Goal: Contribute content: Contribute content

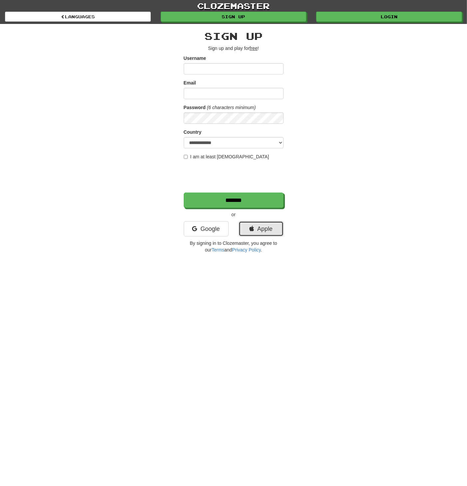
click at [252, 232] on link "Apple" at bounding box center [261, 228] width 45 height 15
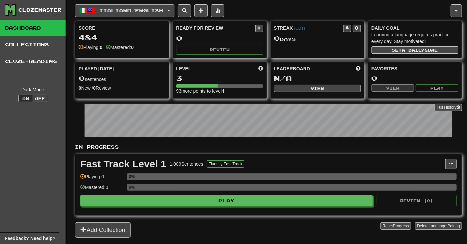
click at [143, 12] on span "Italiano / English" at bounding box center [131, 11] width 64 height 6
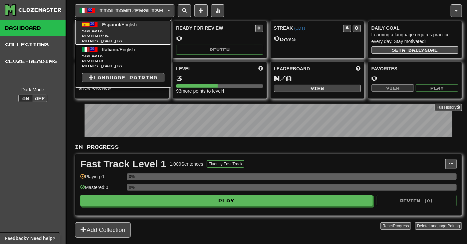
click at [133, 25] on span "Español / English" at bounding box center [119, 24] width 35 height 5
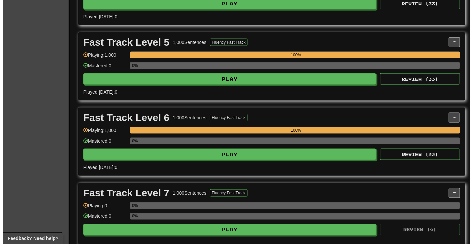
scroll to position [554, 0]
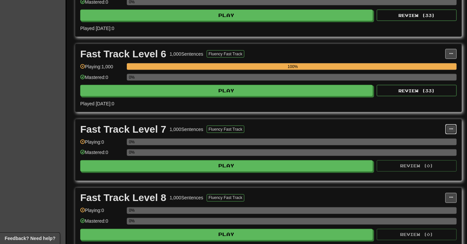
click at [450, 131] on span at bounding box center [451, 129] width 4 height 4
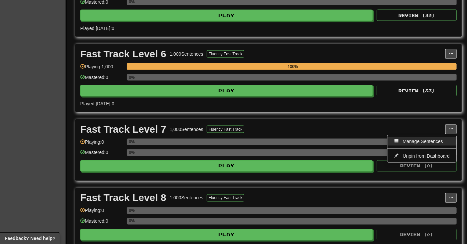
click at [419, 144] on span "Manage Sentences" at bounding box center [423, 140] width 40 height 5
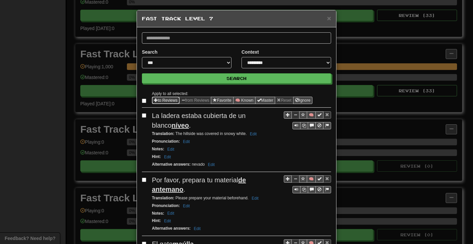
click at [154, 100] on span "Sentence options" at bounding box center [156, 100] width 4 height 4
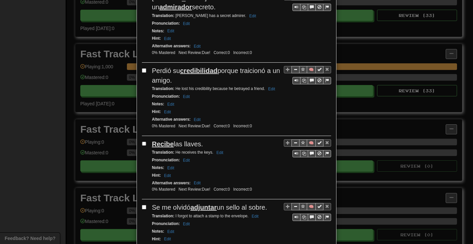
scroll to position [1266, 0]
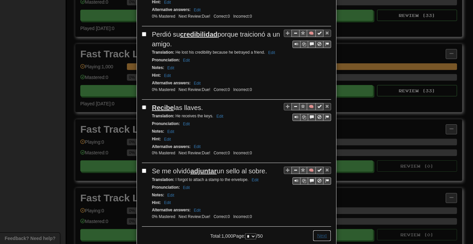
click at [315, 230] on button "Next" at bounding box center [321, 235] width 18 height 11
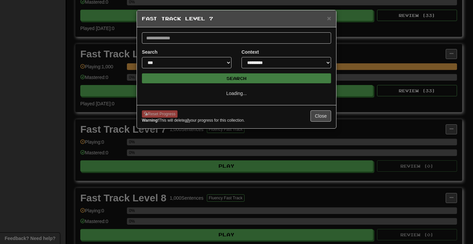
scroll to position [0, 0]
select select "*"
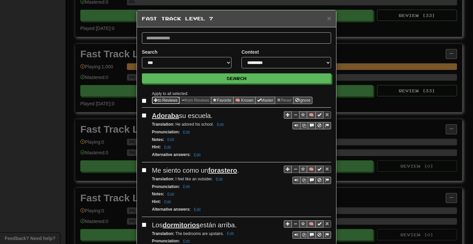
click at [155, 99] on span "Sentence options" at bounding box center [156, 100] width 4 height 4
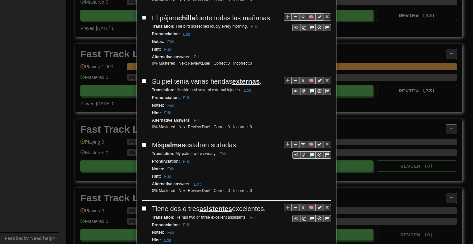
scroll to position [1244, 0]
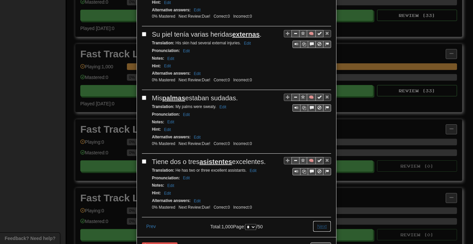
click at [314, 220] on button "Next" at bounding box center [321, 225] width 18 height 11
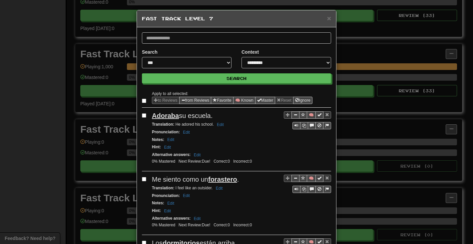
select select "*"
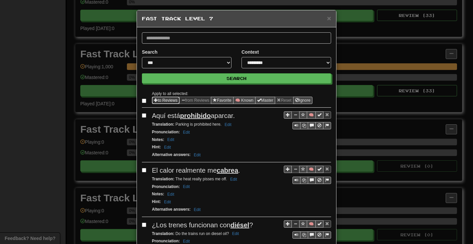
click at [159, 101] on button "to Reviews" at bounding box center [166, 100] width 28 height 7
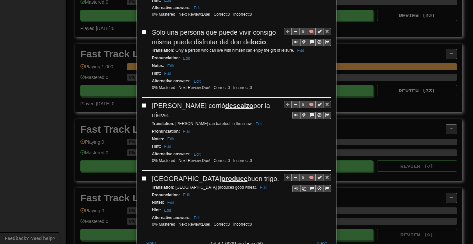
scroll to position [1237, 0]
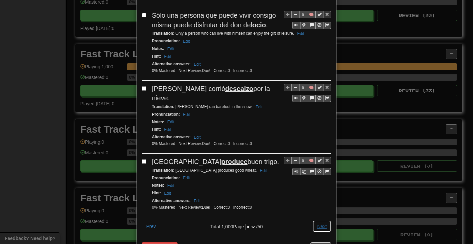
click at [317, 220] on button "Next" at bounding box center [321, 225] width 18 height 11
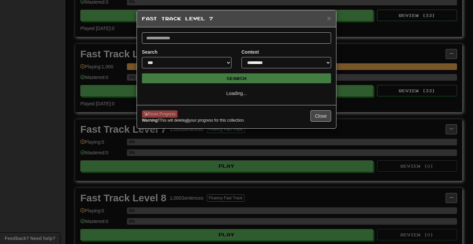
scroll to position [0, 0]
select select "*"
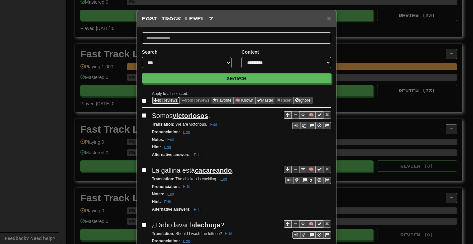
click at [155, 100] on button "to Reviews" at bounding box center [166, 100] width 28 height 7
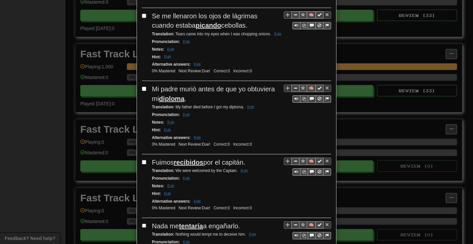
scroll to position [1246, 0]
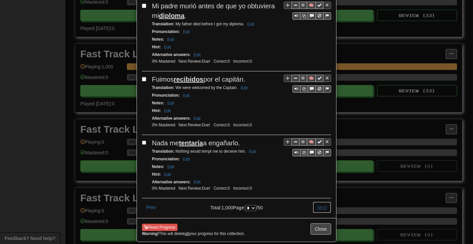
click at [315, 201] on button "Next" at bounding box center [321, 206] width 18 height 11
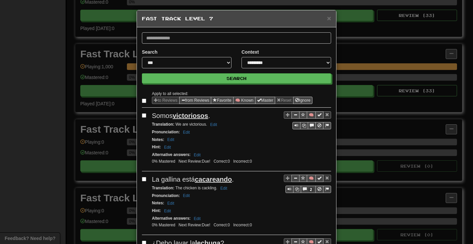
select select "*"
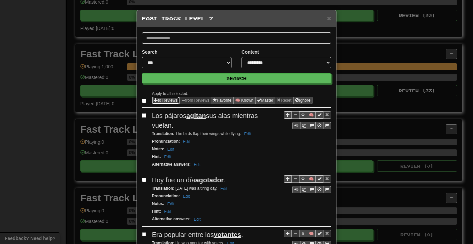
click at [154, 98] on span "Sentence options" at bounding box center [156, 100] width 4 height 4
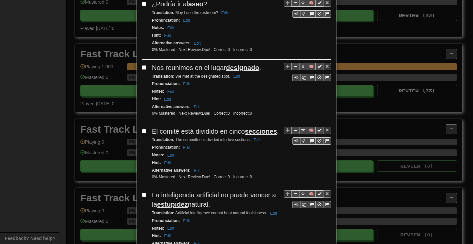
scroll to position [1227, 0]
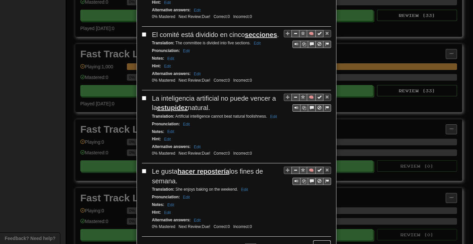
click at [320, 240] on button "Next" at bounding box center [321, 245] width 18 height 11
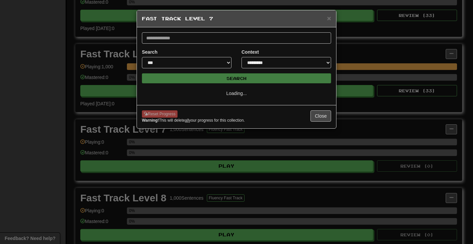
scroll to position [0, 0]
select select "*"
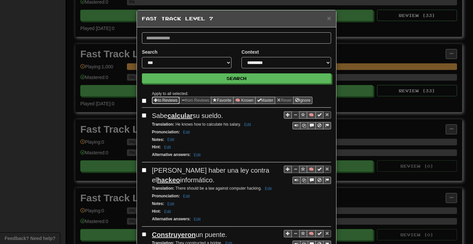
click at [159, 99] on button "to Reviews" at bounding box center [166, 100] width 28 height 7
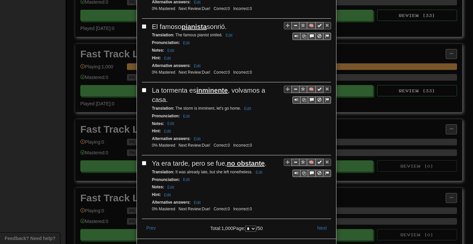
scroll to position [1237, 0]
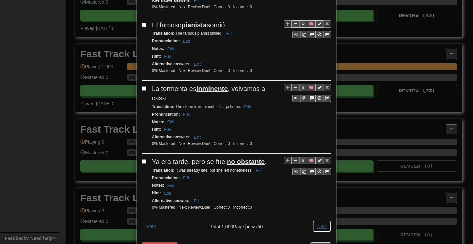
click at [321, 220] on button "Next" at bounding box center [321, 225] width 18 height 11
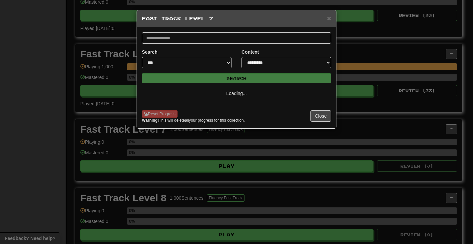
select select "*"
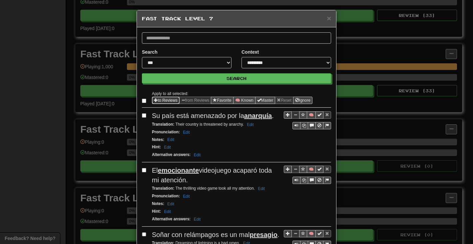
click at [170, 101] on button "to Reviews" at bounding box center [166, 100] width 28 height 7
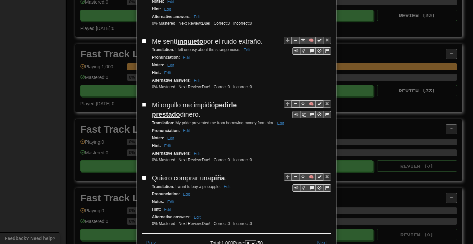
scroll to position [1244, 0]
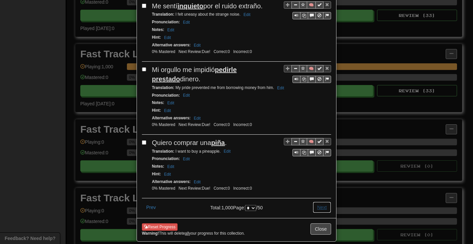
click at [313, 201] on button "Next" at bounding box center [321, 206] width 18 height 11
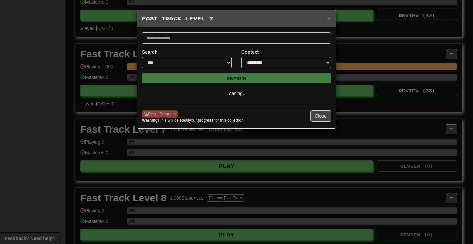
select select "*"
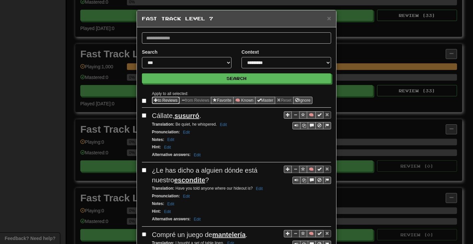
click at [156, 98] on button "to Reviews" at bounding box center [166, 100] width 28 height 7
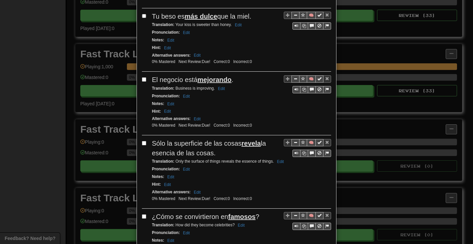
scroll to position [1237, 0]
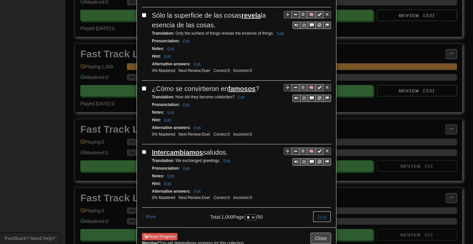
click at [320, 211] on button "Next" at bounding box center [321, 216] width 18 height 11
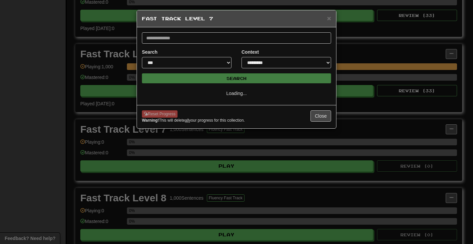
scroll to position [0, 0]
select select "*"
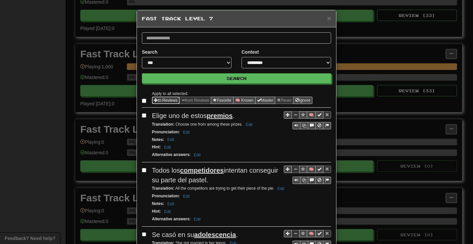
click at [155, 99] on button "to Reviews" at bounding box center [166, 100] width 28 height 7
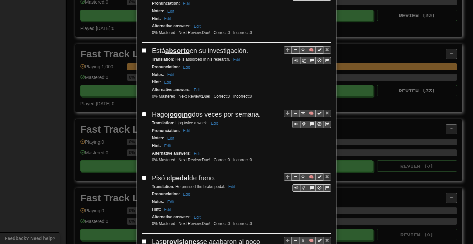
scroll to position [1227, 0]
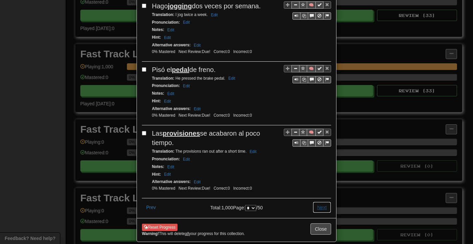
click at [318, 201] on button "Next" at bounding box center [321, 206] width 18 height 11
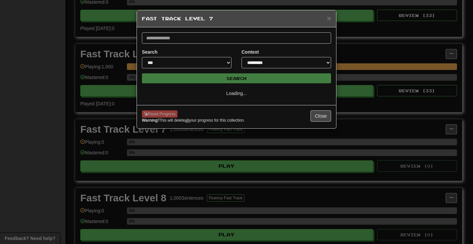
select select "**"
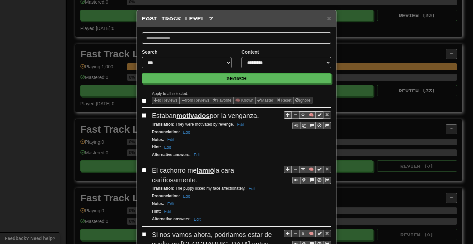
drag, startPoint x: 141, startPoint y: 98, endPoint x: 145, endPoint y: 98, distance: 4.3
click at [142, 98] on label at bounding box center [145, 100] width 7 height 7
click at [152, 98] on button "to Reviews" at bounding box center [166, 100] width 28 height 7
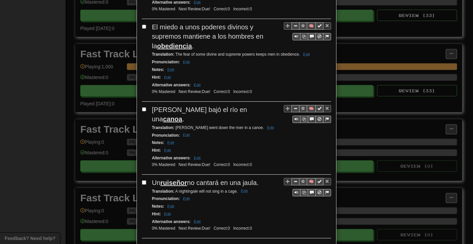
scroll to position [1266, 0]
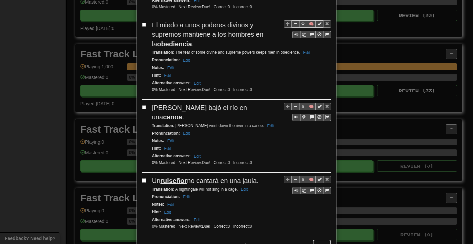
click at [319, 239] on button "Next" at bounding box center [321, 244] width 18 height 11
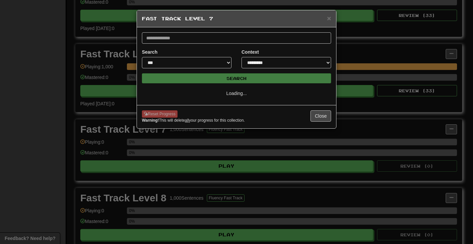
scroll to position [0, 0]
select select "**"
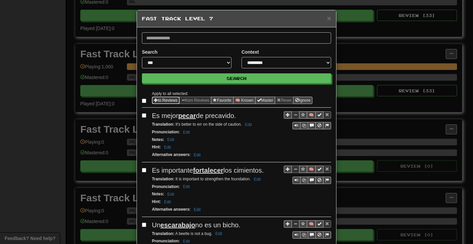
click at [154, 101] on span "Sentence options" at bounding box center [156, 100] width 4 height 4
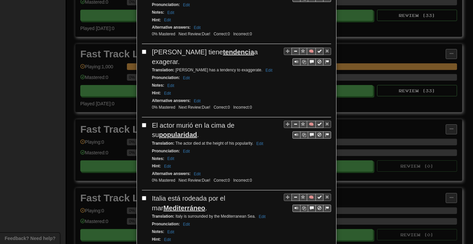
scroll to position [1218, 0]
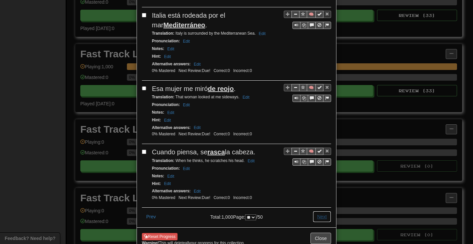
click at [314, 211] on button "Next" at bounding box center [321, 216] width 18 height 11
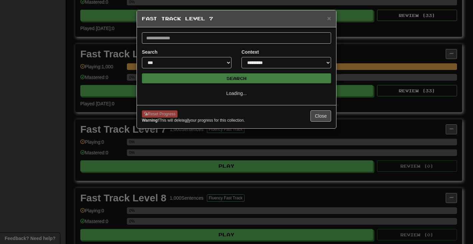
scroll to position [0, 0]
select select "**"
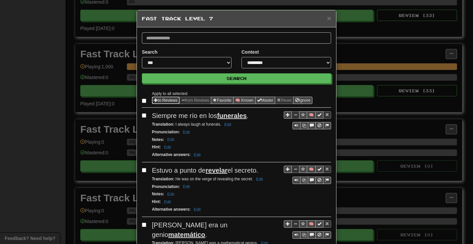
click at [160, 100] on button "to Reviews" at bounding box center [166, 100] width 28 height 7
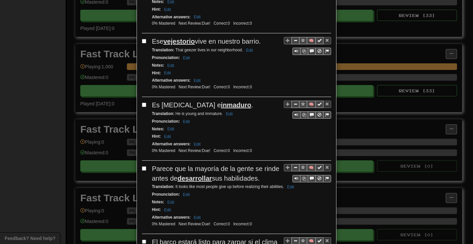
scroll to position [1209, 0]
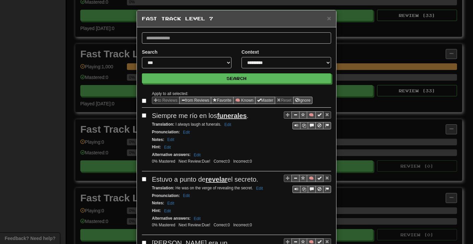
select select "**"
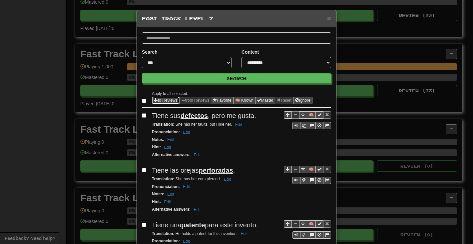
click at [161, 101] on button "to Reviews" at bounding box center [166, 100] width 28 height 7
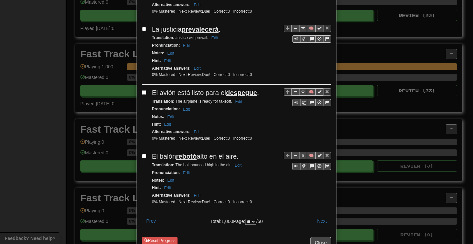
scroll to position [1199, 0]
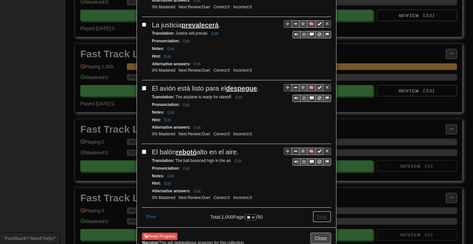
click at [318, 211] on button "Next" at bounding box center [321, 216] width 18 height 11
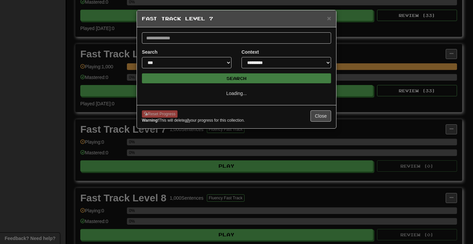
scroll to position [0, 0]
select select "**"
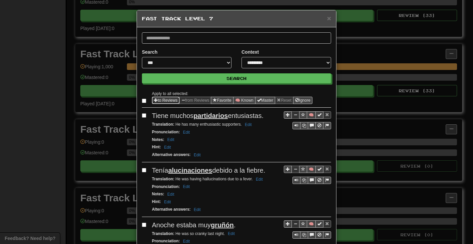
click at [152, 98] on button "to Reviews" at bounding box center [166, 100] width 28 height 7
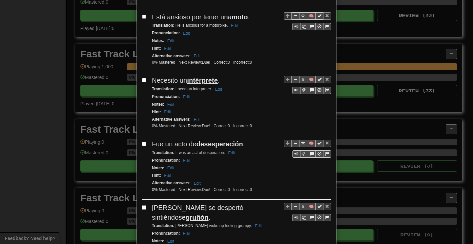
scroll to position [1209, 0]
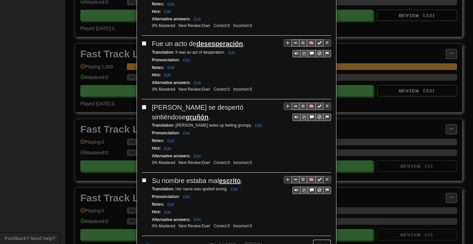
click at [317, 239] on button "Next" at bounding box center [321, 244] width 18 height 11
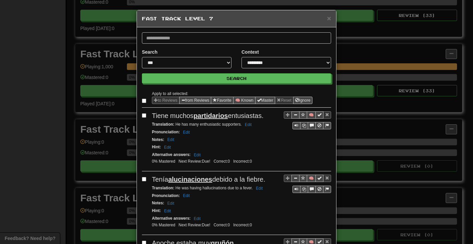
select select "**"
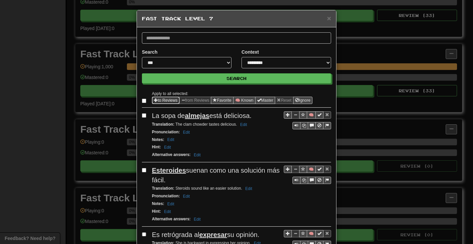
click at [162, 100] on button "to Reviews" at bounding box center [166, 100] width 28 height 7
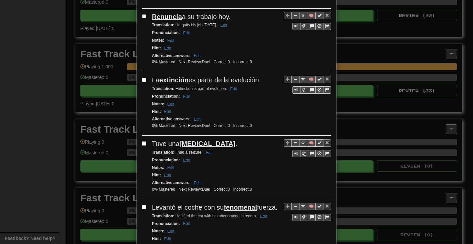
scroll to position [1256, 0]
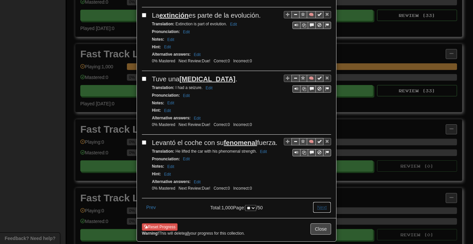
click at [321, 201] on button "Next" at bounding box center [321, 206] width 18 height 11
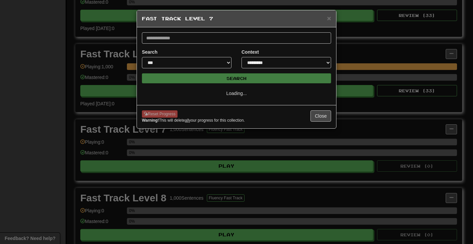
scroll to position [0, 0]
select select "**"
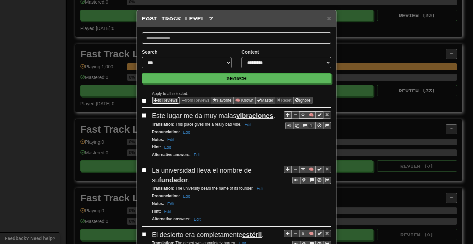
click at [161, 99] on button "to Reviews" at bounding box center [166, 100] width 28 height 7
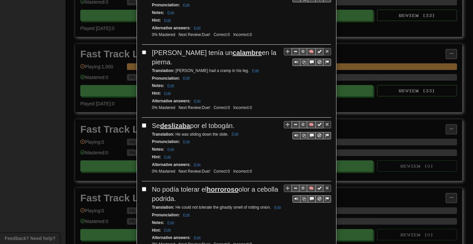
scroll to position [1209, 0]
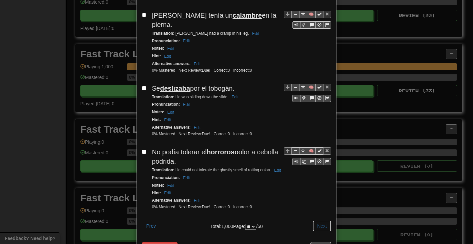
click at [314, 220] on button "Next" at bounding box center [321, 225] width 18 height 11
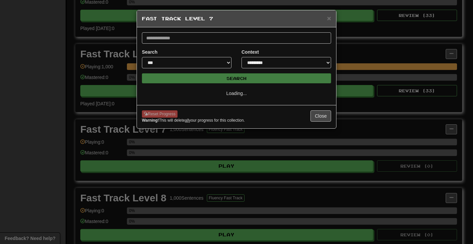
select select "**"
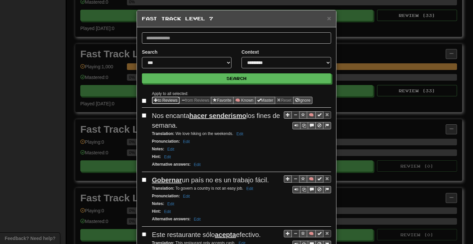
click at [162, 99] on button "to Reviews" at bounding box center [166, 100] width 28 height 7
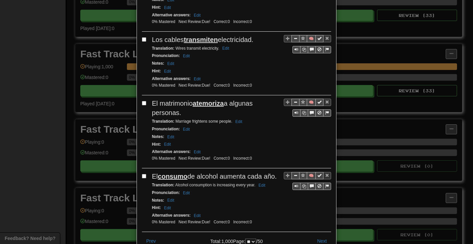
scroll to position [1272, 0]
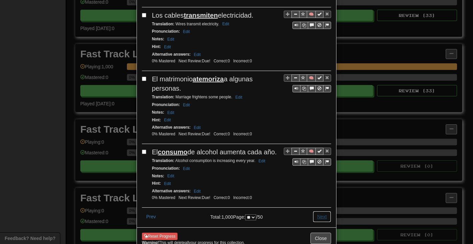
click at [318, 211] on button "Next" at bounding box center [321, 216] width 18 height 11
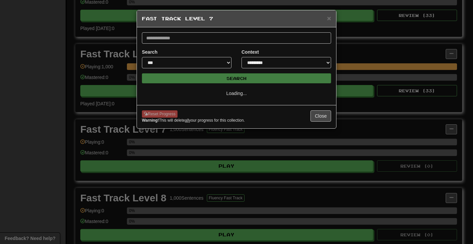
scroll to position [0, 0]
select select "**"
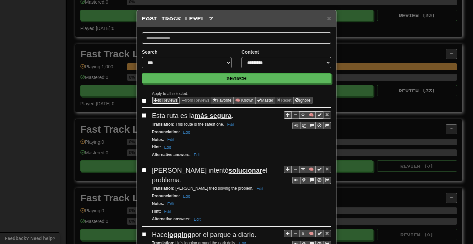
click at [154, 99] on span "Sentence options" at bounding box center [156, 100] width 4 height 4
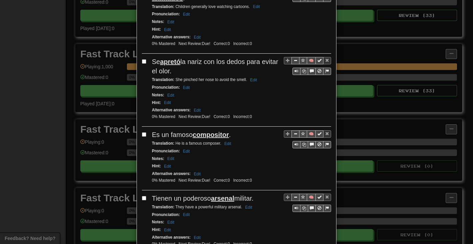
scroll to position [1209, 0]
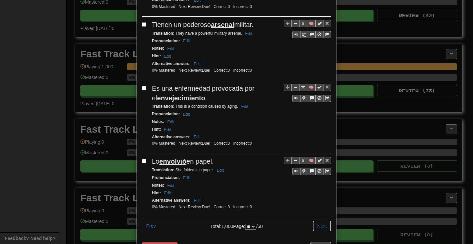
click at [315, 220] on button "Next" at bounding box center [321, 225] width 18 height 11
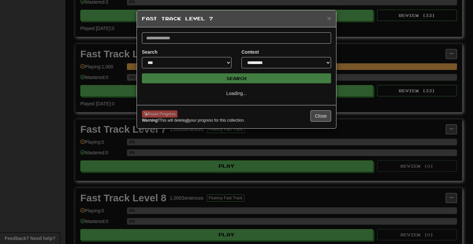
select select "**"
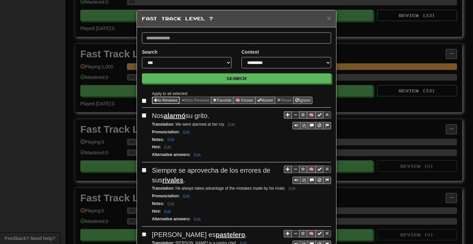
click at [159, 100] on button "to Reviews" at bounding box center [166, 100] width 28 height 7
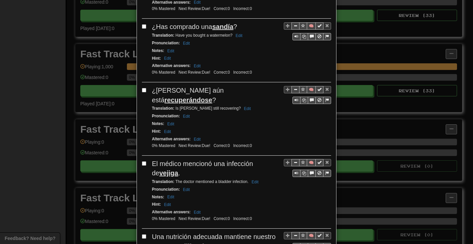
scroll to position [1246, 0]
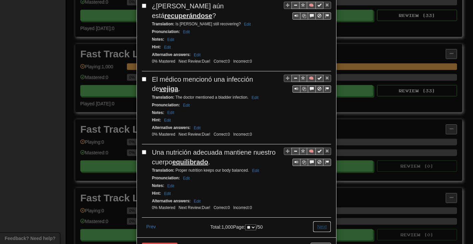
click at [319, 221] on button "Next" at bounding box center [321, 226] width 18 height 11
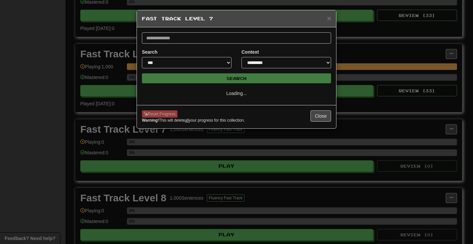
select select "**"
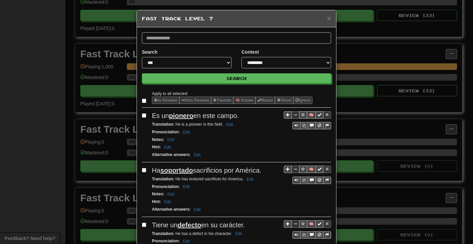
click at [143, 100] on label at bounding box center [145, 100] width 7 height 7
click at [155, 100] on button "to Reviews" at bounding box center [166, 100] width 28 height 7
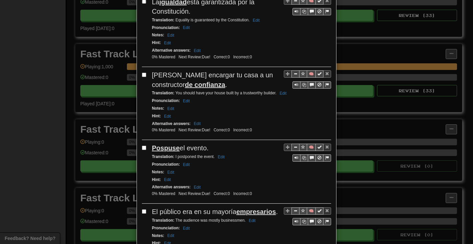
scroll to position [1246, 0]
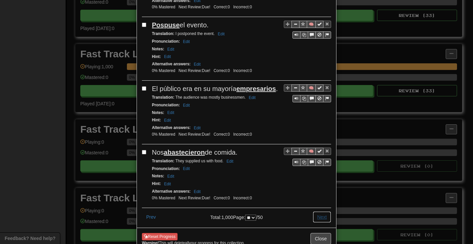
click at [321, 211] on button "Next" at bounding box center [321, 216] width 18 height 11
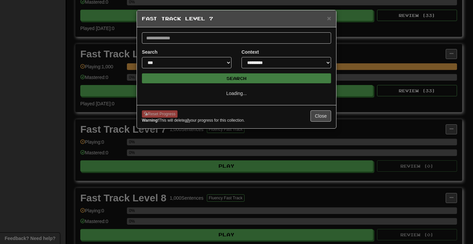
select select "**"
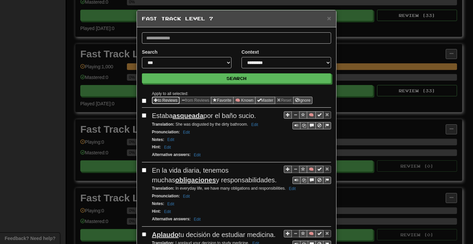
click at [158, 100] on button "to Reviews" at bounding box center [166, 100] width 28 height 7
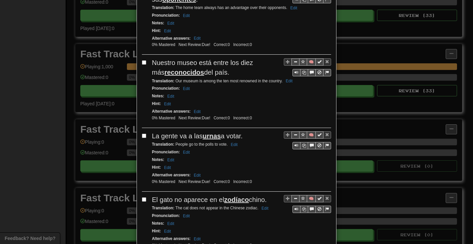
scroll to position [1256, 0]
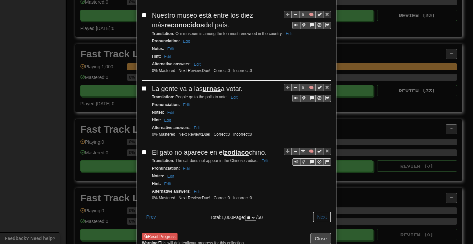
click at [322, 211] on button "Next" at bounding box center [321, 216] width 18 height 11
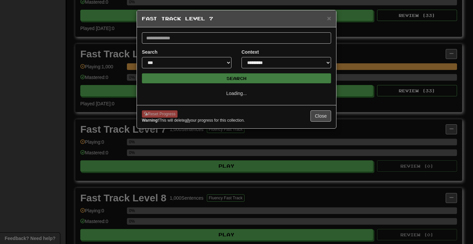
select select "**"
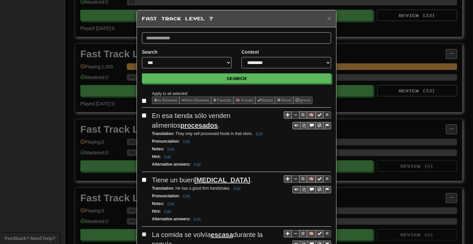
click at [142, 102] on label at bounding box center [145, 100] width 7 height 7
click at [155, 101] on span "Sentence options" at bounding box center [156, 100] width 4 height 4
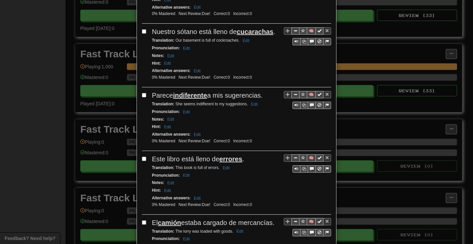
scroll to position [1237, 0]
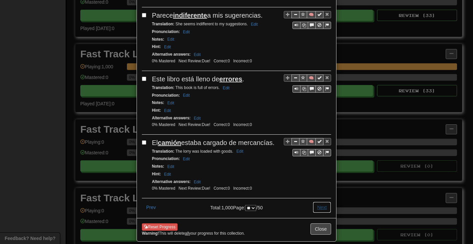
click at [317, 201] on button "Next" at bounding box center [321, 206] width 18 height 11
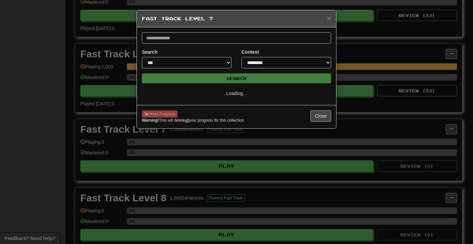
select select "**"
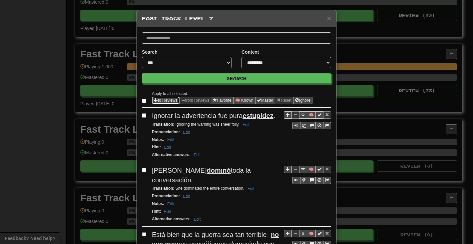
click at [158, 100] on button "to Reviews" at bounding box center [166, 100] width 28 height 7
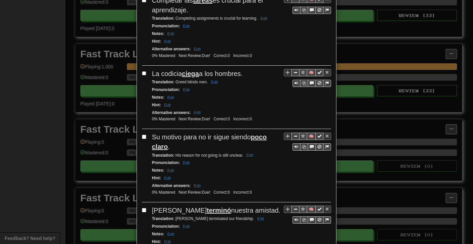
scroll to position [1266, 0]
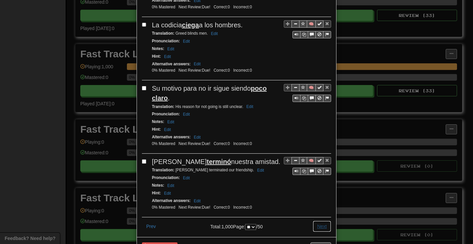
click at [320, 220] on button "Next" at bounding box center [321, 225] width 18 height 11
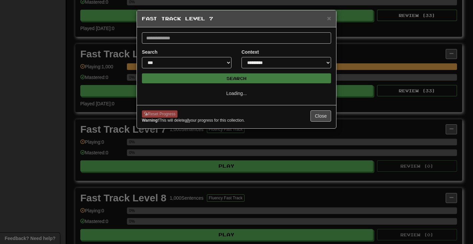
select select "**"
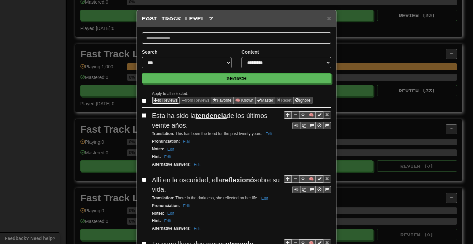
click at [160, 101] on button "to Reviews" at bounding box center [166, 100] width 28 height 7
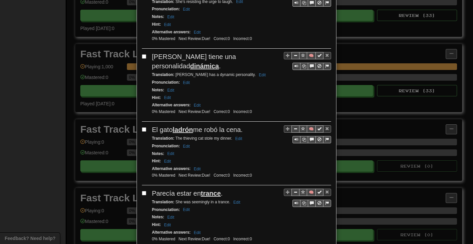
scroll to position [1227, 0]
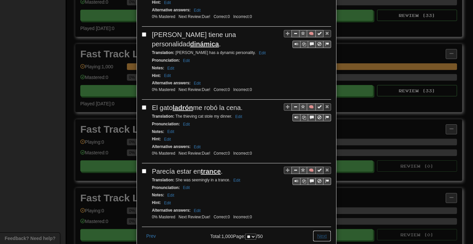
click at [316, 230] on button "Next" at bounding box center [321, 235] width 18 height 11
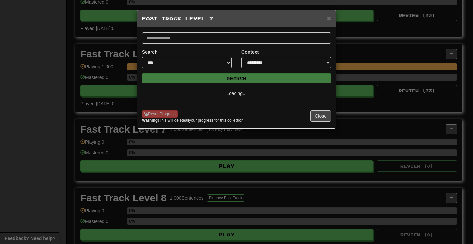
scroll to position [0, 0]
select select "**"
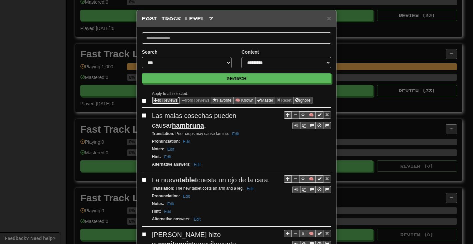
click at [158, 98] on button "to Reviews" at bounding box center [166, 100] width 28 height 7
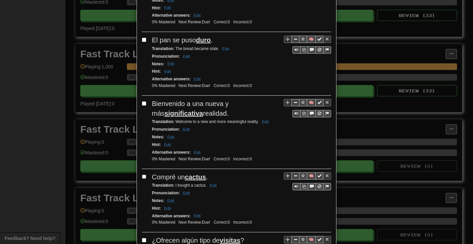
scroll to position [1237, 0]
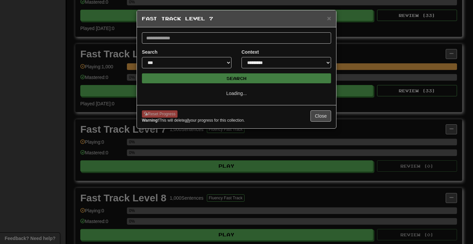
select select "**"
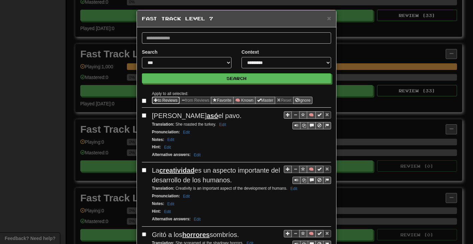
click at [154, 98] on span "Sentence options" at bounding box center [156, 100] width 4 height 4
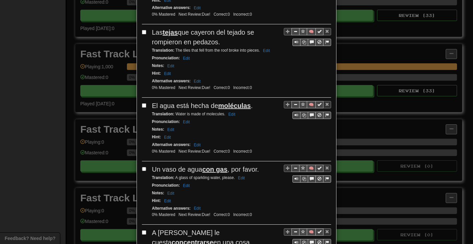
scroll to position [1237, 0]
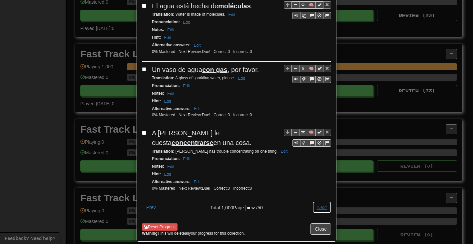
click at [315, 201] on button "Next" at bounding box center [321, 206] width 18 height 11
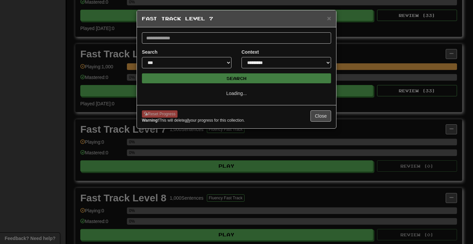
scroll to position [0, 0]
select select "**"
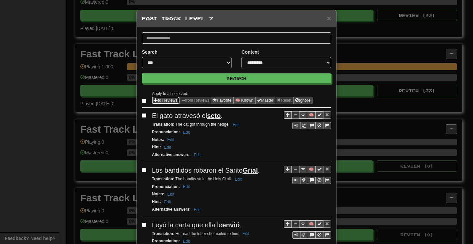
click at [154, 98] on span "Sentence options" at bounding box center [156, 100] width 4 height 4
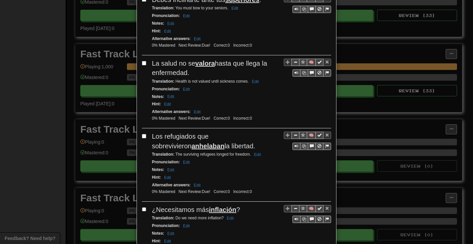
scroll to position [1266, 0]
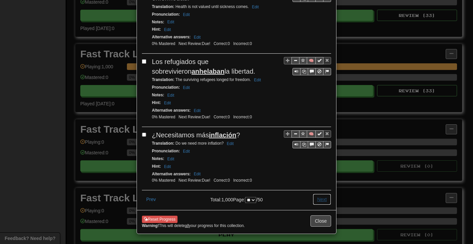
click at [316, 194] on button "Next" at bounding box center [321, 198] width 18 height 11
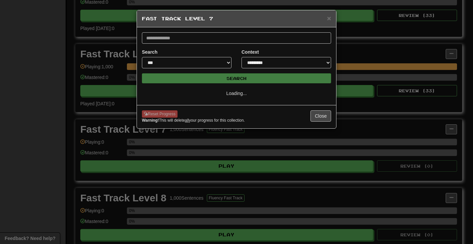
scroll to position [0, 0]
select select "**"
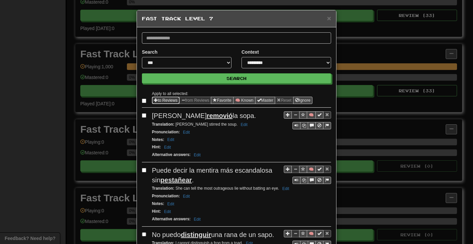
click at [155, 99] on button "to Reviews" at bounding box center [166, 100] width 28 height 7
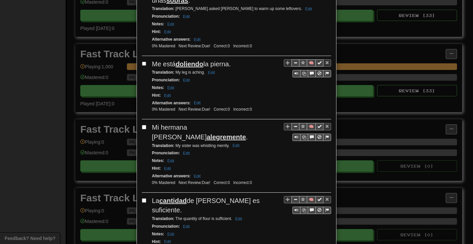
scroll to position [1237, 0]
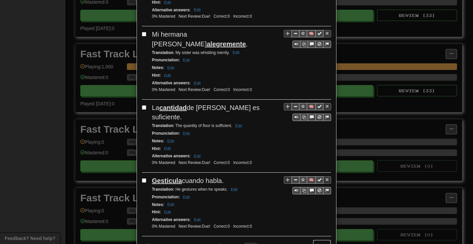
click at [318, 239] on button "Next" at bounding box center [321, 244] width 18 height 11
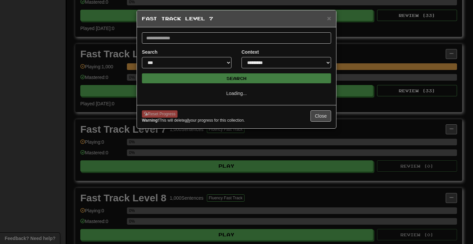
select select "**"
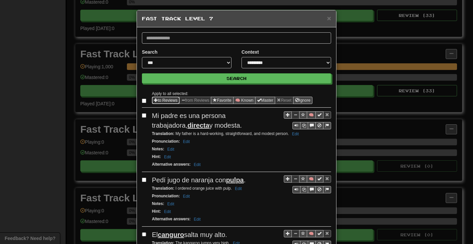
click at [160, 100] on button "to Reviews" at bounding box center [166, 100] width 28 height 7
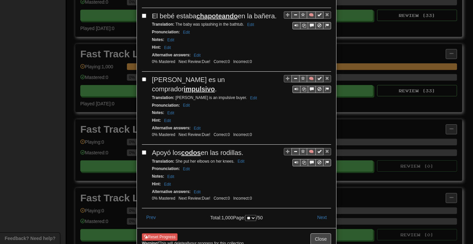
scroll to position [1227, 0]
click at [315, 211] on button "Next" at bounding box center [321, 216] width 18 height 11
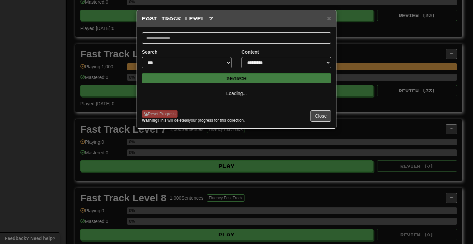
scroll to position [0, 0]
select select "**"
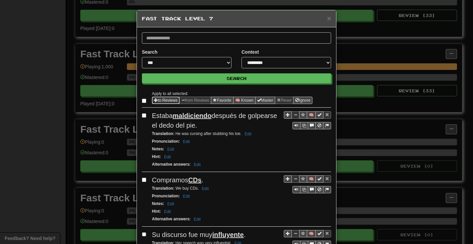
click at [156, 98] on button "to Reviews" at bounding box center [166, 100] width 28 height 7
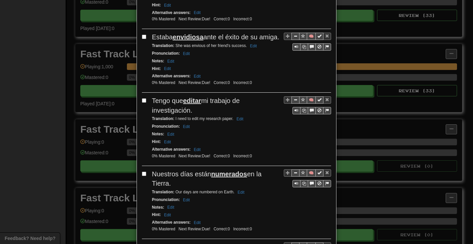
scroll to position [1246, 0]
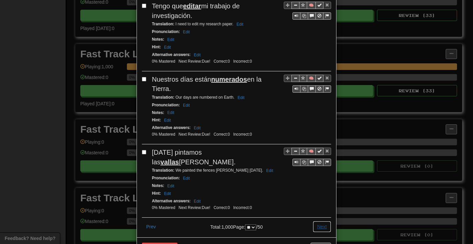
click at [321, 221] on button "Next" at bounding box center [321, 226] width 18 height 11
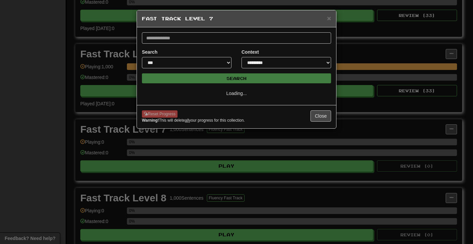
scroll to position [0, 0]
select select "**"
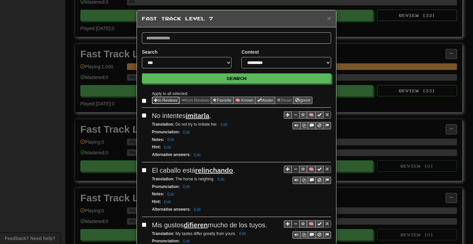
click at [154, 98] on span "Sentence options" at bounding box center [156, 100] width 4 height 4
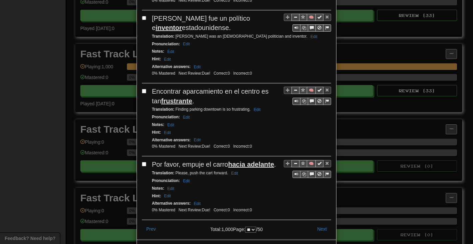
scroll to position [1227, 0]
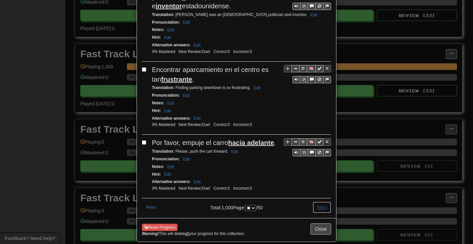
click at [320, 201] on button "Next" at bounding box center [321, 206] width 18 height 11
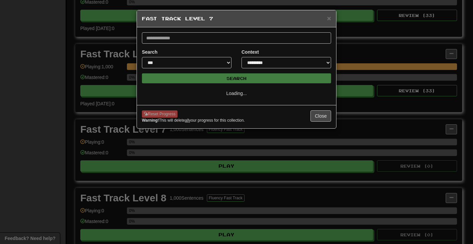
scroll to position [0, 0]
select select "**"
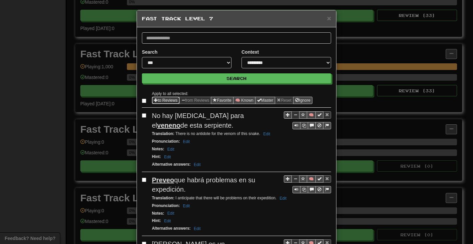
click at [162, 102] on button "to Reviews" at bounding box center [166, 100] width 28 height 7
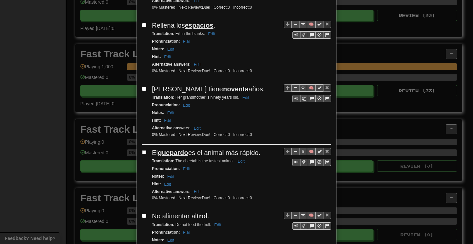
scroll to position [1256, 0]
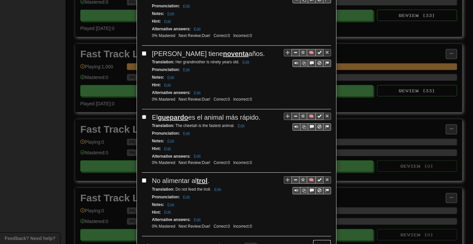
click at [321, 239] on button "Next" at bounding box center [321, 244] width 18 height 11
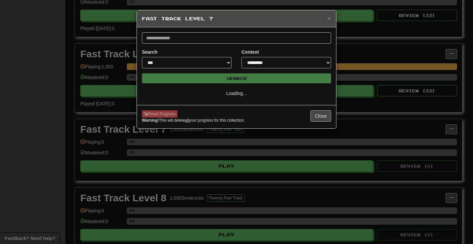
scroll to position [0, 0]
select select "**"
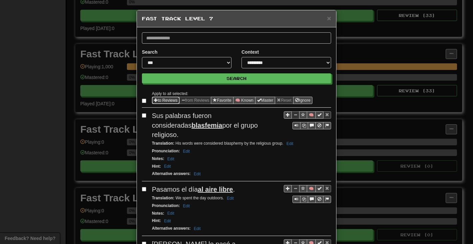
click at [165, 98] on button "to Reviews" at bounding box center [166, 100] width 28 height 7
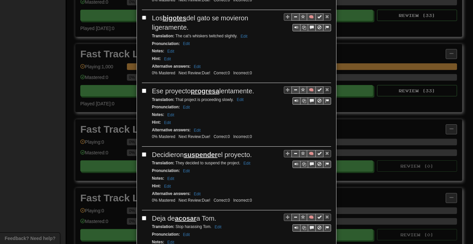
scroll to position [1237, 0]
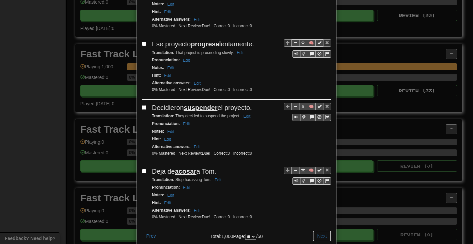
click at [314, 230] on button "Next" at bounding box center [321, 235] width 18 height 11
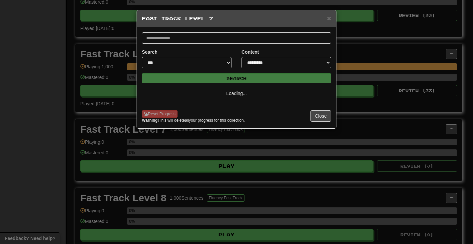
select select "**"
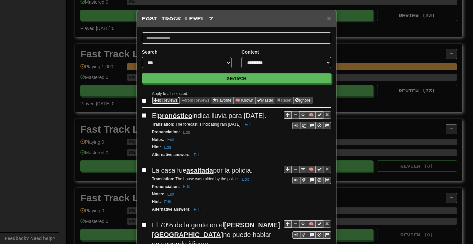
click at [156, 100] on button "to Reviews" at bounding box center [166, 100] width 28 height 7
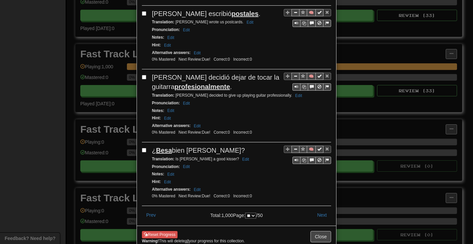
scroll to position [1263, 0]
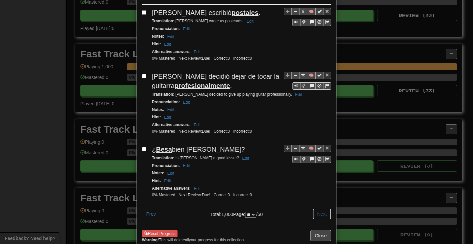
click at [314, 208] on button "Next" at bounding box center [321, 213] width 18 height 11
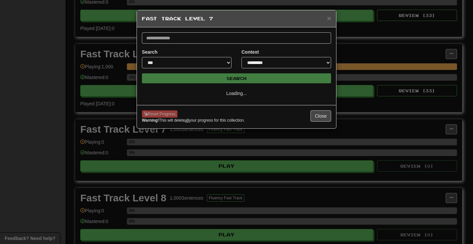
scroll to position [0, 0]
select select "**"
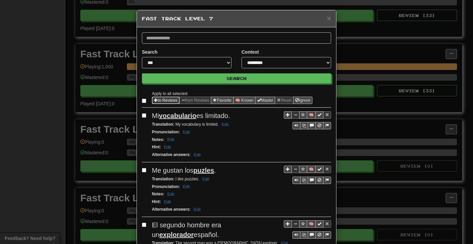
click at [155, 100] on button "to Reviews" at bounding box center [166, 100] width 28 height 7
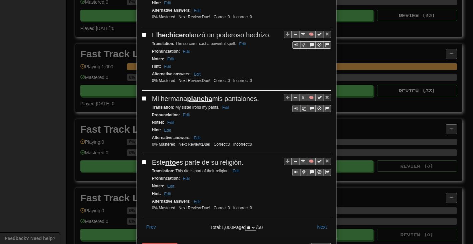
scroll to position [1218, 0]
click at [313, 220] on button "Next" at bounding box center [321, 225] width 18 height 11
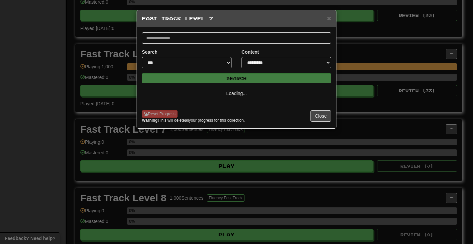
select select "**"
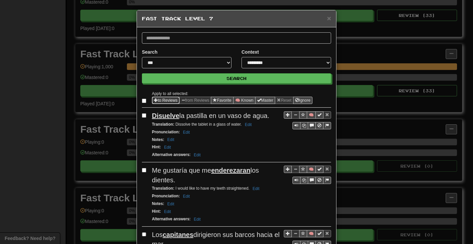
click at [155, 98] on button "to Reviews" at bounding box center [166, 100] width 28 height 7
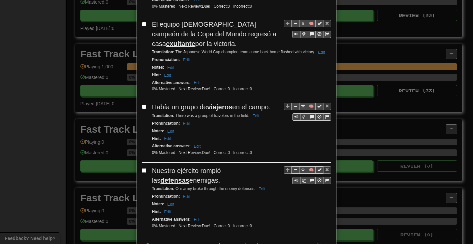
scroll to position [1275, 0]
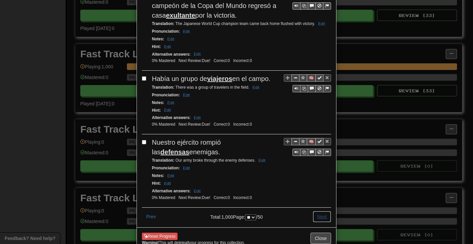
click at [312, 211] on button "Next" at bounding box center [321, 216] width 18 height 11
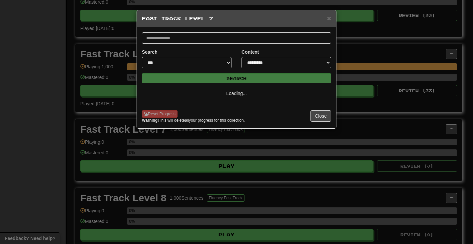
scroll to position [0, 0]
select select "**"
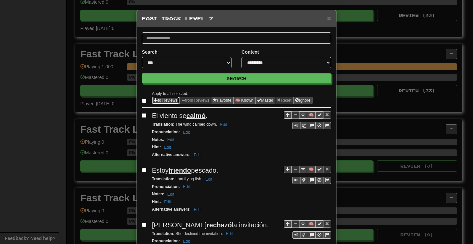
click at [155, 100] on span "Sentence options" at bounding box center [156, 100] width 4 height 4
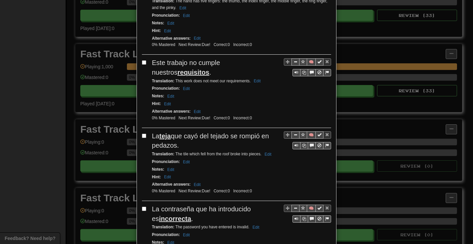
scroll to position [1244, 0]
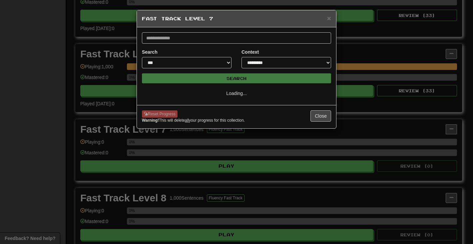
select select "**"
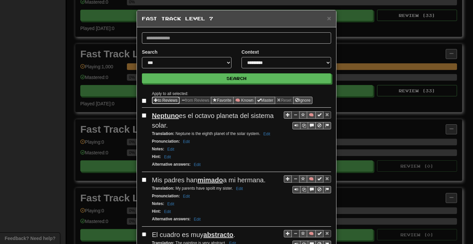
click at [165, 100] on button "to Reviews" at bounding box center [166, 100] width 28 height 7
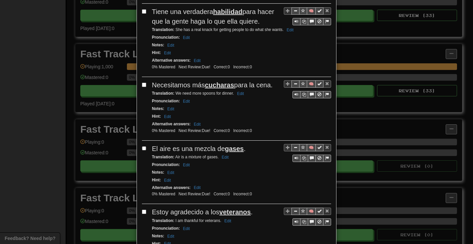
scroll to position [1227, 0]
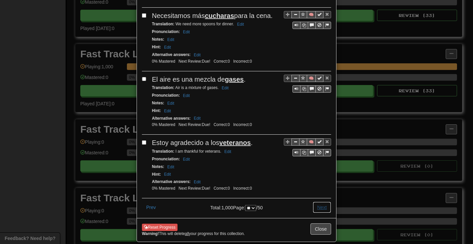
click at [319, 201] on button "Next" at bounding box center [321, 206] width 18 height 11
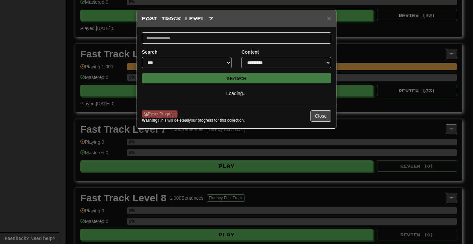
scroll to position [0, 0]
select select "**"
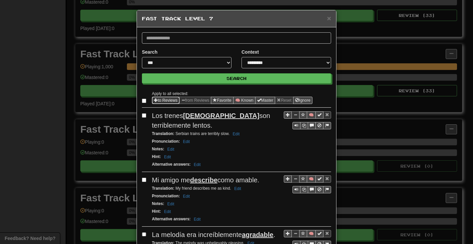
click at [156, 99] on button "to Reviews" at bounding box center [166, 100] width 28 height 7
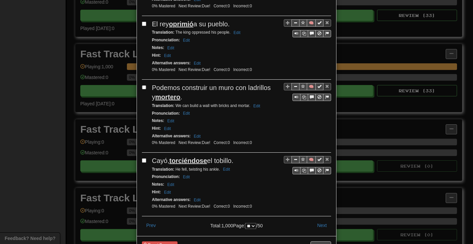
scroll to position [1227, 0]
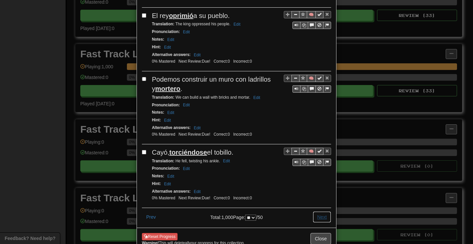
click at [318, 211] on button "Next" at bounding box center [321, 216] width 18 height 11
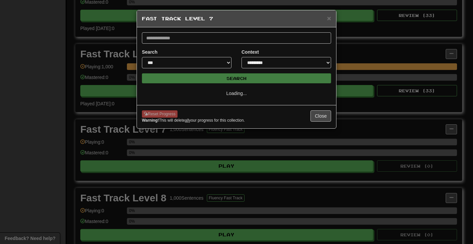
select select "**"
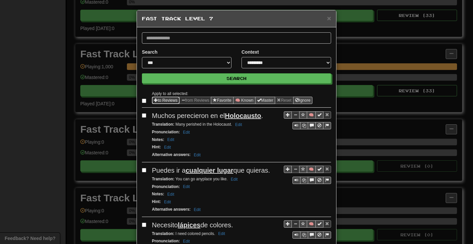
click at [161, 99] on button "to Reviews" at bounding box center [166, 100] width 28 height 7
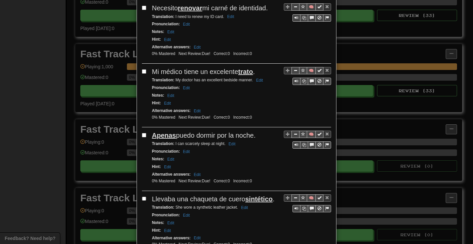
scroll to position [1237, 0]
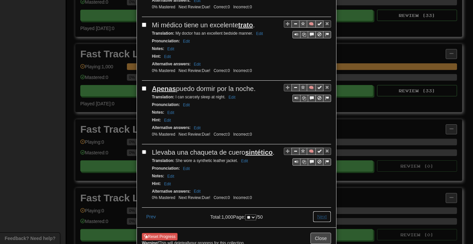
click at [320, 211] on button "Next" at bounding box center [321, 216] width 18 height 11
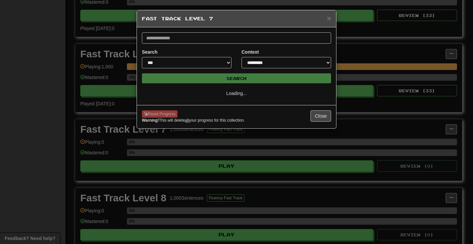
select select "**"
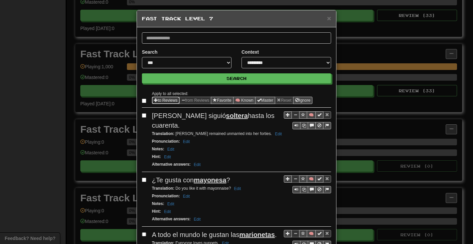
click at [155, 99] on button "to Reviews" at bounding box center [166, 100] width 28 height 7
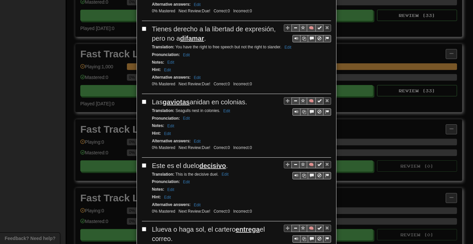
scroll to position [1209, 0]
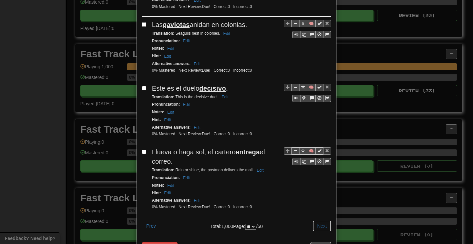
click at [318, 220] on button "Next" at bounding box center [321, 225] width 18 height 11
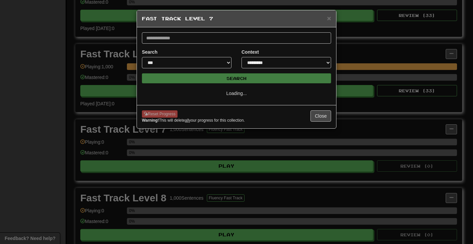
select select "**"
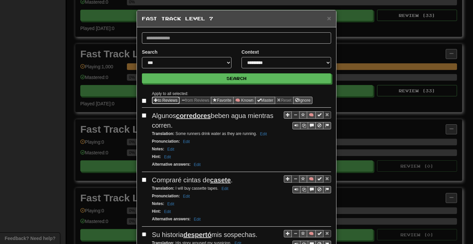
click at [157, 100] on button "to Reviews" at bounding box center [166, 100] width 28 height 7
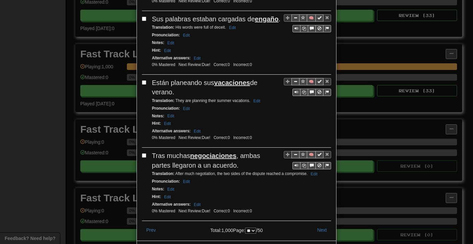
scroll to position [1275, 0]
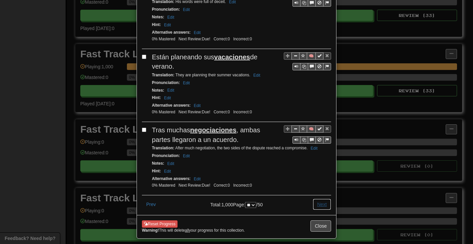
click at [318, 198] on button "Next" at bounding box center [321, 203] width 18 height 11
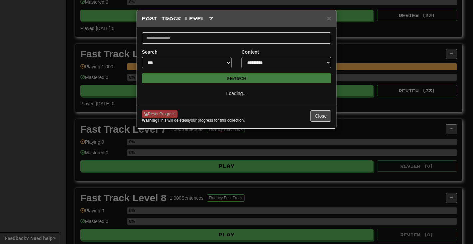
select select "**"
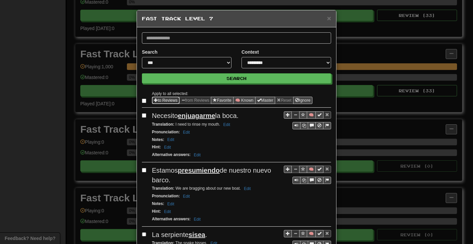
click at [166, 100] on button "to Reviews" at bounding box center [166, 100] width 28 height 7
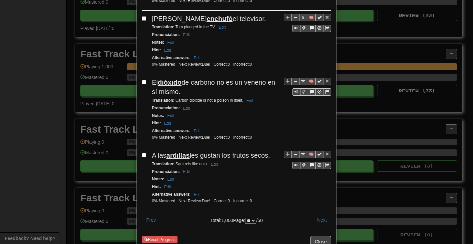
scroll to position [1256, 0]
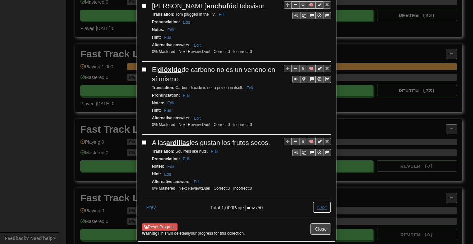
click at [319, 201] on button "Next" at bounding box center [321, 206] width 18 height 11
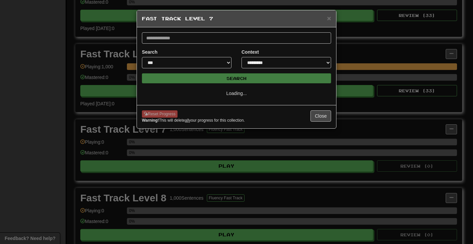
scroll to position [0, 0]
select select "**"
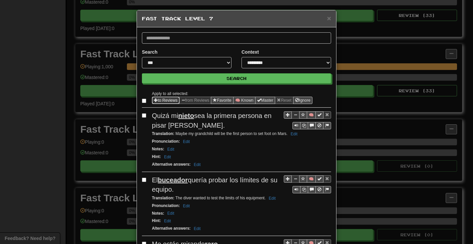
click at [154, 98] on span "Sentence options" at bounding box center [156, 100] width 4 height 4
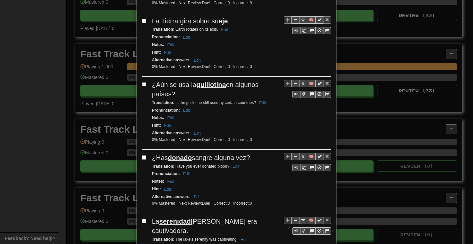
scroll to position [1215, 0]
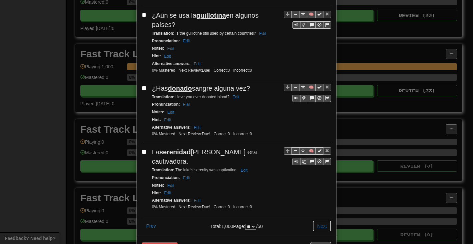
click at [314, 220] on button "Next" at bounding box center [321, 225] width 18 height 11
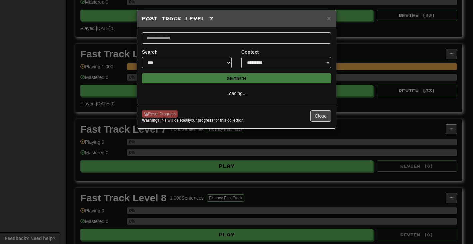
scroll to position [0, 0]
select select "**"
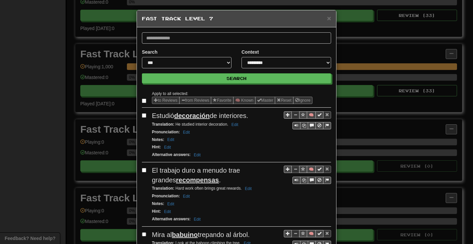
click at [142, 98] on label at bounding box center [145, 100] width 7 height 7
click at [158, 98] on button "to Reviews" at bounding box center [166, 100] width 28 height 7
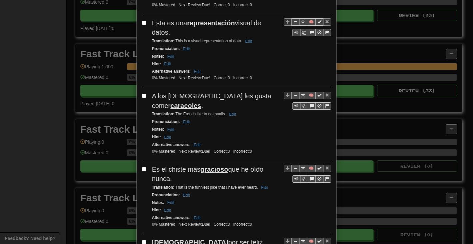
scroll to position [1246, 0]
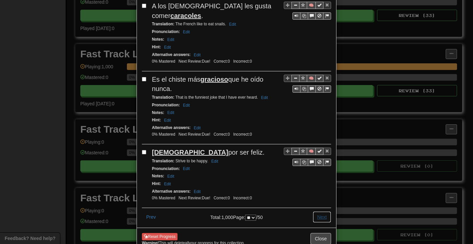
click at [314, 211] on button "Next" at bounding box center [321, 216] width 18 height 11
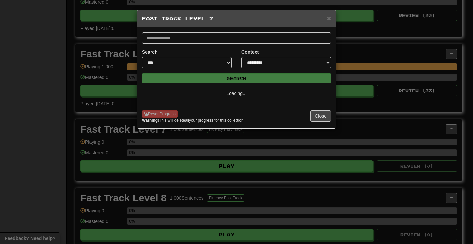
scroll to position [0, 0]
select select "**"
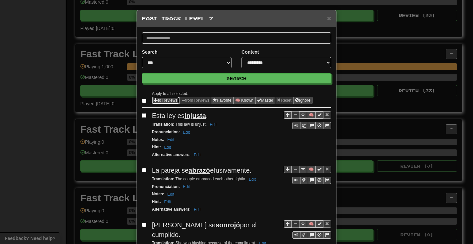
click at [161, 99] on button "to Reviews" at bounding box center [166, 100] width 28 height 7
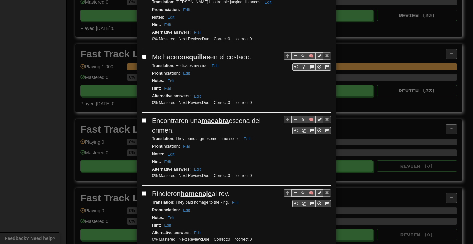
scroll to position [1256, 0]
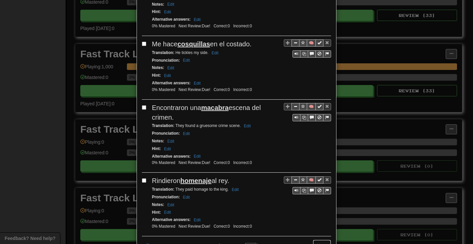
click at [315, 239] on button "Next" at bounding box center [321, 244] width 18 height 11
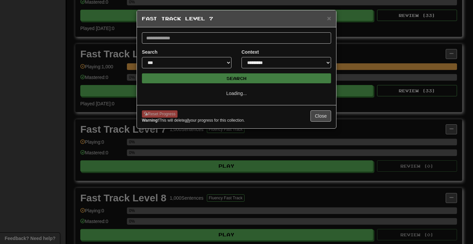
scroll to position [0, 0]
select select "**"
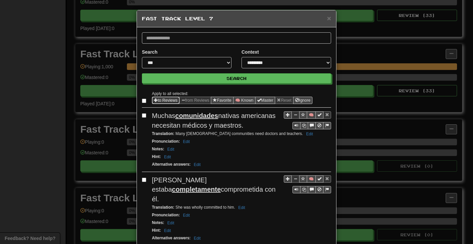
click at [154, 100] on span "Sentence options" at bounding box center [156, 100] width 4 height 4
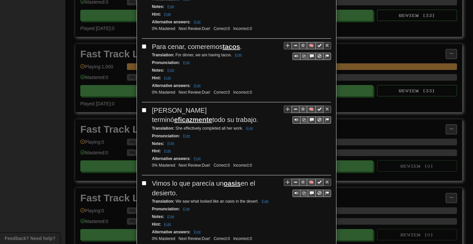
scroll to position [1246, 0]
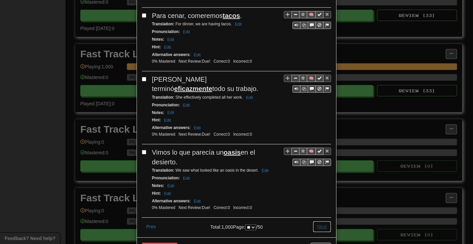
click at [316, 221] on button "Next" at bounding box center [321, 226] width 18 height 11
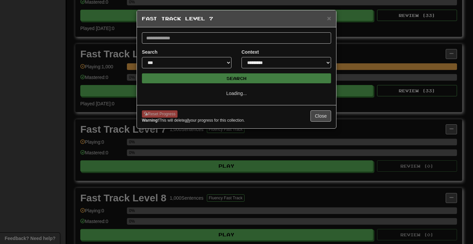
select select "**"
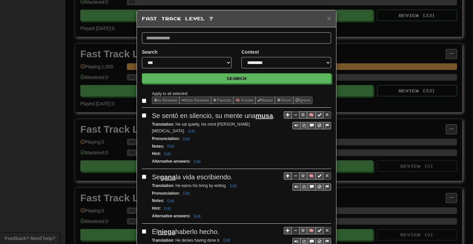
click at [154, 99] on span "Sentence options" at bounding box center [156, 100] width 4 height 4
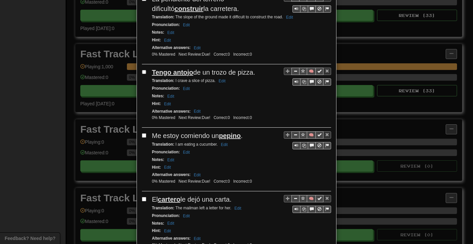
scroll to position [1209, 0]
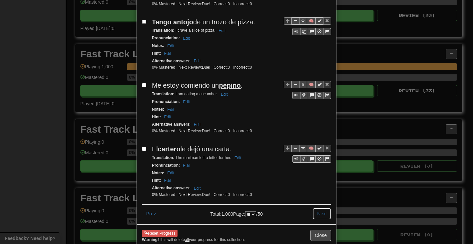
click at [320, 208] on button "Next" at bounding box center [321, 213] width 18 height 11
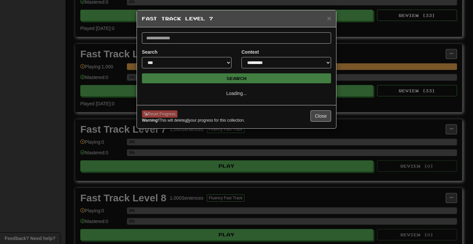
scroll to position [0, 0]
select select "**"
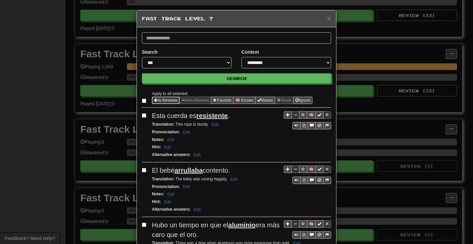
click at [155, 99] on span "Sentence options" at bounding box center [156, 100] width 4 height 4
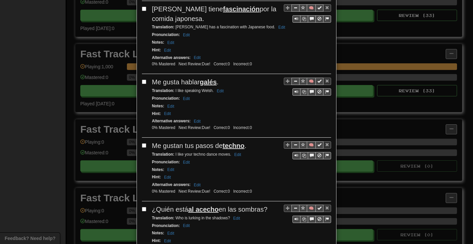
scroll to position [1227, 0]
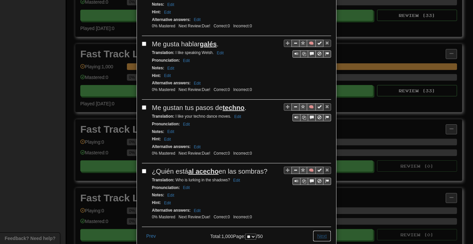
click at [315, 230] on button "Next" at bounding box center [321, 235] width 18 height 11
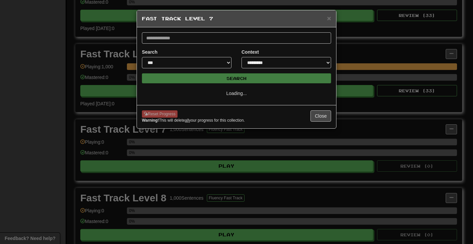
select select "**"
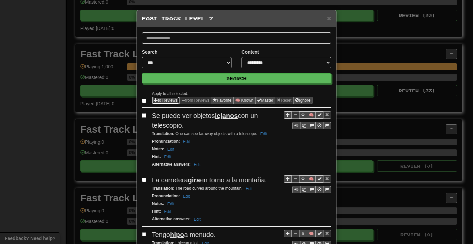
click at [159, 100] on button "to Reviews" at bounding box center [166, 100] width 28 height 7
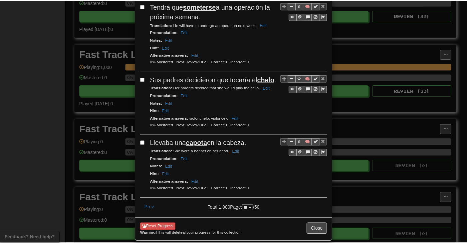
scroll to position [1266, 0]
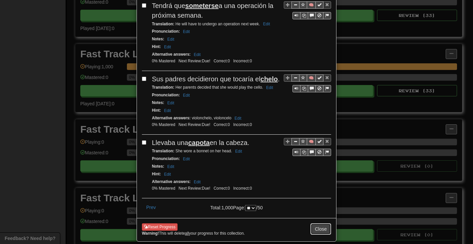
click at [321, 223] on button "Close" at bounding box center [320, 228] width 21 height 11
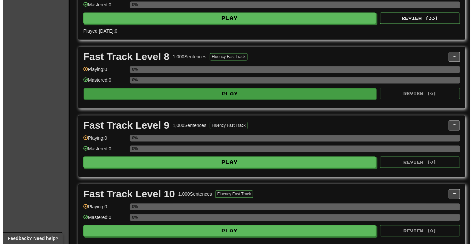
scroll to position [702, 0]
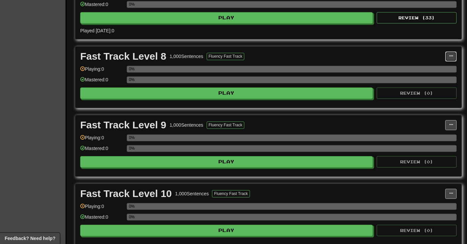
click at [447, 59] on button at bounding box center [450, 56] width 11 height 10
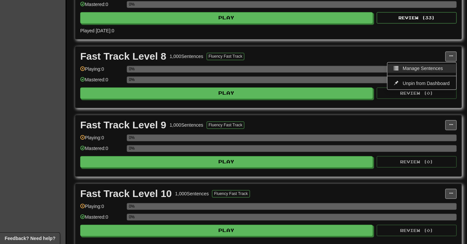
click at [419, 70] on span "Manage Sentences" at bounding box center [423, 68] width 40 height 5
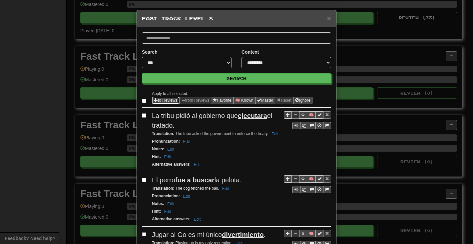
click at [163, 100] on button "to Reviews" at bounding box center [166, 100] width 28 height 7
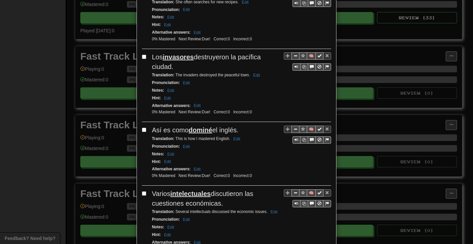
scroll to position [1281, 0]
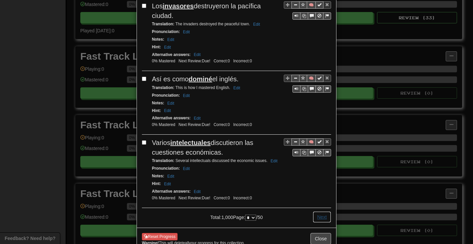
click at [321, 211] on button "Next" at bounding box center [321, 216] width 18 height 11
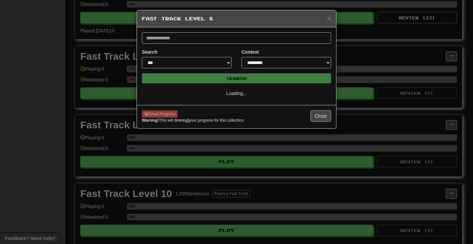
scroll to position [0, 0]
select select "*"
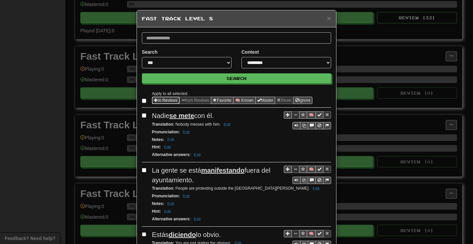
click at [158, 100] on button "to Reviews" at bounding box center [166, 100] width 28 height 7
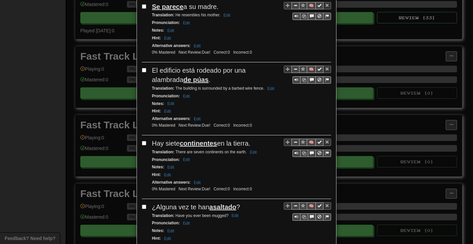
scroll to position [1237, 0]
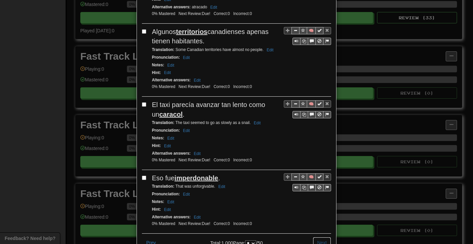
click at [314, 237] on button "Next" at bounding box center [321, 242] width 18 height 11
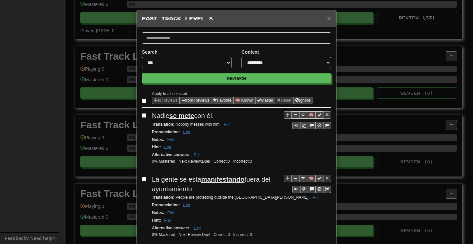
select select "*"
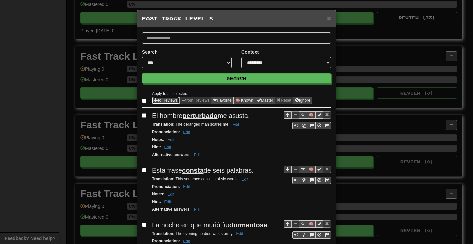
click at [156, 98] on button "to Reviews" at bounding box center [166, 100] width 28 height 7
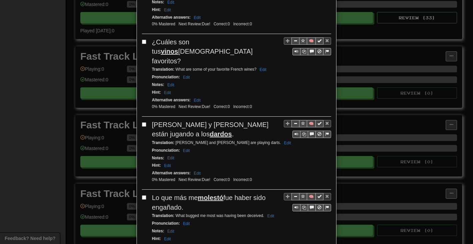
scroll to position [1281, 0]
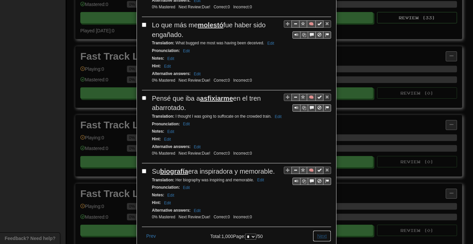
click at [316, 230] on button "Next" at bounding box center [321, 235] width 18 height 11
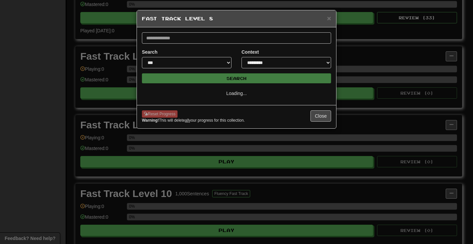
select select "*"
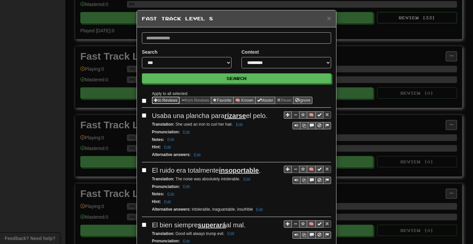
click at [158, 98] on button "to Reviews" at bounding box center [166, 100] width 28 height 7
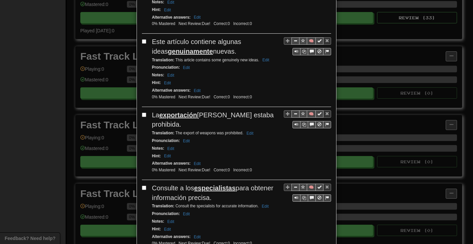
scroll to position [1266, 0]
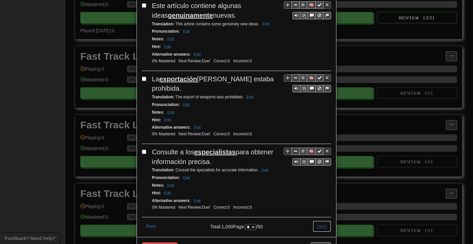
click at [315, 220] on button "Next" at bounding box center [321, 225] width 18 height 11
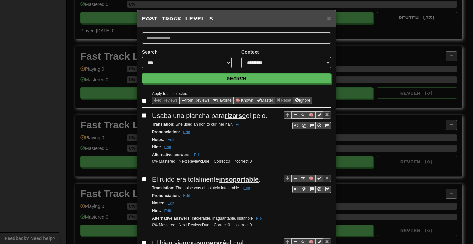
select select "*"
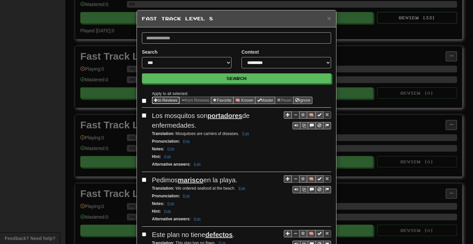
click at [158, 99] on button "to Reviews" at bounding box center [166, 100] width 28 height 7
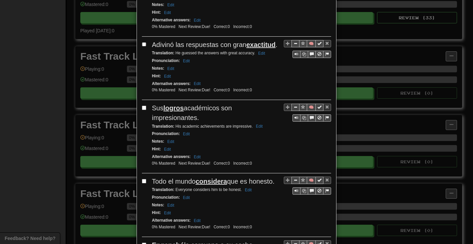
scroll to position [1209, 0]
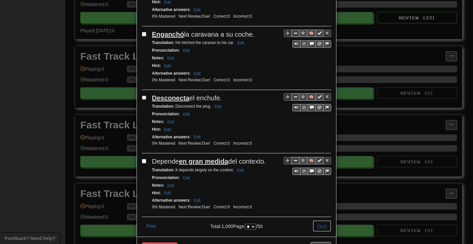
click at [318, 220] on button "Next" at bounding box center [321, 225] width 18 height 11
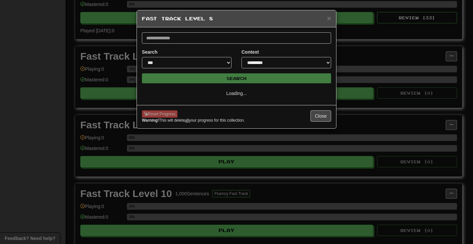
select select "*"
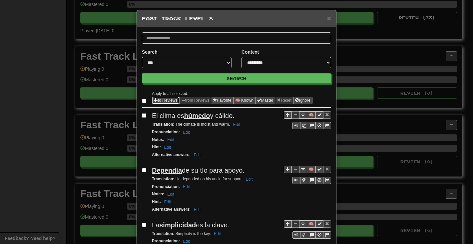
click at [154, 99] on span "Sentence options" at bounding box center [156, 100] width 4 height 4
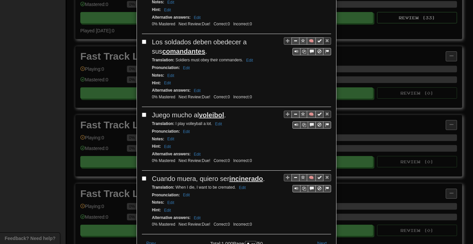
scroll to position [1246, 0]
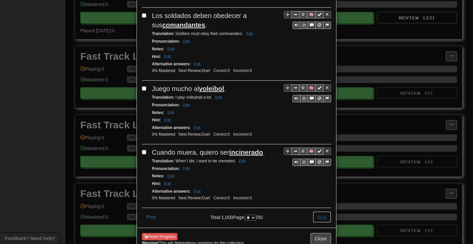
click at [318, 211] on button "Next" at bounding box center [321, 216] width 18 height 11
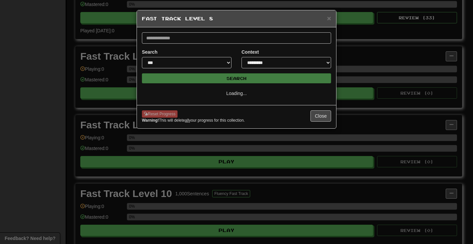
scroll to position [0, 0]
select select "*"
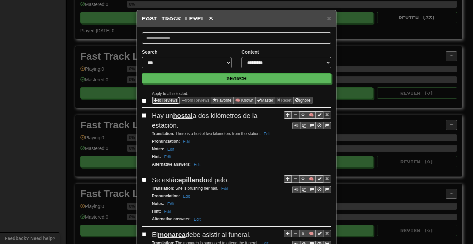
click at [159, 100] on button "to Reviews" at bounding box center [166, 100] width 28 height 7
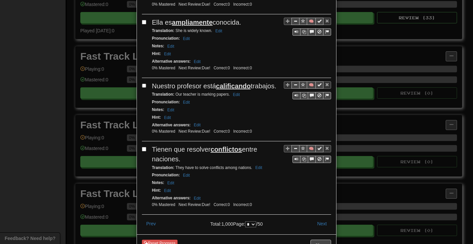
scroll to position [1246, 0]
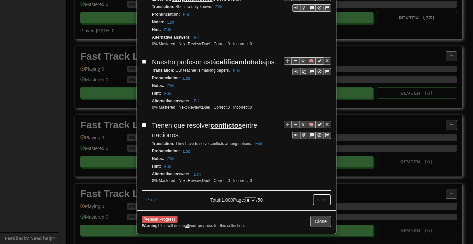
click at [323, 197] on button "Next" at bounding box center [321, 199] width 18 height 11
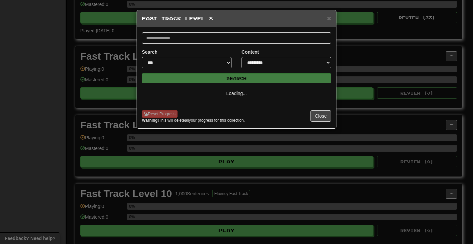
scroll to position [0, 0]
select select "*"
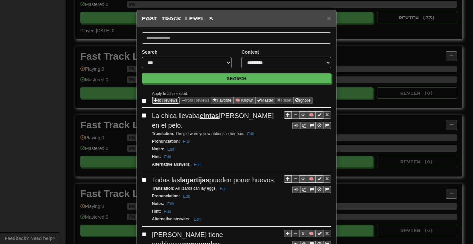
click at [160, 100] on button "to Reviews" at bounding box center [166, 100] width 28 height 7
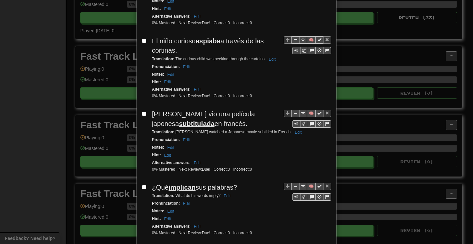
scroll to position [1209, 0]
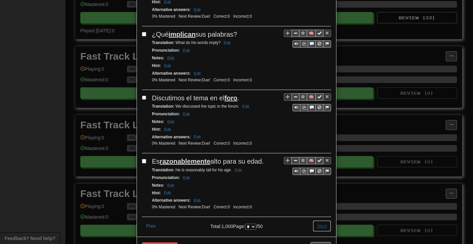
click at [320, 220] on button "Next" at bounding box center [321, 225] width 18 height 11
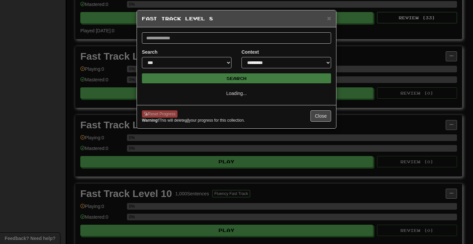
select select "*"
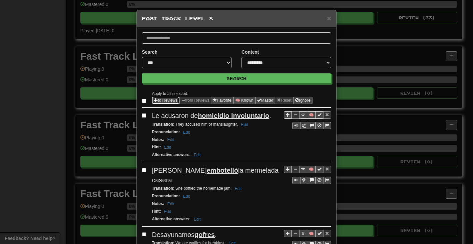
click at [159, 100] on button "to Reviews" at bounding box center [166, 100] width 28 height 7
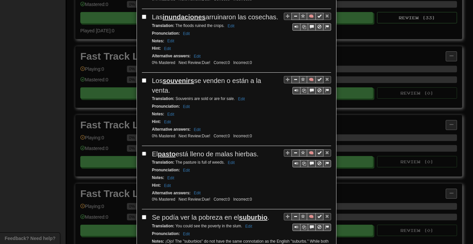
scroll to position [1272, 0]
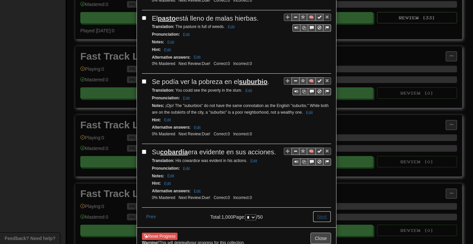
click at [323, 211] on button "Next" at bounding box center [321, 216] width 18 height 11
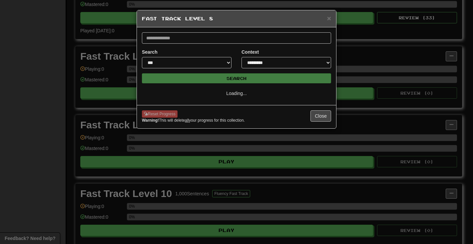
scroll to position [0, 0]
select select "**"
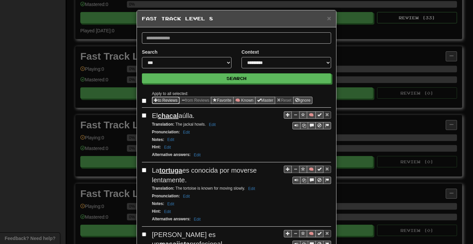
click at [158, 98] on button "to Reviews" at bounding box center [166, 100] width 28 height 7
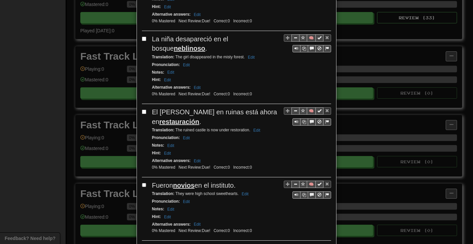
scroll to position [1284, 0]
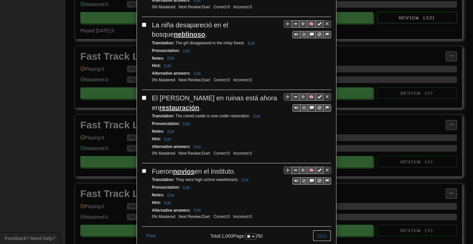
click at [315, 230] on button "Next" at bounding box center [321, 235] width 18 height 11
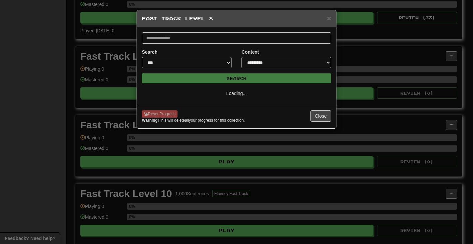
select select "**"
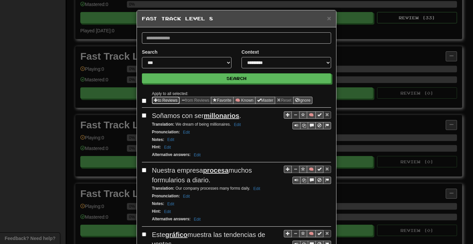
click at [154, 99] on span "Sentence options" at bounding box center [156, 100] width 4 height 4
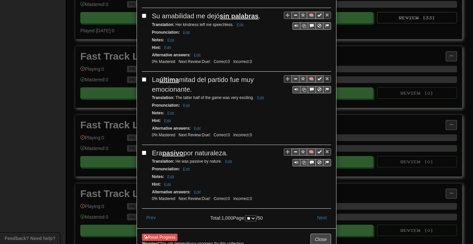
scroll to position [1256, 0]
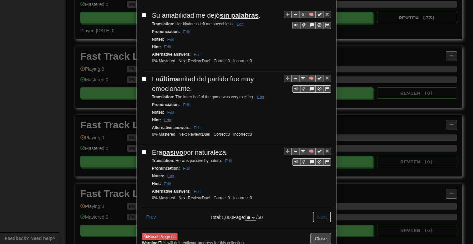
click at [317, 211] on button "Next" at bounding box center [321, 216] width 18 height 11
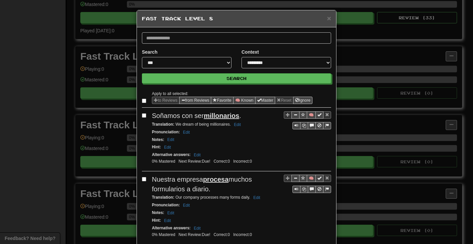
select select "**"
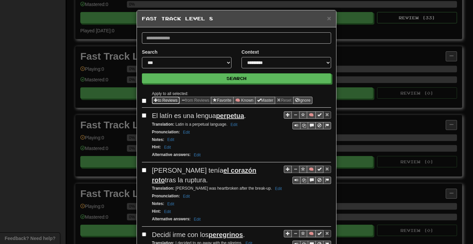
click at [158, 99] on button "to Reviews" at bounding box center [166, 100] width 28 height 7
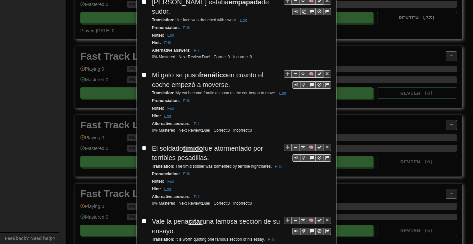
scroll to position [1218, 0]
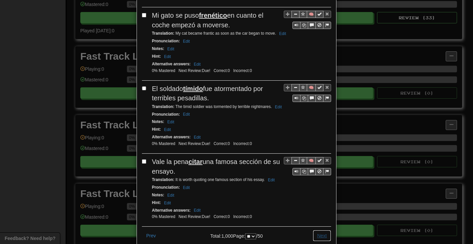
click at [317, 230] on button "Next" at bounding box center [321, 235] width 18 height 11
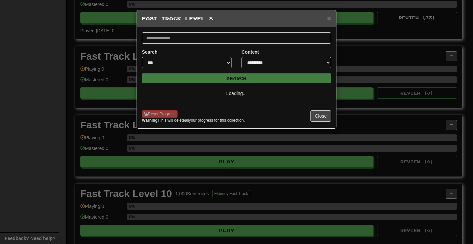
scroll to position [0, 0]
select select "**"
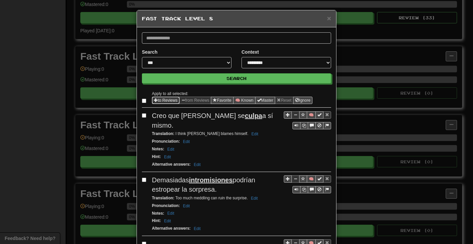
click at [159, 100] on button "to Reviews" at bounding box center [166, 100] width 28 height 7
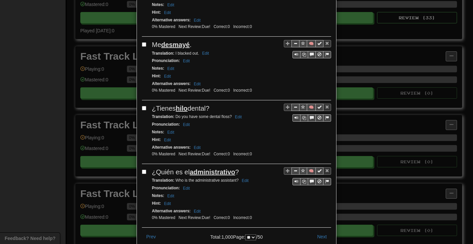
scroll to position [1246, 0]
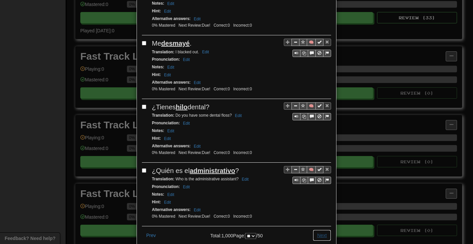
click at [321, 229] on button "Next" at bounding box center [321, 234] width 18 height 11
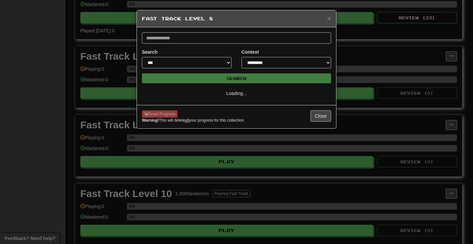
select select "**"
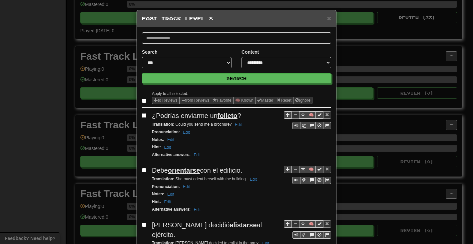
click at [142, 97] on label at bounding box center [145, 100] width 7 height 7
click at [164, 98] on button "to Reviews" at bounding box center [166, 100] width 28 height 7
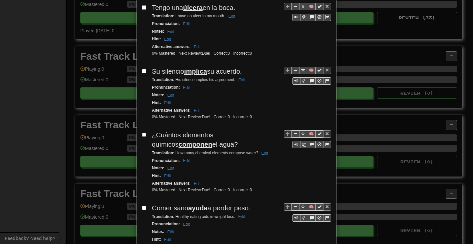
scroll to position [1256, 0]
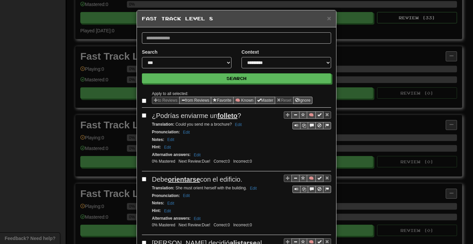
select select "**"
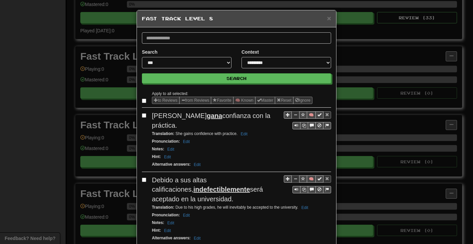
click at [142, 98] on label at bounding box center [145, 100] width 7 height 7
click at [156, 98] on button "to Reviews" at bounding box center [166, 100] width 28 height 7
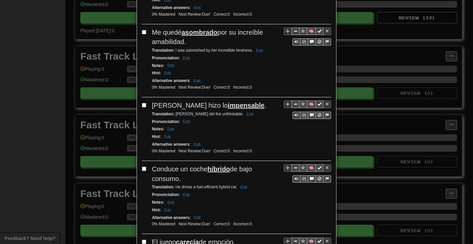
scroll to position [1246, 0]
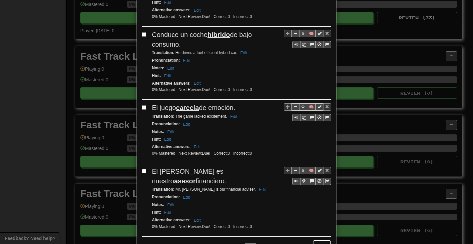
click at [319, 240] on button "Next" at bounding box center [321, 245] width 18 height 11
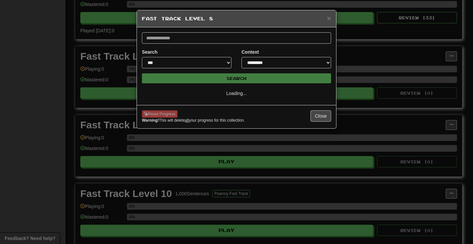
scroll to position [0, 0]
select select "**"
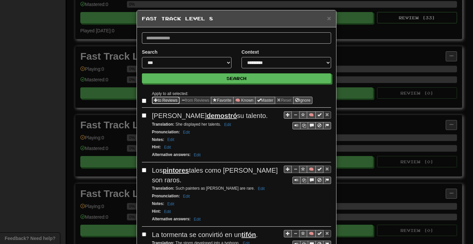
click at [156, 98] on button "to Reviews" at bounding box center [166, 100] width 28 height 7
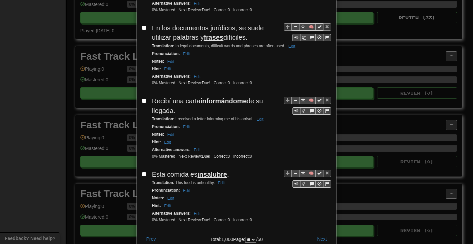
scroll to position [1237, 0]
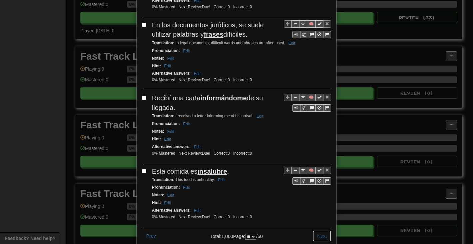
click at [317, 230] on button "Next" at bounding box center [321, 235] width 18 height 11
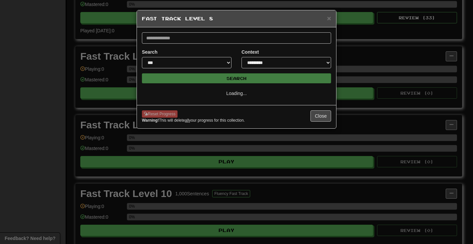
scroll to position [0, 0]
select select "**"
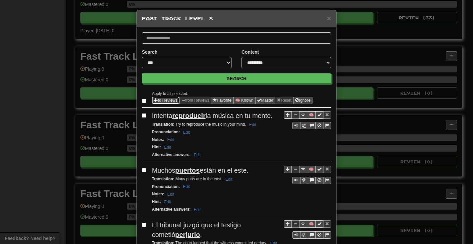
click at [162, 99] on button "to Reviews" at bounding box center [166, 100] width 28 height 7
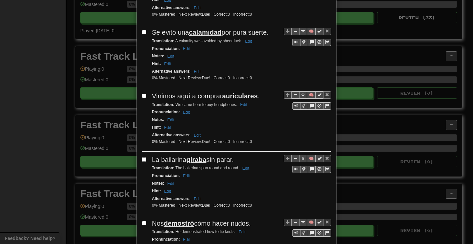
scroll to position [1237, 0]
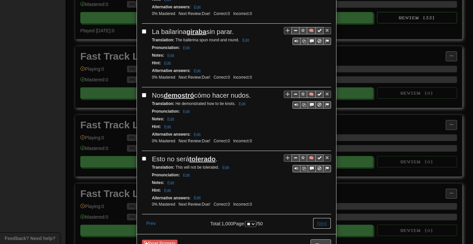
click at [313, 217] on button "Next" at bounding box center [321, 222] width 18 height 11
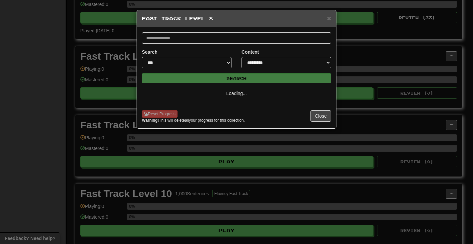
select select "**"
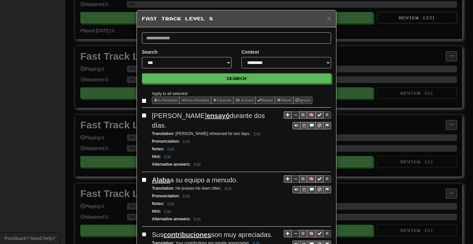
click at [142, 98] on label at bounding box center [145, 100] width 7 height 7
click at [161, 99] on button "to Reviews" at bounding box center [166, 100] width 28 height 7
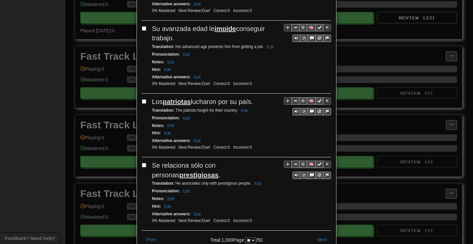
scroll to position [1246, 0]
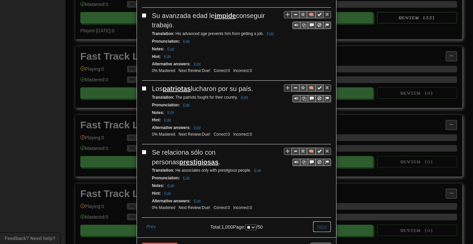
click at [320, 221] on button "Next" at bounding box center [321, 226] width 18 height 11
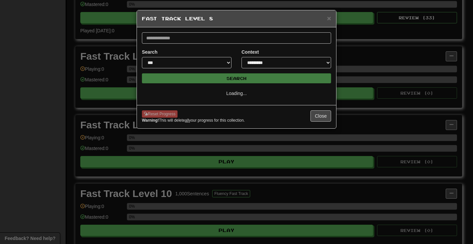
scroll to position [0, 0]
select select "**"
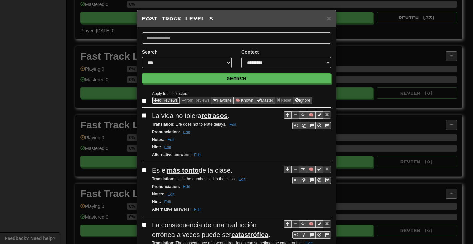
click at [161, 99] on button "to Reviews" at bounding box center [166, 100] width 28 height 7
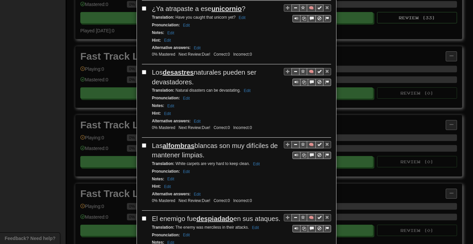
scroll to position [1266, 0]
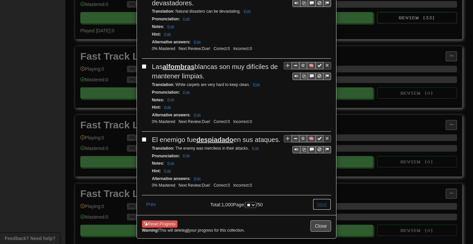
click at [318, 198] on button "Next" at bounding box center [321, 203] width 18 height 11
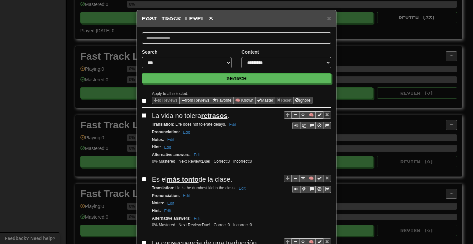
select select "**"
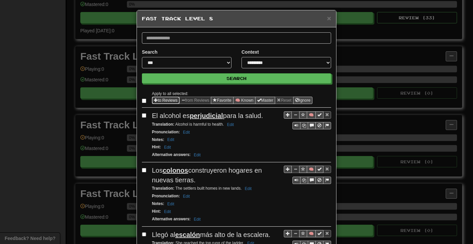
click at [156, 100] on button "to Reviews" at bounding box center [166, 100] width 28 height 7
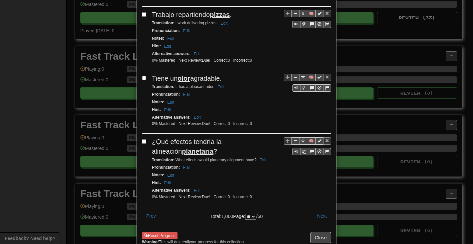
scroll to position [1237, 0]
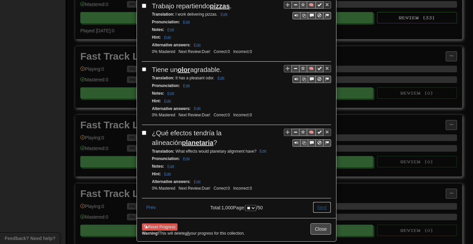
click at [314, 201] on button "Next" at bounding box center [321, 206] width 18 height 11
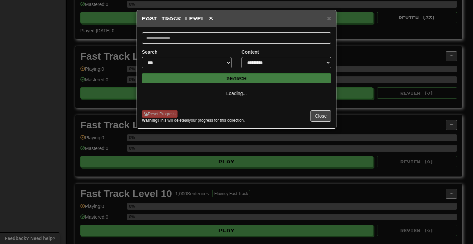
select select "**"
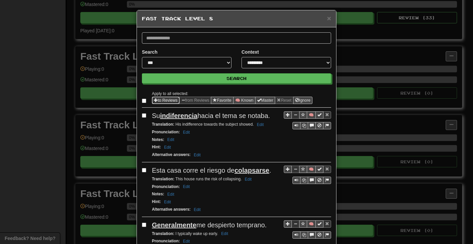
click at [160, 100] on button "to Reviews" at bounding box center [166, 100] width 28 height 7
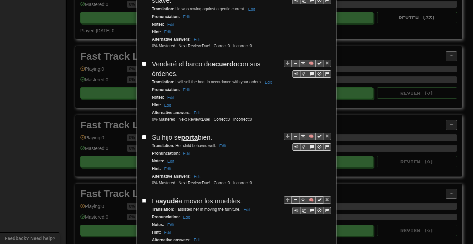
scroll to position [1227, 0]
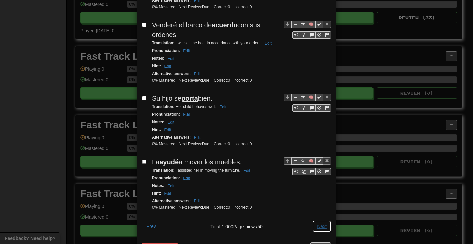
click at [320, 220] on button "Next" at bounding box center [321, 225] width 18 height 11
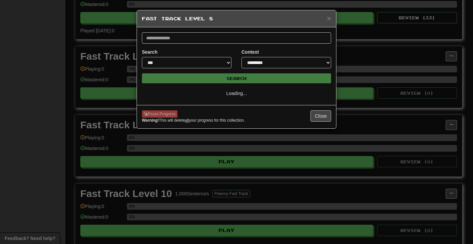
scroll to position [0, 0]
select select "**"
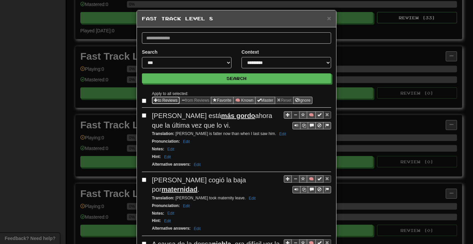
click at [155, 99] on button "to Reviews" at bounding box center [166, 100] width 28 height 7
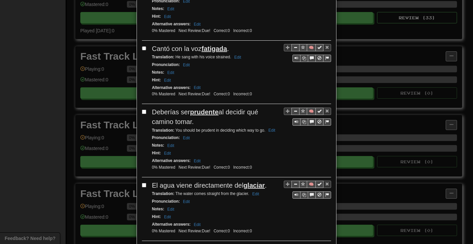
scroll to position [1246, 0]
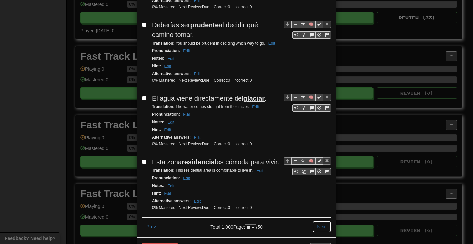
click at [319, 221] on button "Next" at bounding box center [321, 226] width 18 height 11
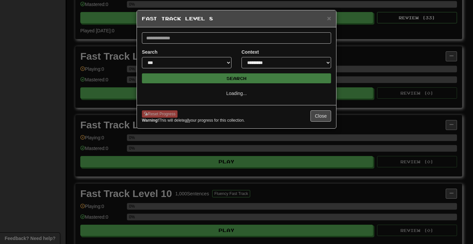
select select "**"
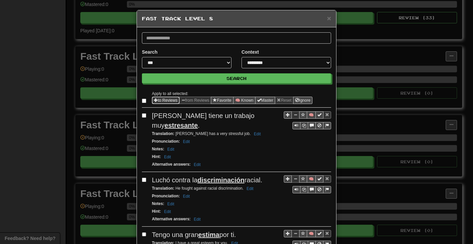
click at [170, 97] on button "to Reviews" at bounding box center [166, 100] width 28 height 7
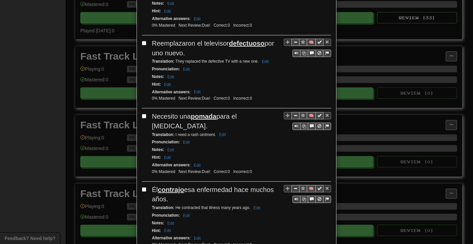
scroll to position [1209, 0]
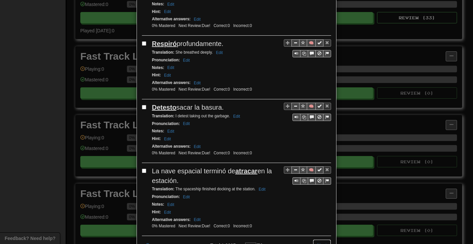
click at [317, 239] on button "Next" at bounding box center [321, 244] width 18 height 11
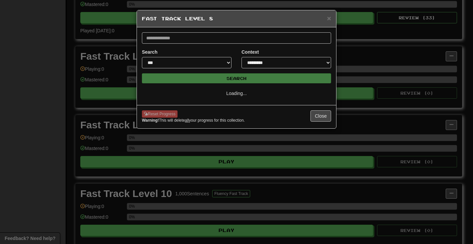
scroll to position [0, 0]
select select "**"
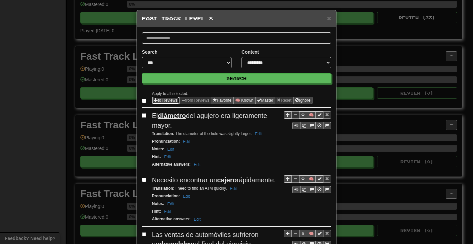
click at [160, 100] on button "to Reviews" at bounding box center [166, 100] width 28 height 7
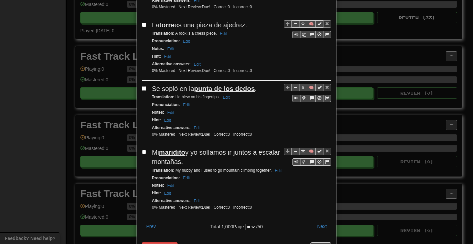
scroll to position [1246, 0]
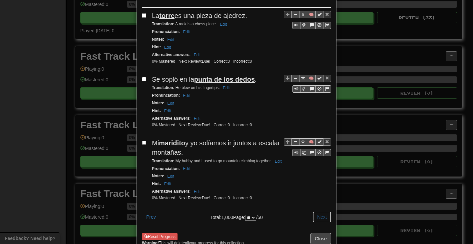
click at [316, 211] on button "Next" at bounding box center [321, 216] width 18 height 11
select select "**"
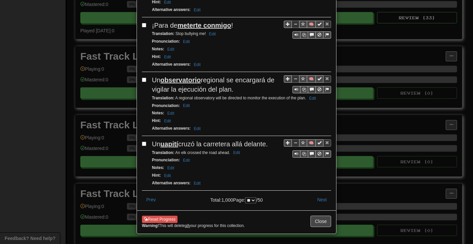
scroll to position [0, 0]
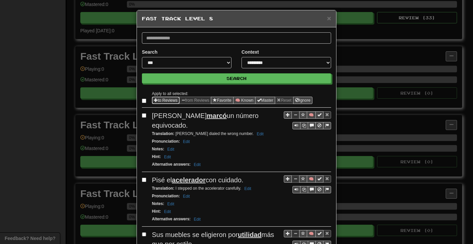
click at [161, 100] on button "to Reviews" at bounding box center [166, 100] width 28 height 7
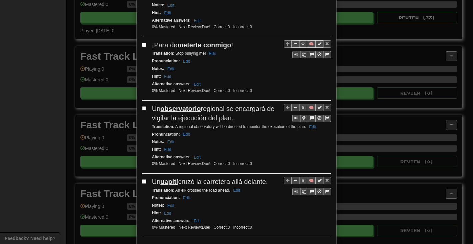
scroll to position [1225, 0]
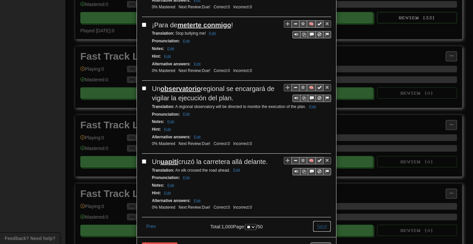
click at [315, 220] on button "Next" at bounding box center [321, 225] width 18 height 11
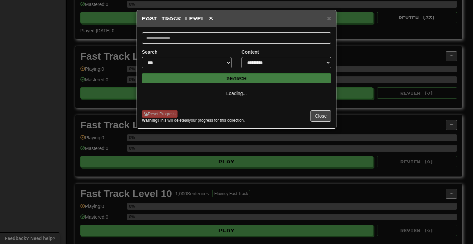
select select "**"
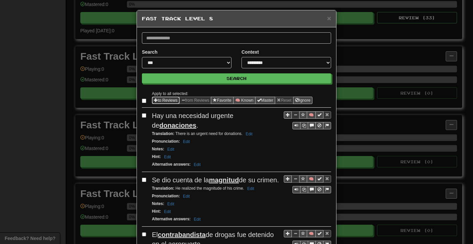
click at [163, 98] on button "to Reviews" at bounding box center [166, 100] width 28 height 7
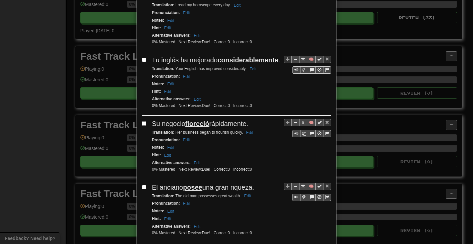
scroll to position [1300, 0]
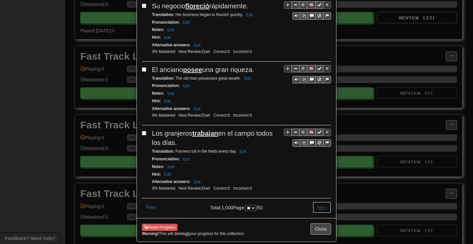
click at [317, 201] on button "Next" at bounding box center [321, 206] width 18 height 11
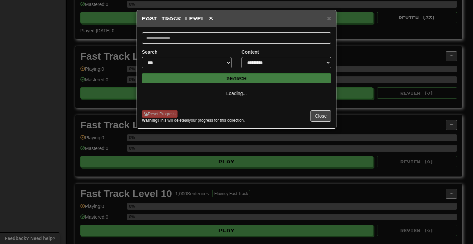
scroll to position [0, 0]
select select "**"
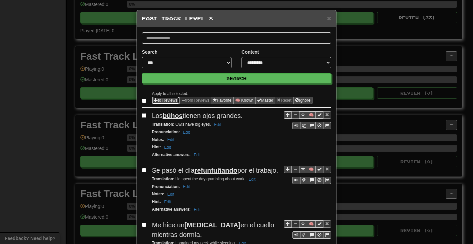
click at [154, 100] on span "Sentence options" at bounding box center [156, 100] width 4 height 4
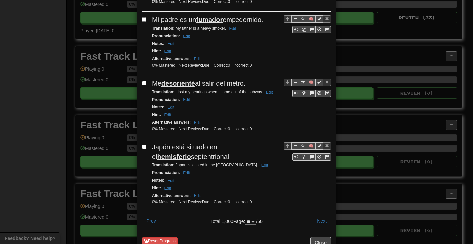
scroll to position [1237, 0]
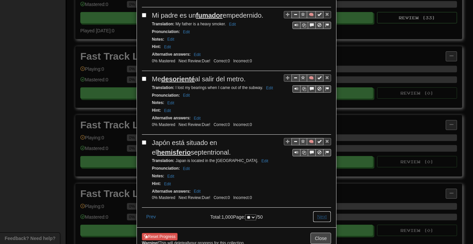
click at [320, 211] on button "Next" at bounding box center [321, 216] width 18 height 11
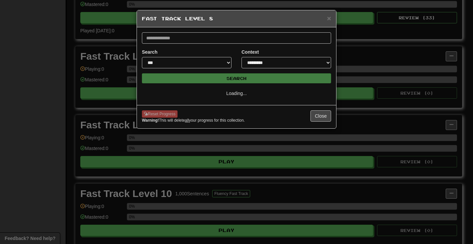
scroll to position [0, 0]
select select "**"
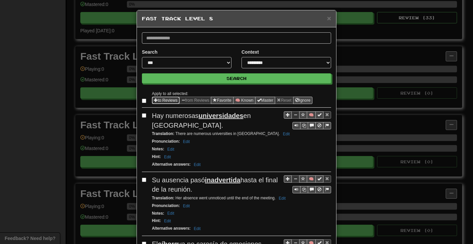
click at [158, 98] on button "to Reviews" at bounding box center [166, 100] width 28 height 7
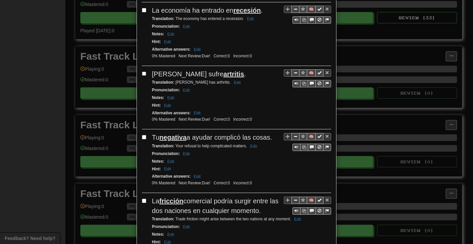
scroll to position [1246, 0]
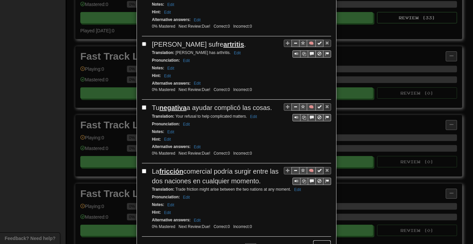
click at [319, 240] on button "Next" at bounding box center [321, 245] width 18 height 11
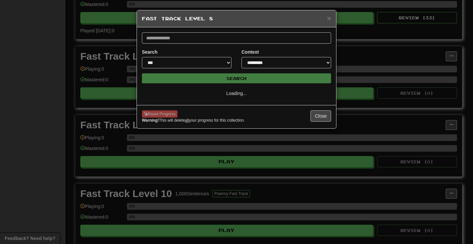
select select "**"
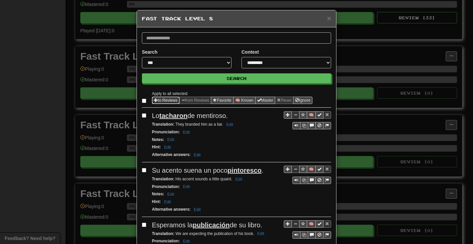
click at [158, 100] on button "to Reviews" at bounding box center [166, 100] width 28 height 7
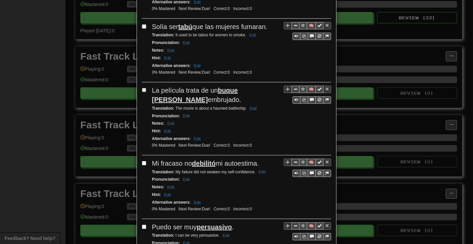
scroll to position [1256, 0]
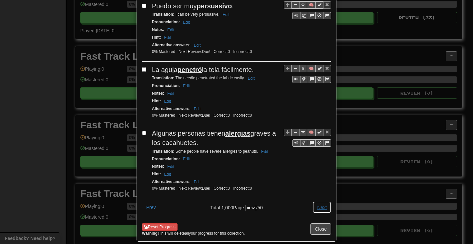
click at [320, 201] on button "Next" at bounding box center [321, 206] width 18 height 11
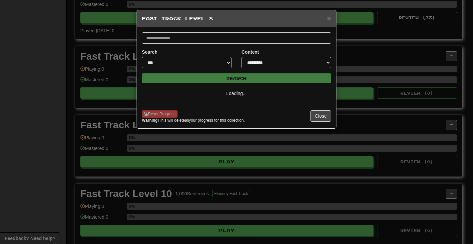
select select "**"
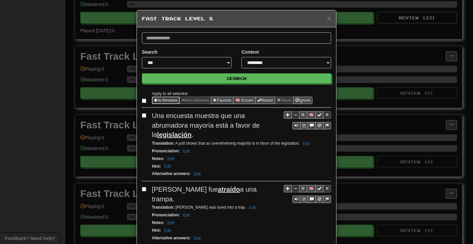
click at [160, 100] on button "to Reviews" at bounding box center [166, 100] width 28 height 7
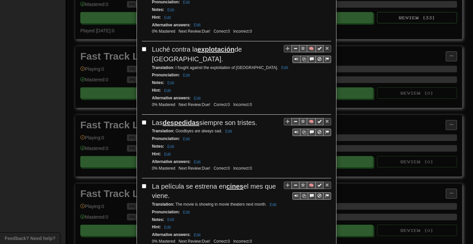
scroll to position [1256, 0]
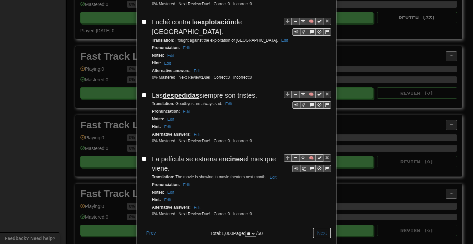
click at [321, 227] on button "Next" at bounding box center [321, 232] width 18 height 11
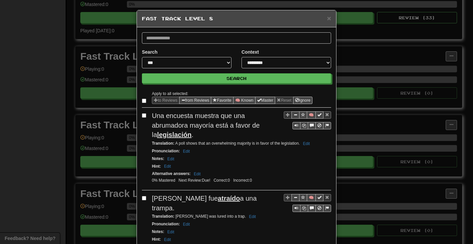
select select "**"
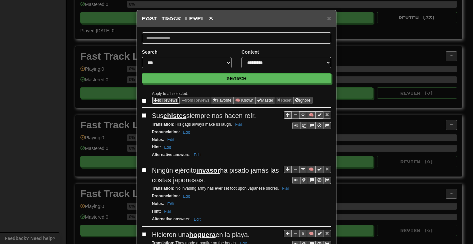
click at [155, 98] on span "Sentence options" at bounding box center [156, 100] width 4 height 4
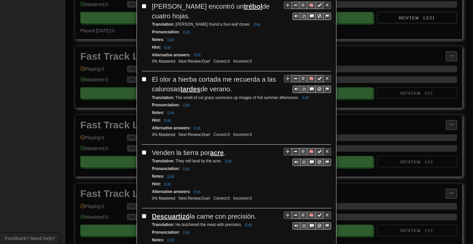
scroll to position [1237, 0]
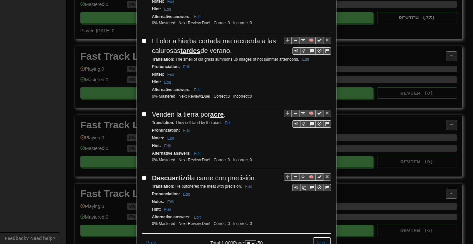
click at [318, 237] on button "Next" at bounding box center [321, 242] width 18 height 11
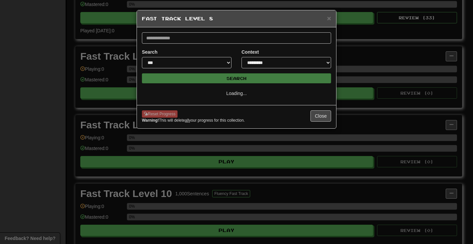
select select "**"
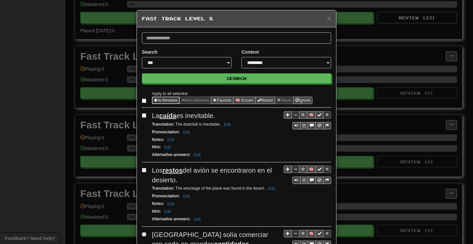
click at [155, 100] on button "to Reviews" at bounding box center [166, 100] width 28 height 7
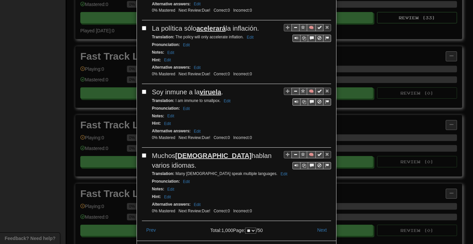
scroll to position [1256, 0]
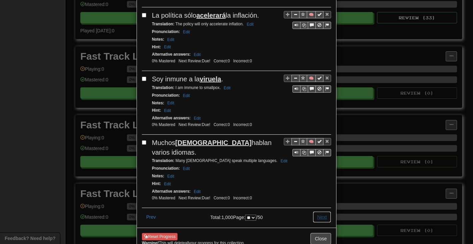
click at [322, 211] on button "Next" at bounding box center [321, 216] width 18 height 11
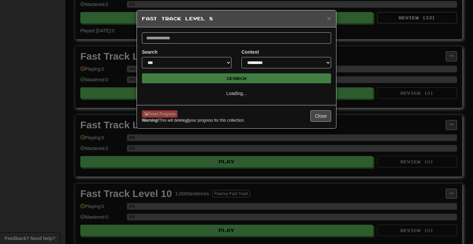
scroll to position [0, 0]
select select "**"
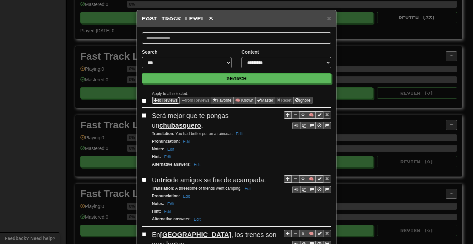
click at [161, 100] on button "to Reviews" at bounding box center [166, 100] width 28 height 7
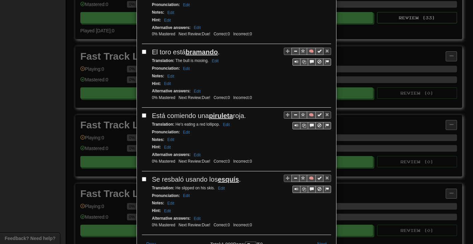
scroll to position [1227, 0]
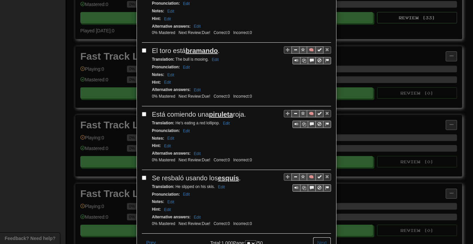
click at [318, 237] on button "Next" at bounding box center [321, 242] width 18 height 11
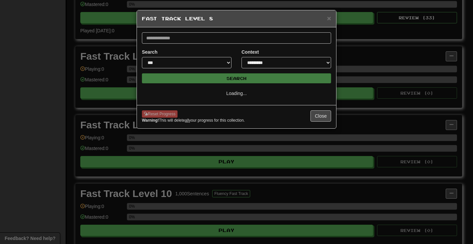
scroll to position [0, 0]
select select "**"
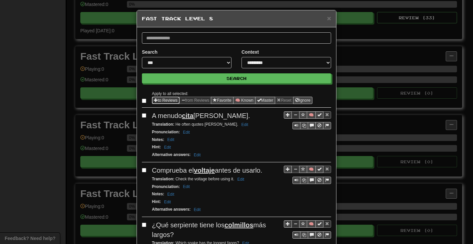
click at [154, 98] on span "Sentence options" at bounding box center [156, 100] width 4 height 4
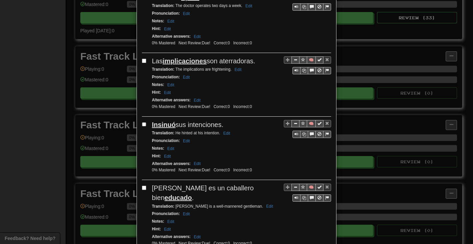
scroll to position [1227, 0]
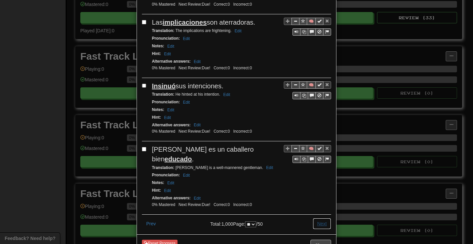
click at [320, 218] on button "Next" at bounding box center [321, 223] width 18 height 11
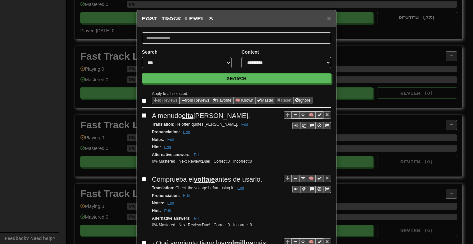
select select "**"
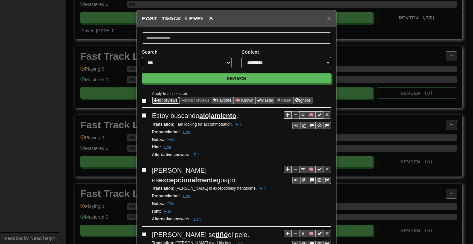
click at [168, 98] on button "to Reviews" at bounding box center [166, 100] width 28 height 7
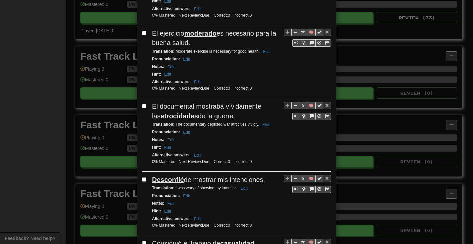
scroll to position [1218, 0]
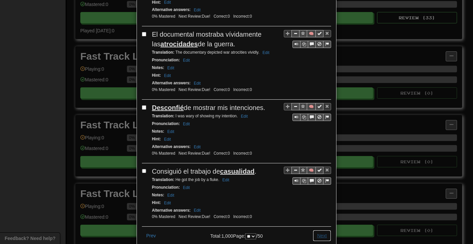
click at [313, 230] on button "Next" at bounding box center [321, 235] width 18 height 11
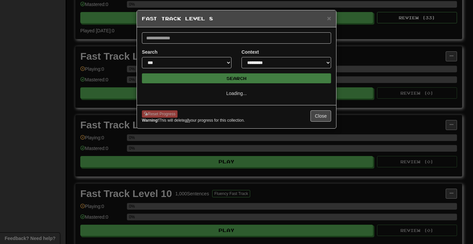
scroll to position [0, 0]
select select "**"
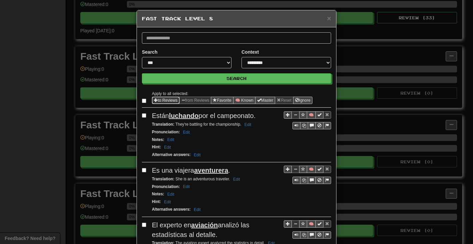
click at [164, 97] on button "to Reviews" at bounding box center [166, 100] width 28 height 7
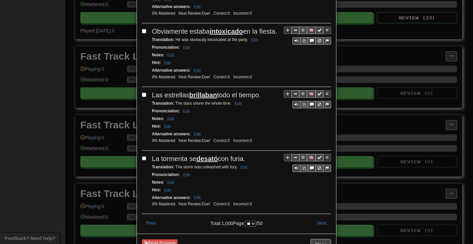
scroll to position [1246, 0]
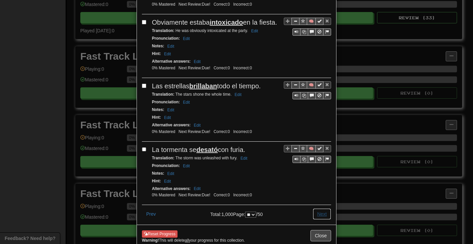
click at [312, 208] on button "Next" at bounding box center [321, 213] width 18 height 11
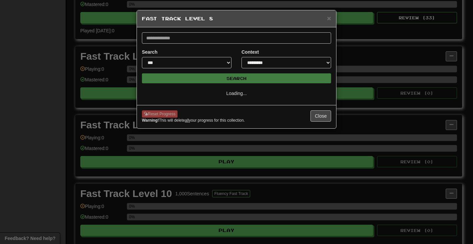
scroll to position [0, 0]
select select "**"
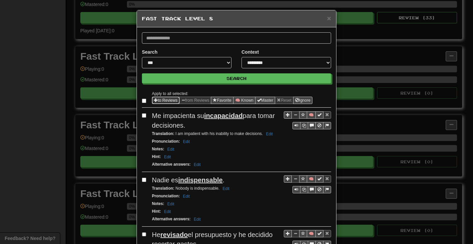
click at [154, 98] on span "Sentence options" at bounding box center [156, 100] width 4 height 4
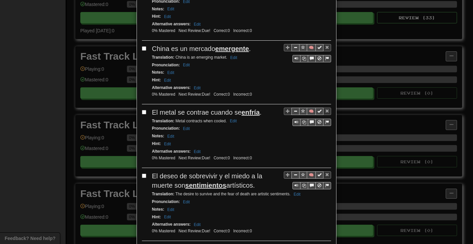
scroll to position [1294, 0]
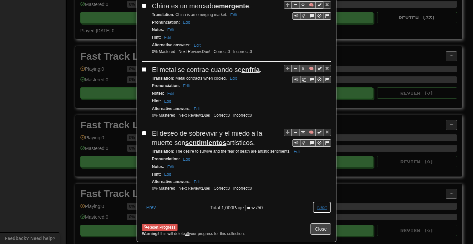
click at [313, 201] on button "Next" at bounding box center [321, 206] width 18 height 11
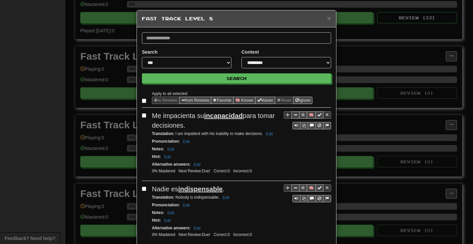
select select "**"
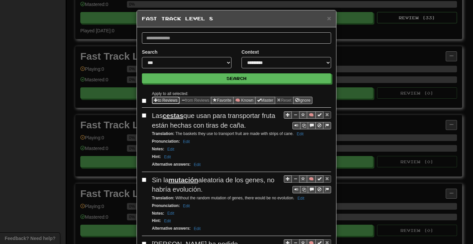
click at [157, 100] on button "to Reviews" at bounding box center [166, 100] width 28 height 7
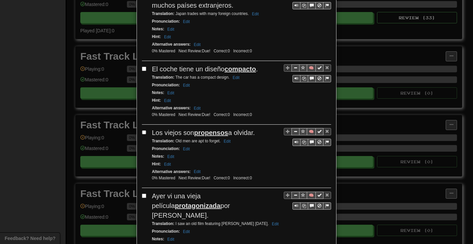
scroll to position [1275, 0]
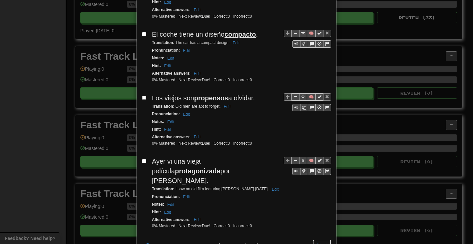
click at [314, 239] on button "Next" at bounding box center [321, 244] width 18 height 11
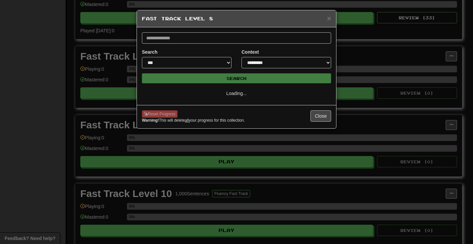
scroll to position [0, 0]
select select "**"
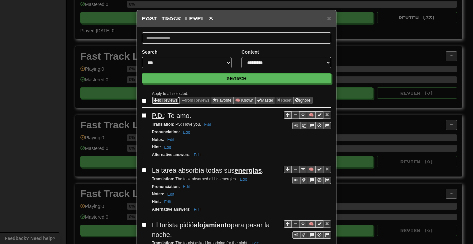
click at [157, 100] on button "to Reviews" at bounding box center [166, 100] width 28 height 7
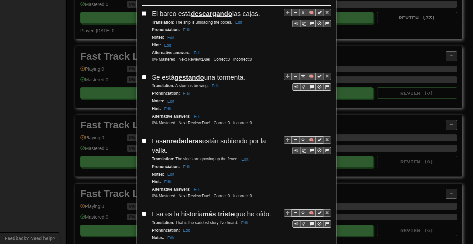
scroll to position [1227, 0]
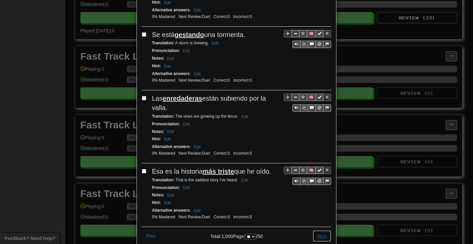
click at [318, 230] on button "Next" at bounding box center [321, 235] width 18 height 11
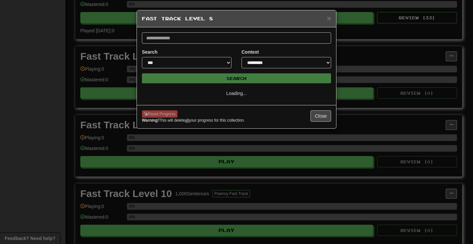
select select "**"
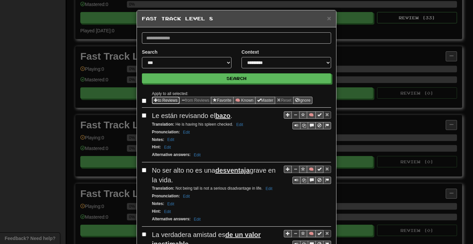
click at [155, 100] on span "Sentence options" at bounding box center [156, 100] width 4 height 4
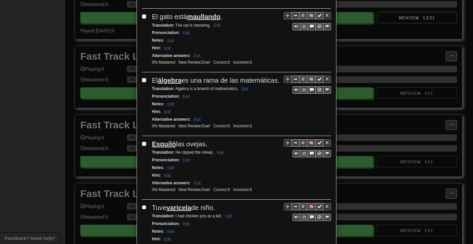
scroll to position [1237, 0]
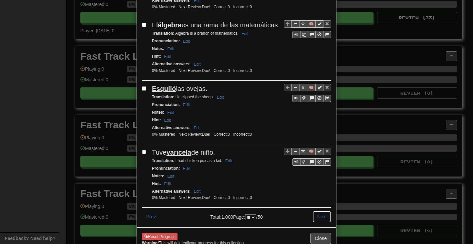
click at [322, 211] on button "Next" at bounding box center [321, 216] width 18 height 11
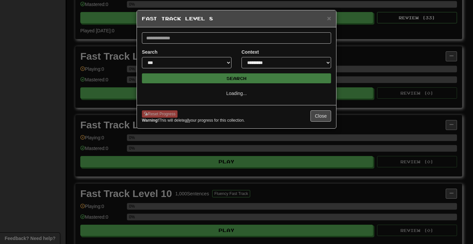
scroll to position [0, 0]
select select "**"
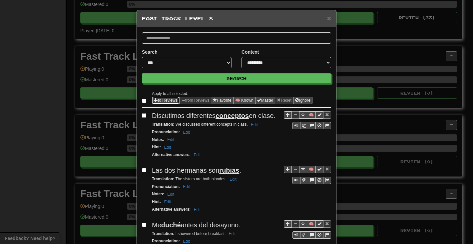
click at [160, 100] on button "to Reviews" at bounding box center [166, 100] width 28 height 7
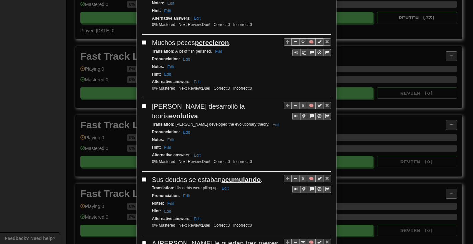
scroll to position [1237, 0]
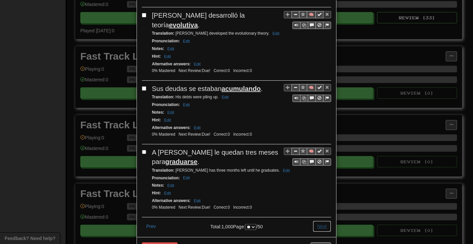
click at [321, 220] on button "Next" at bounding box center [321, 225] width 18 height 11
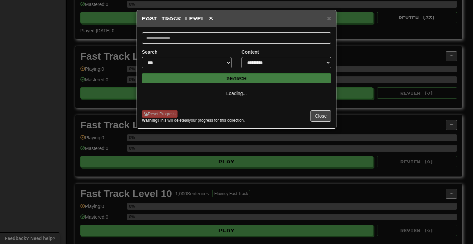
scroll to position [0, 0]
select select "**"
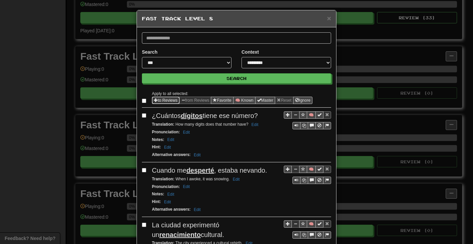
click at [160, 99] on button "to Reviews" at bounding box center [166, 100] width 28 height 7
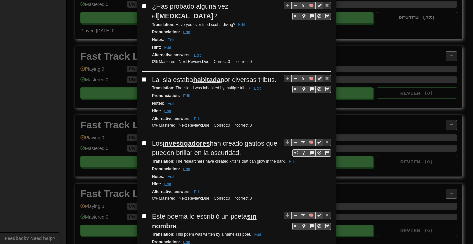
scroll to position [1256, 0]
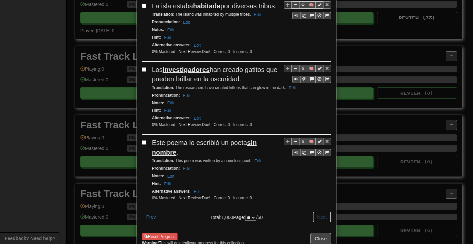
click at [320, 211] on button "Next" at bounding box center [321, 216] width 18 height 11
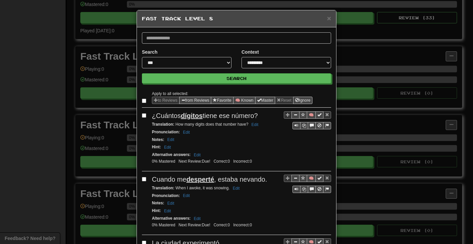
select select "**"
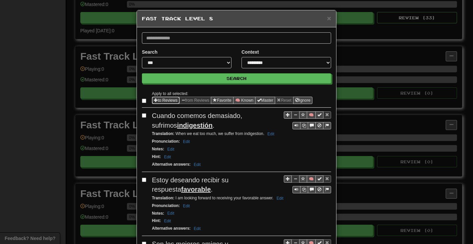
click at [157, 100] on button "to Reviews" at bounding box center [166, 100] width 28 height 7
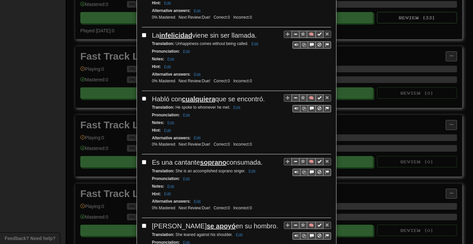
scroll to position [1246, 0]
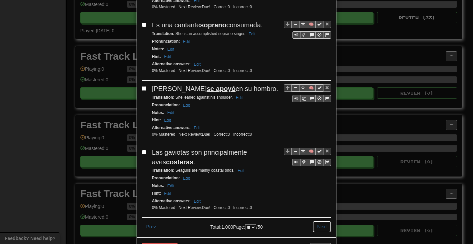
click at [317, 221] on button "Next" at bounding box center [321, 226] width 18 height 11
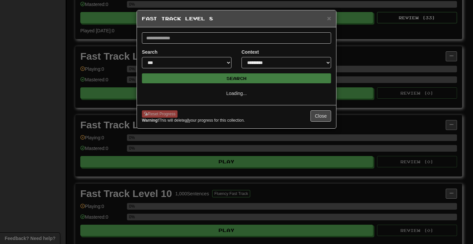
scroll to position [0, 0]
select select "**"
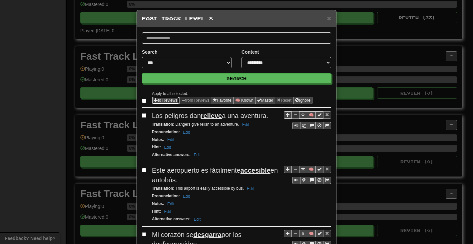
click at [168, 102] on button "to Reviews" at bounding box center [166, 100] width 28 height 7
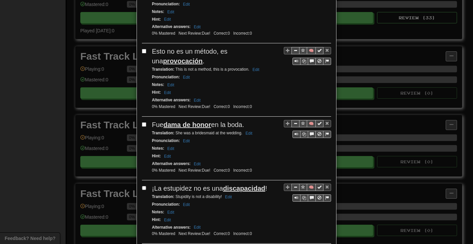
scroll to position [1272, 0]
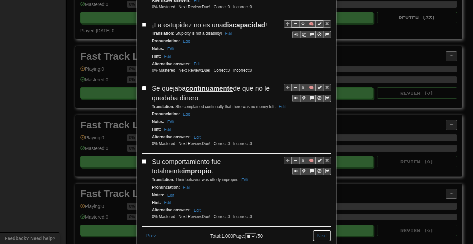
click at [318, 230] on button "Next" at bounding box center [321, 235] width 18 height 11
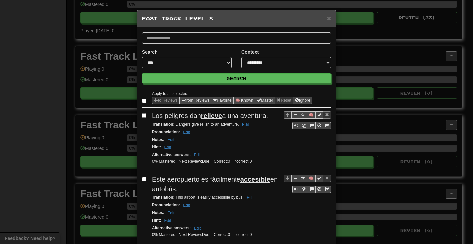
select select "**"
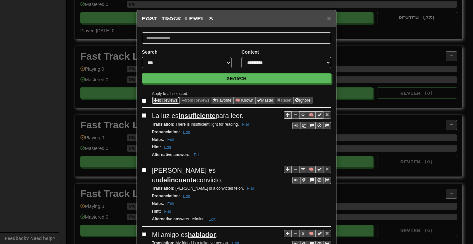
click at [158, 100] on button "to Reviews" at bounding box center [166, 100] width 28 height 7
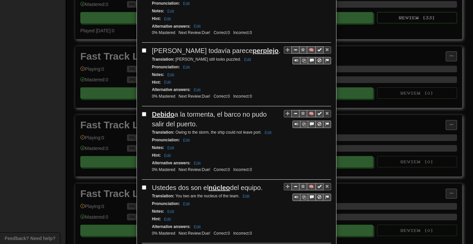
scroll to position [1246, 0]
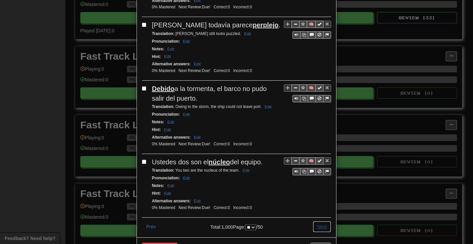
click at [322, 221] on button "Next" at bounding box center [321, 226] width 18 height 11
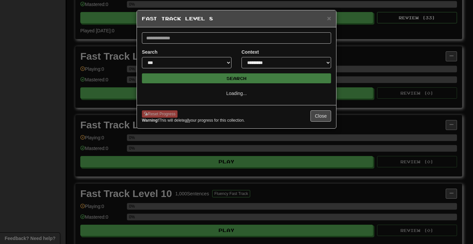
select select "**"
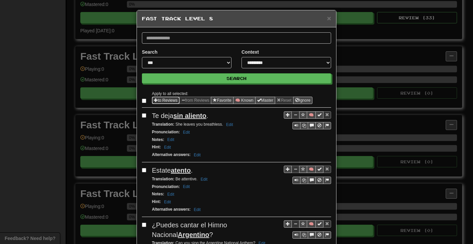
click at [169, 101] on button "to Reviews" at bounding box center [166, 100] width 28 height 7
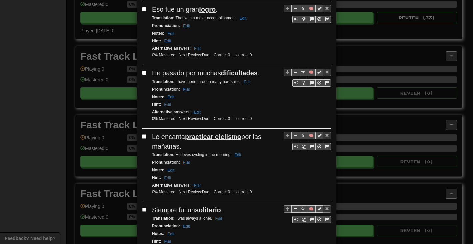
scroll to position [1294, 0]
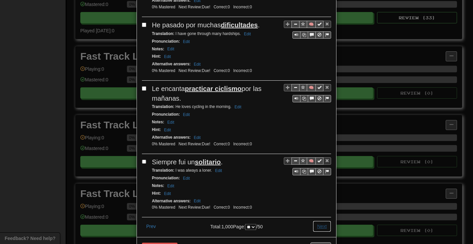
click at [313, 220] on button "Next" at bounding box center [321, 225] width 18 height 11
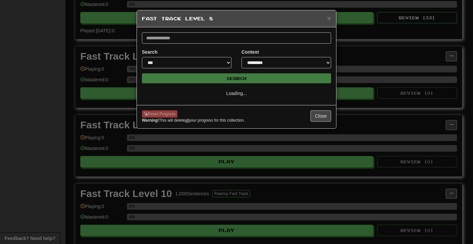
scroll to position [0, 0]
select select "**"
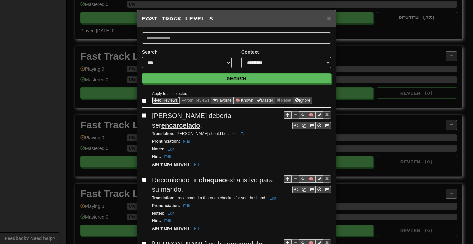
click at [161, 101] on button "to Reviews" at bounding box center [166, 100] width 28 height 7
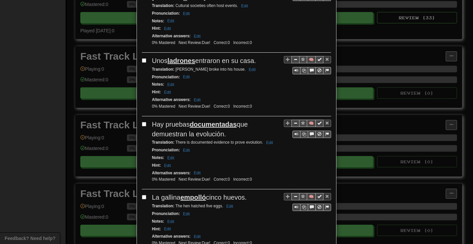
scroll to position [1256, 0]
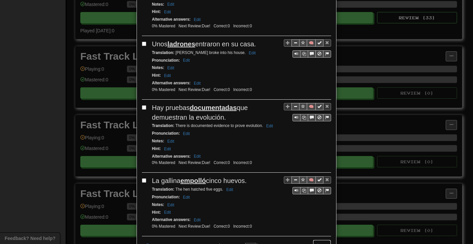
click at [319, 239] on button "Next" at bounding box center [321, 244] width 18 height 11
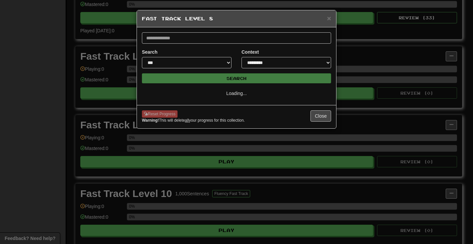
select select "**"
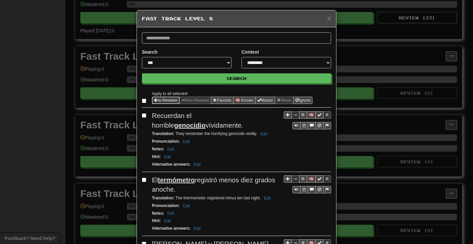
click at [162, 99] on button "to Reviews" at bounding box center [166, 100] width 28 height 7
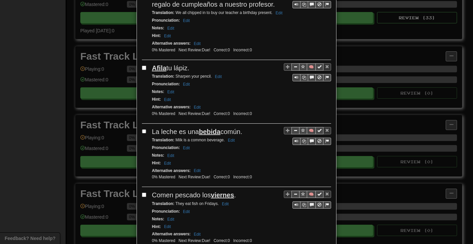
scroll to position [1225, 0]
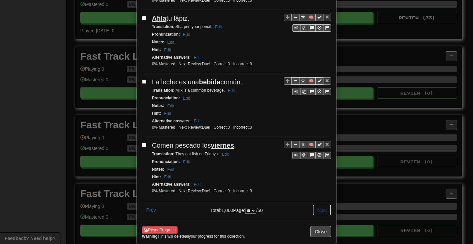
click at [318, 204] on button "Next" at bounding box center [321, 209] width 18 height 11
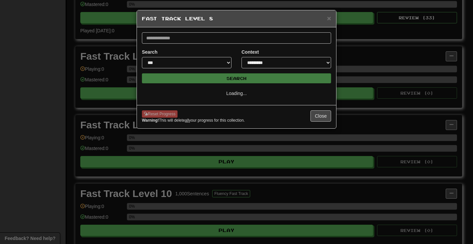
scroll to position [0, 0]
select select "**"
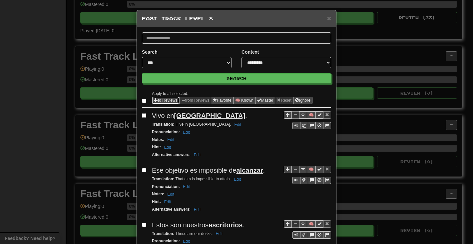
click at [154, 100] on span "Sentence options" at bounding box center [156, 100] width 4 height 4
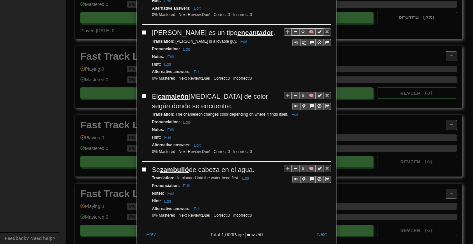
scroll to position [1253, 0]
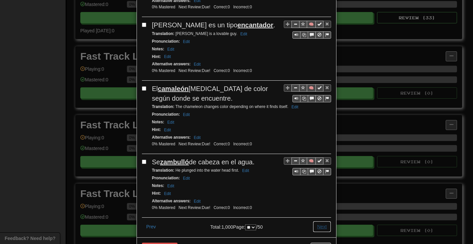
click at [321, 221] on button "Next" at bounding box center [321, 226] width 18 height 11
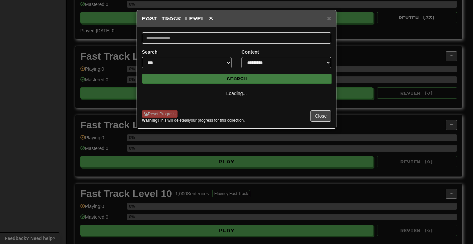
scroll to position [0, 0]
select select "**"
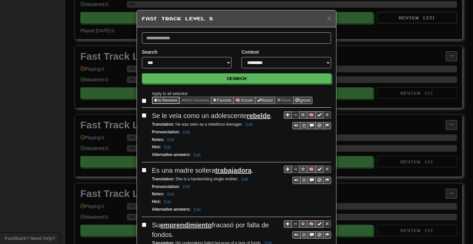
click at [160, 99] on button "to Reviews" at bounding box center [166, 100] width 28 height 7
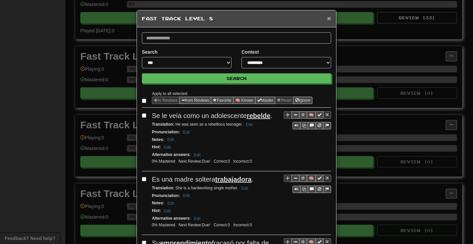
click at [327, 19] on span "×" at bounding box center [329, 18] width 4 height 8
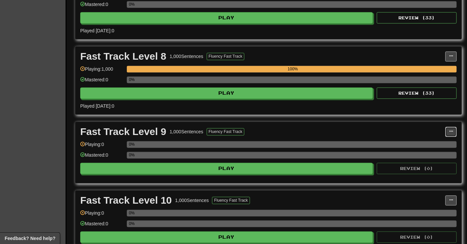
click at [451, 129] on button at bounding box center [450, 131] width 11 height 10
click at [407, 145] on span "Manage Sentences" at bounding box center [423, 143] width 40 height 5
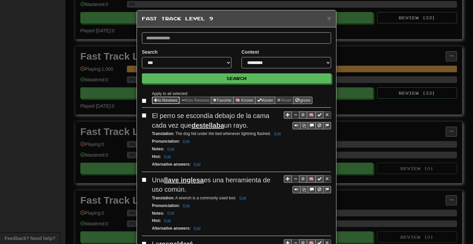
click at [155, 100] on span "Sentence options" at bounding box center [156, 100] width 4 height 4
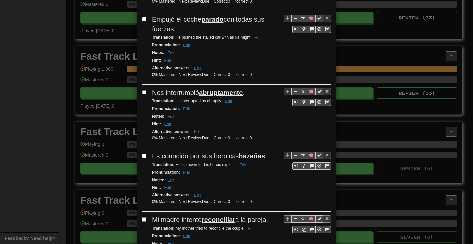
scroll to position [1266, 0]
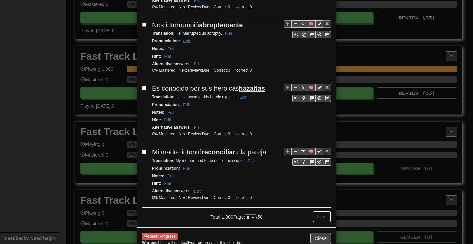
click at [320, 211] on button "Next" at bounding box center [321, 216] width 18 height 11
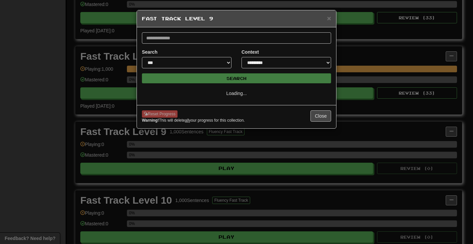
scroll to position [0, 0]
select select "*"
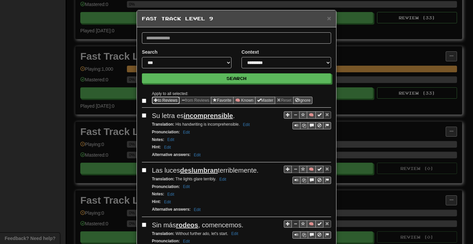
click at [162, 100] on button "to Reviews" at bounding box center [166, 100] width 28 height 7
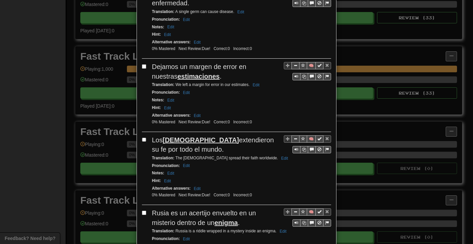
scroll to position [1237, 0]
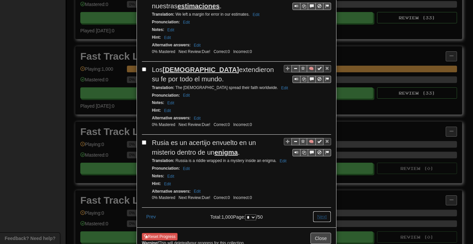
click at [317, 211] on button "Next" at bounding box center [321, 216] width 18 height 11
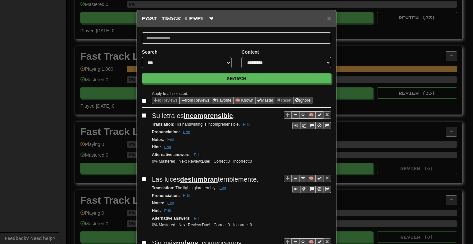
select select "*"
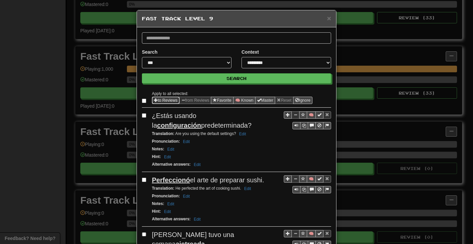
click at [159, 101] on button "to Reviews" at bounding box center [166, 100] width 28 height 7
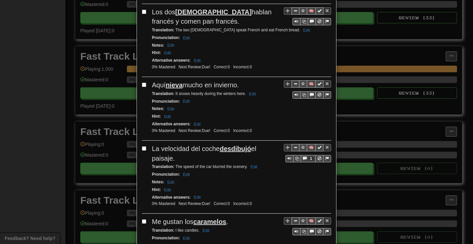
scroll to position [1266, 0]
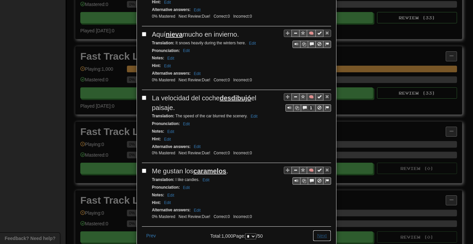
click at [318, 230] on button "Next" at bounding box center [321, 235] width 18 height 11
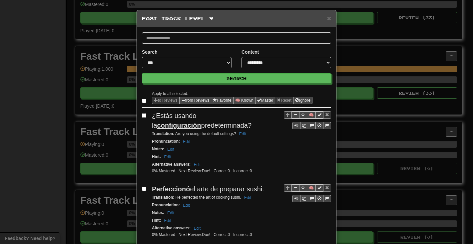
select select "*"
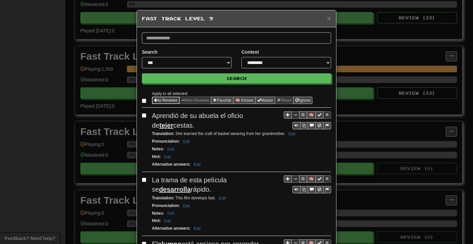
click at [159, 98] on button "to Reviews" at bounding box center [166, 100] width 28 height 7
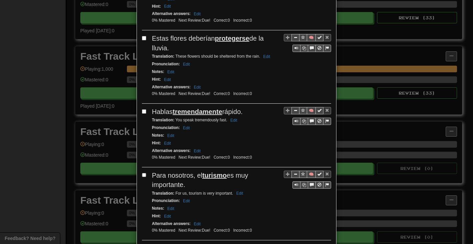
scroll to position [1294, 0]
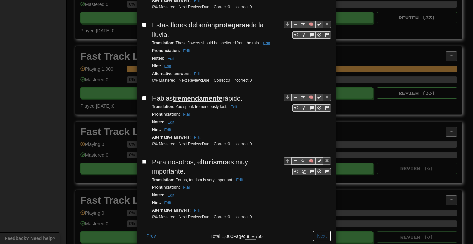
click at [314, 230] on button "Next" at bounding box center [321, 235] width 18 height 11
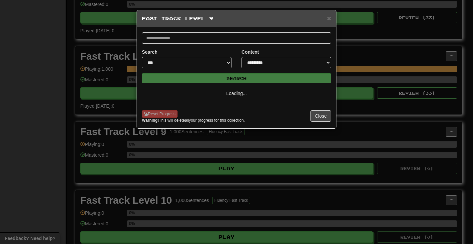
select select "*"
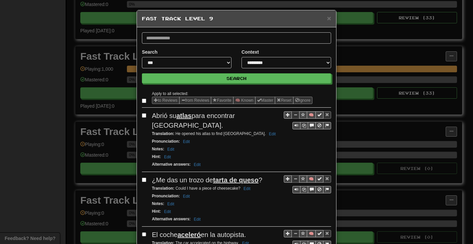
click at [144, 98] on label at bounding box center [145, 100] width 7 height 7
click at [159, 99] on button "to Reviews" at bounding box center [166, 100] width 28 height 7
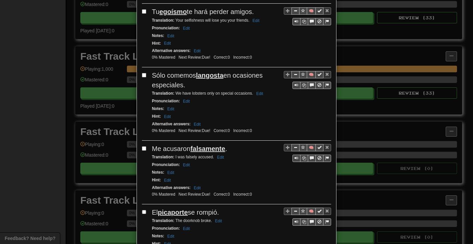
scroll to position [1291, 0]
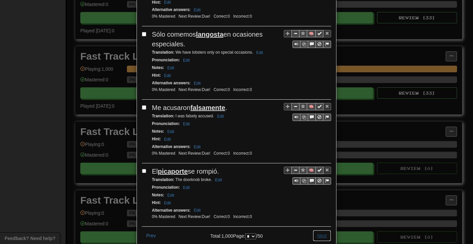
click at [320, 230] on button "Next" at bounding box center [321, 235] width 18 height 11
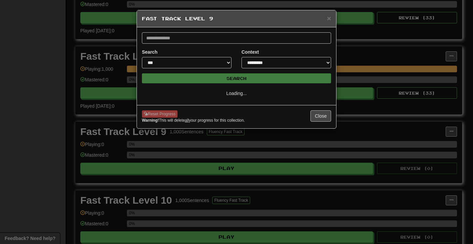
scroll to position [0, 0]
select select "*"
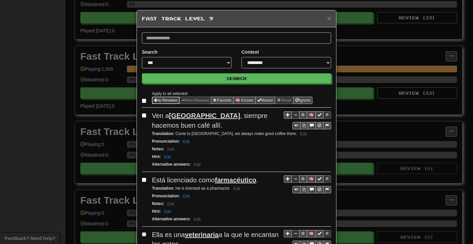
click at [169, 99] on button "to Reviews" at bounding box center [166, 100] width 28 height 7
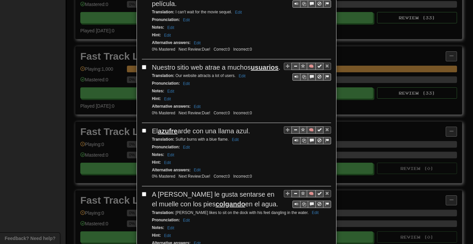
scroll to position [1294, 0]
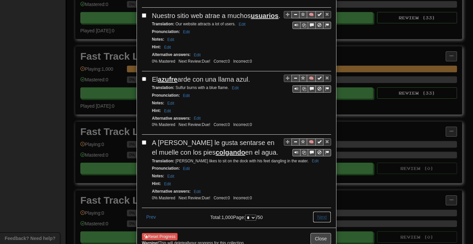
click at [320, 211] on button "Next" at bounding box center [321, 216] width 18 height 11
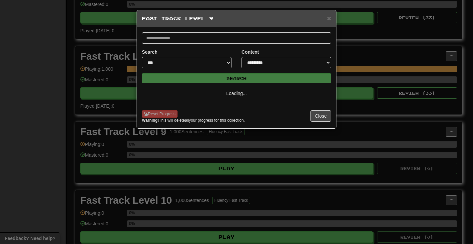
scroll to position [0, 0]
select select "*"
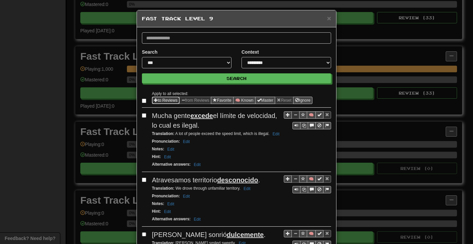
click at [157, 100] on button "to Reviews" at bounding box center [166, 100] width 28 height 7
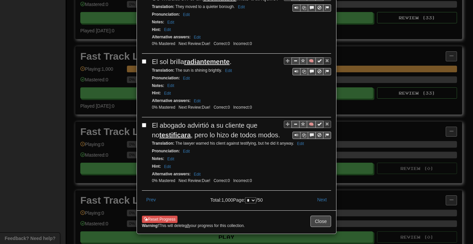
scroll to position [1275, 0]
click at [318, 195] on button "Next" at bounding box center [321, 199] width 18 height 11
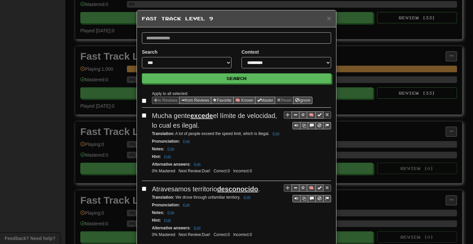
select select "*"
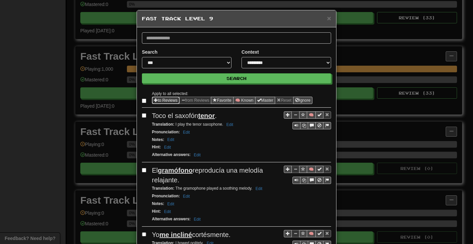
click at [160, 100] on button "to Reviews" at bounding box center [166, 100] width 28 height 7
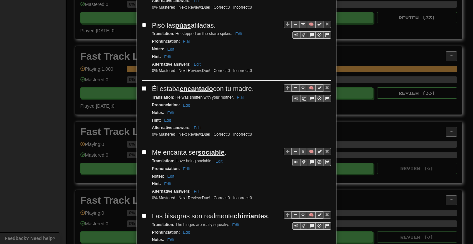
scroll to position [1227, 0]
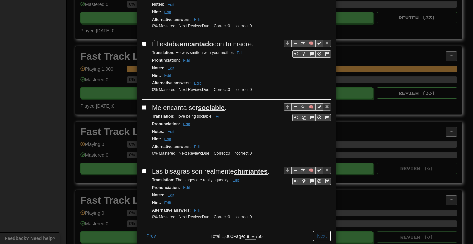
click at [317, 230] on button "Next" at bounding box center [321, 235] width 18 height 11
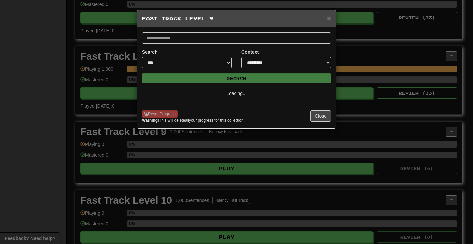
scroll to position [0, 0]
select select "*"
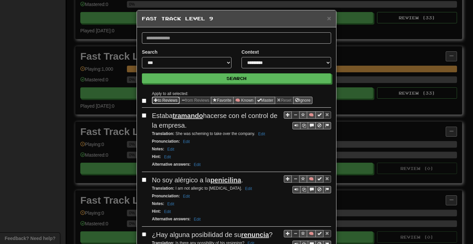
click at [158, 101] on button "to Reviews" at bounding box center [166, 100] width 28 height 7
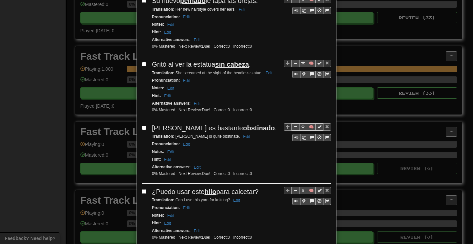
scroll to position [1227, 0]
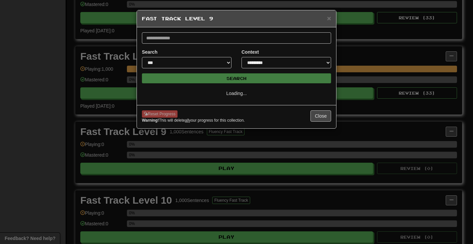
scroll to position [0, 0]
select select "**"
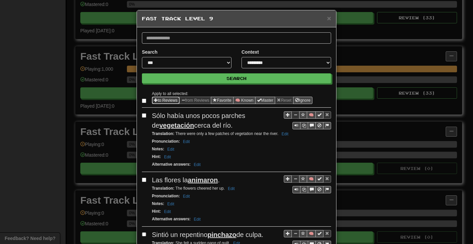
click at [168, 99] on button "to Reviews" at bounding box center [166, 100] width 28 height 7
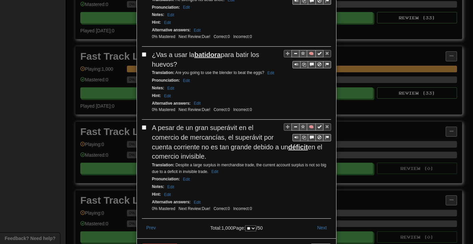
scroll to position [1326, 0]
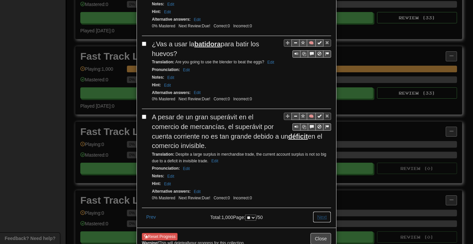
click at [318, 211] on button "Next" at bounding box center [321, 216] width 18 height 11
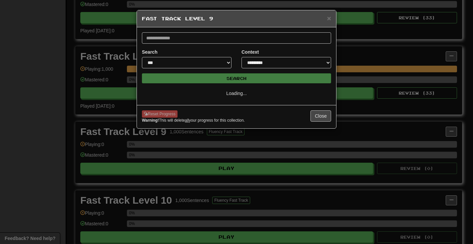
scroll to position [0, 0]
select select "**"
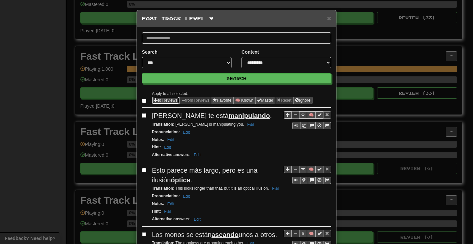
click at [162, 98] on button "to Reviews" at bounding box center [166, 100] width 28 height 7
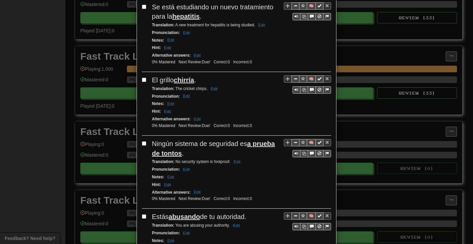
scroll to position [1256, 0]
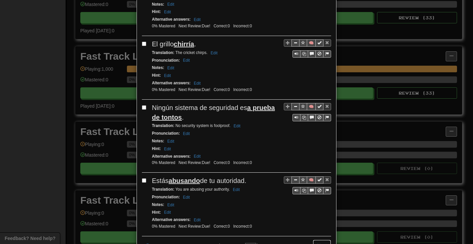
click at [319, 239] on button "Next" at bounding box center [321, 244] width 18 height 11
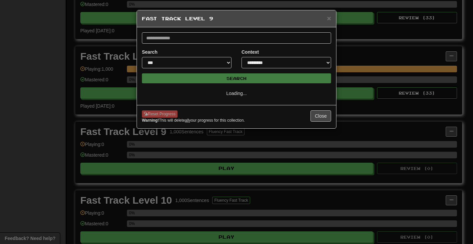
select select "**"
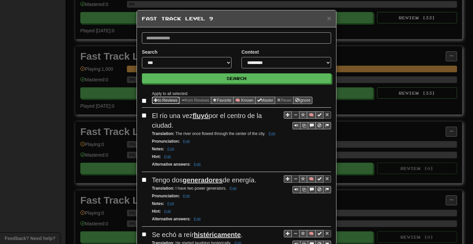
click at [154, 100] on span "Sentence options" at bounding box center [156, 100] width 4 height 4
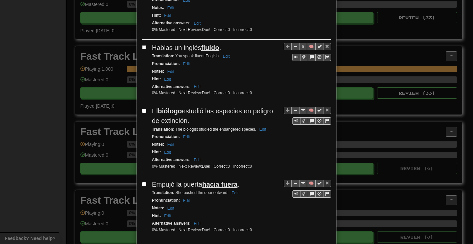
scroll to position [1237, 0]
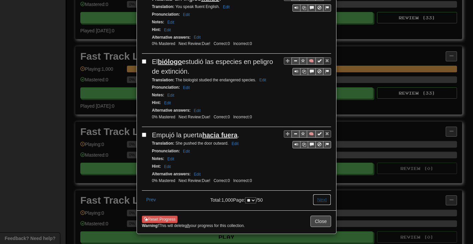
click at [319, 197] on button "Next" at bounding box center [321, 199] width 18 height 11
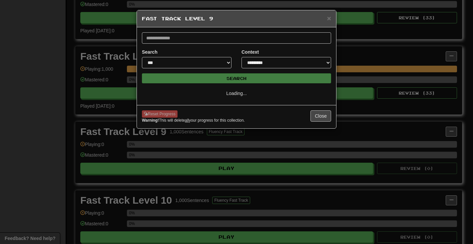
select select "**"
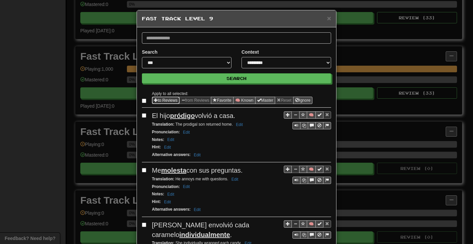
click at [166, 101] on button "to Reviews" at bounding box center [166, 100] width 28 height 7
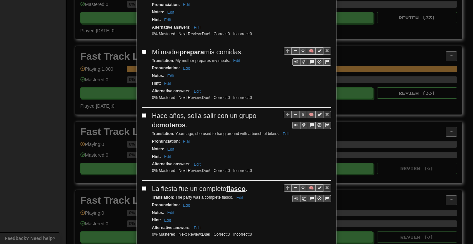
scroll to position [1256, 0]
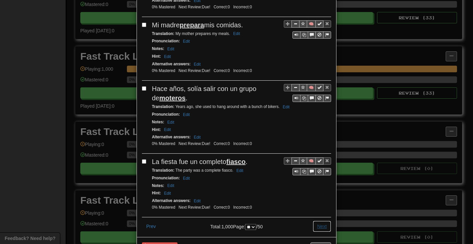
click at [320, 220] on button "Next" at bounding box center [321, 225] width 18 height 11
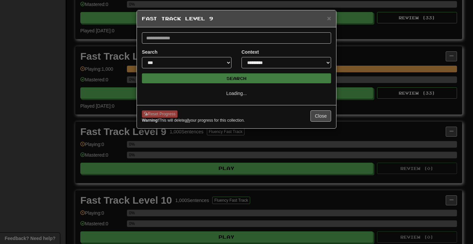
select select "**"
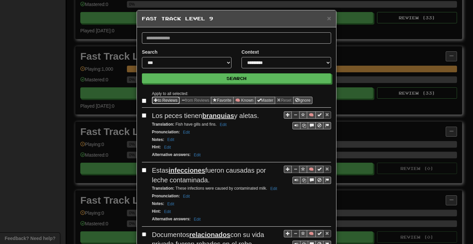
click at [158, 100] on button "to Reviews" at bounding box center [166, 100] width 28 height 7
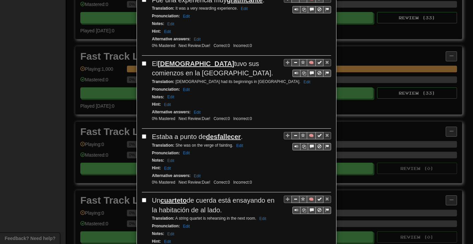
scroll to position [1246, 0]
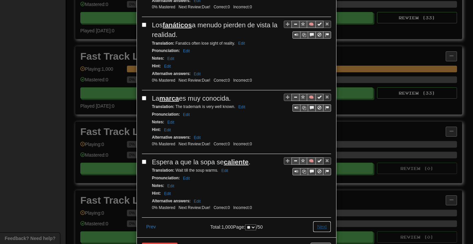
click at [315, 221] on button "Next" at bounding box center [321, 226] width 18 height 11
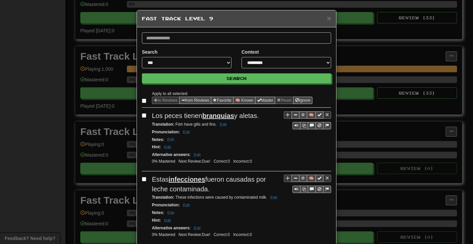
select select "**"
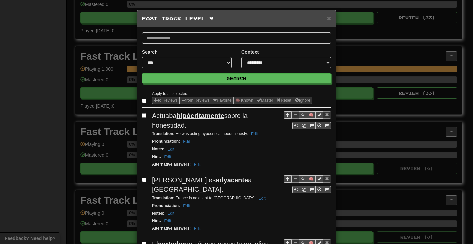
click at [142, 97] on label at bounding box center [145, 100] width 7 height 7
click at [158, 100] on button "to Reviews" at bounding box center [166, 100] width 28 height 7
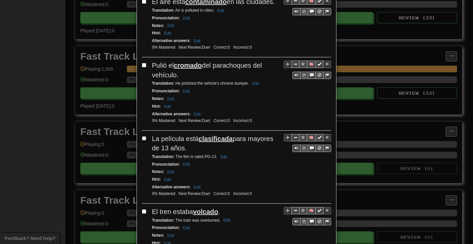
scroll to position [1284, 0]
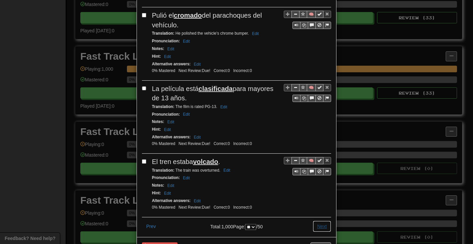
drag, startPoint x: 318, startPoint y: 200, endPoint x: 313, endPoint y: 192, distance: 9.1
click at [318, 220] on button "Next" at bounding box center [321, 225] width 18 height 11
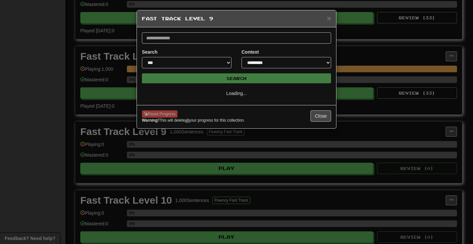
select select "**"
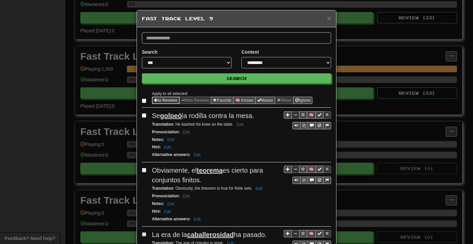
click at [154, 98] on span "Sentence options" at bounding box center [156, 100] width 4 height 4
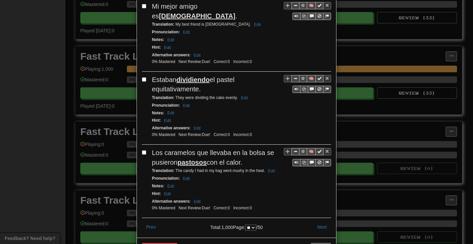
scroll to position [1246, 0]
click at [315, 221] on button "Next" at bounding box center [321, 226] width 18 height 11
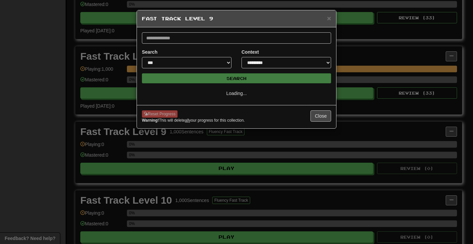
scroll to position [0, 0]
select select "**"
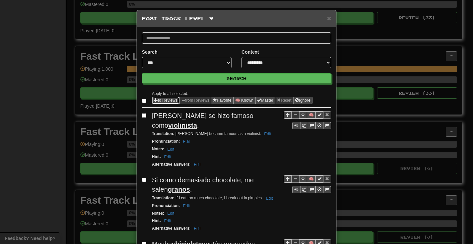
click at [158, 101] on button "to Reviews" at bounding box center [166, 100] width 28 height 7
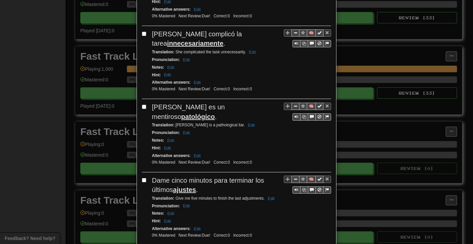
scroll to position [1275, 0]
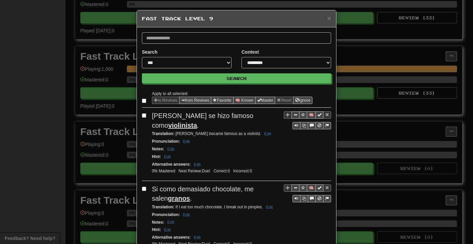
select select "**"
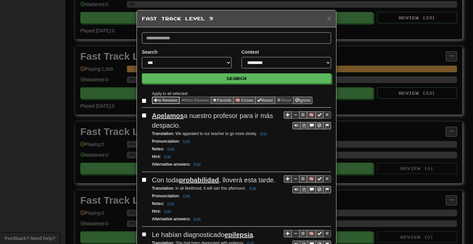
click at [160, 100] on button "to Reviews" at bounding box center [166, 100] width 28 height 7
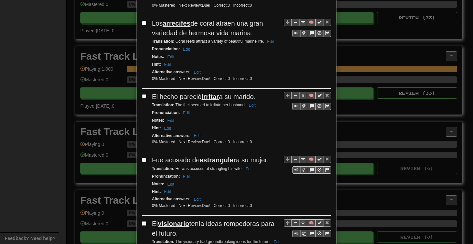
scroll to position [1256, 0]
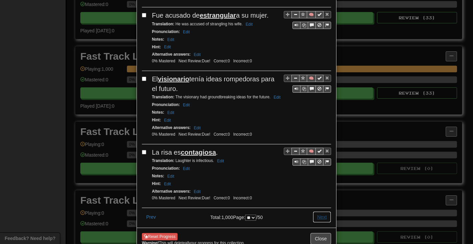
click at [322, 211] on button "Next" at bounding box center [321, 216] width 18 height 11
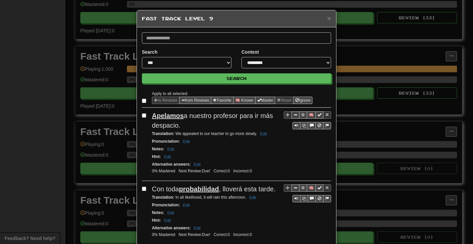
select select "**"
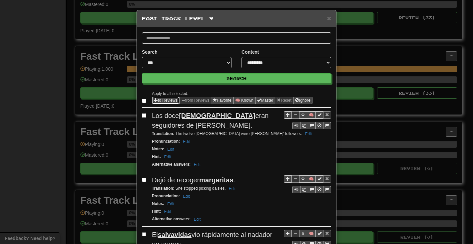
click at [154, 101] on span "Sentence options" at bounding box center [156, 100] width 4 height 4
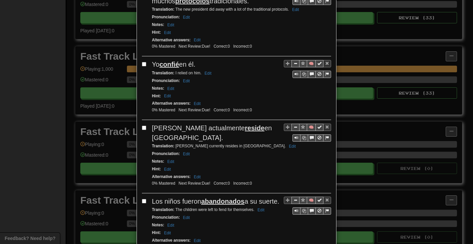
scroll to position [1246, 0]
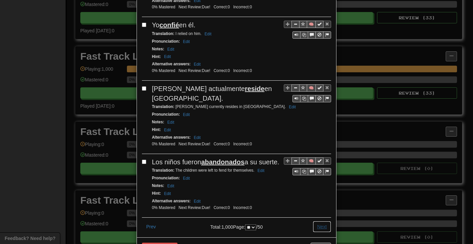
click at [318, 221] on button "Next" at bounding box center [321, 226] width 18 height 11
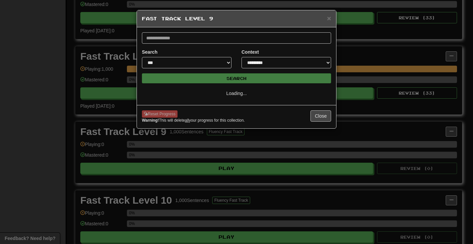
scroll to position [0, 0]
select select "**"
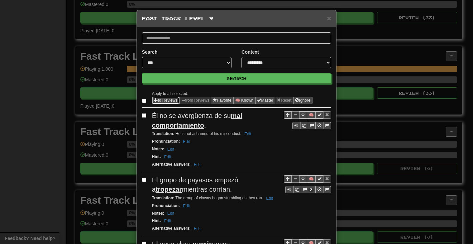
click at [158, 100] on button "to Reviews" at bounding box center [166, 100] width 28 height 7
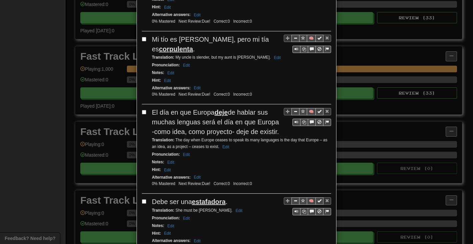
scroll to position [1298, 0]
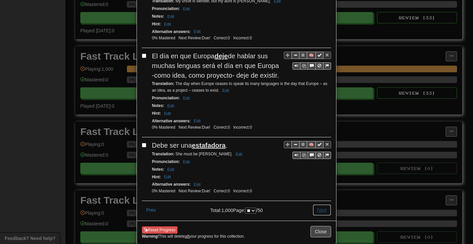
click at [322, 204] on button "Next" at bounding box center [321, 209] width 18 height 11
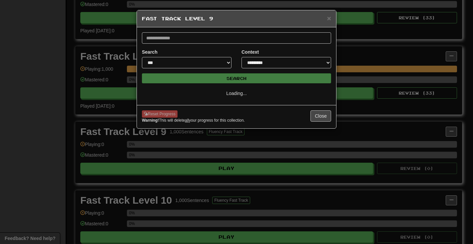
select select "**"
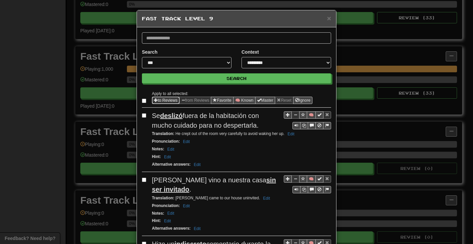
click at [160, 101] on button "to Reviews" at bounding box center [166, 100] width 28 height 7
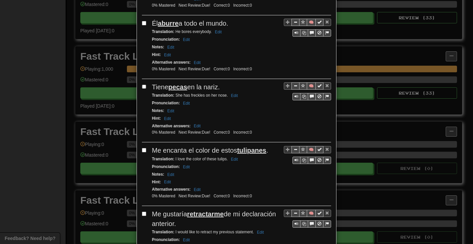
scroll to position [1237, 0]
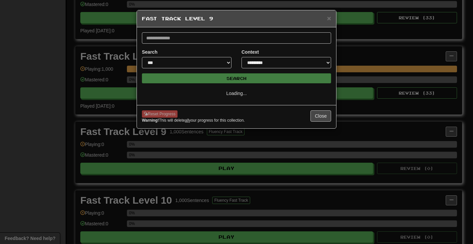
select select "**"
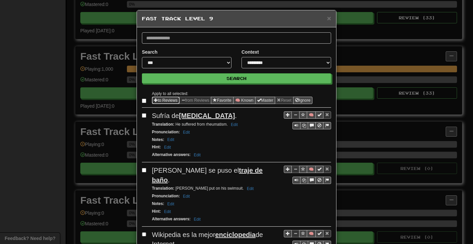
click at [161, 100] on button "to Reviews" at bounding box center [166, 100] width 28 height 7
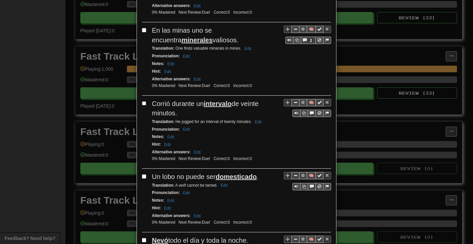
scroll to position [1246, 0]
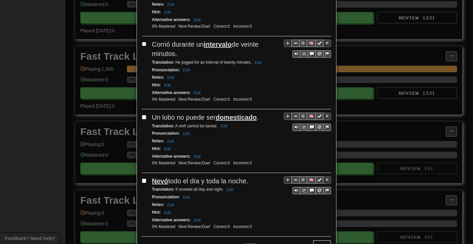
click at [323, 240] on button "Next" at bounding box center [321, 245] width 18 height 11
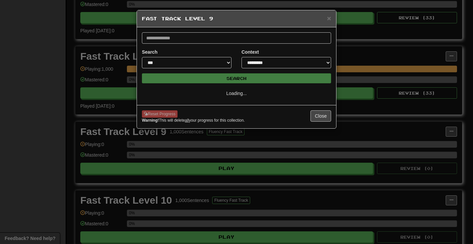
select select "**"
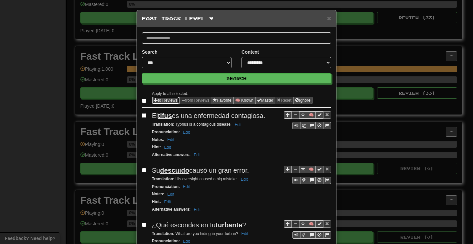
click at [162, 102] on button "to Reviews" at bounding box center [166, 100] width 28 height 7
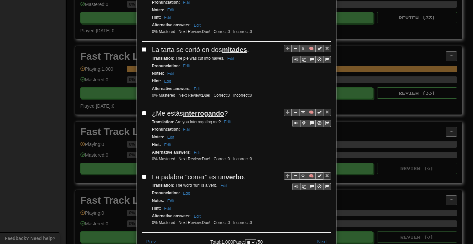
scroll to position [1272, 0]
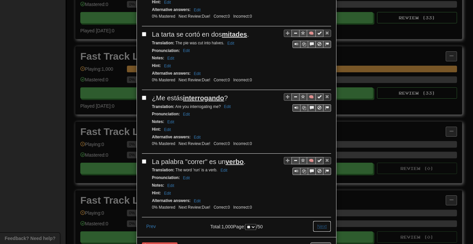
click at [313, 220] on button "Next" at bounding box center [321, 225] width 18 height 11
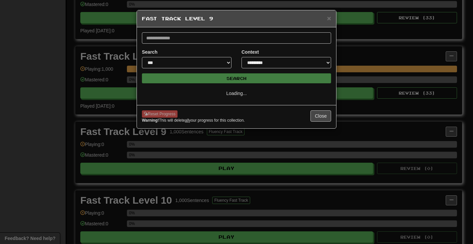
select select "**"
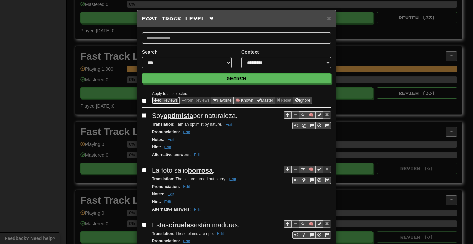
click at [157, 101] on button "to Reviews" at bounding box center [166, 100] width 28 height 7
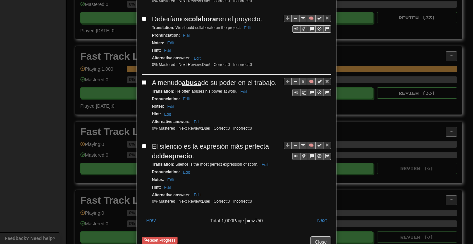
scroll to position [1237, 0]
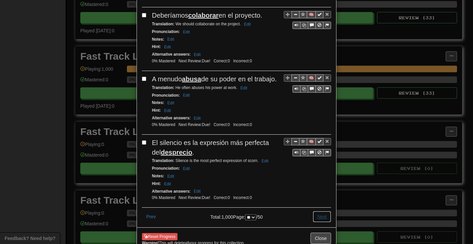
click at [320, 211] on button "Next" at bounding box center [321, 216] width 18 height 11
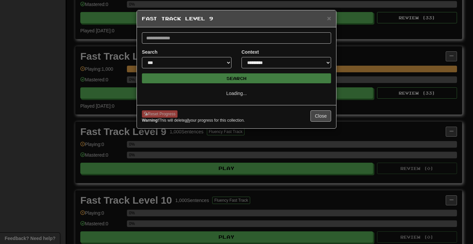
select select "**"
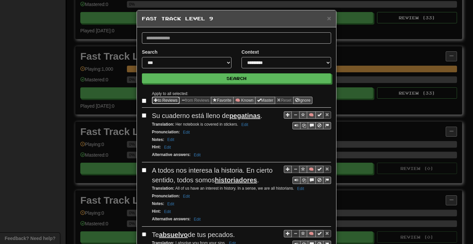
click at [157, 101] on button "to Reviews" at bounding box center [166, 100] width 28 height 7
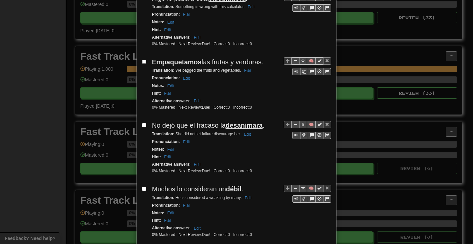
scroll to position [1246, 0]
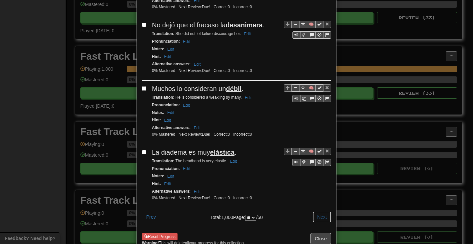
click at [321, 211] on button "Next" at bounding box center [321, 216] width 18 height 11
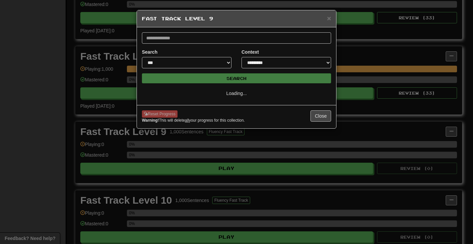
scroll to position [0, 0]
select select "**"
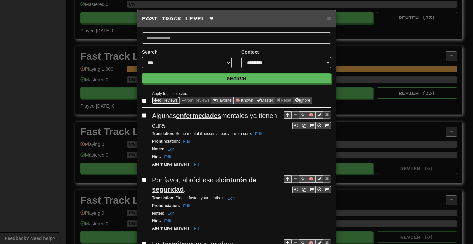
click at [163, 100] on button "to Reviews" at bounding box center [166, 100] width 28 height 7
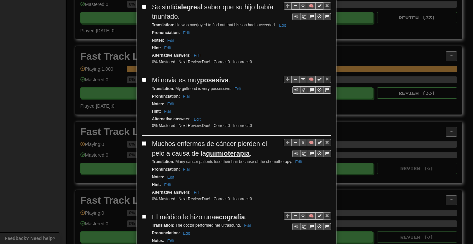
scroll to position [1284, 0]
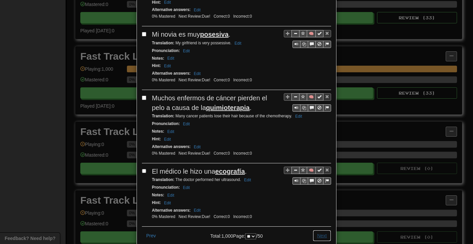
click at [315, 230] on button "Next" at bounding box center [321, 235] width 18 height 11
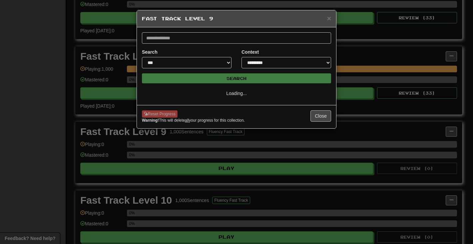
select select "**"
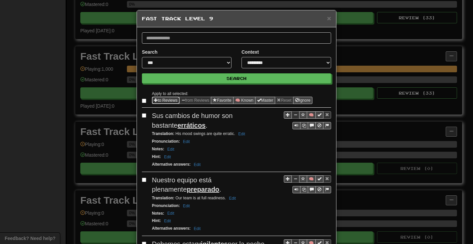
click at [162, 100] on button "to Reviews" at bounding box center [166, 100] width 28 height 7
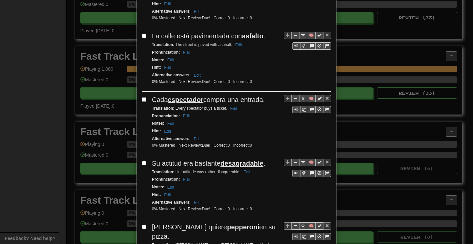
scroll to position [1218, 0]
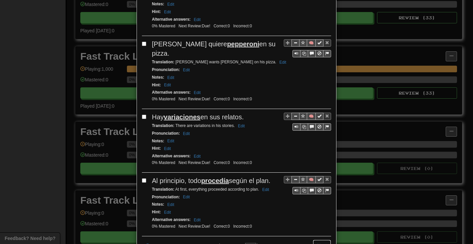
click at [320, 239] on button "Next" at bounding box center [321, 244] width 18 height 11
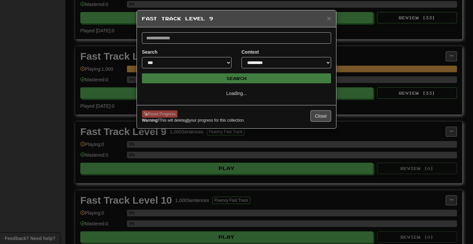
scroll to position [0, 0]
select select "**"
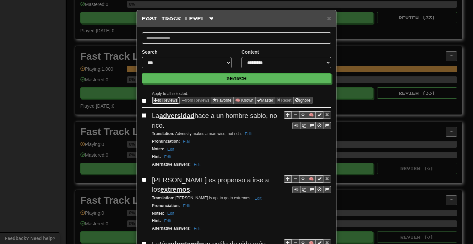
click at [155, 98] on button "to Reviews" at bounding box center [166, 100] width 28 height 7
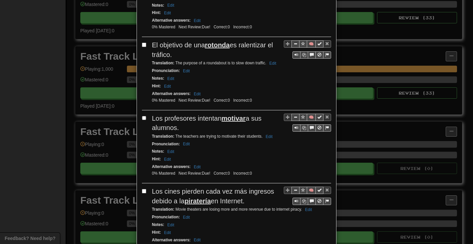
scroll to position [1284, 0]
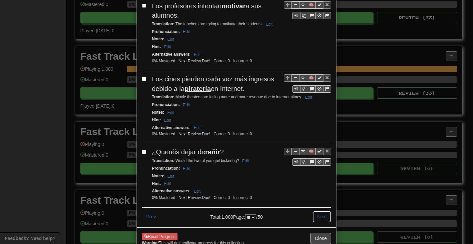
click at [317, 211] on button "Next" at bounding box center [321, 216] width 18 height 11
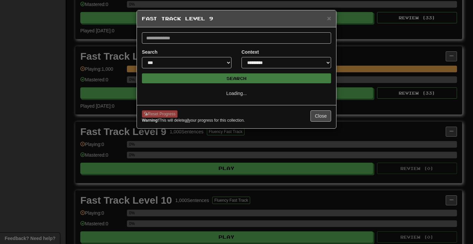
scroll to position [0, 0]
select select "**"
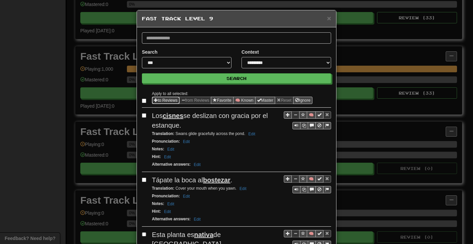
click at [159, 101] on button "to Reviews" at bounding box center [166, 100] width 28 height 7
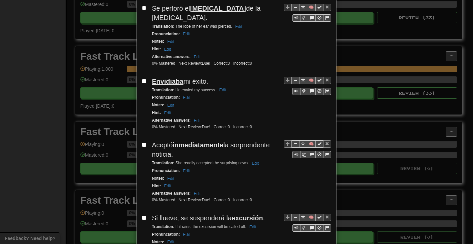
scroll to position [1246, 0]
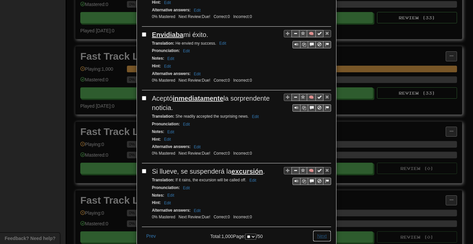
click at [315, 230] on button "Next" at bounding box center [321, 235] width 18 height 11
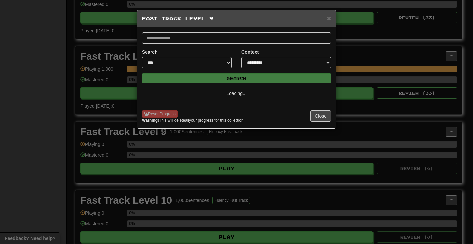
select select "**"
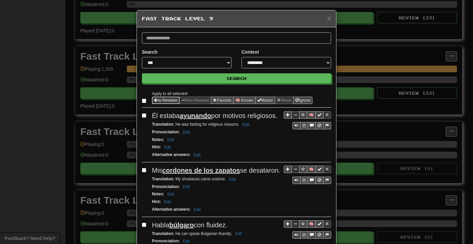
click at [161, 98] on button "to Reviews" at bounding box center [166, 100] width 28 height 7
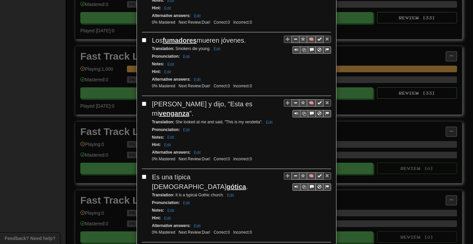
scroll to position [1266, 0]
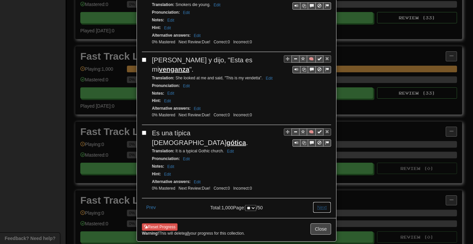
click at [322, 201] on button "Next" at bounding box center [321, 206] width 18 height 11
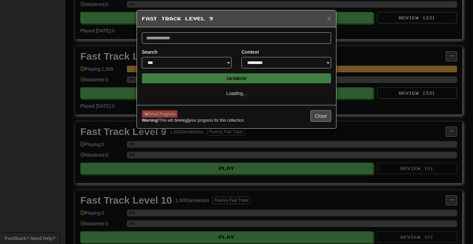
scroll to position [0, 0]
select select "**"
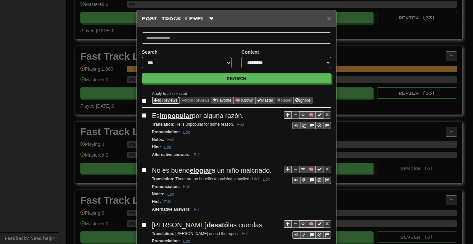
click at [159, 98] on button "to Reviews" at bounding box center [166, 100] width 28 height 7
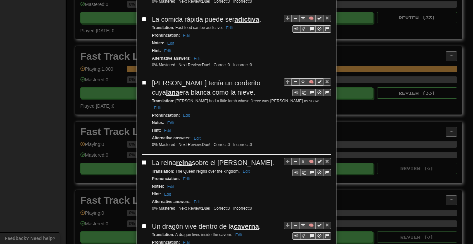
scroll to position [1256, 0]
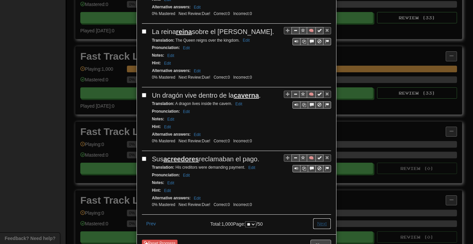
click at [317, 218] on button "Next" at bounding box center [321, 223] width 18 height 11
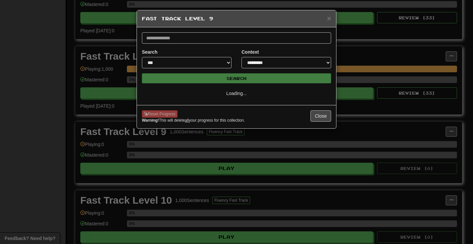
select select "**"
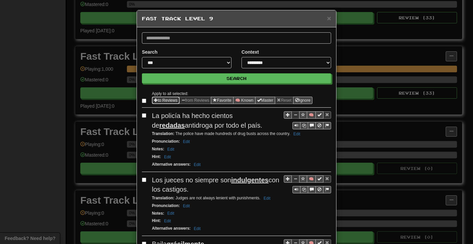
click at [161, 100] on button "to Reviews" at bounding box center [166, 100] width 28 height 7
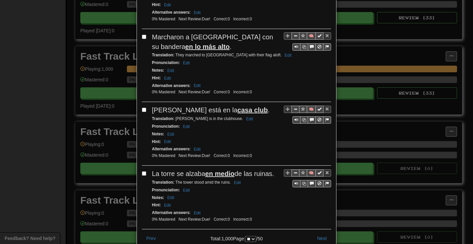
scroll to position [1266, 0]
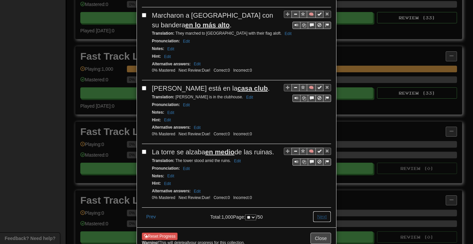
click at [323, 211] on button "Next" at bounding box center [321, 216] width 18 height 11
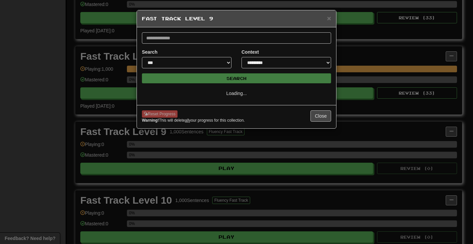
select select "**"
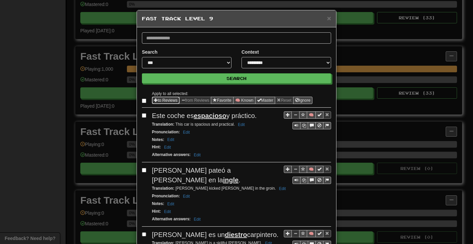
click at [166, 100] on button "to Reviews" at bounding box center [166, 100] width 28 height 7
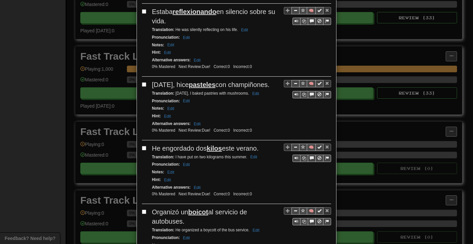
scroll to position [1209, 0]
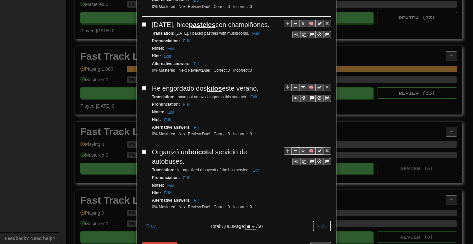
click at [317, 220] on button "Next" at bounding box center [321, 225] width 18 height 11
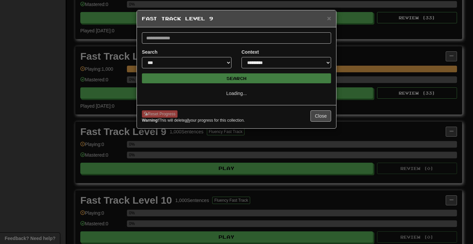
select select "**"
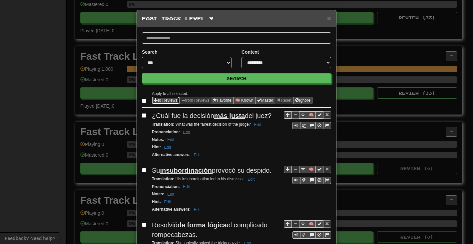
click at [154, 98] on span "Sentence options" at bounding box center [156, 100] width 4 height 4
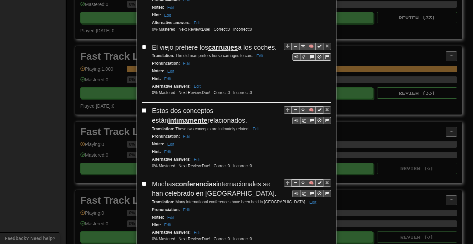
scroll to position [1275, 0]
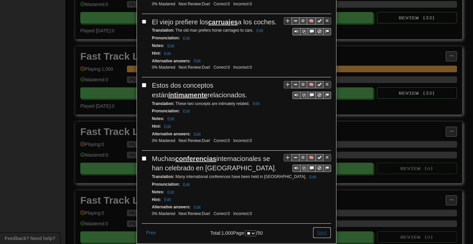
click at [320, 227] on button "Next" at bounding box center [321, 232] width 18 height 11
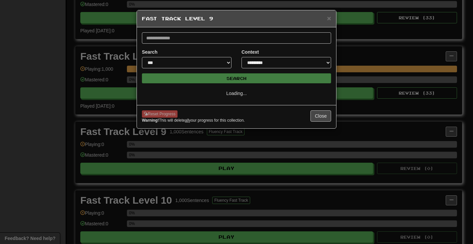
select select "**"
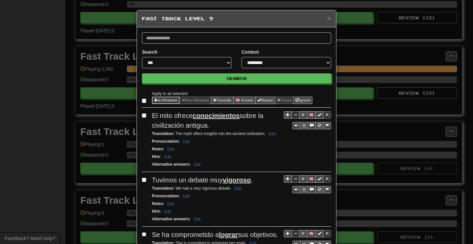
click at [162, 100] on button "to Reviews" at bounding box center [166, 100] width 28 height 7
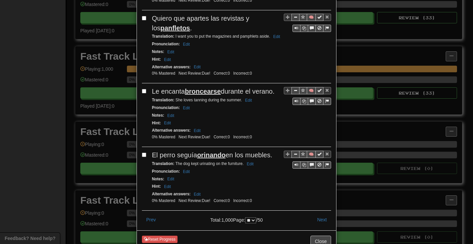
scroll to position [1266, 0]
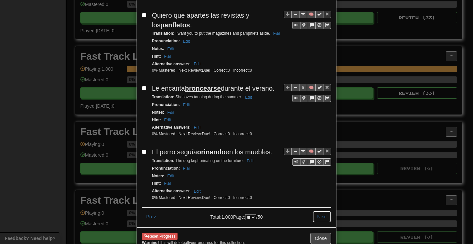
click at [320, 211] on button "Next" at bounding box center [321, 216] width 18 height 11
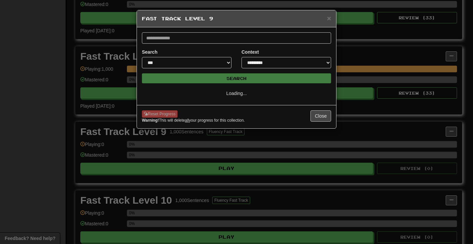
select select "**"
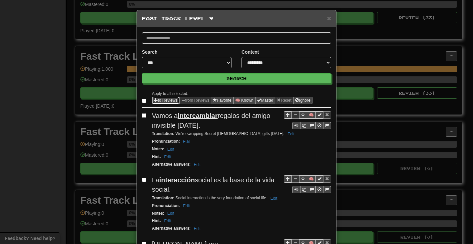
click at [163, 100] on button "to Reviews" at bounding box center [166, 100] width 28 height 7
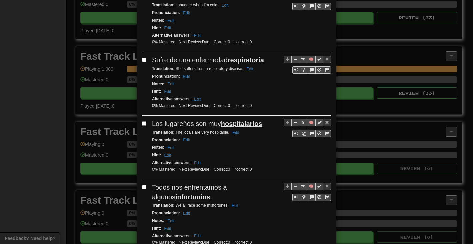
scroll to position [1237, 0]
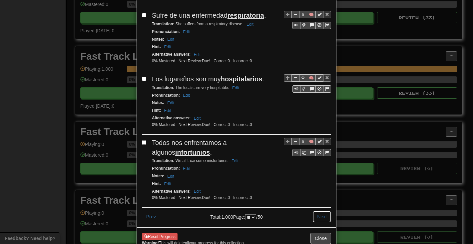
click at [317, 211] on button "Next" at bounding box center [321, 216] width 18 height 11
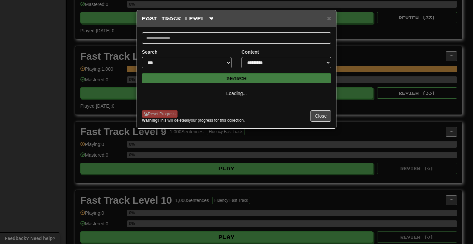
scroll to position [0, 0]
select select "**"
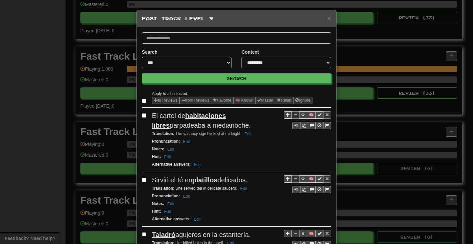
click at [142, 98] on label at bounding box center [145, 100] width 7 height 7
click at [163, 100] on button "to Reviews" at bounding box center [166, 100] width 28 height 7
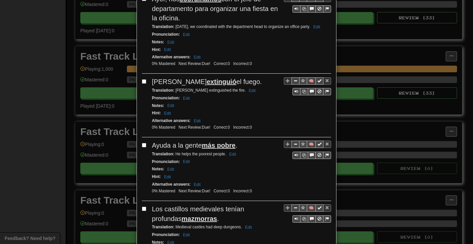
scroll to position [1256, 0]
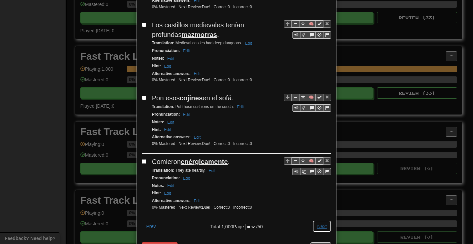
click at [319, 220] on button "Next" at bounding box center [321, 225] width 18 height 11
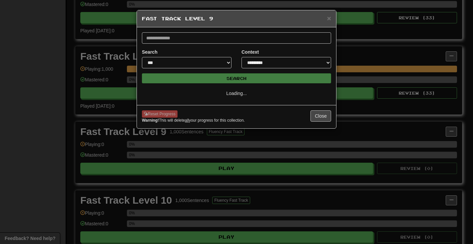
select select "**"
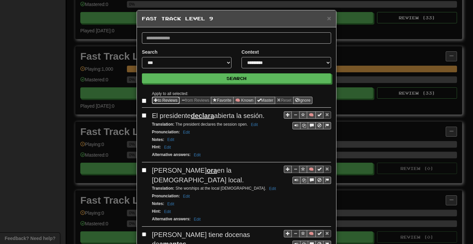
click at [159, 100] on button "to Reviews" at bounding box center [166, 100] width 28 height 7
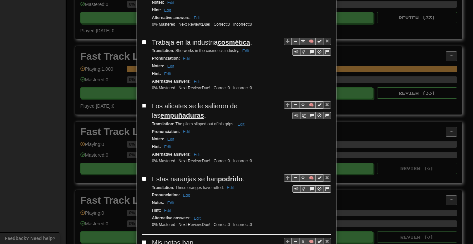
scroll to position [1256, 0]
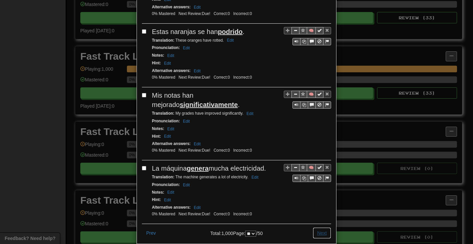
click at [316, 227] on button "Next" at bounding box center [321, 232] width 18 height 11
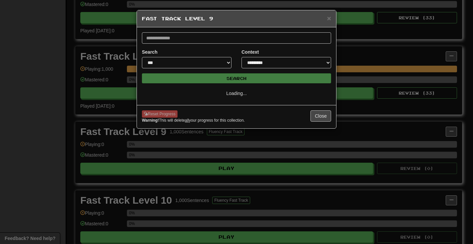
scroll to position [0, 0]
select select "**"
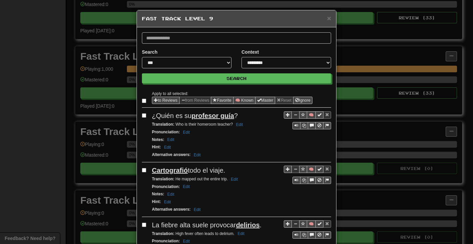
click at [164, 104] on div "Apply to all selected: to Reviews from Reviews Favorite 🧠 Known Master Reset Ig…" at bounding box center [236, 99] width 189 height 18
click at [162, 99] on button "to Reviews" at bounding box center [166, 100] width 28 height 7
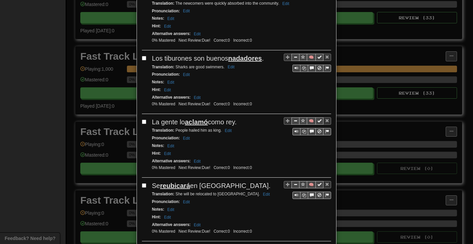
scroll to position [1227, 0]
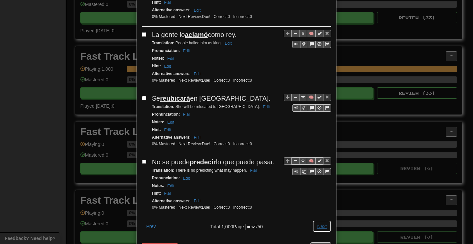
click at [316, 220] on button "Next" at bounding box center [321, 225] width 18 height 11
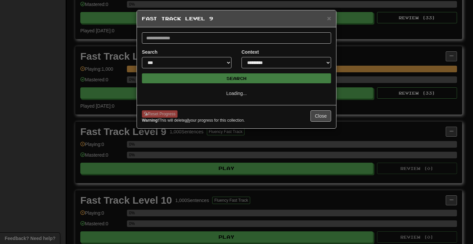
select select "**"
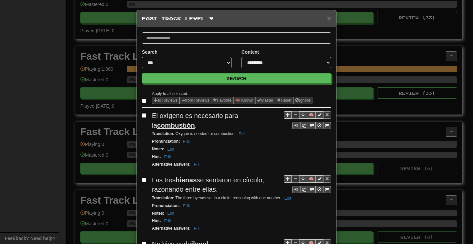
click at [142, 97] on label at bounding box center [145, 100] width 7 height 7
click at [155, 98] on button "to Reviews" at bounding box center [166, 100] width 28 height 7
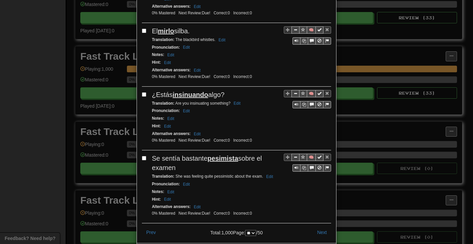
scroll to position [1275, 0]
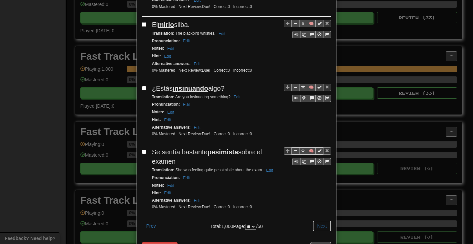
click at [322, 220] on button "Next" at bounding box center [321, 225] width 18 height 11
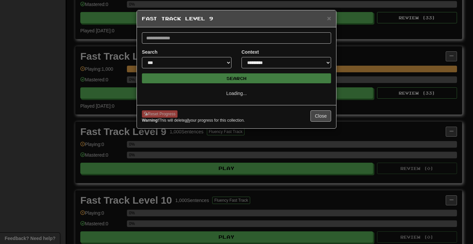
scroll to position [0, 0]
select select "**"
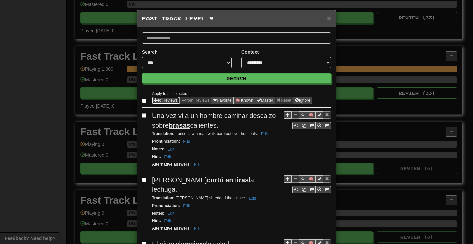
click at [155, 99] on span "Sentence options" at bounding box center [156, 100] width 4 height 4
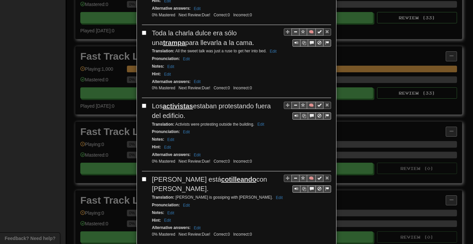
scroll to position [1256, 0]
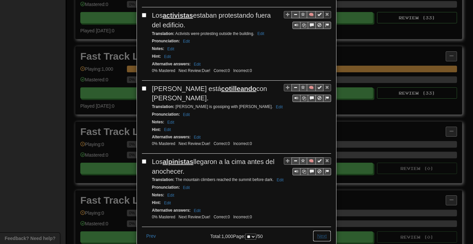
click at [319, 230] on button "Next" at bounding box center [321, 235] width 18 height 11
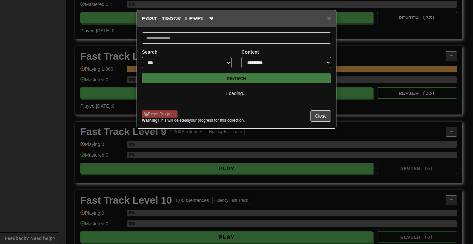
select select "**"
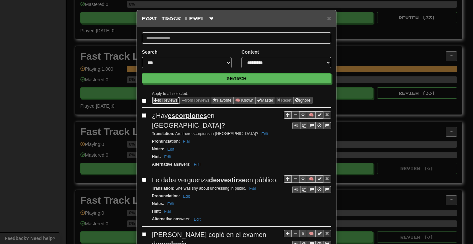
click at [157, 98] on button "to Reviews" at bounding box center [166, 100] width 28 height 7
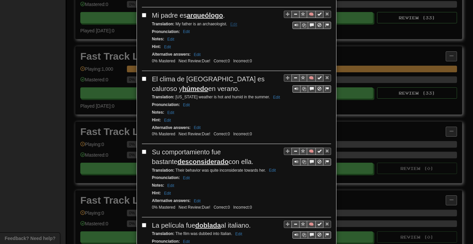
scroll to position [1256, 0]
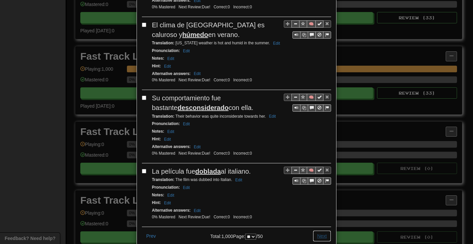
click at [317, 230] on button "Next" at bounding box center [321, 235] width 18 height 11
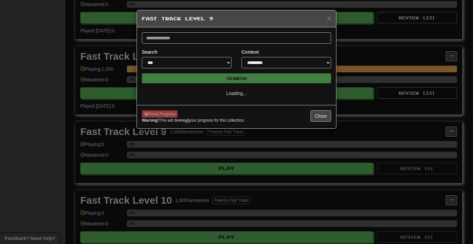
select select "**"
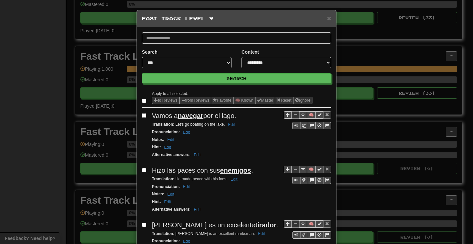
click at [142, 97] on label at bounding box center [145, 100] width 7 height 7
click at [156, 101] on button "to Reviews" at bounding box center [166, 100] width 28 height 7
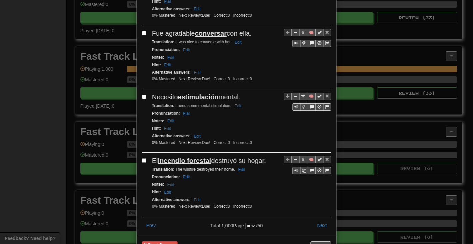
scroll to position [1256, 0]
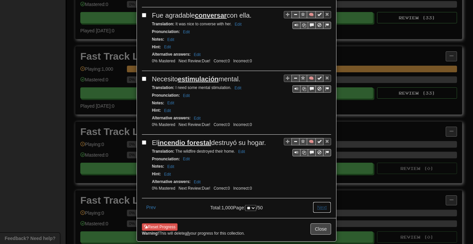
click at [323, 201] on button "Next" at bounding box center [321, 206] width 18 height 11
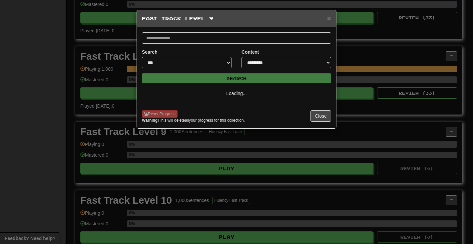
select select "**"
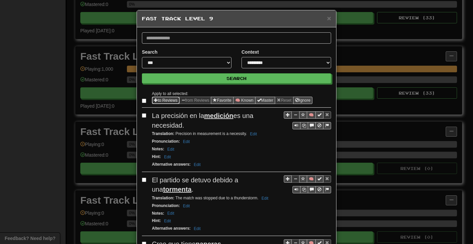
click at [154, 100] on span "Sentence options" at bounding box center [156, 100] width 4 height 4
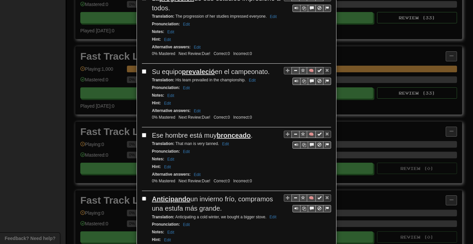
scroll to position [1313, 0]
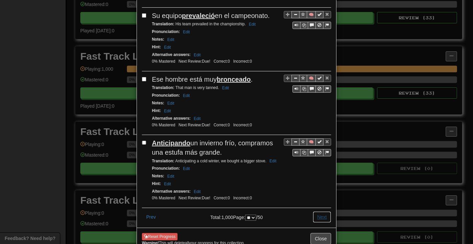
click at [320, 211] on button "Next" at bounding box center [321, 216] width 18 height 11
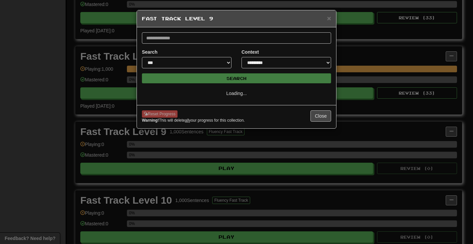
scroll to position [0, 0]
select select "**"
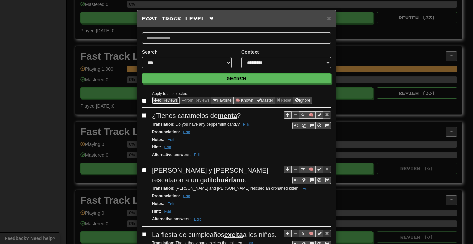
click at [164, 100] on button "to Reviews" at bounding box center [166, 100] width 28 height 7
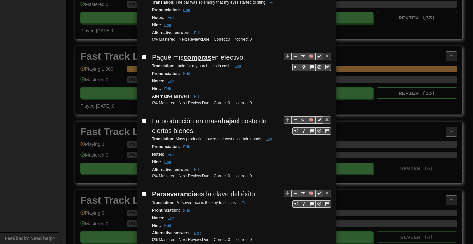
scroll to position [1275, 0]
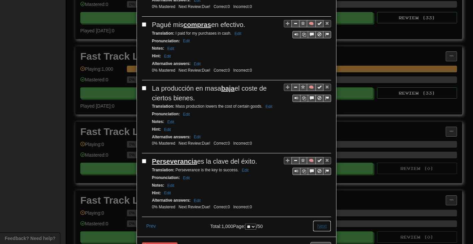
click at [319, 220] on button "Next" at bounding box center [321, 225] width 18 height 11
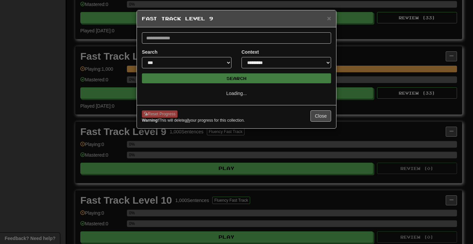
select select "**"
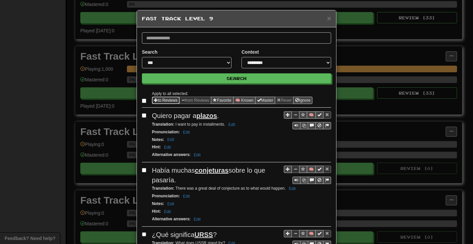
click at [154, 101] on span "Sentence options" at bounding box center [156, 100] width 4 height 4
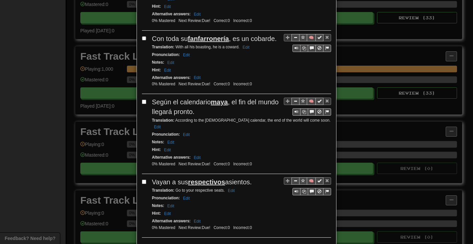
scroll to position [1275, 0]
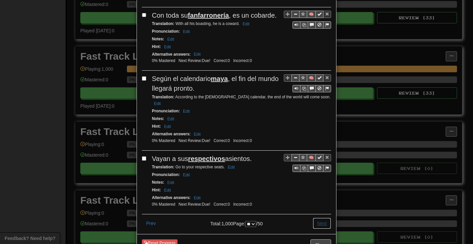
click at [319, 217] on button "Next" at bounding box center [321, 222] width 18 height 11
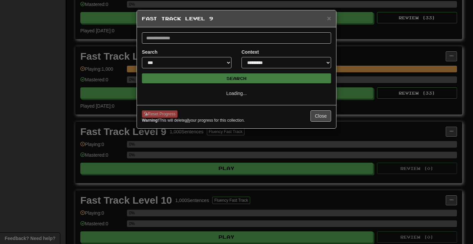
scroll to position [0, 0]
select select "**"
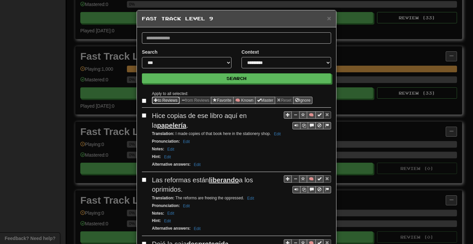
click at [154, 100] on span "Sentence options" at bounding box center [156, 100] width 4 height 4
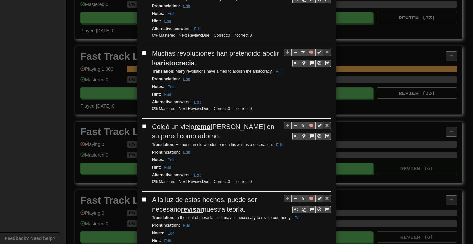
scroll to position [1284, 0]
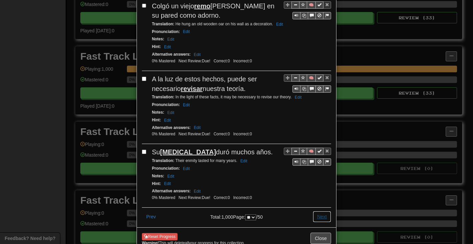
click at [320, 211] on button "Next" at bounding box center [321, 216] width 18 height 11
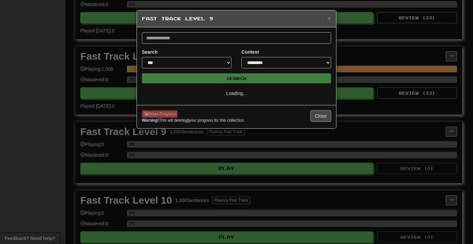
scroll to position [0, 0]
select select "**"
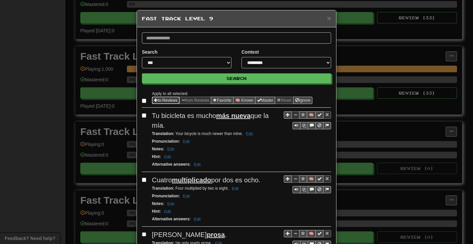
click at [154, 100] on span "Sentence options" at bounding box center [156, 100] width 4 height 4
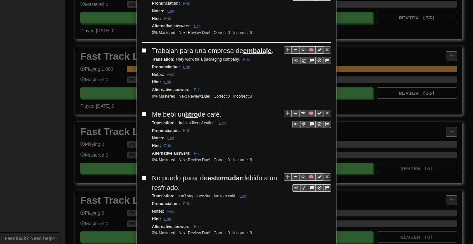
scroll to position [1256, 0]
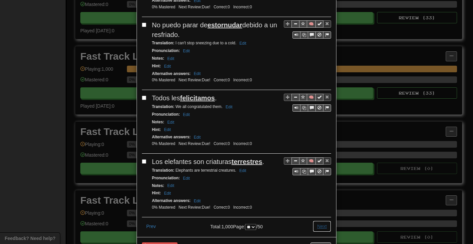
click at [318, 220] on button "Next" at bounding box center [321, 225] width 18 height 11
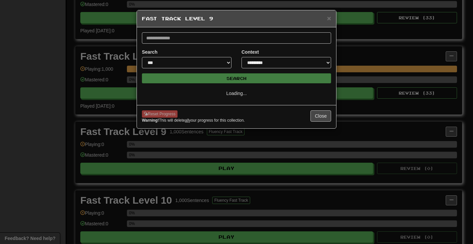
scroll to position [0, 0]
select select "**"
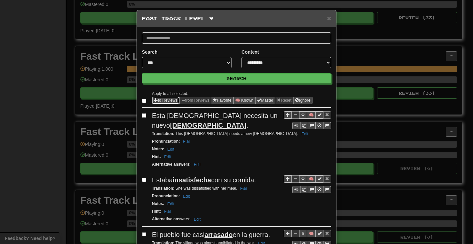
click at [154, 98] on span "Sentence options" at bounding box center [156, 100] width 4 height 4
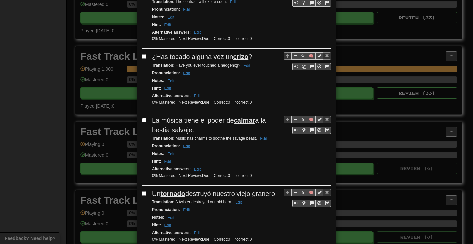
scroll to position [1218, 0]
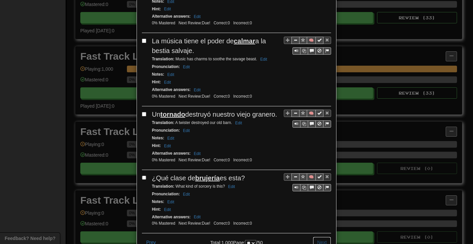
click at [325, 236] on button "Next" at bounding box center [321, 241] width 18 height 11
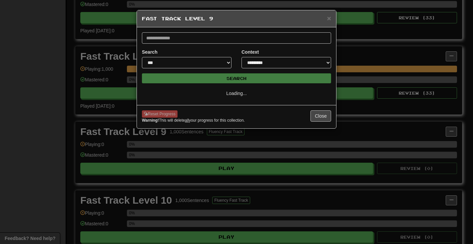
select select "**"
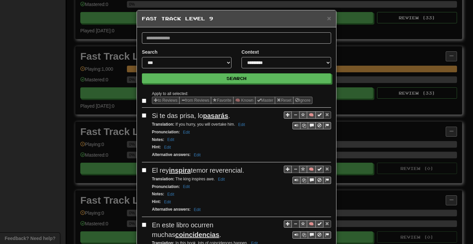
click at [165, 99] on button "to Reviews" at bounding box center [166, 100] width 28 height 7
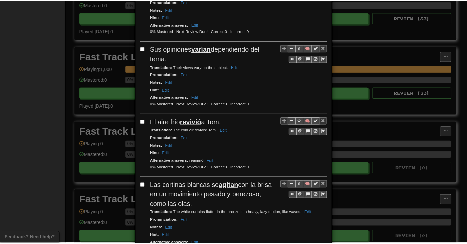
scroll to position [1275, 0]
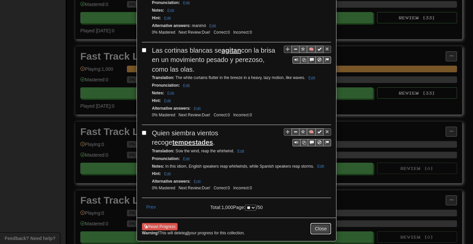
click at [318, 223] on button "Close" at bounding box center [320, 228] width 21 height 11
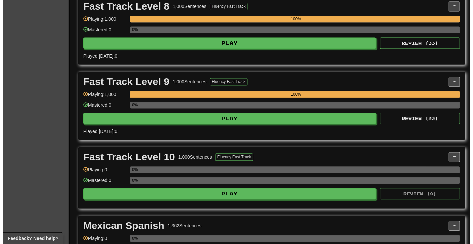
scroll to position [850, 0]
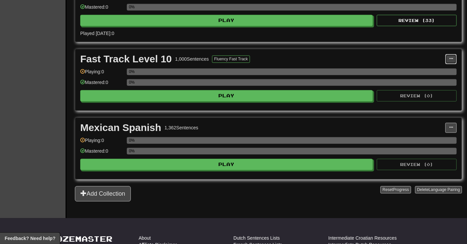
click at [450, 61] on span at bounding box center [451, 59] width 4 height 4
click at [407, 74] on span "Manage Sentences" at bounding box center [423, 70] width 40 height 5
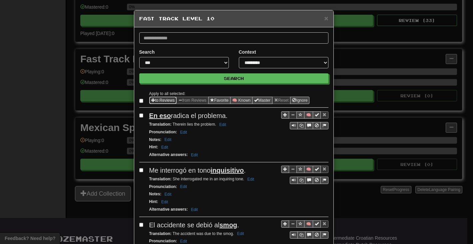
click at [157, 99] on button "to Reviews" at bounding box center [163, 100] width 28 height 7
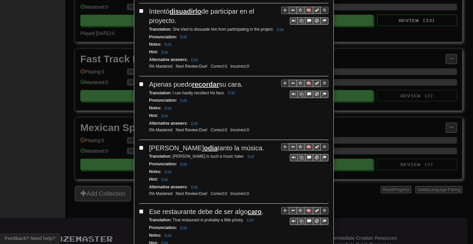
scroll to position [1237, 0]
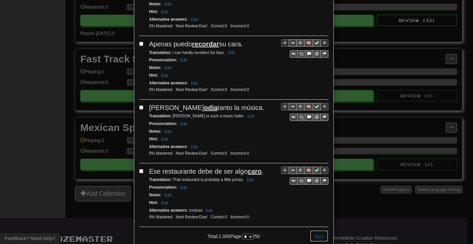
click at [314, 230] on button "Next" at bounding box center [319, 235] width 18 height 11
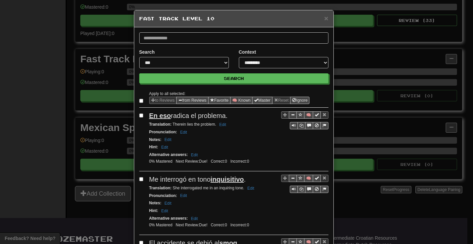
select select "*"
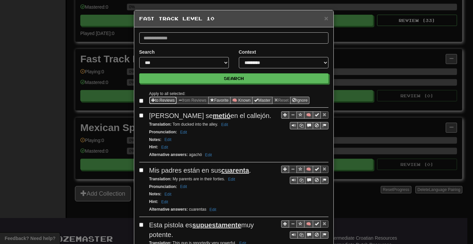
click at [151, 99] on span "Sentence options" at bounding box center [153, 100] width 4 height 4
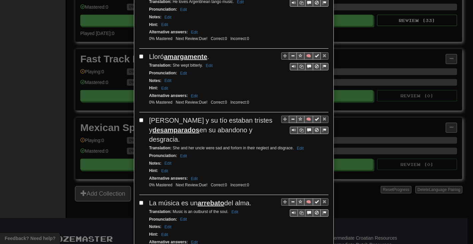
scroll to position [1250, 0]
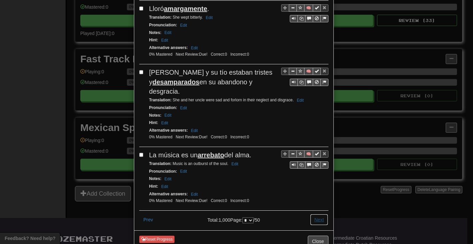
click at [314, 214] on button "Next" at bounding box center [319, 219] width 18 height 11
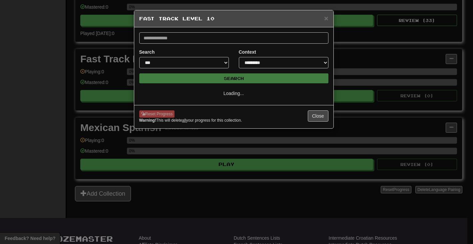
select select "*"
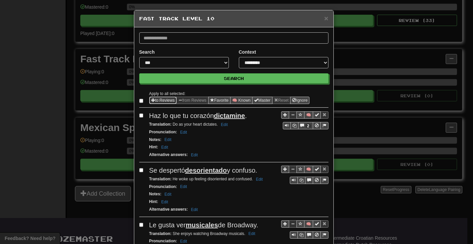
click at [159, 102] on button "to Reviews" at bounding box center [163, 100] width 28 height 7
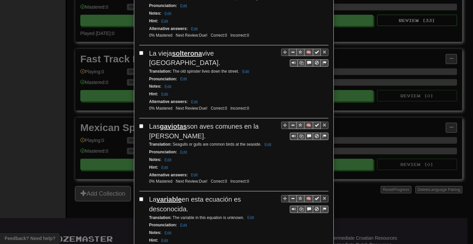
scroll to position [1256, 0]
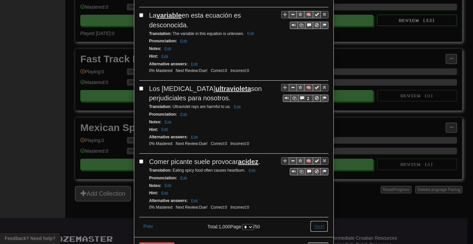
click at [315, 220] on button "Next" at bounding box center [319, 225] width 18 height 11
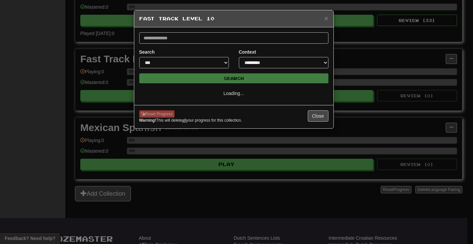
scroll to position [0, 0]
select select "*"
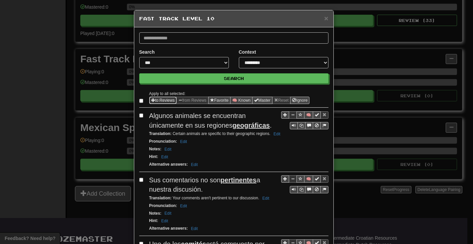
click at [158, 101] on button "to Reviews" at bounding box center [163, 100] width 28 height 7
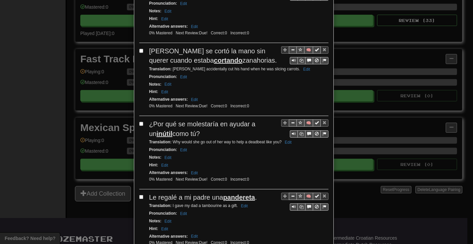
scroll to position [1294, 0]
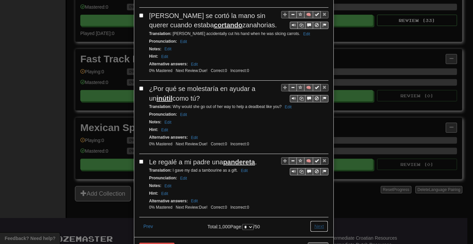
click at [312, 220] on button "Next" at bounding box center [319, 225] width 18 height 11
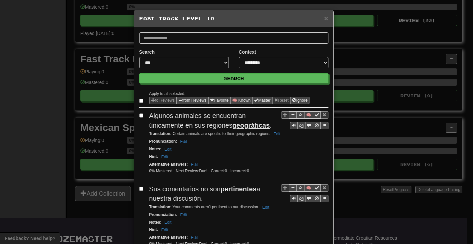
select select "*"
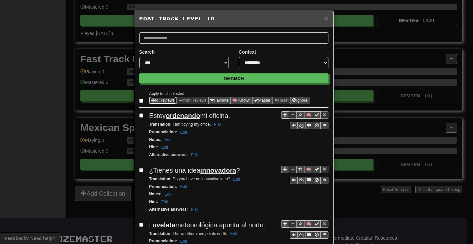
click at [151, 99] on span "Sentence options" at bounding box center [153, 100] width 4 height 4
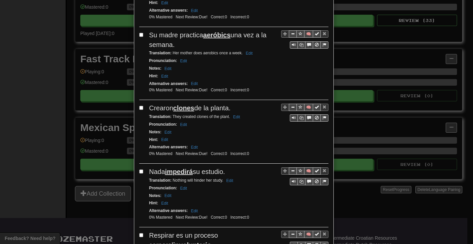
scroll to position [1209, 0]
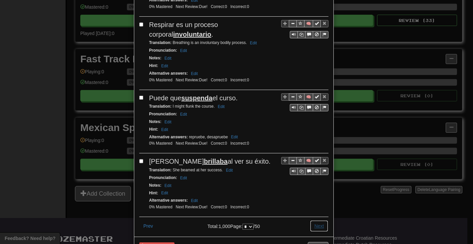
click at [318, 220] on button "Next" at bounding box center [319, 225] width 18 height 11
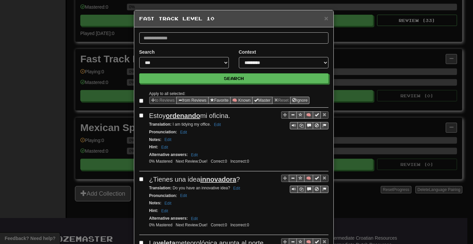
select select "*"
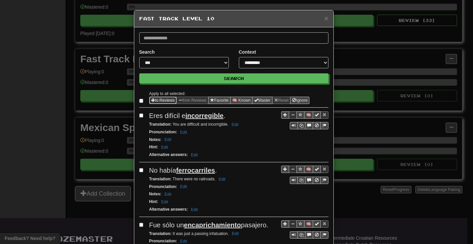
click at [160, 99] on button "to Reviews" at bounding box center [163, 100] width 28 height 7
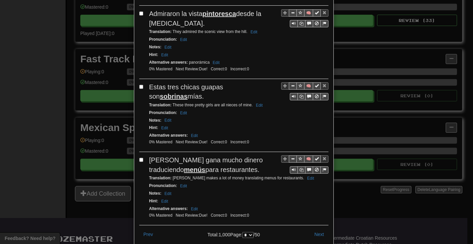
scroll to position [1256, 0]
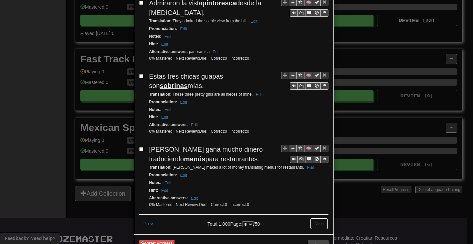
click at [311, 218] on button "Next" at bounding box center [319, 223] width 18 height 11
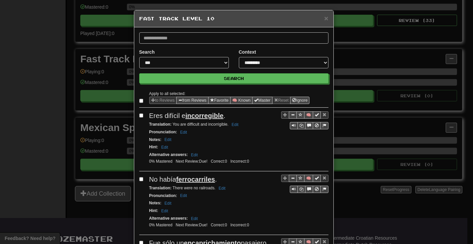
select select "*"
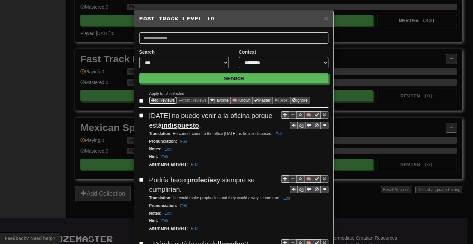
click at [157, 100] on button "to Reviews" at bounding box center [163, 100] width 28 height 7
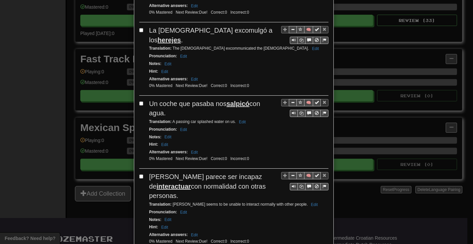
scroll to position [1256, 0]
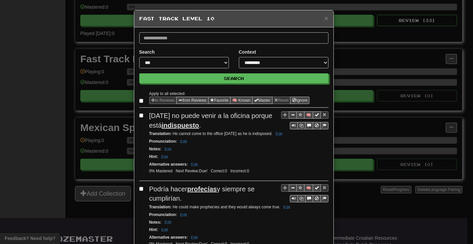
select select "*"
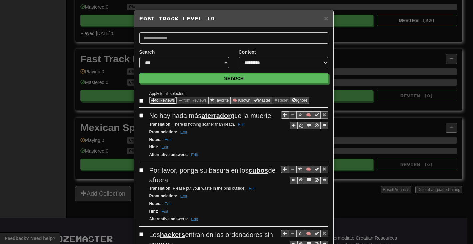
click at [154, 100] on button "to Reviews" at bounding box center [163, 100] width 28 height 7
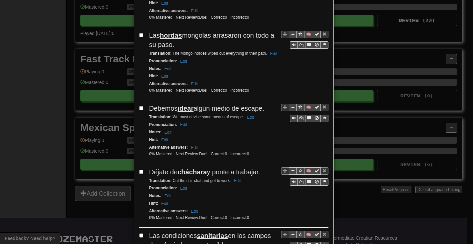
scroll to position [1256, 0]
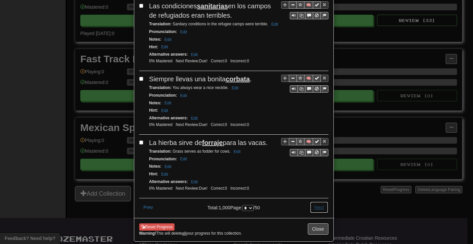
click at [315, 201] on button "Next" at bounding box center [319, 206] width 18 height 11
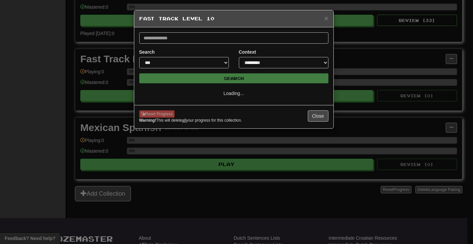
scroll to position [0, 0]
select select "*"
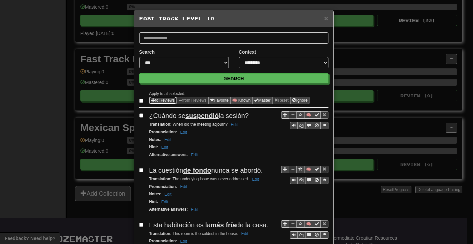
click at [157, 99] on button "to Reviews" at bounding box center [163, 100] width 28 height 7
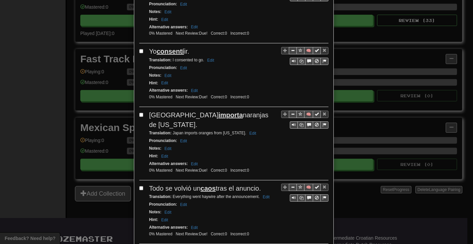
scroll to position [1237, 0]
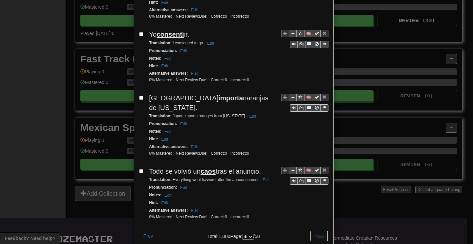
click at [317, 230] on button "Next" at bounding box center [319, 235] width 18 height 11
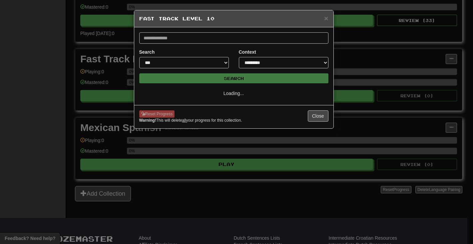
scroll to position [0, 0]
select select "**"
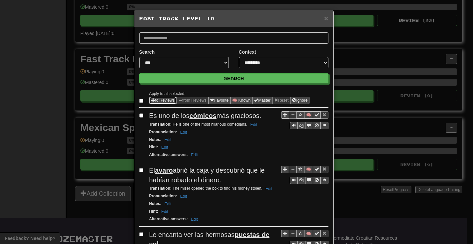
click at [158, 100] on button "to Reviews" at bounding box center [163, 100] width 28 height 7
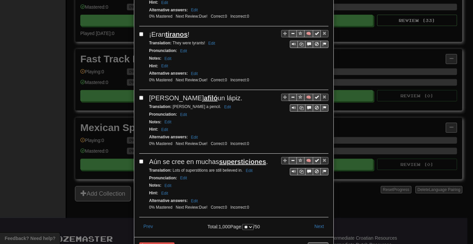
scroll to position [1246, 0]
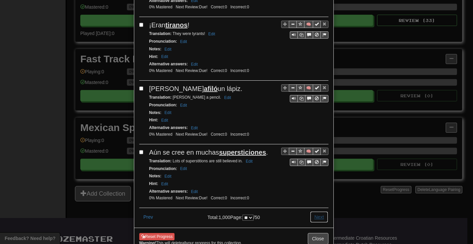
click at [317, 211] on button "Next" at bounding box center [319, 216] width 18 height 11
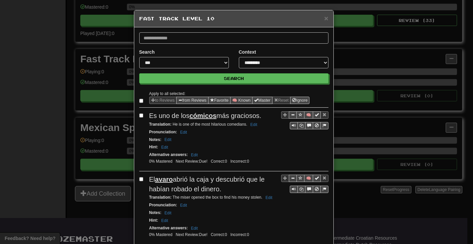
select select "**"
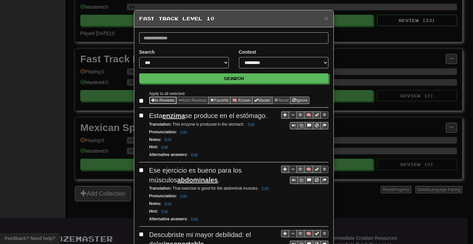
click at [161, 100] on button "to Reviews" at bounding box center [163, 100] width 28 height 7
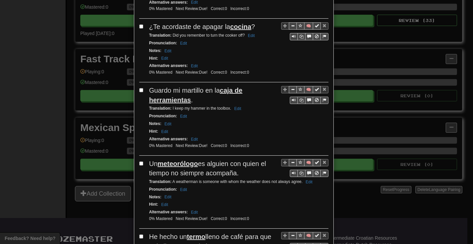
scroll to position [1266, 0]
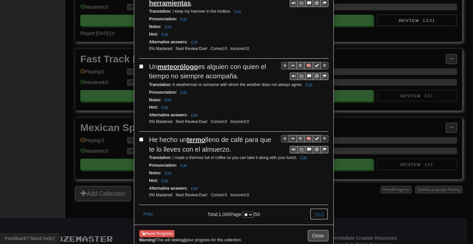
click at [317, 208] on button "Next" at bounding box center [319, 213] width 18 height 11
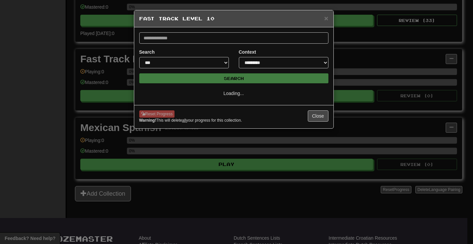
scroll to position [0, 0]
select select "**"
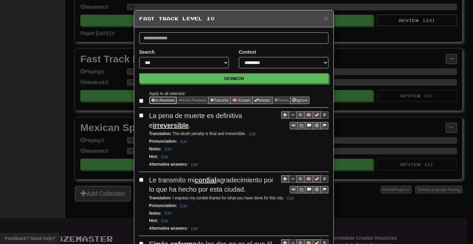
click at [160, 101] on button "to Reviews" at bounding box center [163, 100] width 28 height 7
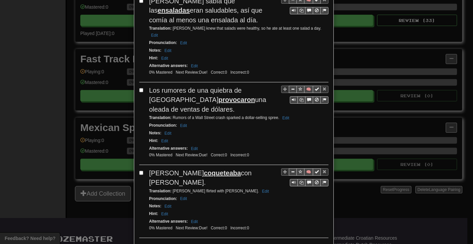
scroll to position [1313, 0]
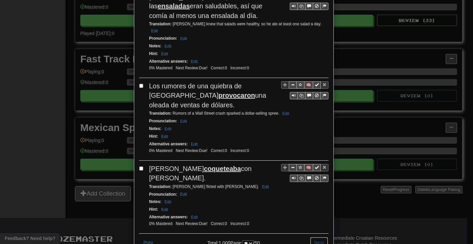
click at [315, 237] on button "Next" at bounding box center [319, 242] width 18 height 11
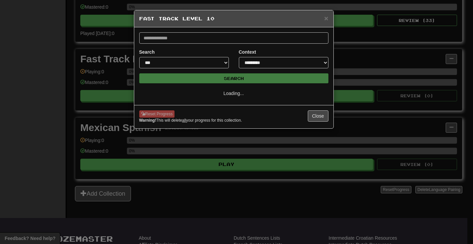
scroll to position [0, 0]
select select "**"
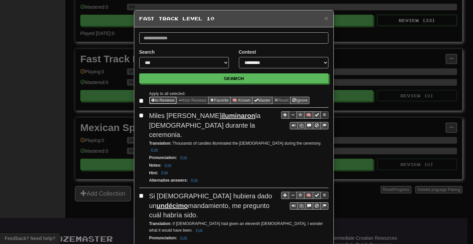
click at [159, 98] on button "to Reviews" at bounding box center [163, 100] width 28 height 7
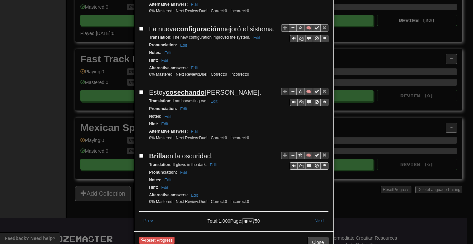
scroll to position [1284, 0]
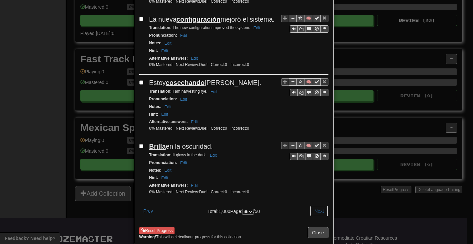
click at [314, 205] on button "Next" at bounding box center [319, 210] width 18 height 11
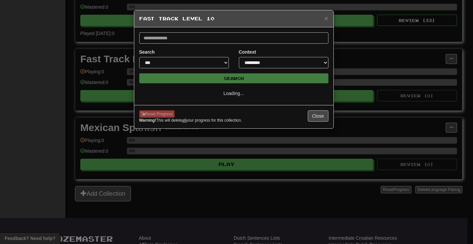
scroll to position [0, 0]
select select "**"
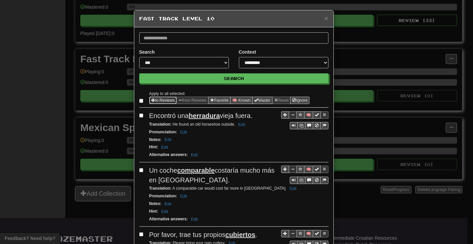
click at [157, 99] on button "to Reviews" at bounding box center [163, 100] width 28 height 7
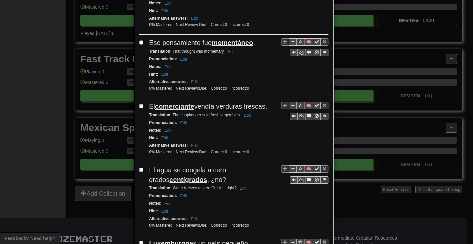
scroll to position [1237, 0]
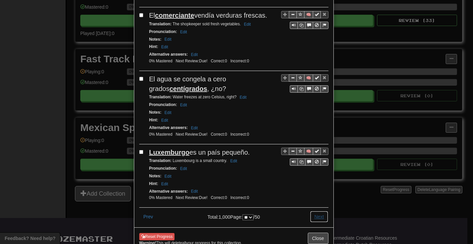
click at [316, 211] on button "Next" at bounding box center [319, 216] width 18 height 11
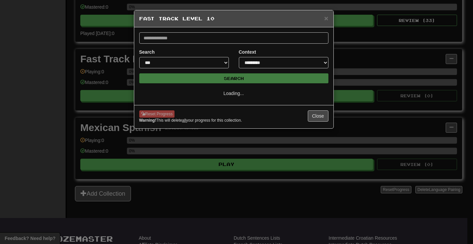
scroll to position [0, 0]
select select "**"
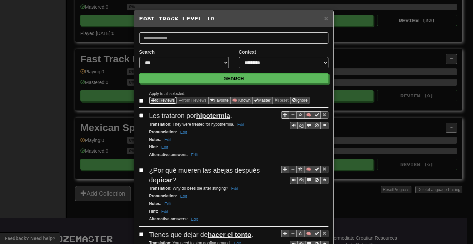
click at [159, 100] on button "to Reviews" at bounding box center [163, 100] width 28 height 7
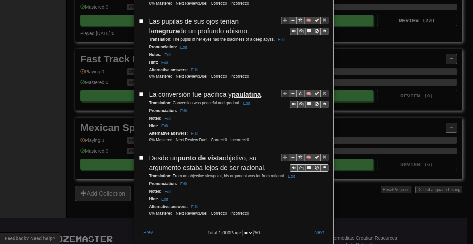
scroll to position [1266, 0]
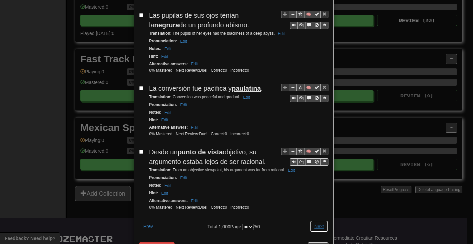
click at [316, 220] on button "Next" at bounding box center [319, 225] width 18 height 11
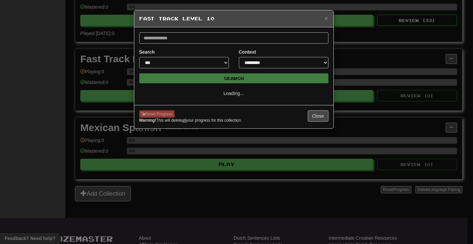
scroll to position [0, 0]
select select "**"
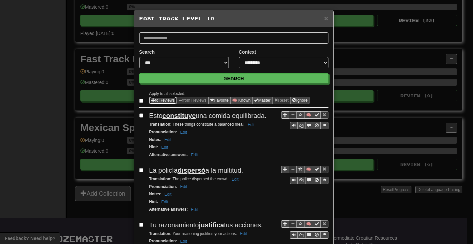
click at [158, 100] on button "to Reviews" at bounding box center [163, 100] width 28 height 7
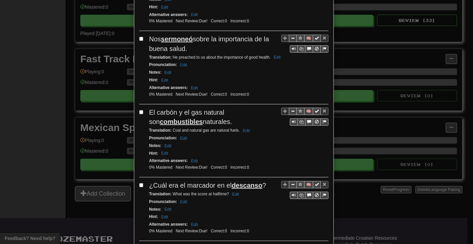
scroll to position [1237, 0]
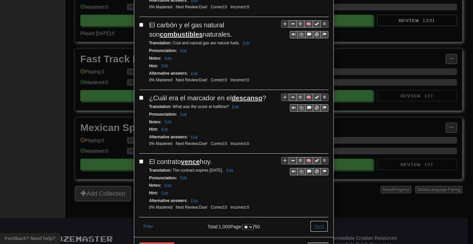
click at [314, 220] on button "Next" at bounding box center [319, 225] width 18 height 11
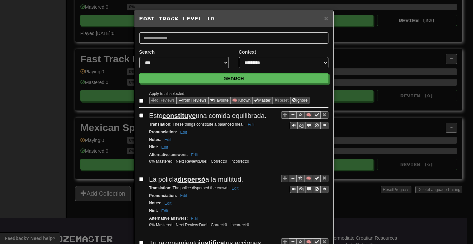
select select "**"
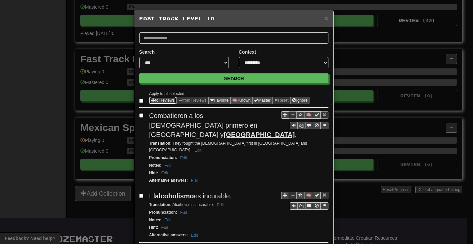
click at [152, 99] on button "to Reviews" at bounding box center [163, 100] width 28 height 7
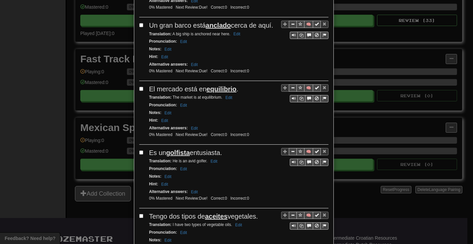
scroll to position [1218, 0]
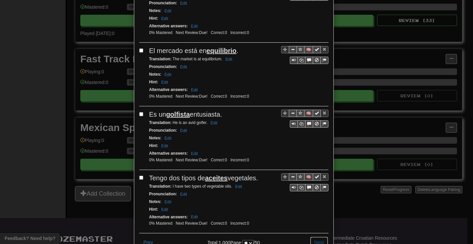
click at [310, 236] on button "Next" at bounding box center [319, 241] width 18 height 11
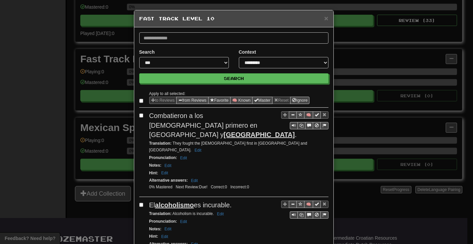
select select "**"
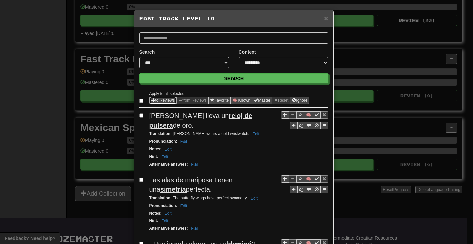
click at [161, 100] on button "to Reviews" at bounding box center [163, 100] width 28 height 7
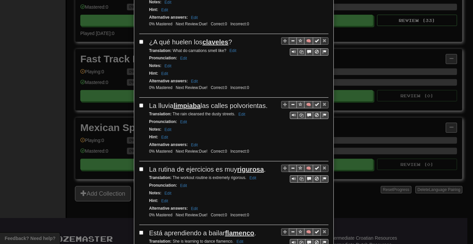
scroll to position [1227, 0]
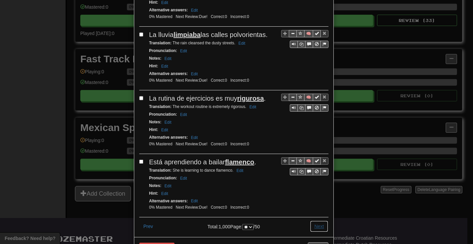
click at [319, 220] on button "Next" at bounding box center [319, 225] width 18 height 11
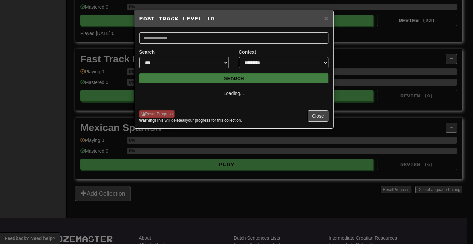
scroll to position [0, 0]
select select "**"
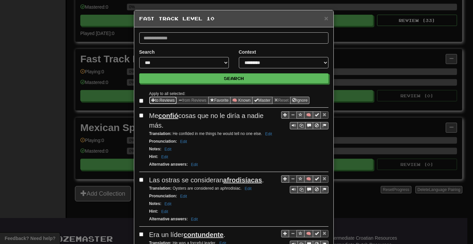
click at [151, 100] on span "Sentence options" at bounding box center [153, 100] width 4 height 4
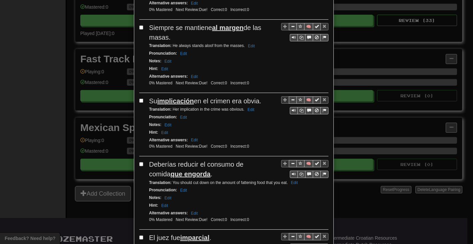
scroll to position [1266, 0]
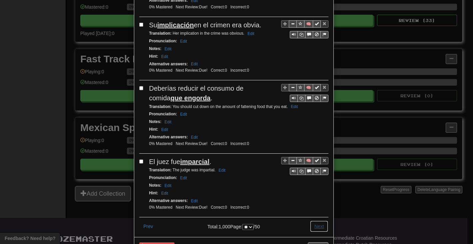
click at [313, 220] on button "Next" at bounding box center [319, 225] width 18 height 11
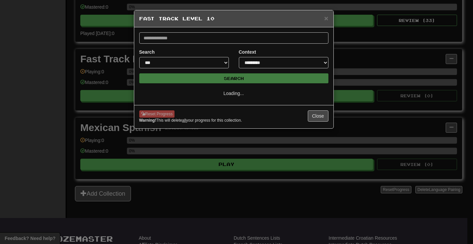
scroll to position [0, 0]
select select "**"
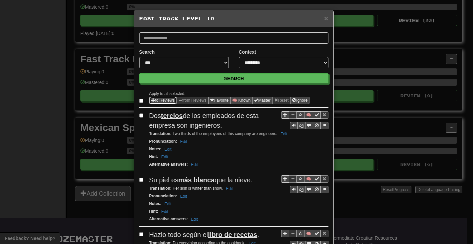
click at [174, 99] on button "to Reviews" at bounding box center [163, 100] width 28 height 7
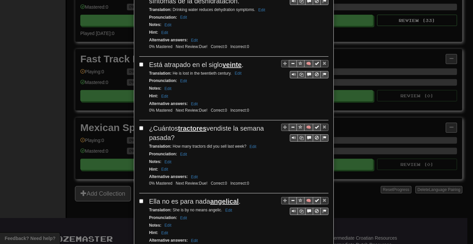
scroll to position [1284, 0]
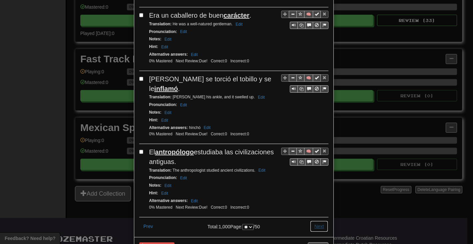
click at [313, 220] on button "Next" at bounding box center [319, 225] width 18 height 11
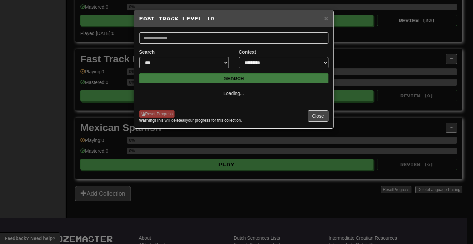
scroll to position [0, 0]
select select "**"
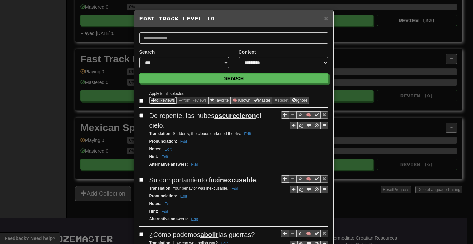
click at [151, 100] on span "Sentence options" at bounding box center [153, 100] width 4 height 4
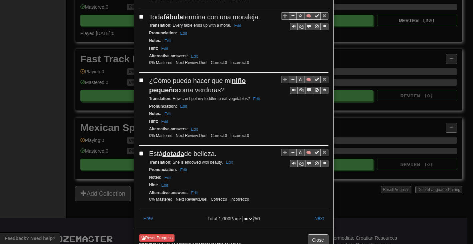
scroll to position [1227, 0]
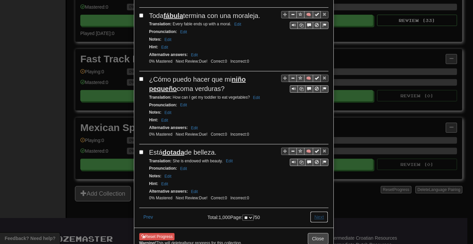
click at [314, 211] on button "Next" at bounding box center [319, 216] width 18 height 11
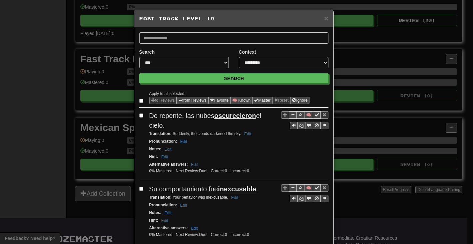
select select "**"
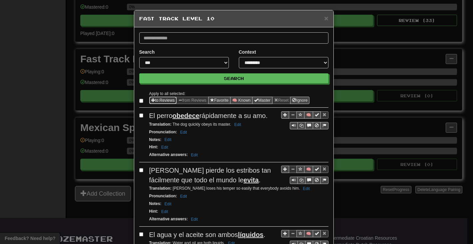
click at [154, 98] on button "to Reviews" at bounding box center [163, 100] width 28 height 7
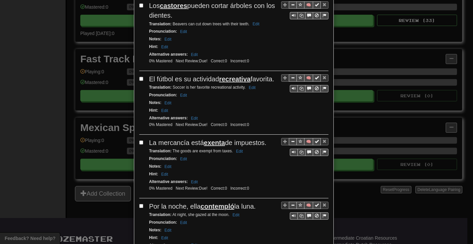
scroll to position [1256, 0]
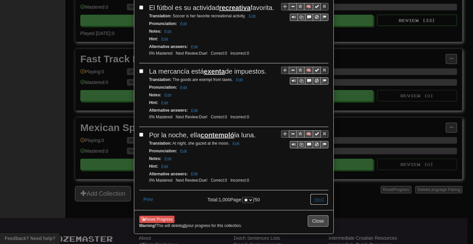
click at [315, 193] on button "Next" at bounding box center [319, 198] width 18 height 11
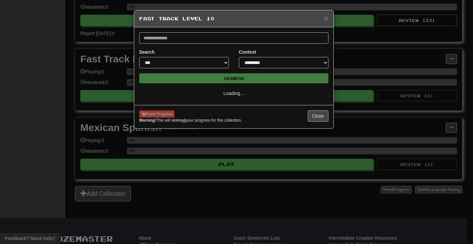
select select "**"
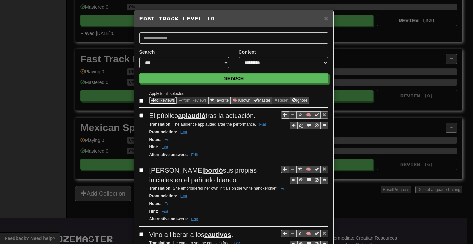
click at [151, 99] on span "Sentence options" at bounding box center [153, 100] width 4 height 4
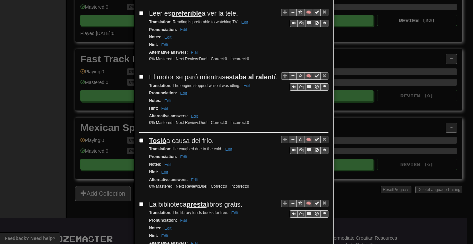
scroll to position [1237, 0]
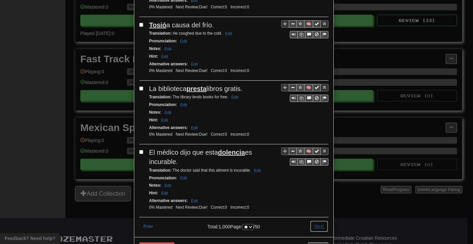
click at [316, 220] on button "Next" at bounding box center [319, 225] width 18 height 11
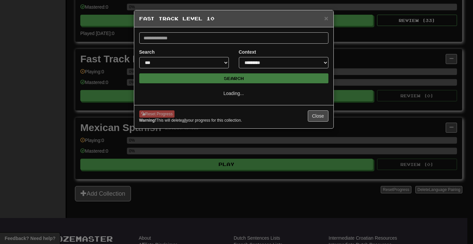
scroll to position [0, 0]
select select "**"
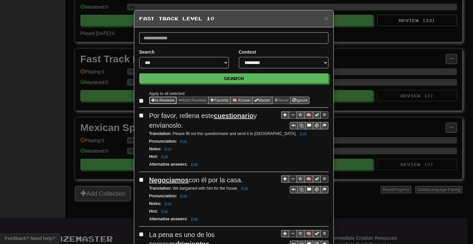
click at [158, 101] on button "to Reviews" at bounding box center [163, 100] width 28 height 7
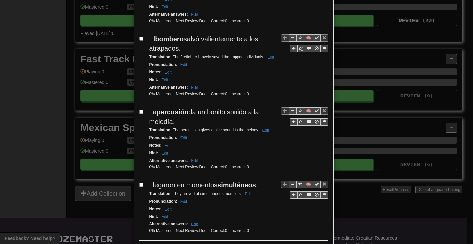
scroll to position [1284, 0]
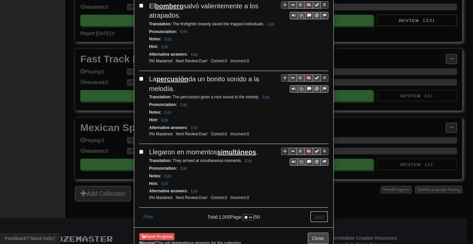
click at [316, 211] on button "Next" at bounding box center [319, 216] width 18 height 11
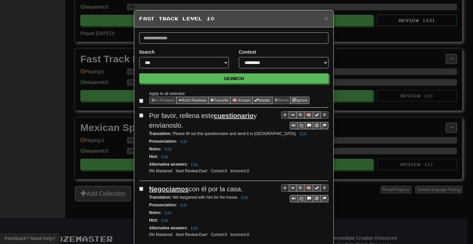
select select "**"
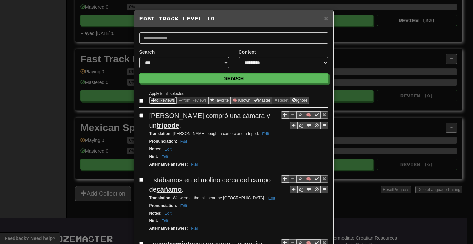
click at [156, 99] on button "to Reviews" at bounding box center [163, 100] width 28 height 7
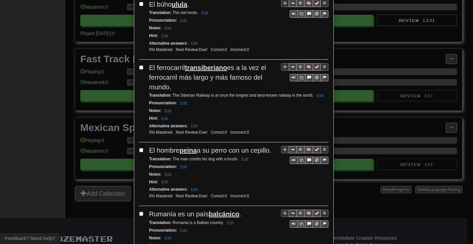
scroll to position [1266, 0]
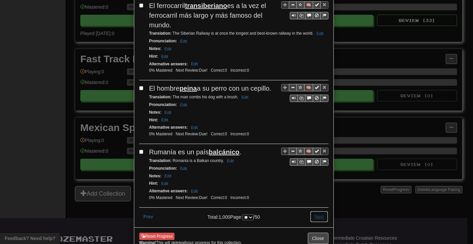
click at [316, 211] on button "Next" at bounding box center [319, 216] width 18 height 11
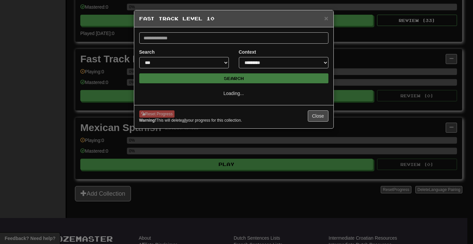
scroll to position [0, 0]
select select "**"
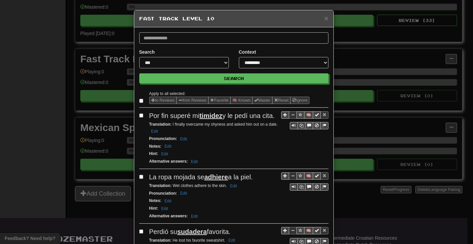
click at [151, 100] on span "Sentence options" at bounding box center [153, 100] width 4 height 4
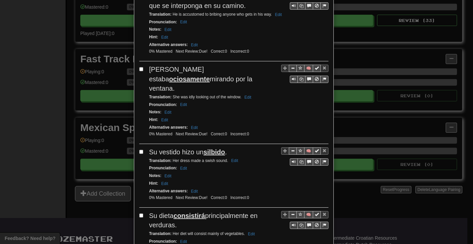
scroll to position [1266, 0]
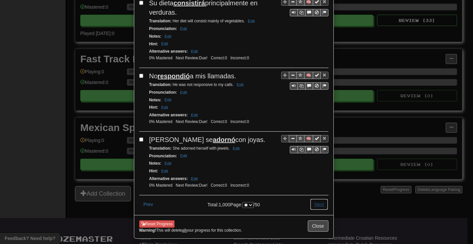
click at [318, 198] on button "Next" at bounding box center [319, 203] width 18 height 11
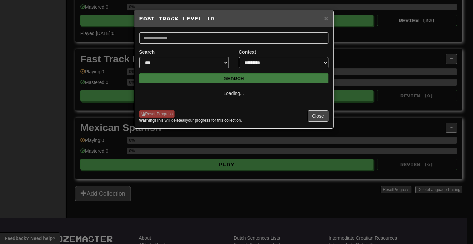
scroll to position [0, 0]
select select "**"
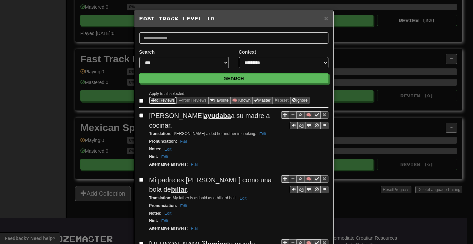
click at [160, 100] on button "to Reviews" at bounding box center [163, 100] width 28 height 7
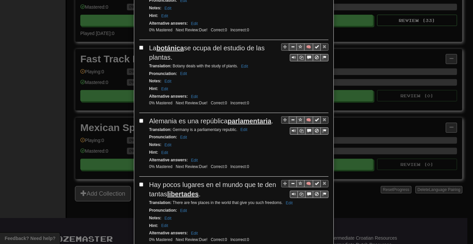
scroll to position [1266, 0]
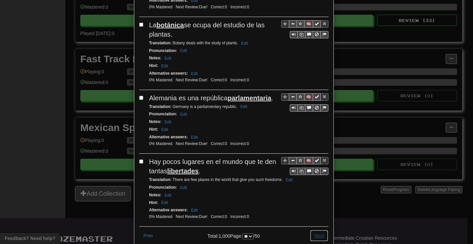
click at [312, 230] on button "Next" at bounding box center [319, 235] width 18 height 11
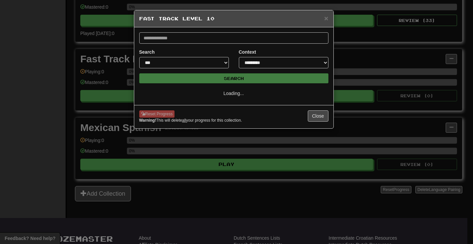
scroll to position [0, 0]
select select "**"
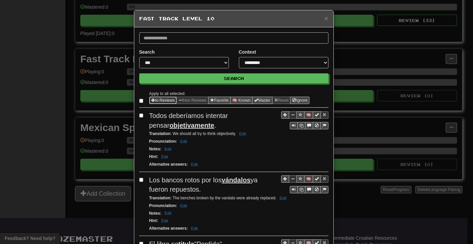
click at [161, 101] on button "to Reviews" at bounding box center [163, 100] width 28 height 7
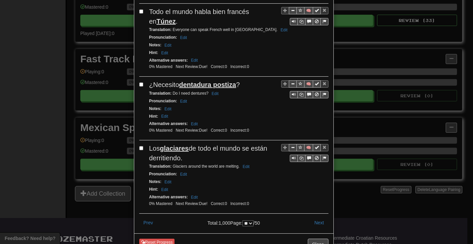
scroll to position [1275, 0]
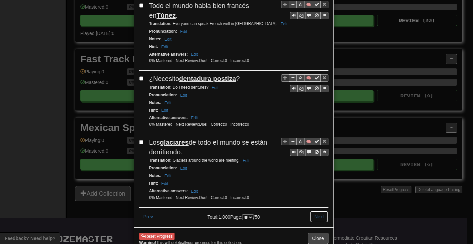
click at [318, 211] on button "Next" at bounding box center [319, 216] width 18 height 11
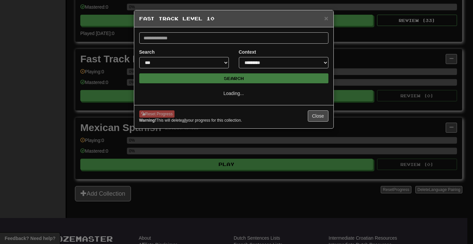
select select "**"
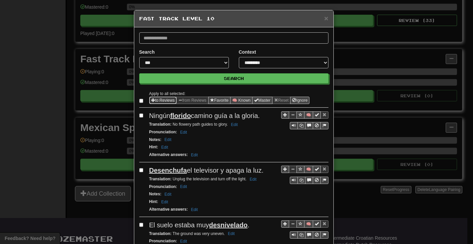
click at [159, 100] on button "to Reviews" at bounding box center [163, 100] width 28 height 7
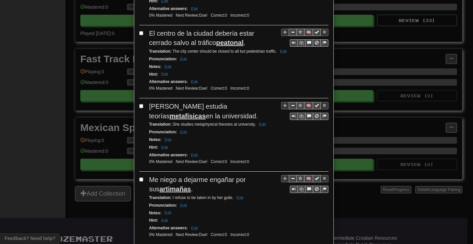
scroll to position [1237, 0]
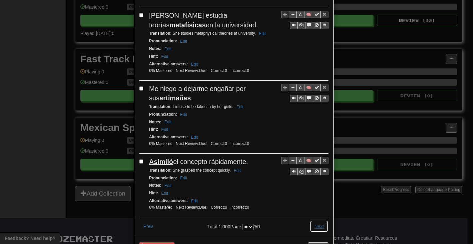
click at [315, 220] on button "Next" at bounding box center [319, 225] width 18 height 11
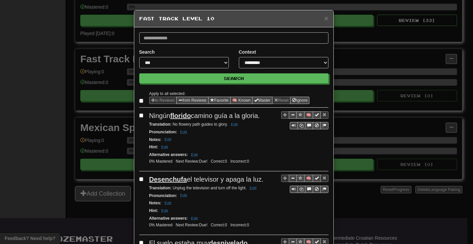
select select "**"
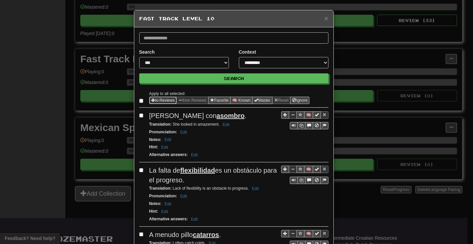
click at [151, 100] on span "Sentence options" at bounding box center [153, 100] width 4 height 4
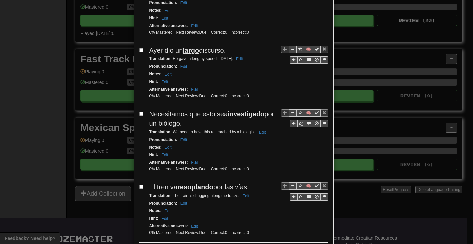
scroll to position [1218, 0]
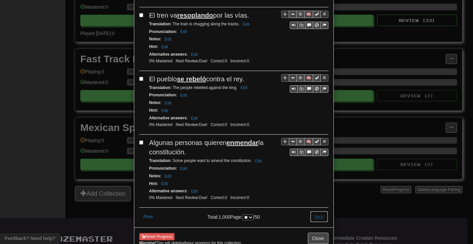
click at [311, 211] on button "Next" at bounding box center [319, 216] width 18 height 11
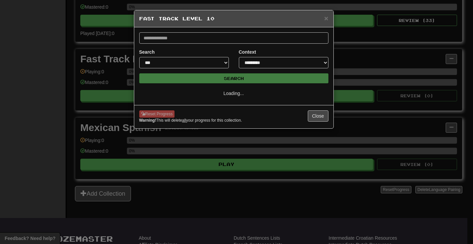
scroll to position [0, 0]
select select "**"
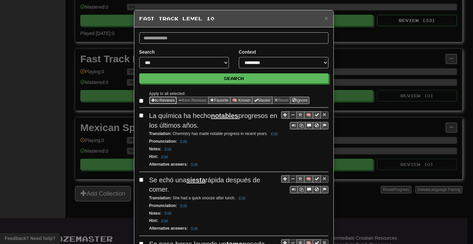
click at [154, 99] on button "to Reviews" at bounding box center [163, 100] width 28 height 7
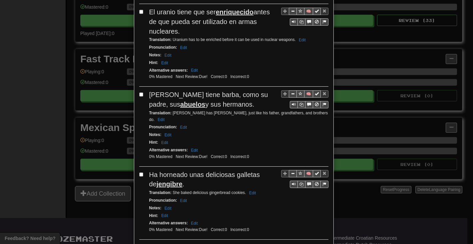
scroll to position [1294, 0]
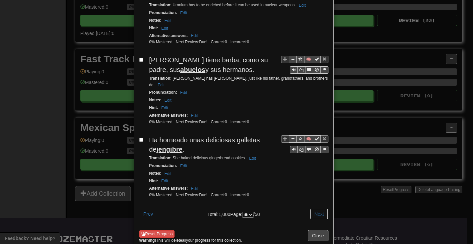
click at [320, 208] on button "Next" at bounding box center [319, 213] width 18 height 11
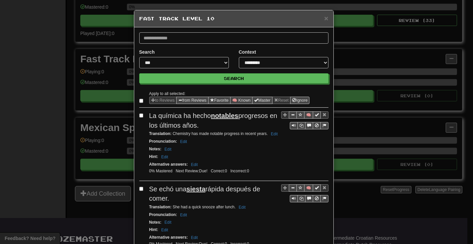
select select "**"
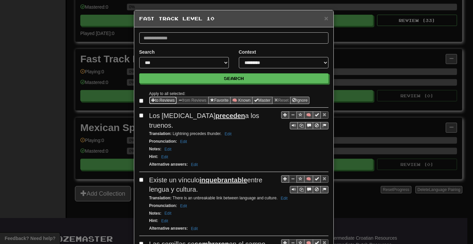
click at [155, 99] on button "to Reviews" at bounding box center [163, 100] width 28 height 7
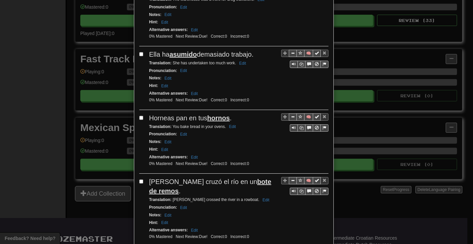
scroll to position [1246, 0]
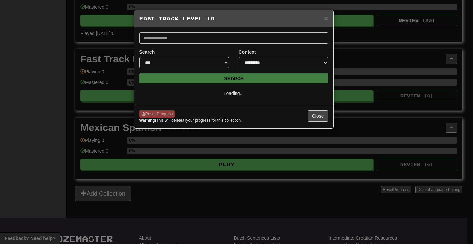
scroll to position [0, 0]
select select "**"
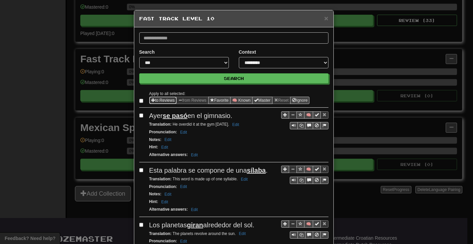
click at [155, 99] on button "to Reviews" at bounding box center [163, 100] width 28 height 7
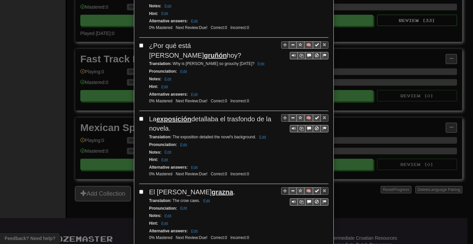
scroll to position [1237, 0]
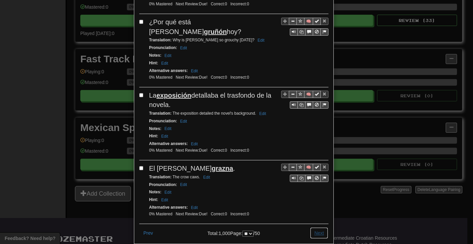
click at [317, 227] on button "Next" at bounding box center [319, 232] width 18 height 11
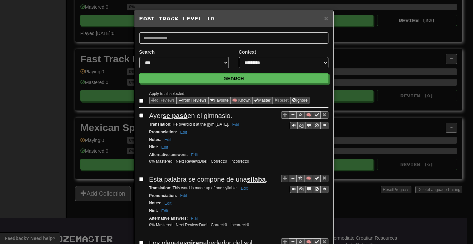
select select "**"
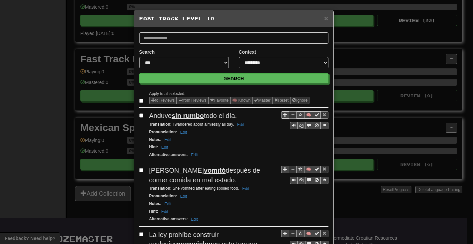
click at [139, 98] on label at bounding box center [142, 100] width 7 height 7
click at [157, 98] on button "to Reviews" at bounding box center [163, 100] width 28 height 7
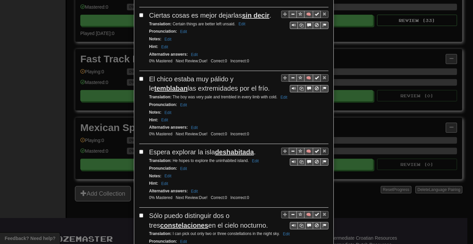
scroll to position [1246, 0]
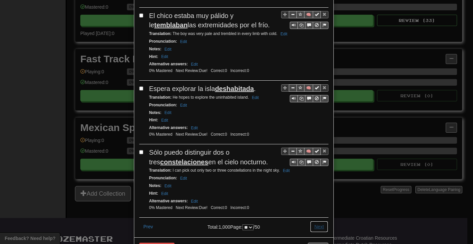
click at [313, 221] on button "Next" at bounding box center [319, 226] width 18 height 11
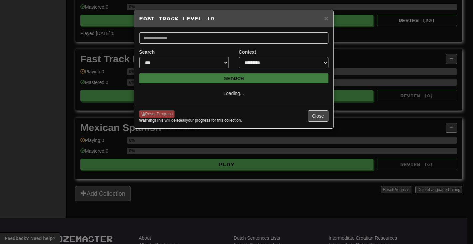
scroll to position [0, 0]
select select "**"
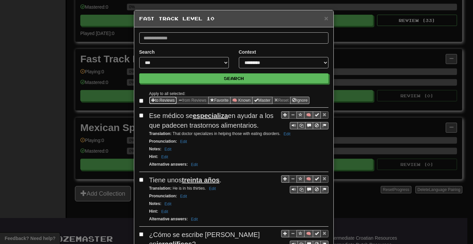
click at [151, 98] on span "Sentence options" at bounding box center [153, 100] width 4 height 4
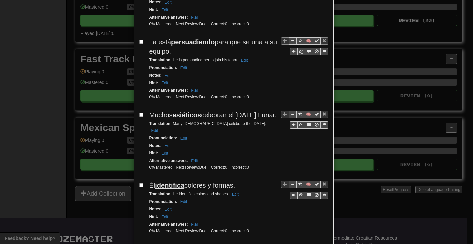
scroll to position [1246, 0]
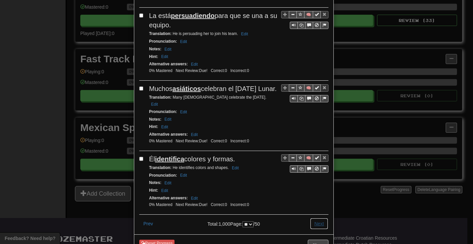
click at [314, 218] on button "Next" at bounding box center [319, 223] width 18 height 11
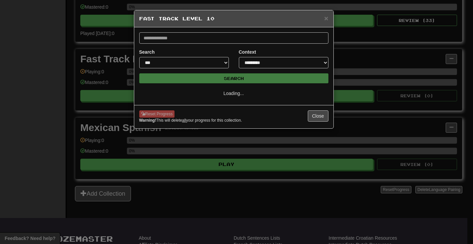
scroll to position [0, 0]
select select "**"
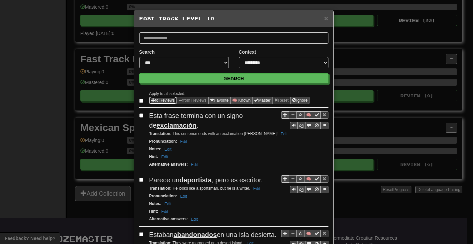
click at [159, 99] on button "to Reviews" at bounding box center [163, 100] width 28 height 7
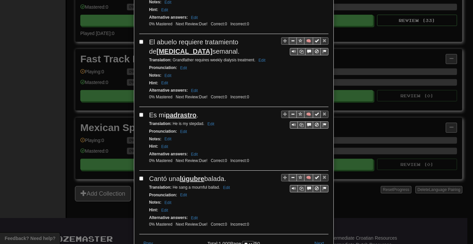
scroll to position [1256, 0]
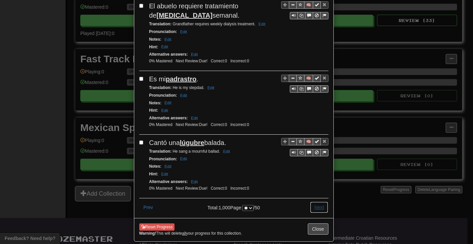
click at [317, 201] on button "Next" at bounding box center [319, 206] width 18 height 11
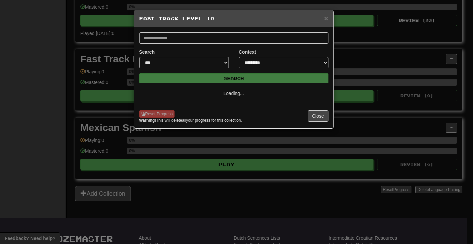
scroll to position [0, 0]
select select "**"
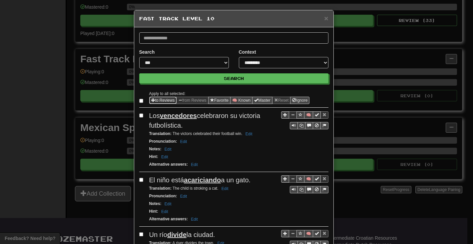
click at [154, 98] on button "to Reviews" at bounding box center [163, 100] width 28 height 7
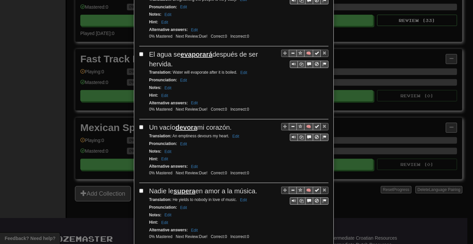
scroll to position [1237, 0]
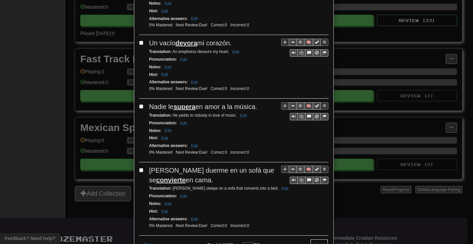
click at [311, 239] on button "Next" at bounding box center [319, 244] width 18 height 11
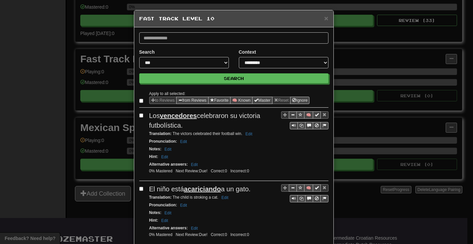
select select "**"
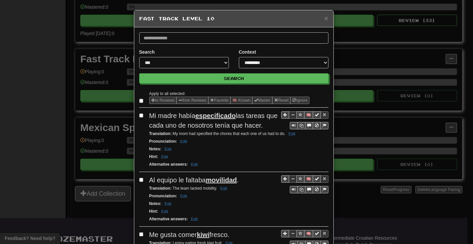
click at [139, 98] on label at bounding box center [142, 100] width 7 height 7
click at [159, 101] on button "to Reviews" at bounding box center [163, 100] width 28 height 7
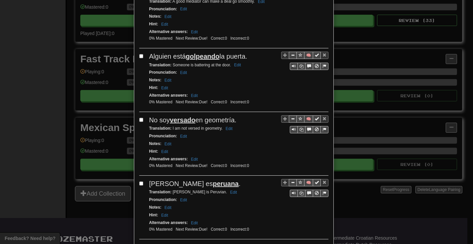
scroll to position [1266, 0]
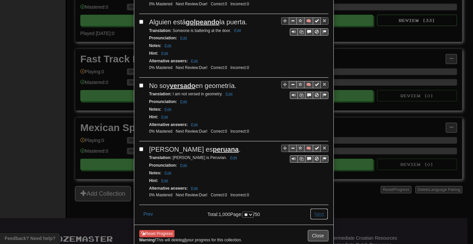
click at [317, 208] on button "Next" at bounding box center [319, 213] width 18 height 11
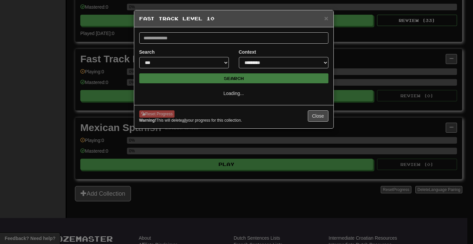
scroll to position [0, 0]
select select "**"
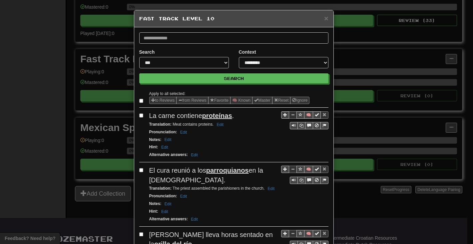
click at [152, 100] on span "Sentence options" at bounding box center [153, 100] width 4 height 4
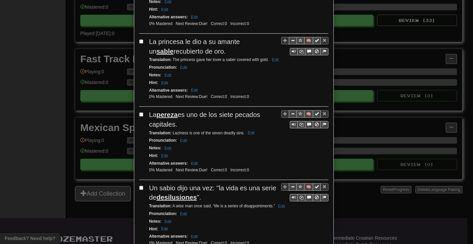
scroll to position [1275, 0]
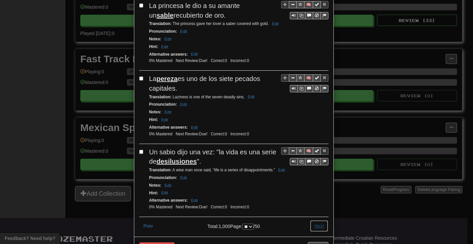
click at [316, 220] on button "Next" at bounding box center [319, 225] width 18 height 11
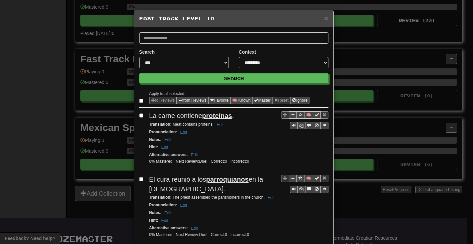
select select "**"
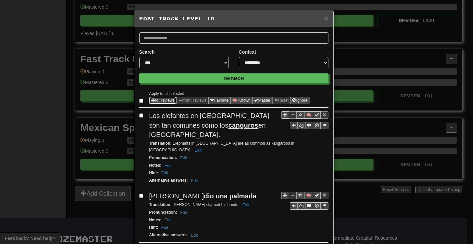
click at [151, 100] on span "Sentence options" at bounding box center [153, 100] width 4 height 4
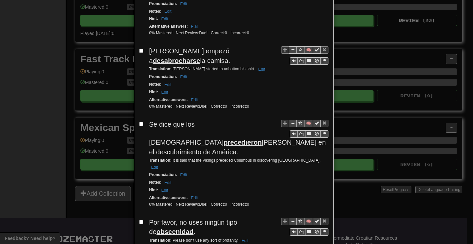
scroll to position [1246, 0]
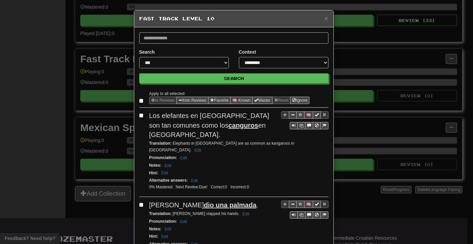
select select "**"
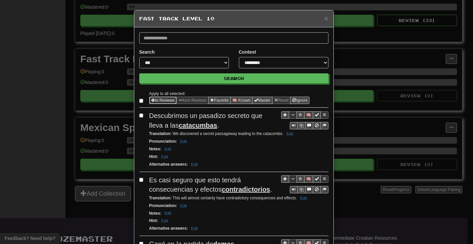
click at [160, 101] on button "to Reviews" at bounding box center [163, 100] width 28 height 7
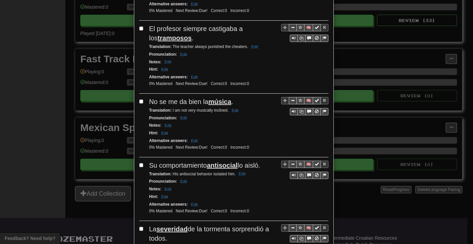
scroll to position [1275, 0]
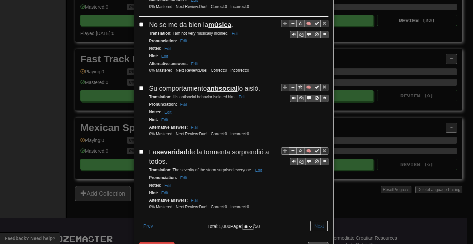
click at [312, 220] on button "Next" at bounding box center [319, 225] width 18 height 11
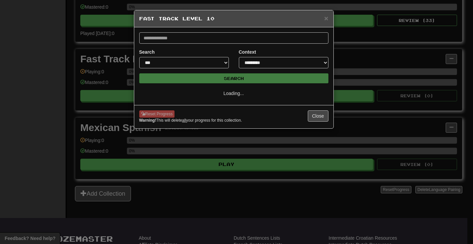
scroll to position [0, 0]
select select "**"
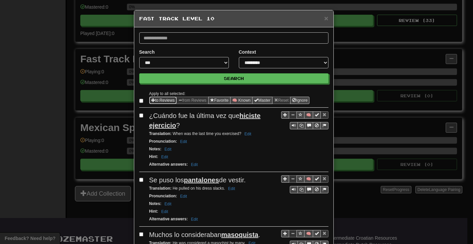
click at [154, 100] on button "to Reviews" at bounding box center [163, 100] width 28 height 7
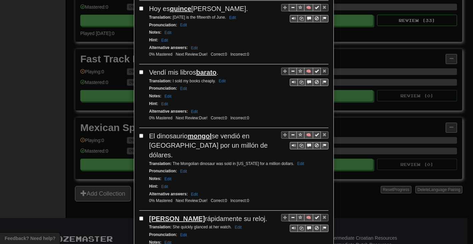
scroll to position [1209, 0]
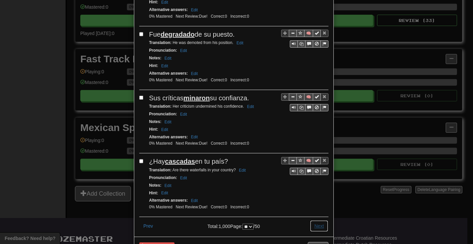
click at [318, 220] on button "Next" at bounding box center [319, 225] width 18 height 11
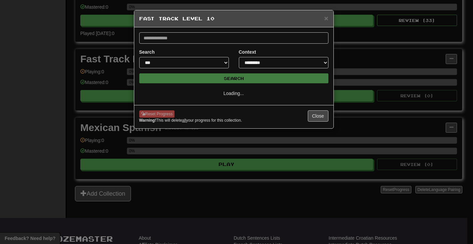
scroll to position [0, 0]
select select "**"
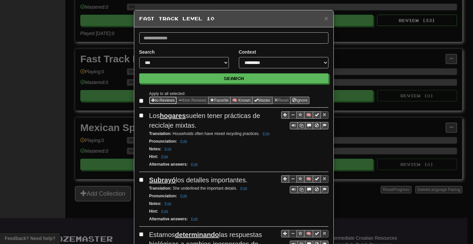
click at [157, 98] on button "to Reviews" at bounding box center [163, 100] width 28 height 7
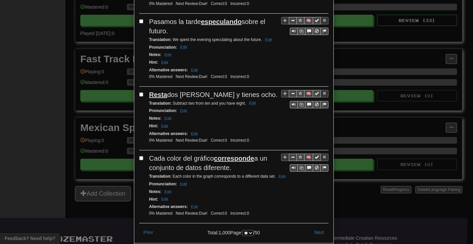
scroll to position [1275, 0]
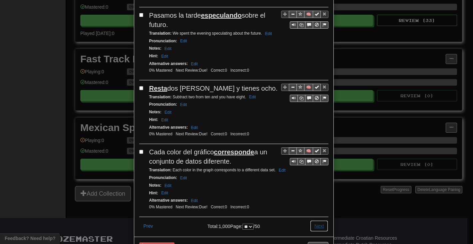
click at [317, 220] on button "Next" at bounding box center [319, 225] width 18 height 11
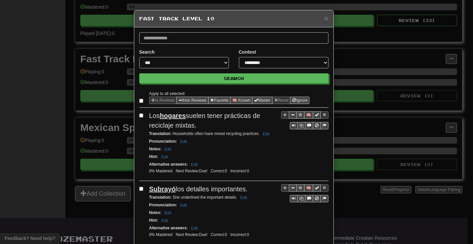
select select "**"
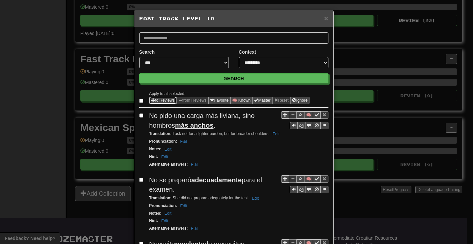
click at [157, 99] on button "to Reviews" at bounding box center [163, 100] width 28 height 7
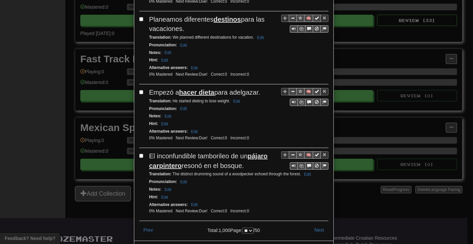
scroll to position [1319, 0]
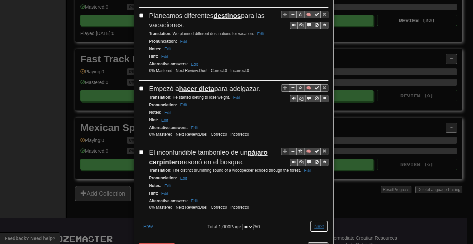
click at [319, 220] on button "Next" at bounding box center [319, 225] width 18 height 11
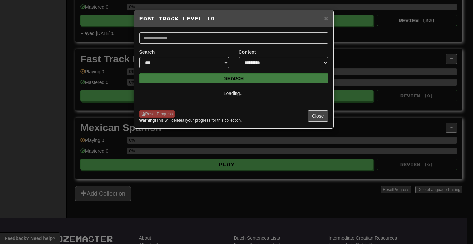
scroll to position [0, 0]
select select "**"
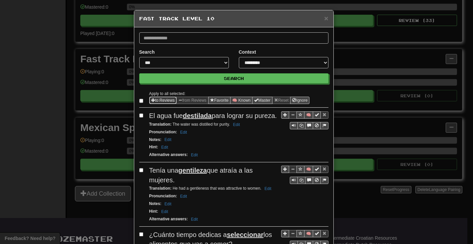
click at [156, 100] on button "to Reviews" at bounding box center [163, 100] width 28 height 7
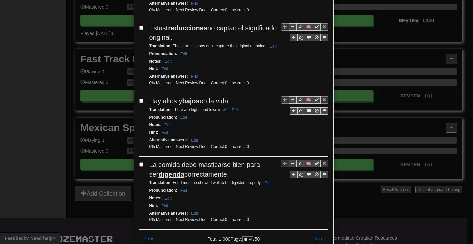
scroll to position [1303, 0]
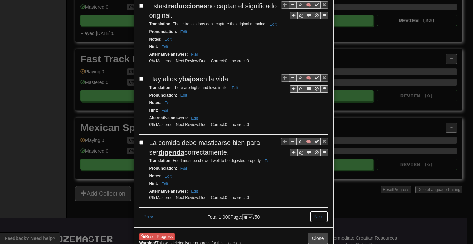
click at [313, 211] on button "Next" at bounding box center [319, 216] width 18 height 11
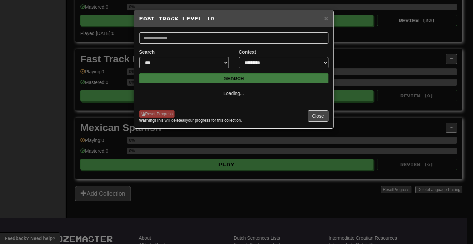
select select "**"
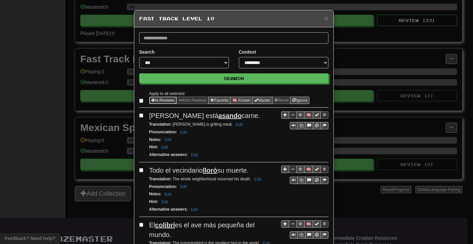
click at [163, 98] on button "to Reviews" at bounding box center [163, 100] width 28 height 7
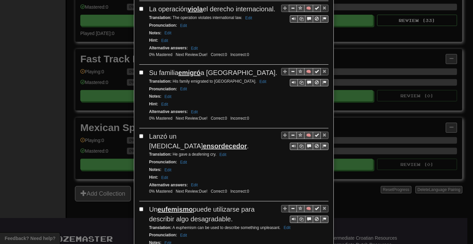
scroll to position [1303, 0]
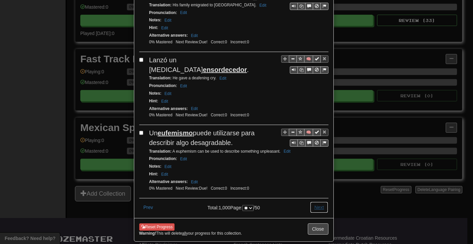
click at [315, 201] on button "Next" at bounding box center [319, 206] width 18 height 11
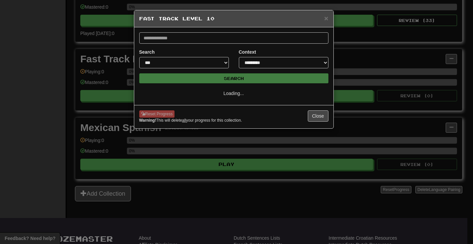
scroll to position [0, 0]
select select "**"
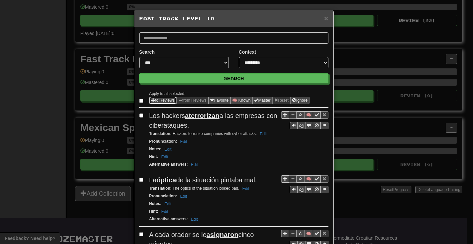
click at [158, 98] on button "to Reviews" at bounding box center [163, 100] width 28 height 7
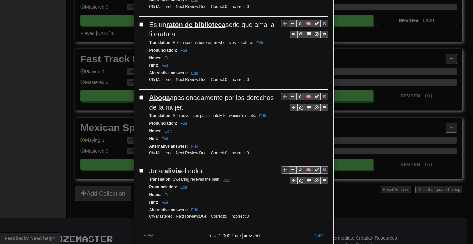
scroll to position [1303, 0]
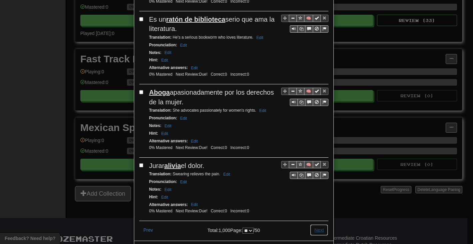
click at [320, 224] on button "Next" at bounding box center [319, 229] width 18 height 11
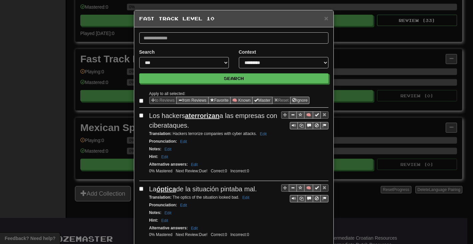
select select "**"
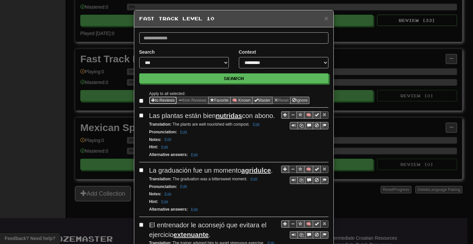
click at [155, 100] on button "to Reviews" at bounding box center [163, 100] width 28 height 7
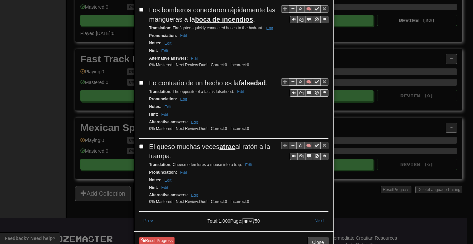
scroll to position [1294, 0]
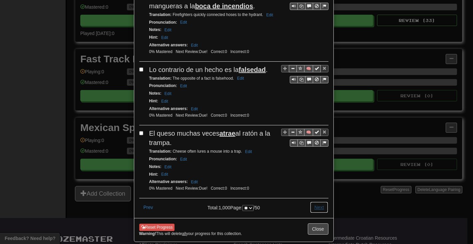
click at [313, 201] on button "Next" at bounding box center [319, 206] width 18 height 11
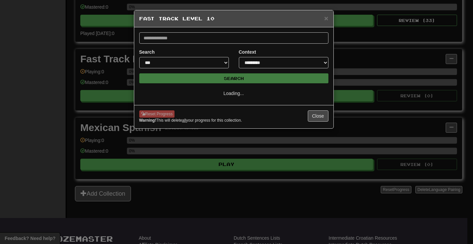
scroll to position [0, 0]
select select "**"
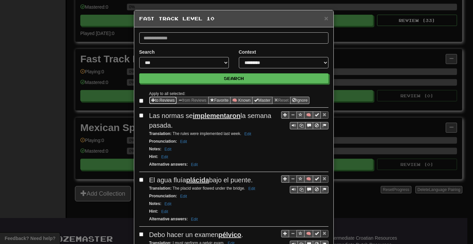
click at [152, 99] on button "to Reviews" at bounding box center [163, 100] width 28 height 7
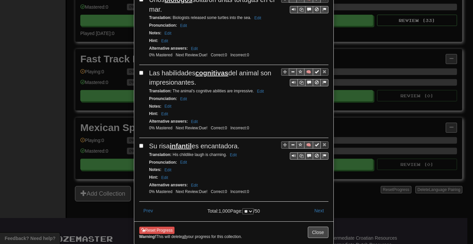
scroll to position [1256, 0]
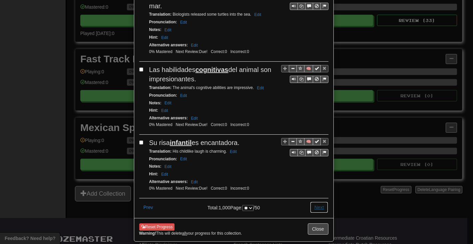
click at [315, 201] on button "Next" at bounding box center [319, 206] width 18 height 11
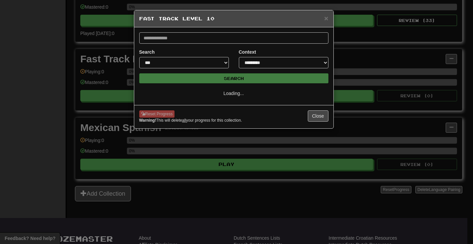
select select "**"
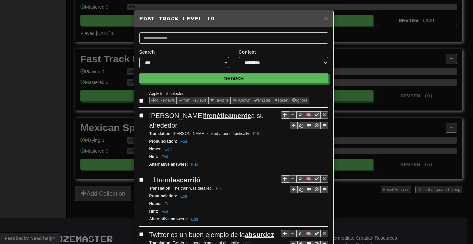
click at [139, 98] on label at bounding box center [142, 100] width 7 height 7
click at [155, 100] on button "to Reviews" at bounding box center [163, 100] width 28 height 7
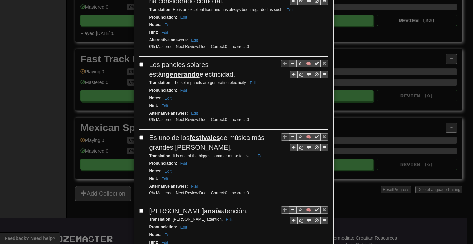
scroll to position [1294, 0]
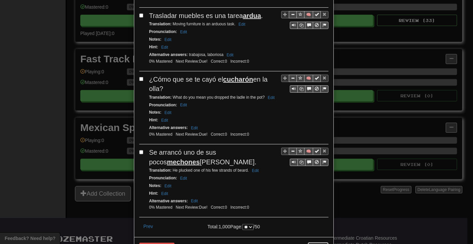
click at [320, 242] on button "Close" at bounding box center [317, 247] width 21 height 11
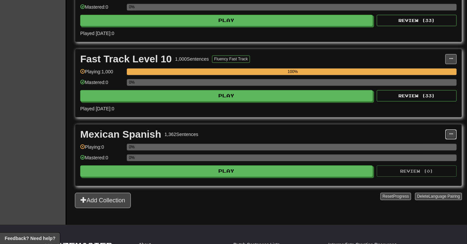
click at [454, 135] on button at bounding box center [450, 134] width 11 height 10
click at [422, 149] on span "Manage Sentences" at bounding box center [423, 145] width 40 height 5
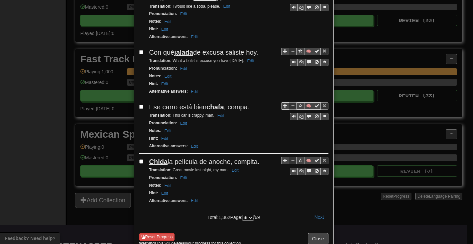
scroll to position [991, 0]
click at [318, 211] on button "Next" at bounding box center [319, 216] width 18 height 11
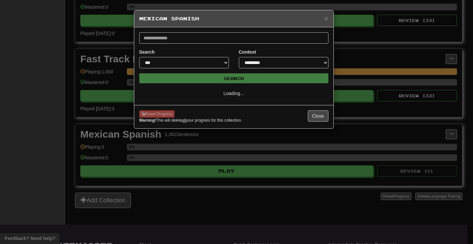
select select "*"
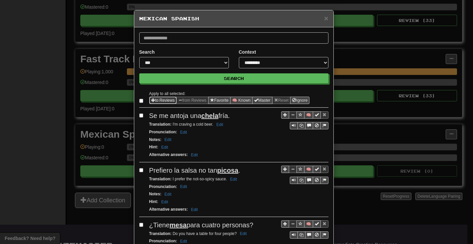
click at [160, 98] on button "to Reviews" at bounding box center [163, 100] width 28 height 7
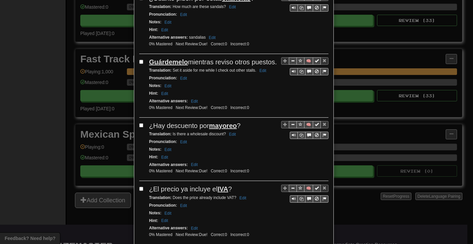
scroll to position [1189, 0]
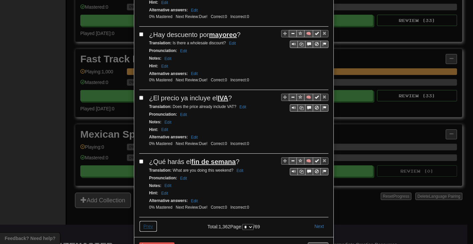
click at [145, 220] on button "Prev" at bounding box center [148, 225] width 18 height 11
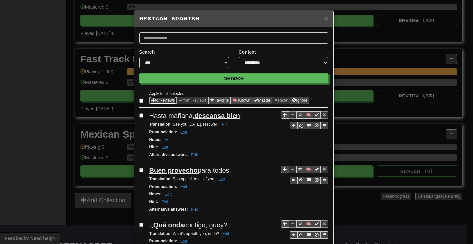
click at [152, 100] on button "to Reviews" at bounding box center [163, 100] width 28 height 7
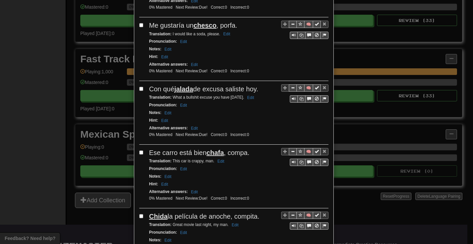
scroll to position [1170, 0]
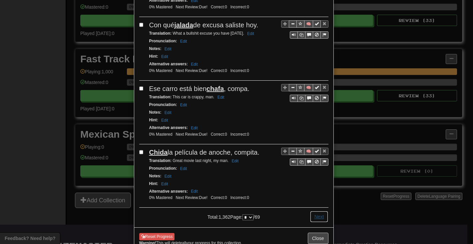
click at [317, 211] on button "Next" at bounding box center [319, 216] width 18 height 11
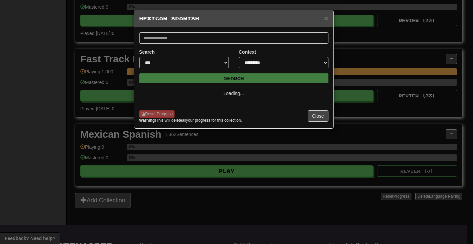
scroll to position [0, 0]
select select "*"
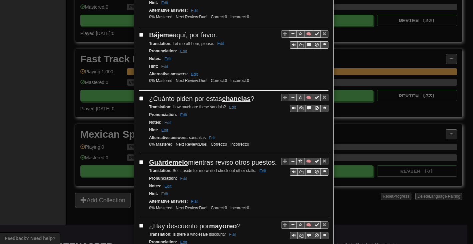
scroll to position [1189, 0]
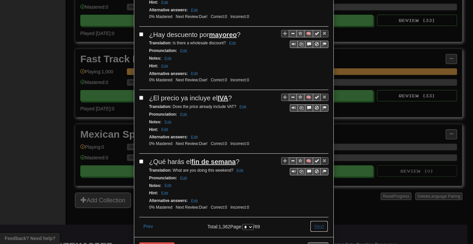
click at [316, 220] on button "Next" at bounding box center [319, 225] width 18 height 11
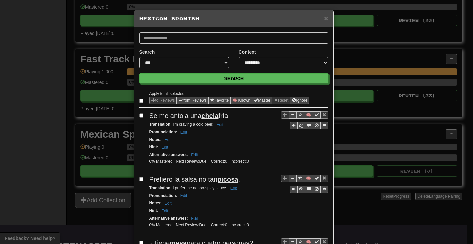
select select "*"
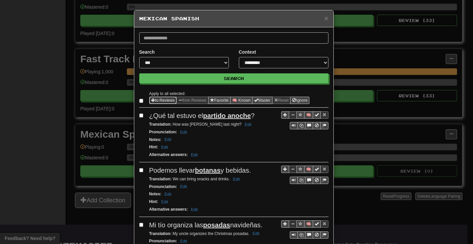
click at [151, 98] on span "Sentence options" at bounding box center [153, 100] width 4 height 4
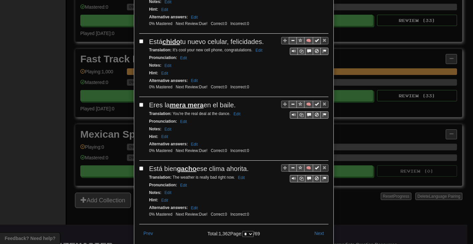
scroll to position [1199, 0]
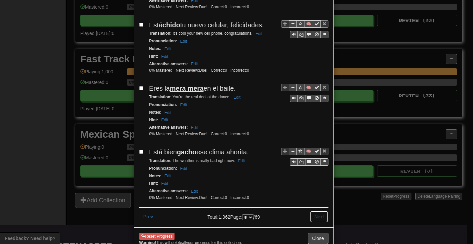
click at [312, 211] on button "Next" at bounding box center [319, 216] width 18 height 11
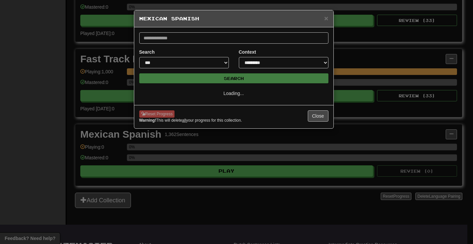
select select "*"
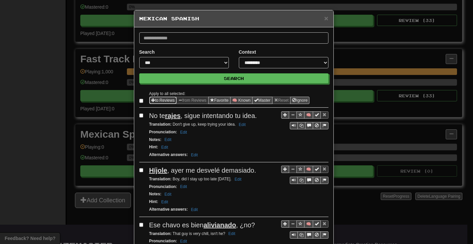
click at [151, 99] on span "Sentence options" at bounding box center [153, 100] width 4 height 4
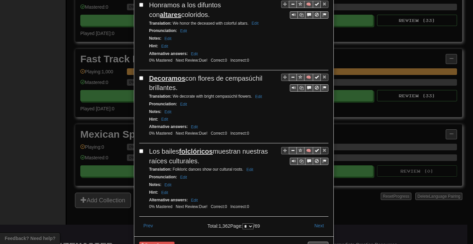
scroll to position [1209, 0]
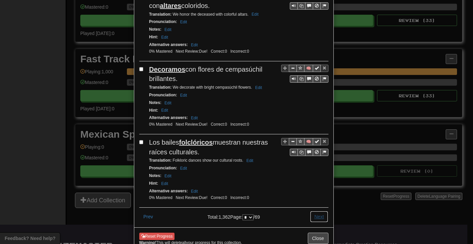
click at [319, 211] on button "Next" at bounding box center [319, 216] width 18 height 11
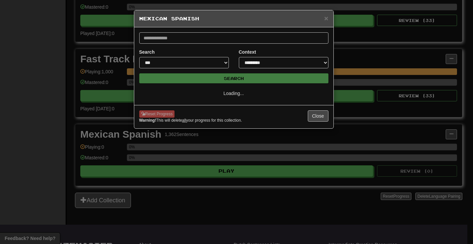
scroll to position [0, 0]
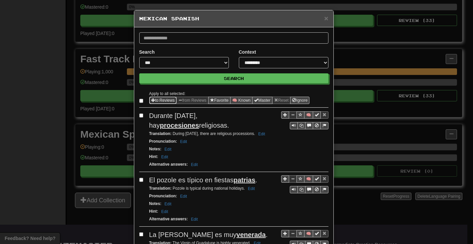
click at [151, 99] on span "Sentence options" at bounding box center [153, 100] width 4 height 4
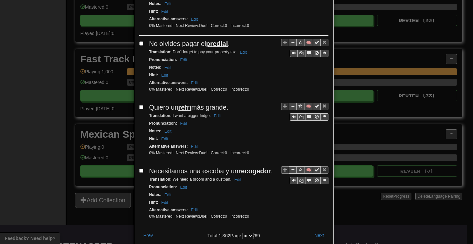
scroll to position [1256, 0]
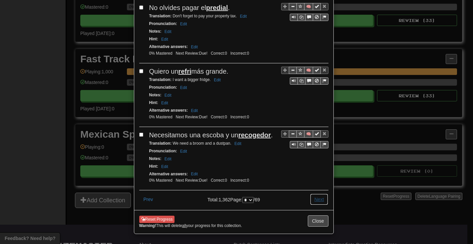
click at [316, 193] on button "Next" at bounding box center [319, 198] width 18 height 11
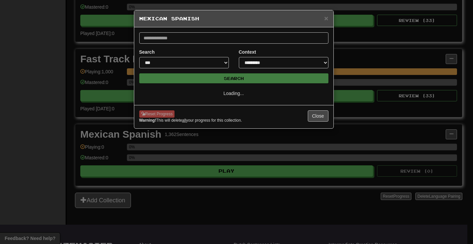
scroll to position [0, 0]
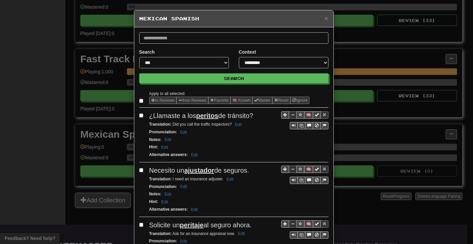
click at [139, 98] on label at bounding box center [142, 100] width 7 height 7
click at [152, 98] on button "to Reviews" at bounding box center [163, 100] width 28 height 7
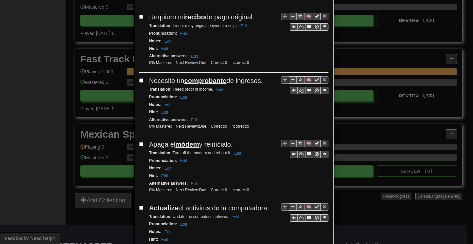
scroll to position [1180, 0]
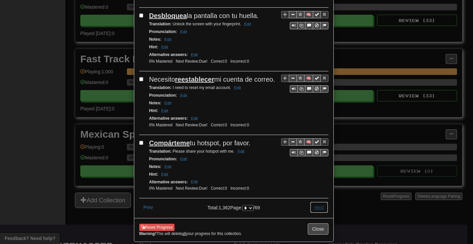
click at [314, 201] on button "Next" at bounding box center [319, 206] width 18 height 11
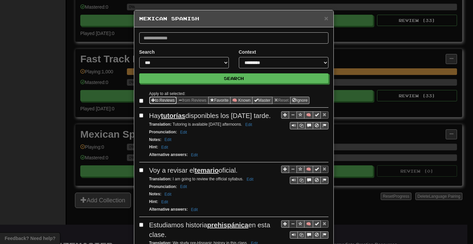
click at [155, 99] on button "to Reviews" at bounding box center [163, 100] width 28 height 7
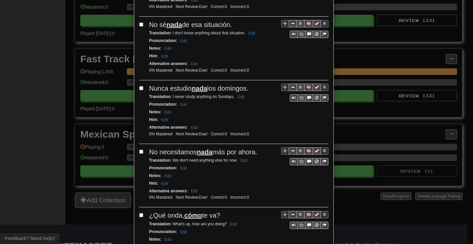
scroll to position [1189, 0]
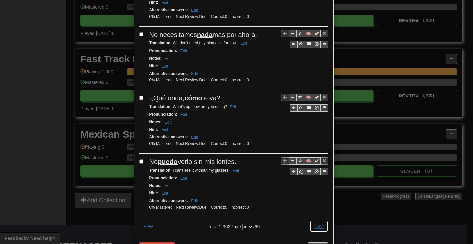
click at [317, 220] on button "Next" at bounding box center [319, 225] width 18 height 11
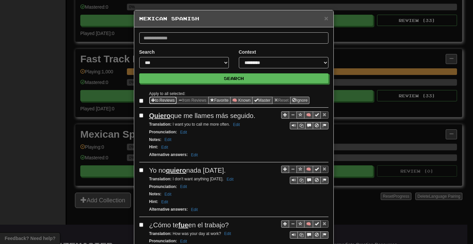
click at [157, 98] on button "to Reviews" at bounding box center [163, 100] width 28 height 7
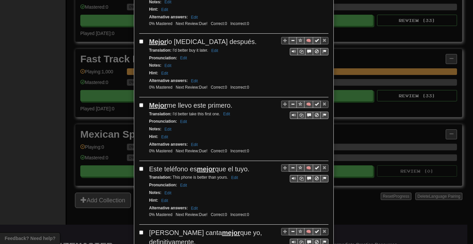
scroll to position [1189, 0]
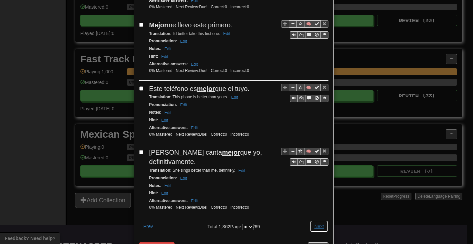
click at [313, 220] on button "Next" at bounding box center [319, 225] width 18 height 11
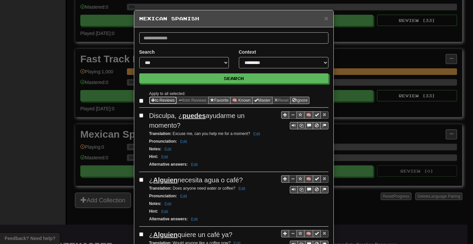
click at [154, 100] on button "to Reviews" at bounding box center [163, 100] width 28 height 7
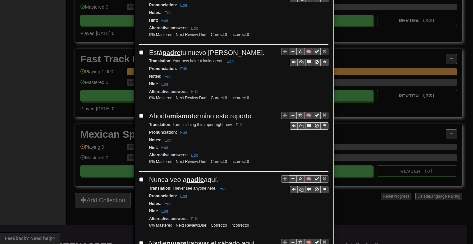
scroll to position [1180, 0]
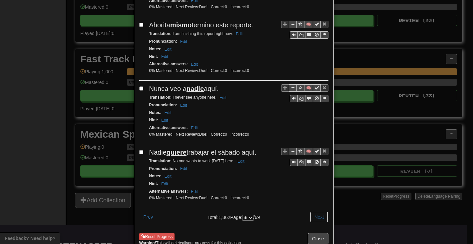
click at [318, 211] on button "Next" at bounding box center [319, 216] width 18 height 11
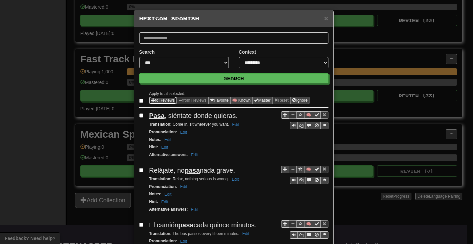
click at [152, 99] on span "Sentence options" at bounding box center [153, 100] width 4 height 4
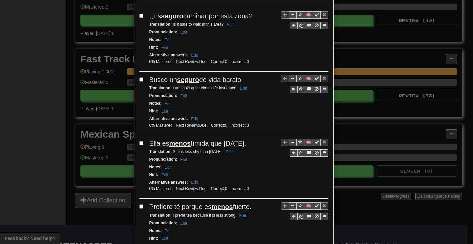
scroll to position [1180, 0]
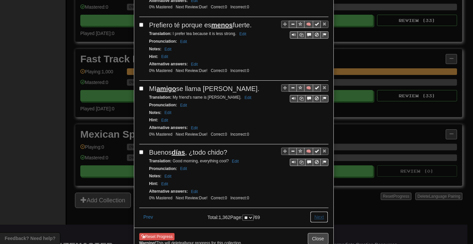
click at [314, 211] on button "Next" at bounding box center [319, 216] width 18 height 11
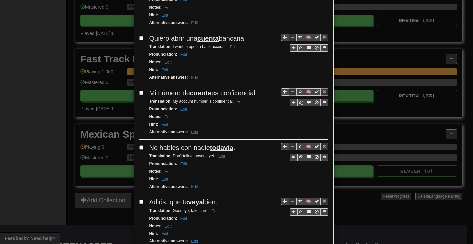
scroll to position [1000, 0]
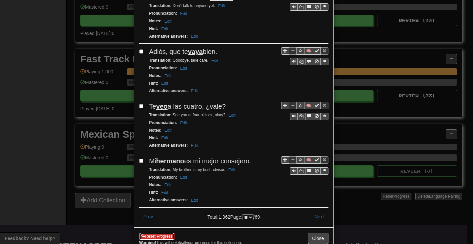
click at [157, 232] on button "Reset Progress" at bounding box center [157, 235] width 36 height 7
click at [161, 232] on button "Reset Progress" at bounding box center [157, 235] width 36 height 7
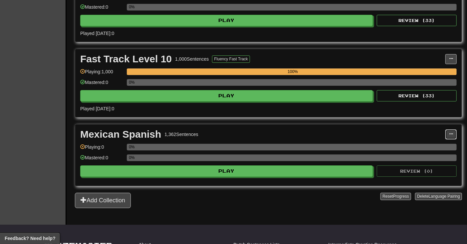
click at [450, 134] on span at bounding box center [451, 134] width 4 height 4
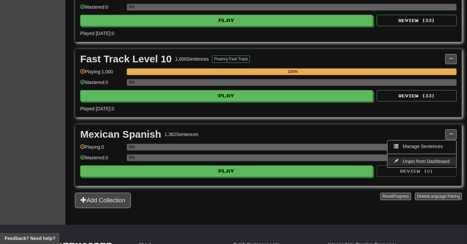
click at [413, 160] on link "Unpin from Dashboard" at bounding box center [421, 161] width 69 height 9
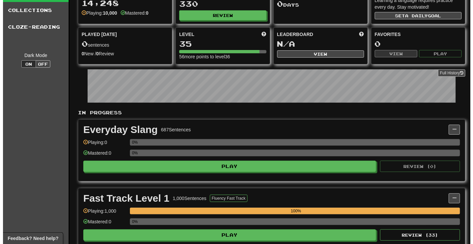
scroll to position [0, 0]
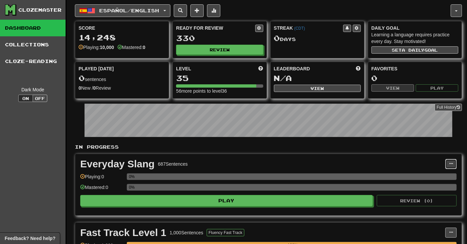
click at [450, 163] on span at bounding box center [451, 163] width 4 height 4
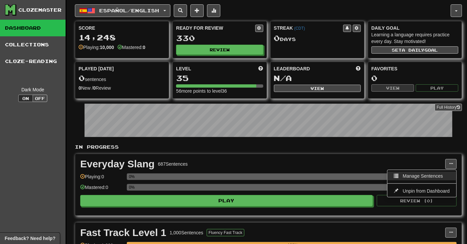
click at [423, 177] on span "Manage Sentences" at bounding box center [423, 175] width 40 height 5
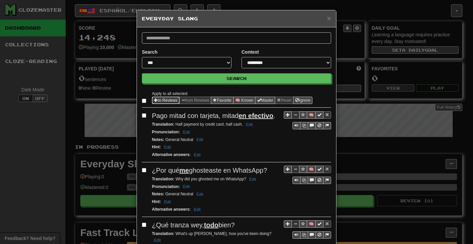
click at [166, 100] on button "to Reviews" at bounding box center [166, 100] width 28 height 7
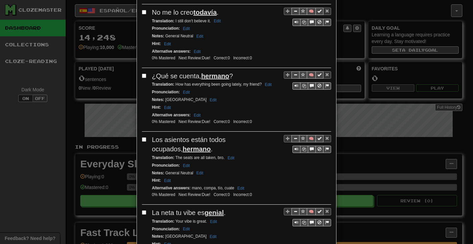
scroll to position [1180, 0]
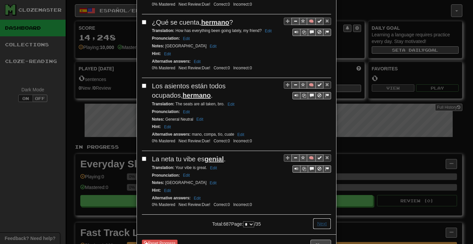
click at [317, 218] on button "Next" at bounding box center [321, 223] width 18 height 11
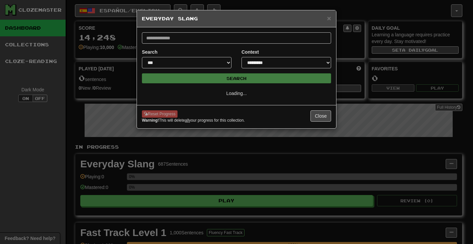
scroll to position [0, 0]
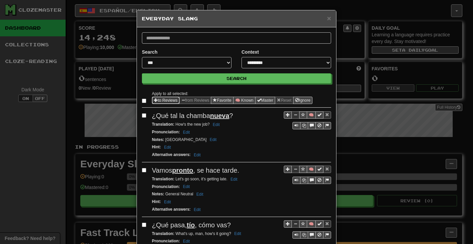
click at [161, 99] on button "to Reviews" at bounding box center [166, 100] width 28 height 7
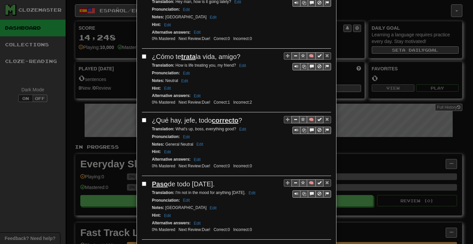
scroll to position [1180, 0]
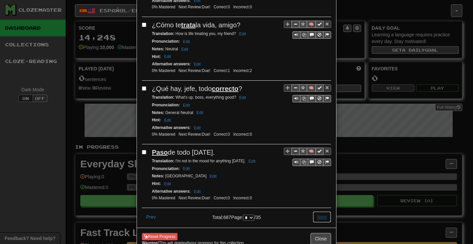
click at [318, 211] on button "Next" at bounding box center [321, 216] width 18 height 11
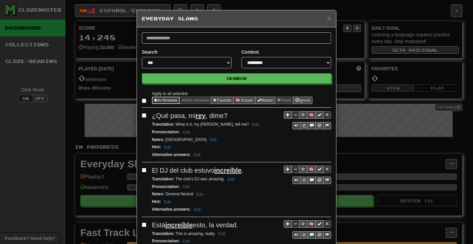
click at [161, 98] on button "to Reviews" at bounding box center [166, 100] width 28 height 7
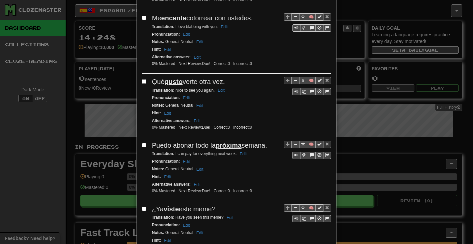
scroll to position [1170, 0]
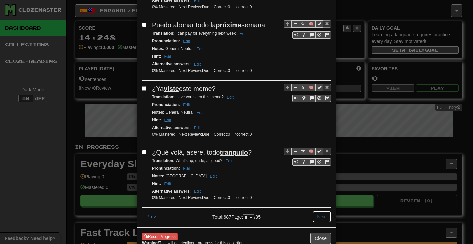
click at [318, 211] on button "Next" at bounding box center [321, 216] width 18 height 11
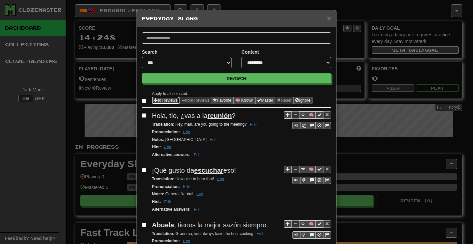
click at [158, 98] on button "to Reviews" at bounding box center [166, 100] width 28 height 7
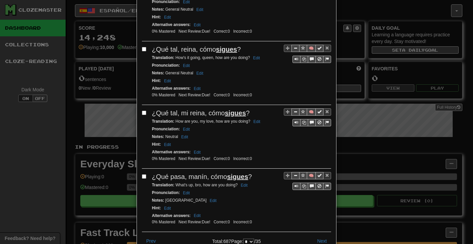
scroll to position [1170, 0]
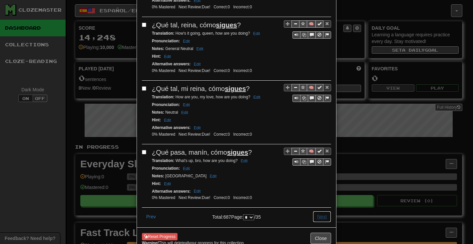
click at [317, 211] on button "Next" at bounding box center [321, 216] width 18 height 11
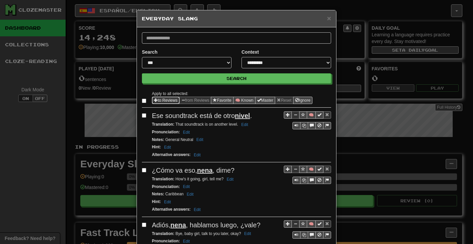
click at [162, 98] on button "to Reviews" at bounding box center [166, 100] width 28 height 7
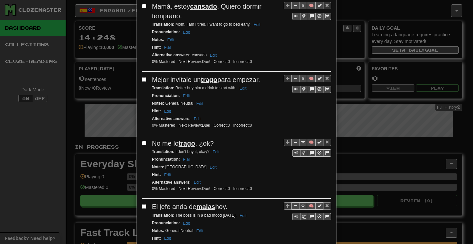
scroll to position [1180, 0]
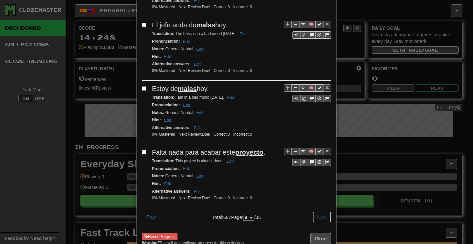
click at [318, 211] on button "Next" at bounding box center [321, 216] width 18 height 11
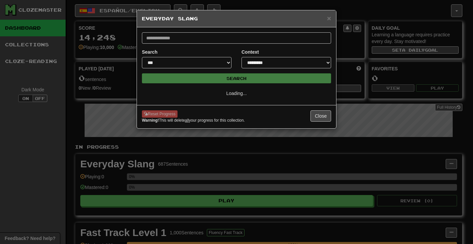
scroll to position [0, 0]
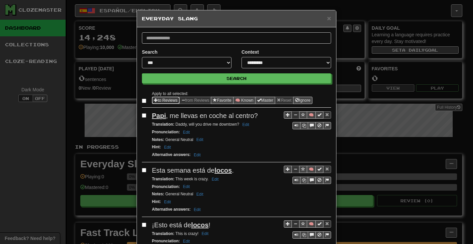
click at [156, 99] on button "to Reviews" at bounding box center [166, 100] width 28 height 7
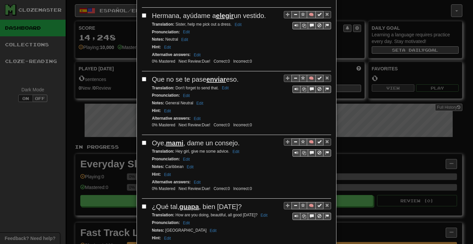
scroll to position [1170, 0]
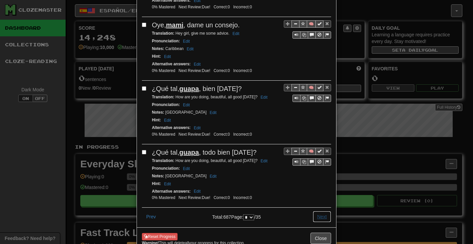
click at [323, 211] on button "Next" at bounding box center [321, 216] width 18 height 11
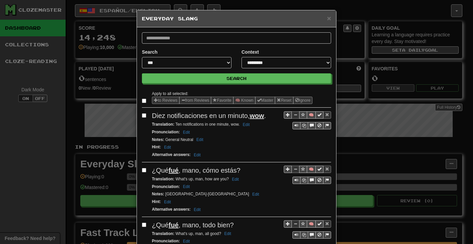
click at [142, 97] on label at bounding box center [145, 100] width 7 height 7
click at [160, 98] on button "to Reviews" at bounding box center [166, 100] width 28 height 7
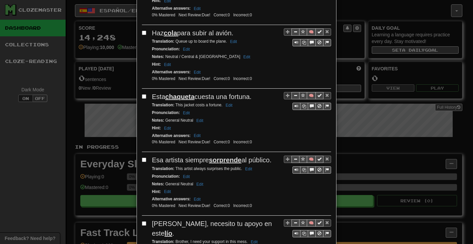
scroll to position [1180, 0]
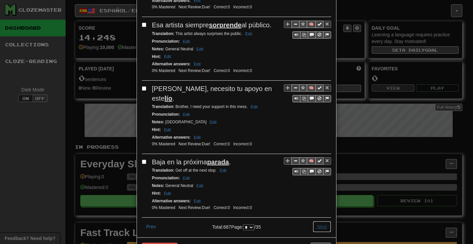
click at [324, 221] on button "Next" at bounding box center [321, 226] width 18 height 11
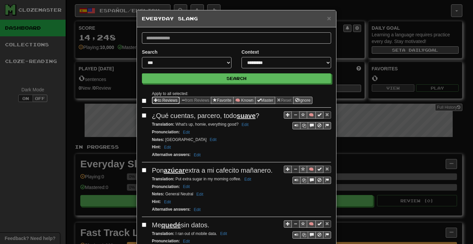
click at [160, 99] on button "to Reviews" at bounding box center [166, 100] width 28 height 7
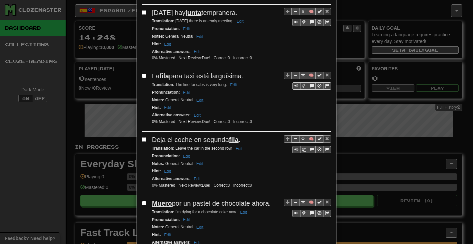
scroll to position [1186, 0]
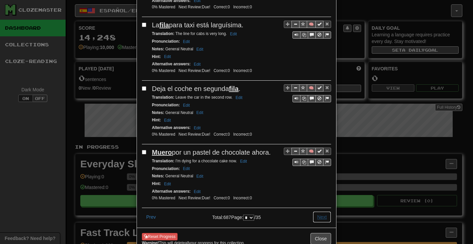
click at [320, 211] on button "Next" at bounding box center [321, 216] width 18 height 11
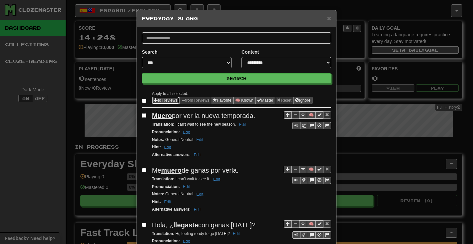
click at [158, 98] on button "to Reviews" at bounding box center [166, 100] width 28 height 7
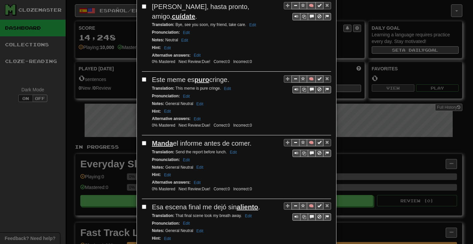
scroll to position [1170, 0]
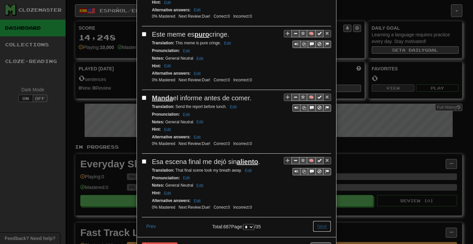
click at [320, 220] on button "Next" at bounding box center [321, 225] width 18 height 11
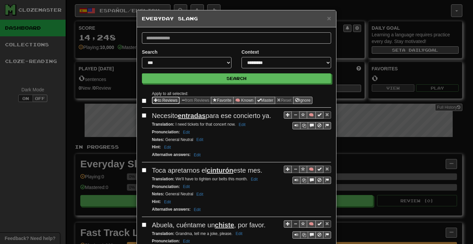
click at [162, 98] on button "to Reviews" at bounding box center [166, 100] width 28 height 7
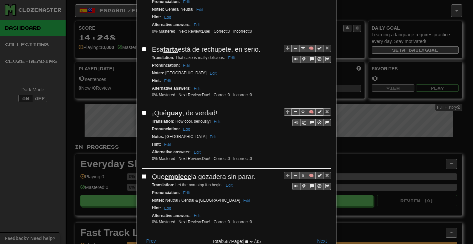
scroll to position [1180, 0]
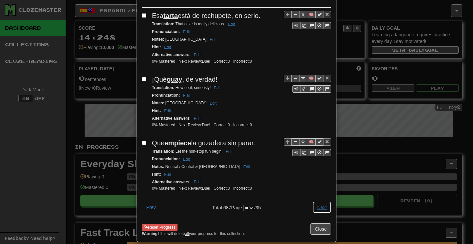
click at [314, 201] on button "Next" at bounding box center [321, 206] width 18 height 11
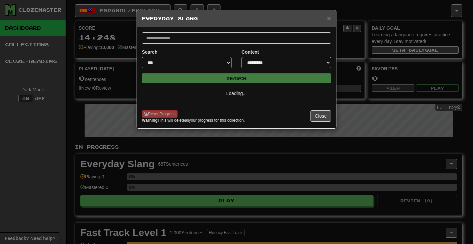
scroll to position [0, 0]
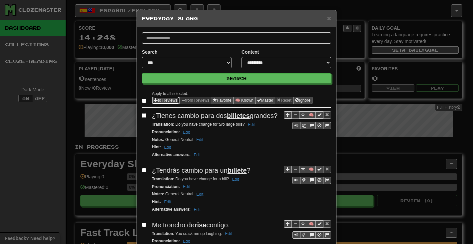
click at [162, 99] on button "to Reviews" at bounding box center [166, 100] width 28 height 7
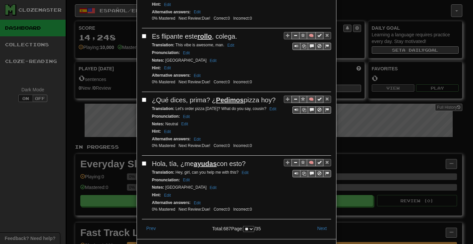
scroll to position [1180, 0]
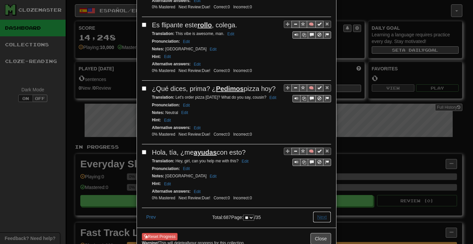
click at [320, 211] on button "Next" at bounding box center [321, 216] width 18 height 11
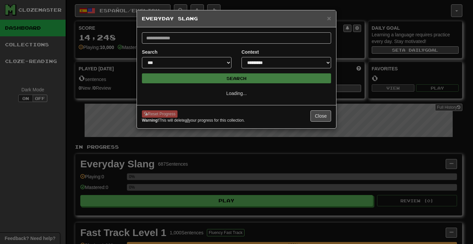
scroll to position [0, 0]
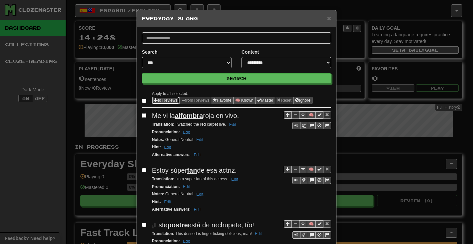
click at [157, 100] on button "to Reviews" at bounding box center [166, 100] width 28 height 7
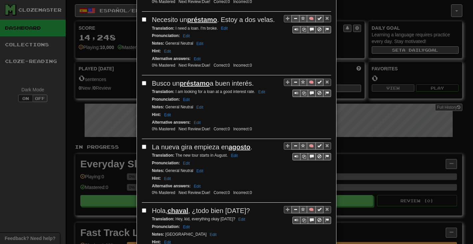
scroll to position [1170, 0]
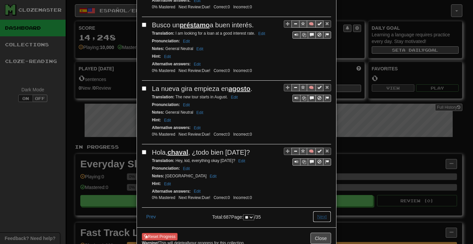
click at [316, 211] on button "Next" at bounding box center [321, 216] width 18 height 11
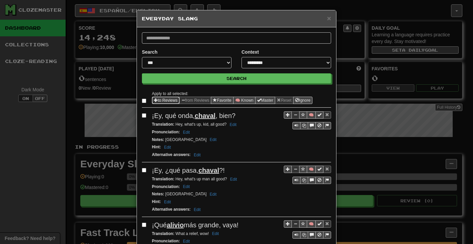
click at [167, 101] on button "to Reviews" at bounding box center [166, 100] width 28 height 7
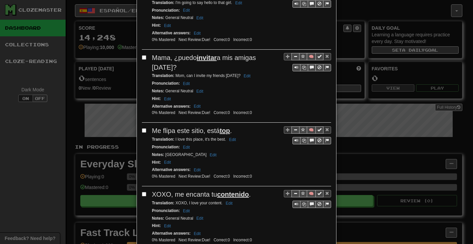
scroll to position [1199, 0]
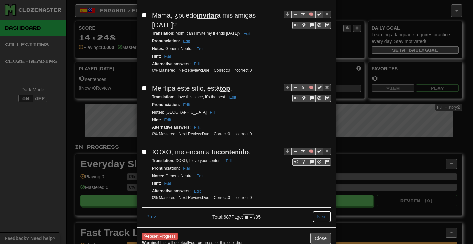
click at [317, 211] on button "Next" at bounding box center [321, 216] width 18 height 11
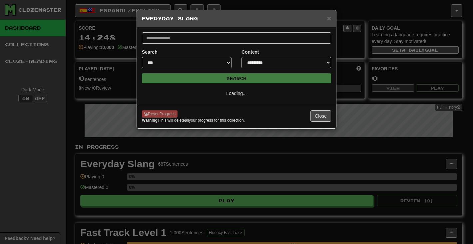
scroll to position [0, 0]
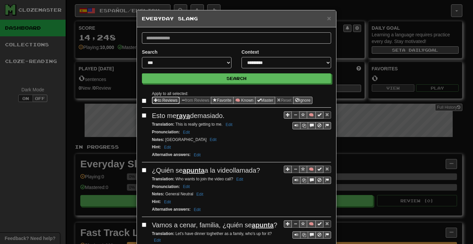
click at [157, 99] on button "to Reviews" at bounding box center [166, 100] width 28 height 7
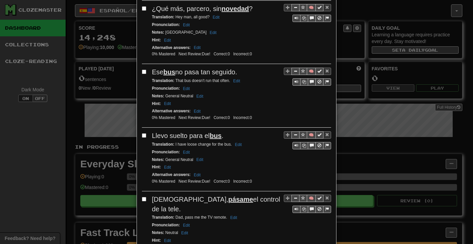
scroll to position [1184, 0]
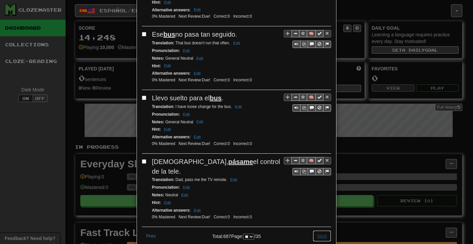
click at [321, 230] on button "Next" at bounding box center [321, 235] width 18 height 11
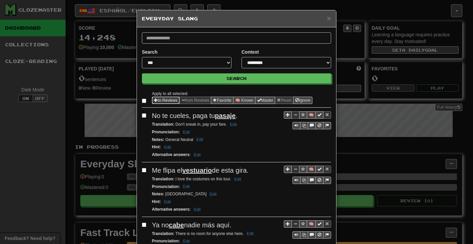
click at [158, 100] on button "to Reviews" at bounding box center [166, 100] width 28 height 7
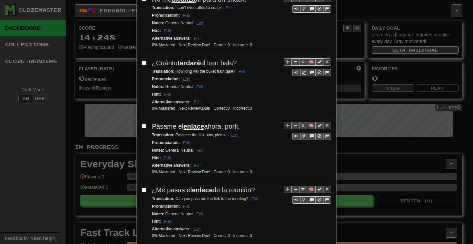
scroll to position [1180, 0]
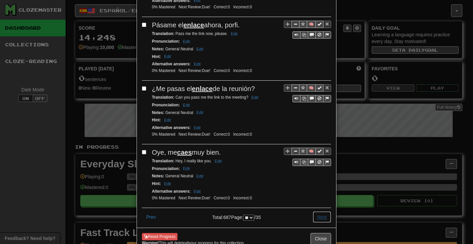
click at [319, 211] on button "Next" at bounding box center [321, 216] width 18 height 11
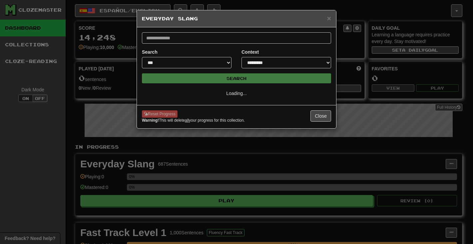
scroll to position [0, 0]
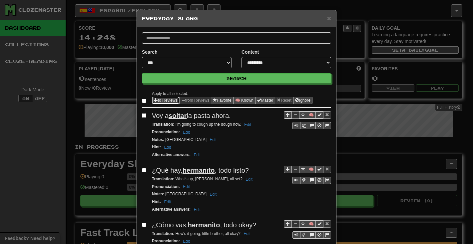
click at [159, 99] on button "to Reviews" at bounding box center [166, 100] width 28 height 7
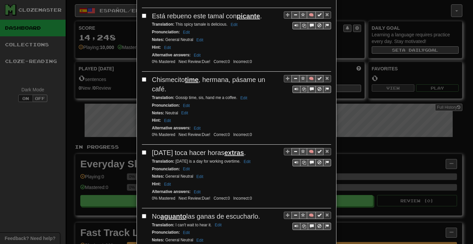
scroll to position [1199, 0]
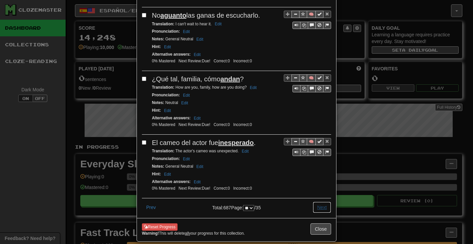
click at [325, 201] on button "Next" at bounding box center [321, 206] width 18 height 11
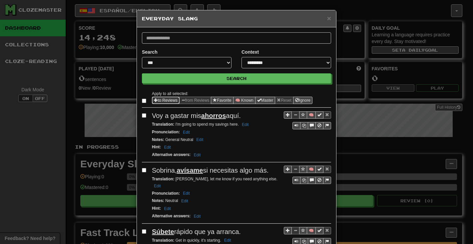
click at [159, 99] on button "to Reviews" at bounding box center [166, 100] width 28 height 7
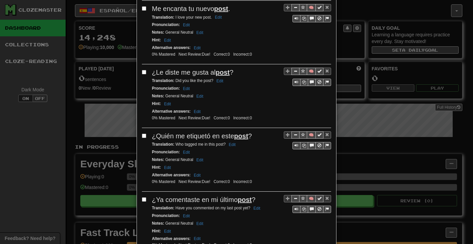
scroll to position [1180, 0]
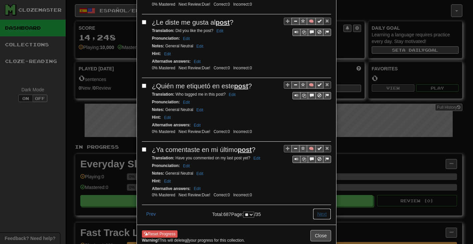
click at [318, 208] on button "Next" at bounding box center [321, 213] width 18 height 11
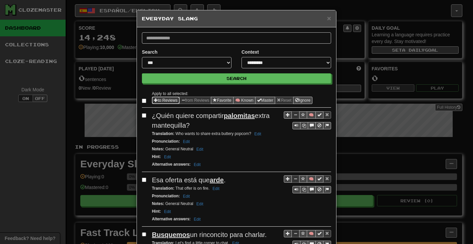
click at [157, 98] on button "to Reviews" at bounding box center [166, 100] width 28 height 7
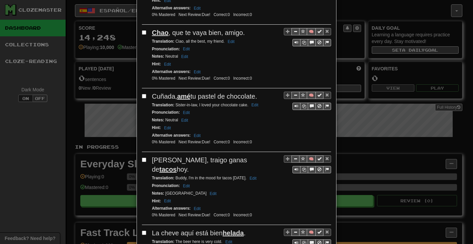
scroll to position [1183, 0]
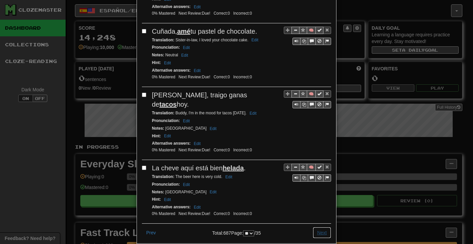
click at [322, 227] on button "Next" at bounding box center [321, 232] width 18 height 11
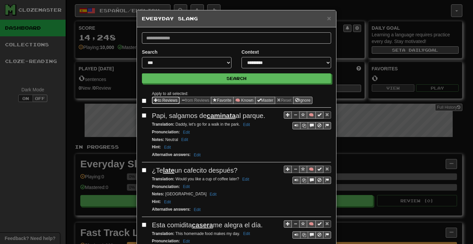
click at [161, 99] on button "to Reviews" at bounding box center [166, 100] width 28 height 7
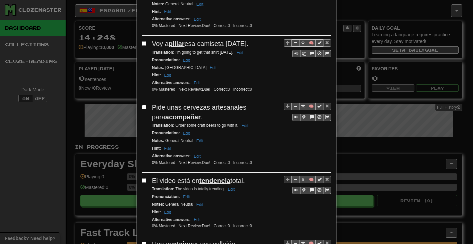
scroll to position [1180, 0]
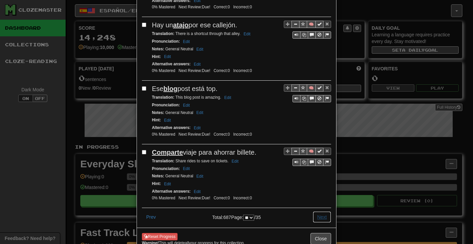
click at [316, 211] on button "Next" at bounding box center [321, 216] width 18 height 11
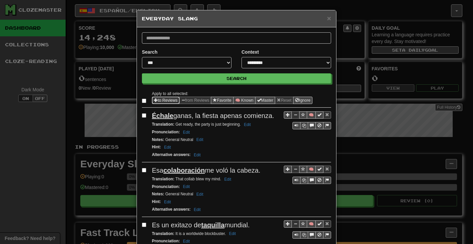
click at [157, 99] on button "to Reviews" at bounding box center [166, 100] width 28 height 7
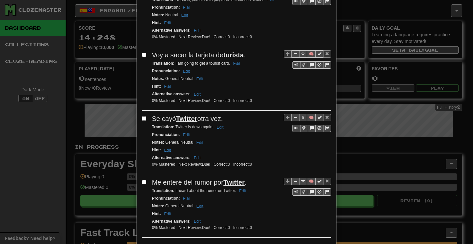
scroll to position [1180, 0]
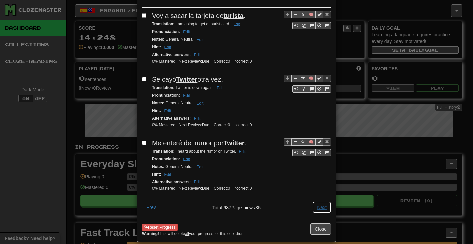
click at [322, 201] on button "Next" at bounding box center [321, 206] width 18 height 11
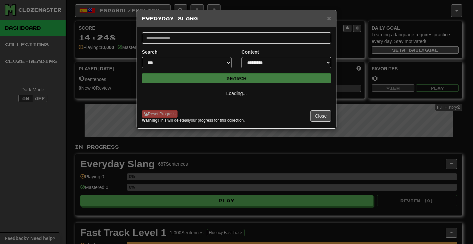
scroll to position [0, 0]
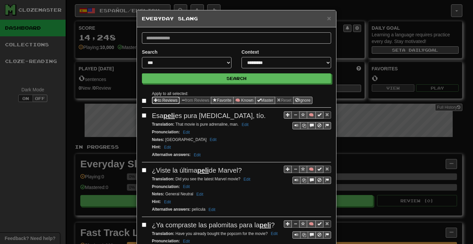
click at [160, 100] on button "to Reviews" at bounding box center [166, 100] width 28 height 7
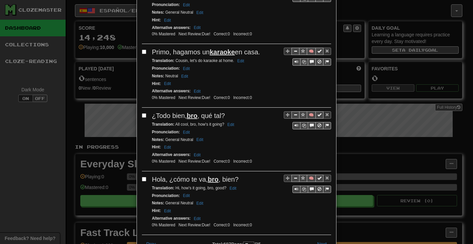
scroll to position [1177, 0]
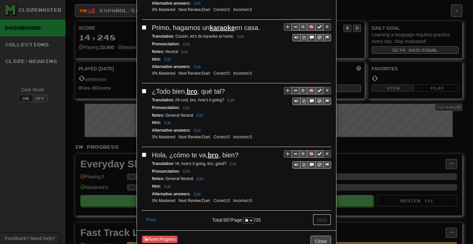
click at [313, 214] on button "Next" at bounding box center [321, 219] width 18 height 11
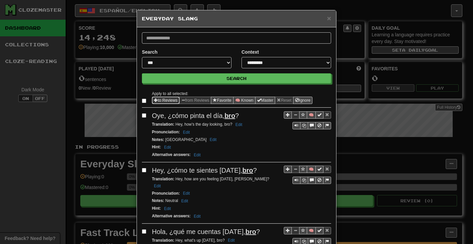
click at [160, 101] on button "to Reviews" at bounding box center [166, 100] width 28 height 7
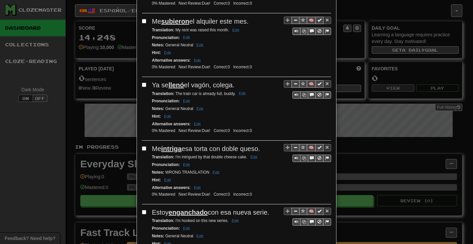
scroll to position [1180, 0]
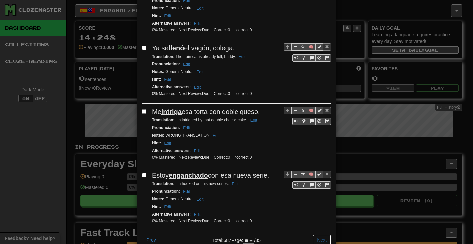
click at [321, 234] on button "Next" at bounding box center [321, 239] width 18 height 11
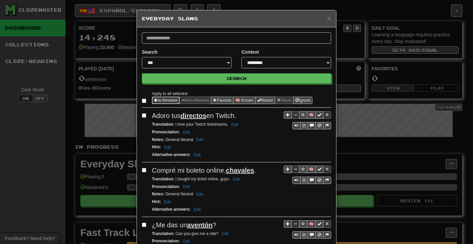
click at [158, 98] on button "to Reviews" at bounding box center [166, 100] width 28 height 7
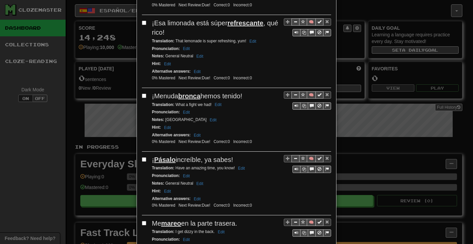
scroll to position [1196, 0]
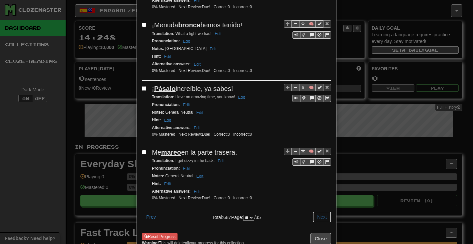
click at [317, 211] on button "Next" at bounding box center [321, 216] width 18 height 11
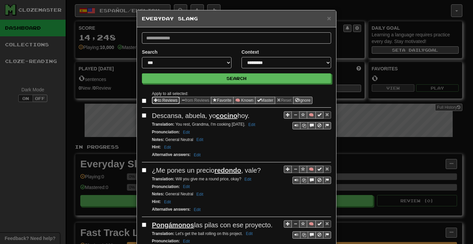
click at [157, 100] on button "to Reviews" at bounding box center [166, 100] width 28 height 7
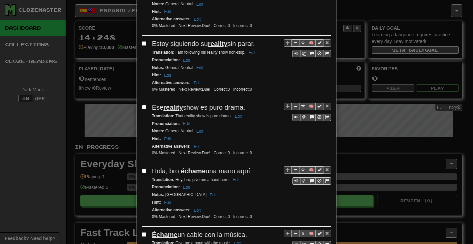
scroll to position [1180, 0]
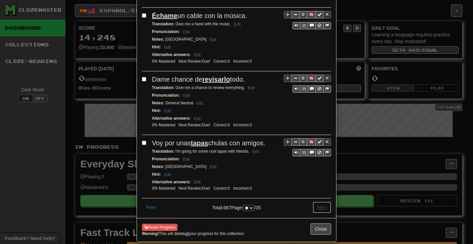
click at [317, 201] on button "Next" at bounding box center [321, 206] width 18 height 11
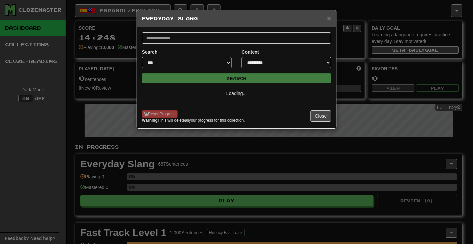
scroll to position [0, 0]
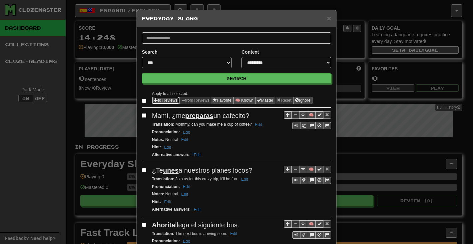
click at [169, 100] on button "to Reviews" at bounding box center [166, 100] width 28 height 7
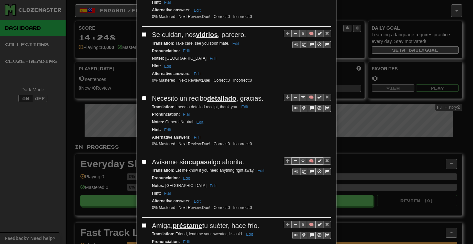
scroll to position [1177, 0]
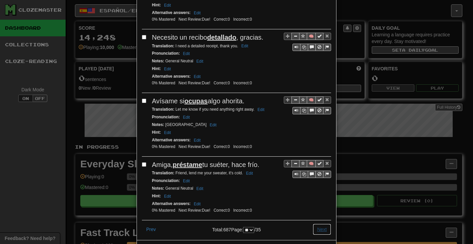
click at [320, 223] on button "Next" at bounding box center [321, 228] width 18 height 11
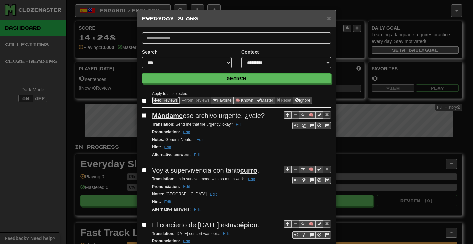
click at [158, 100] on button "to Reviews" at bounding box center [166, 100] width 28 height 7
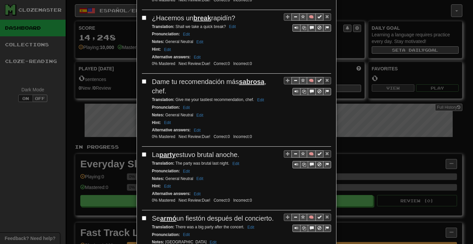
scroll to position [1180, 0]
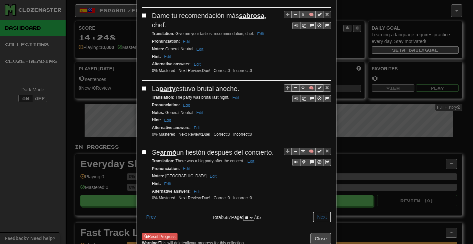
click at [320, 211] on button "Next" at bounding box center [321, 216] width 18 height 11
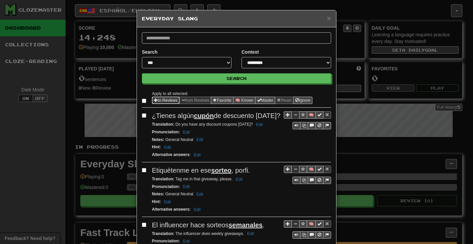
click at [160, 97] on button "to Reviews" at bounding box center [166, 100] width 28 height 7
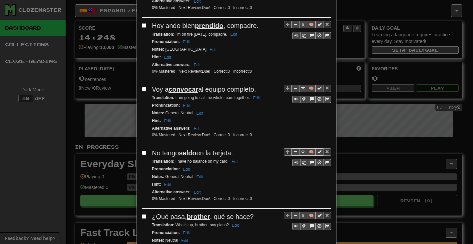
scroll to position [1180, 0]
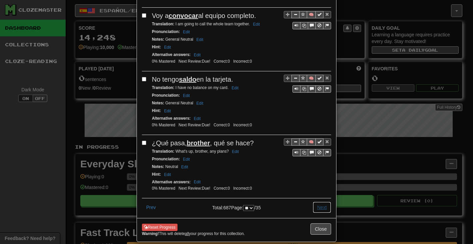
click at [315, 201] on button "Next" at bounding box center [321, 206] width 18 height 11
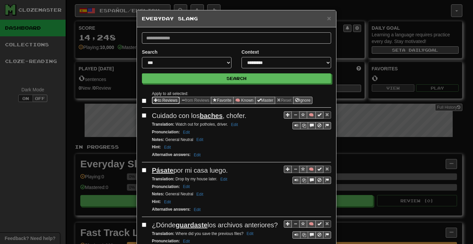
click at [154, 98] on span "Sentence options" at bounding box center [156, 100] width 4 height 4
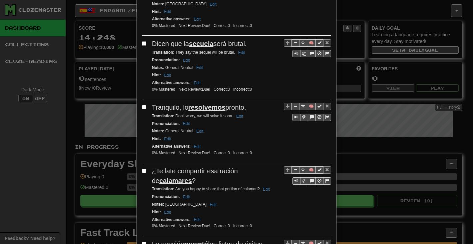
scroll to position [1199, 0]
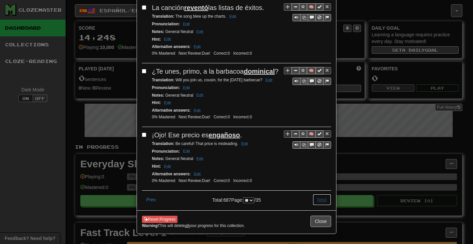
click at [316, 194] on button "Next" at bounding box center [321, 199] width 18 height 11
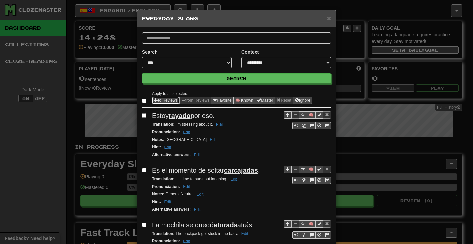
click at [160, 98] on button "to Reviews" at bounding box center [166, 100] width 28 height 7
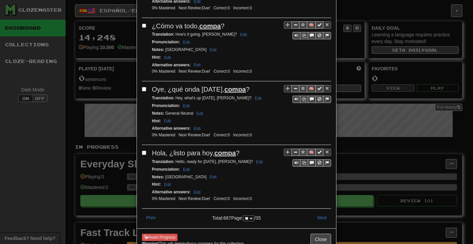
scroll to position [1199, 0]
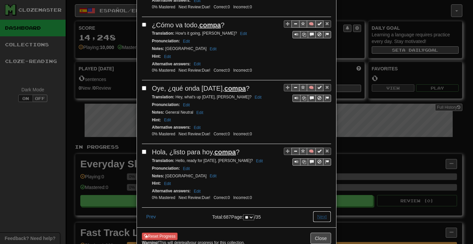
click at [316, 211] on button "Next" at bounding box center [321, 216] width 18 height 11
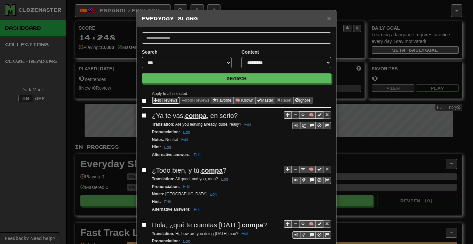
click at [157, 98] on button "to Reviews" at bounding box center [166, 100] width 28 height 7
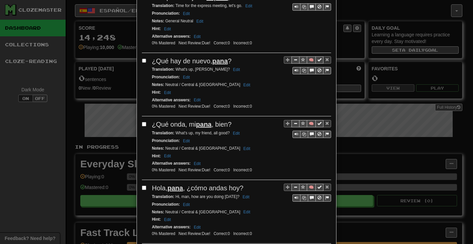
scroll to position [1199, 0]
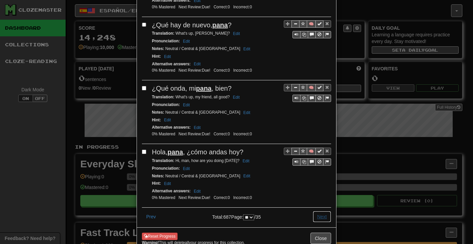
click at [317, 211] on button "Next" at bounding box center [321, 216] width 18 height 11
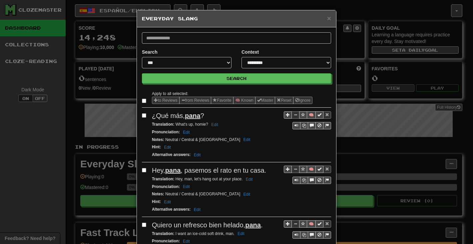
click at [143, 100] on label at bounding box center [145, 100] width 7 height 7
click at [155, 100] on span "Sentence options" at bounding box center [156, 100] width 4 height 4
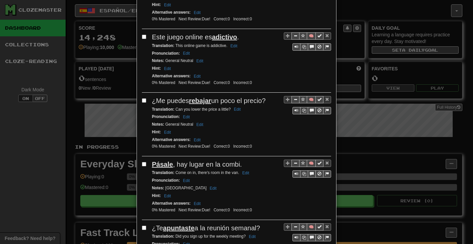
scroll to position [1189, 0]
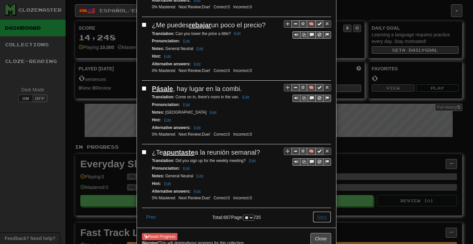
click at [318, 211] on button "Next" at bounding box center [321, 216] width 18 height 11
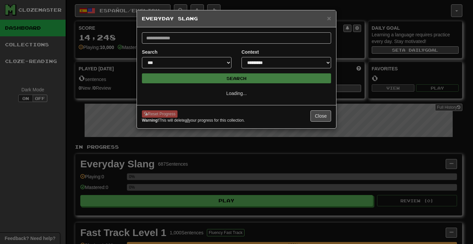
scroll to position [0, 0]
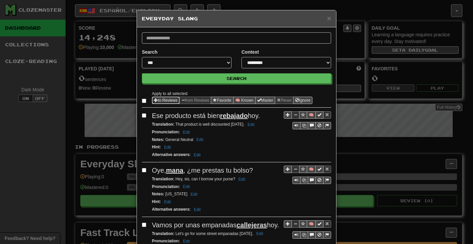
click at [157, 99] on button "to Reviews" at bounding box center [166, 100] width 28 height 7
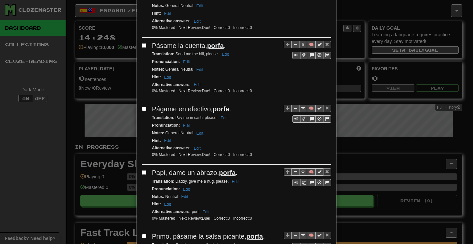
scroll to position [1186, 0]
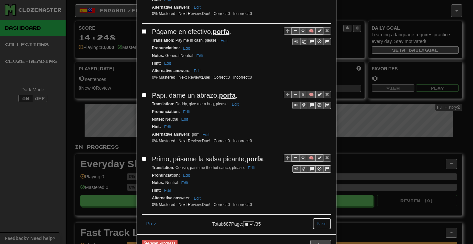
click at [320, 218] on button "Next" at bounding box center [321, 223] width 18 height 11
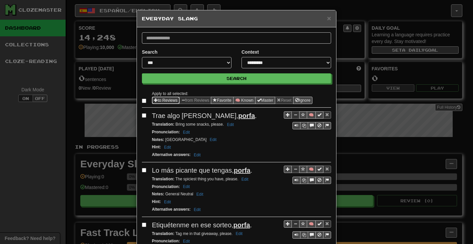
click at [161, 100] on button "to Reviews" at bounding box center [166, 100] width 28 height 7
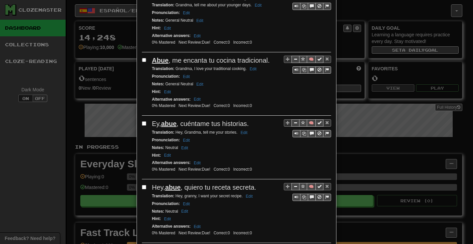
scroll to position [1209, 0]
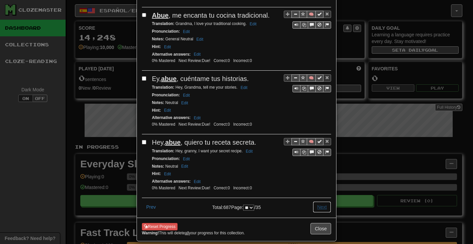
click at [320, 201] on button "Next" at bounding box center [321, 206] width 18 height 11
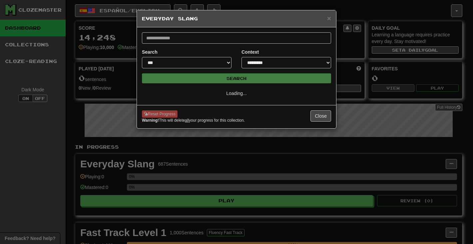
scroll to position [0, 0]
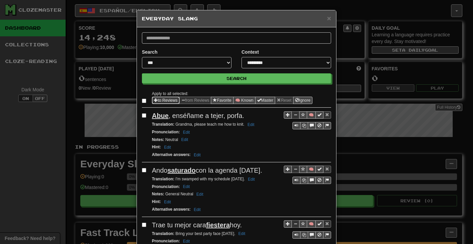
click at [157, 99] on button "to Reviews" at bounding box center [166, 100] width 28 height 7
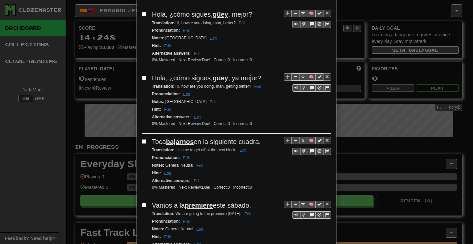
scroll to position [1170, 0]
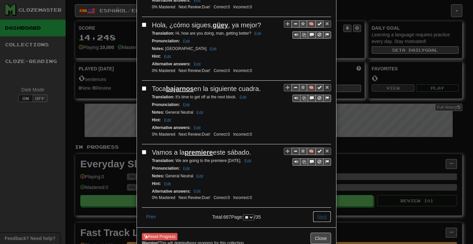
click at [313, 211] on button "Next" at bounding box center [321, 216] width 18 height 11
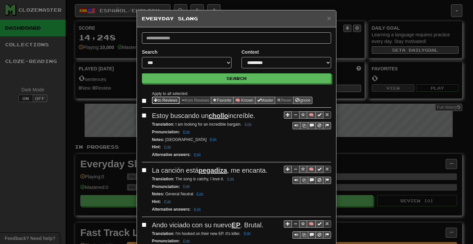
click at [159, 99] on button "to Reviews" at bounding box center [166, 100] width 28 height 7
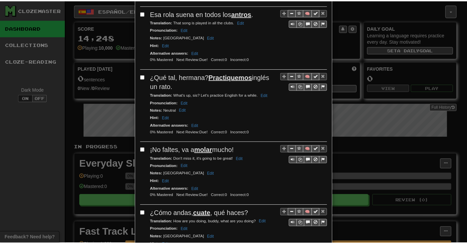
scroll to position [368, 0]
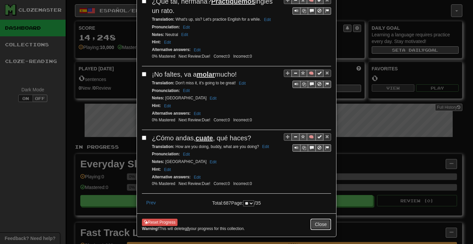
click at [313, 220] on button "Close" at bounding box center [320, 223] width 21 height 11
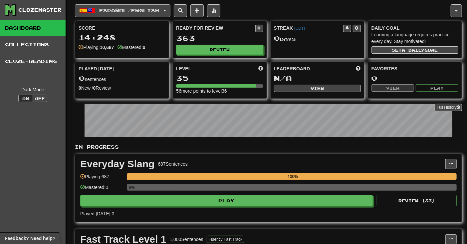
click at [154, 9] on span "Español / English" at bounding box center [129, 11] width 60 height 6
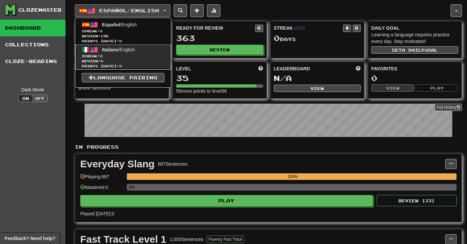
click at [116, 51] on span "Italiano" at bounding box center [110, 49] width 16 height 5
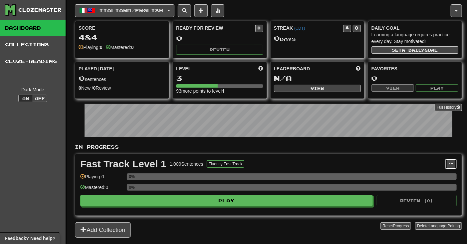
click at [448, 162] on button at bounding box center [450, 164] width 11 height 10
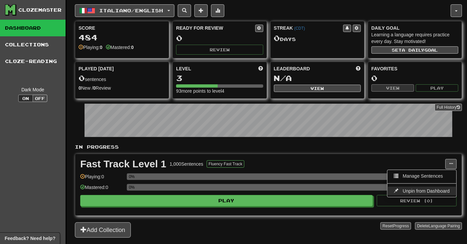
click at [407, 188] on link "Unpin from Dashboard" at bounding box center [421, 190] width 69 height 9
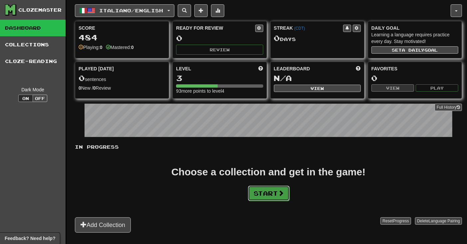
click at [274, 199] on button "Start" at bounding box center [269, 192] width 42 height 15
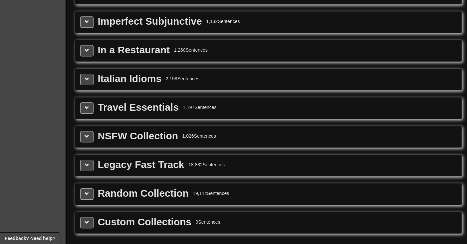
scroll to position [850, 0]
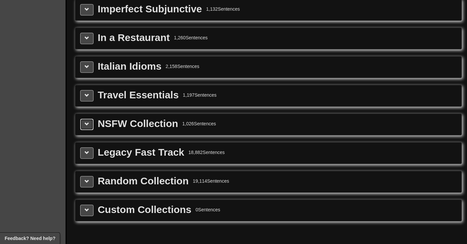
click at [83, 127] on button at bounding box center [86, 123] width 13 height 11
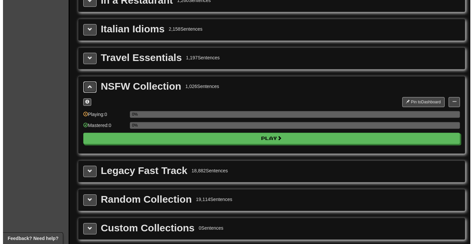
scroll to position [887, 0]
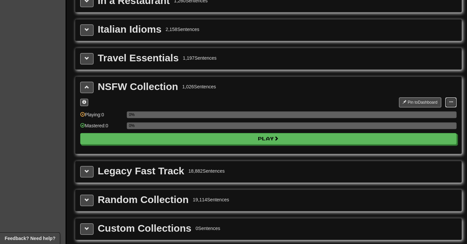
click at [452, 102] on span at bounding box center [451, 102] width 4 height 4
click at [419, 116] on span "Manage Sentences" at bounding box center [429, 113] width 40 height 5
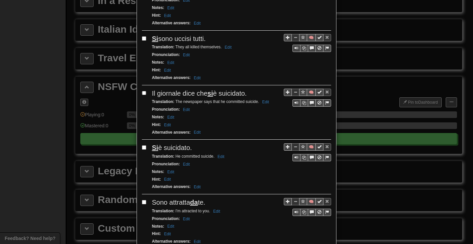
scroll to position [148, 0]
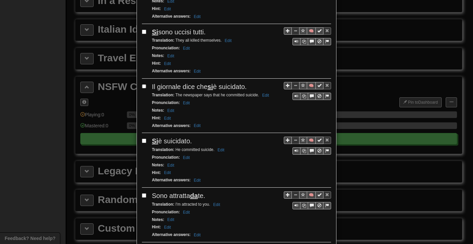
click at [54, 108] on div "**********" at bounding box center [236, 122] width 473 height 244
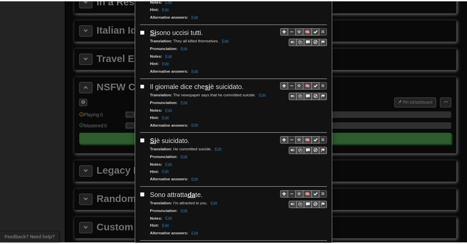
scroll to position [0, 0]
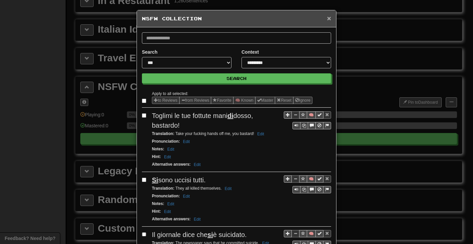
click at [327, 19] on span "×" at bounding box center [329, 18] width 4 height 8
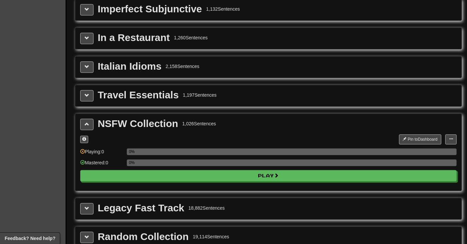
scroll to position [628, 0]
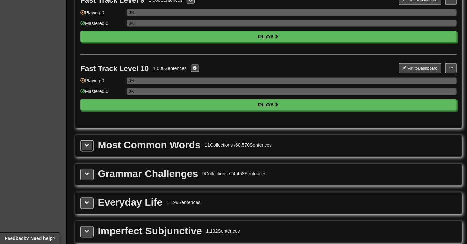
click at [85, 147] on span at bounding box center [87, 145] width 5 height 5
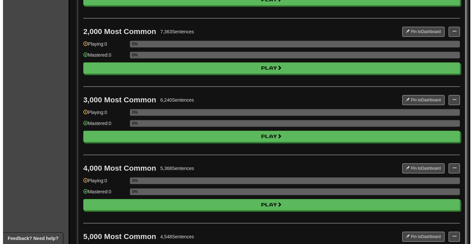
scroll to position [961, 0]
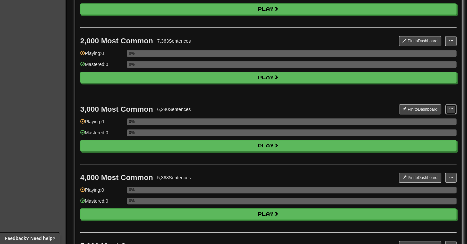
click at [448, 111] on button at bounding box center [450, 109] width 11 height 10
click at [426, 121] on span "Manage Sentences" at bounding box center [429, 120] width 40 height 5
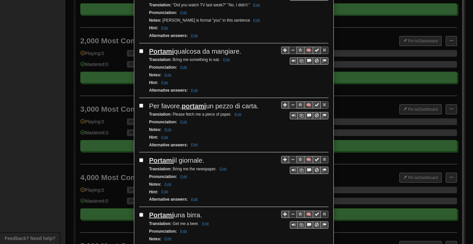
scroll to position [0, 0]
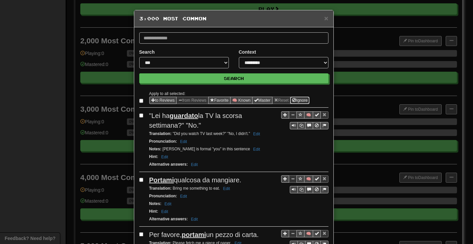
click at [301, 100] on button "Ignore" at bounding box center [299, 100] width 19 height 7
click at [216, 61] on select "**********" at bounding box center [184, 62] width 90 height 11
click at [139, 57] on select "**********" at bounding box center [184, 62] width 90 height 11
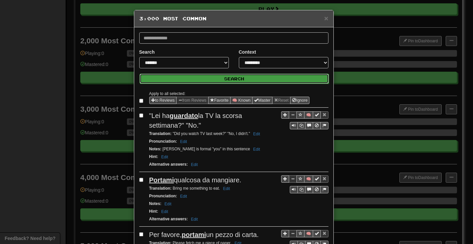
click at [224, 79] on button "Search" at bounding box center [233, 79] width 189 height 10
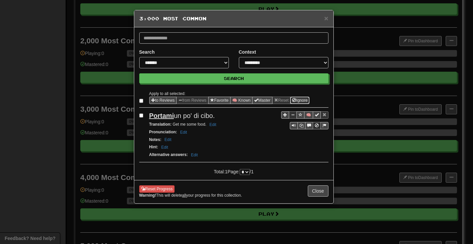
click at [305, 100] on button "Ignore" at bounding box center [299, 100] width 19 height 7
click at [207, 62] on select "**********" at bounding box center [184, 62] width 90 height 11
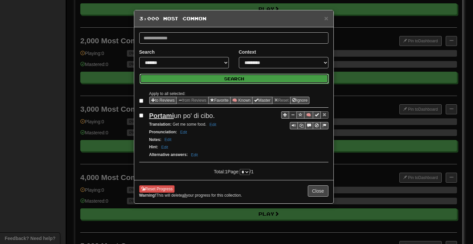
click at [253, 74] on button "Search" at bounding box center [233, 79] width 189 height 10
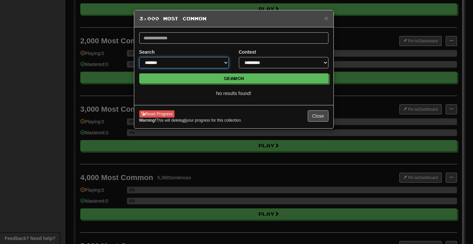
click at [218, 63] on select "**********" at bounding box center [184, 62] width 90 height 11
select select "***"
click at [139, 57] on select "**********" at bounding box center [184, 62] width 90 height 11
click at [314, 115] on button "Close" at bounding box center [317, 115] width 21 height 11
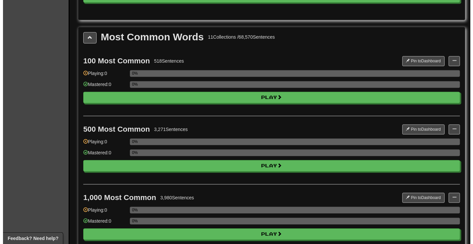
scroll to position [739, 0]
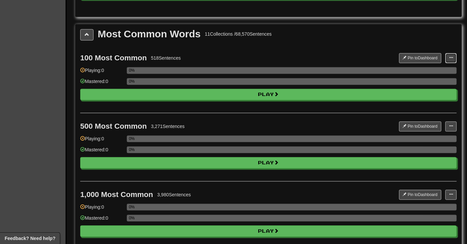
click at [448, 60] on button at bounding box center [450, 58] width 11 height 10
click at [408, 69] on link "Manage Sentences" at bounding box center [425, 70] width 62 height 9
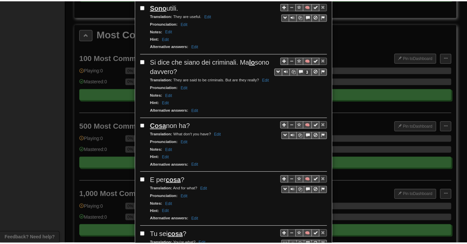
scroll to position [0, 0]
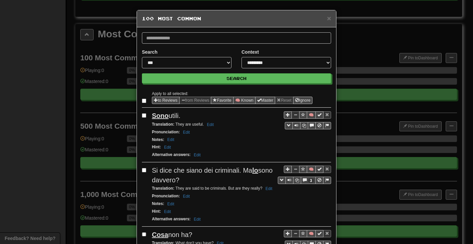
click at [328, 17] on div "× 100 Most Common" at bounding box center [236, 18] width 199 height 17
click at [327, 17] on span "×" at bounding box center [329, 18] width 4 height 8
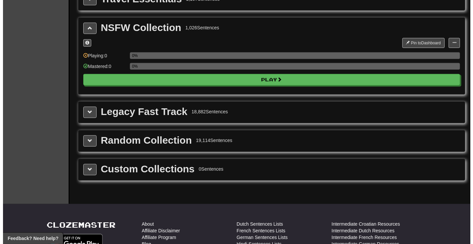
scroll to position [1701, 0]
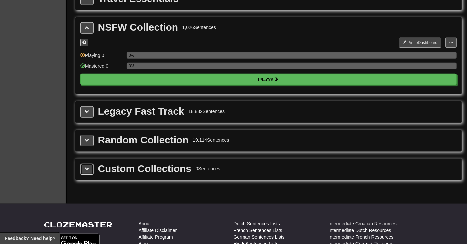
click at [87, 171] on span at bounding box center [87, 168] width 5 height 5
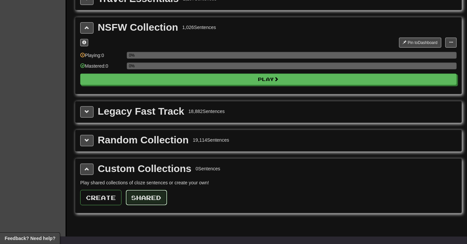
click at [150, 200] on button "Shared" at bounding box center [146, 197] width 41 height 15
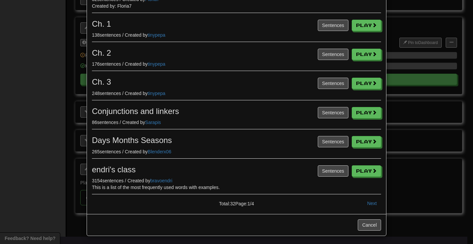
scroll to position [151, 0]
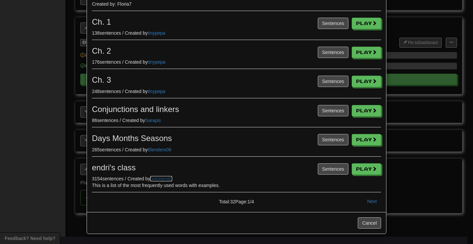
click at [165, 177] on link "bravoendri" at bounding box center [161, 178] width 22 height 5
click at [370, 202] on button "Next" at bounding box center [371, 200] width 18 height 11
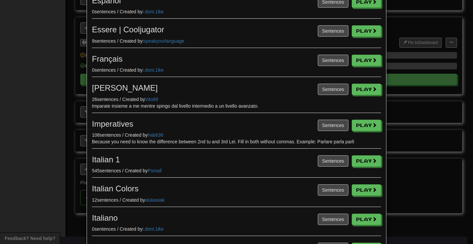
scroll to position [145, 0]
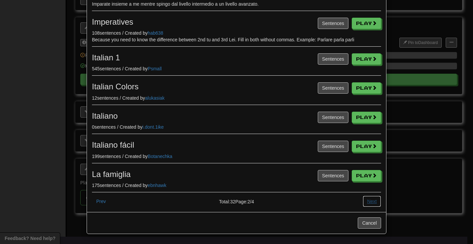
click at [368, 202] on button "Next" at bounding box center [371, 200] width 18 height 11
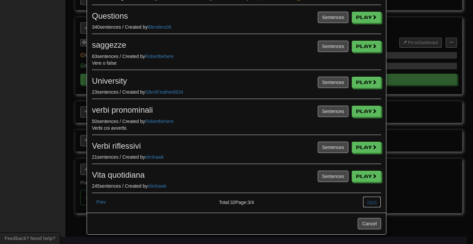
scroll to position [167, 0]
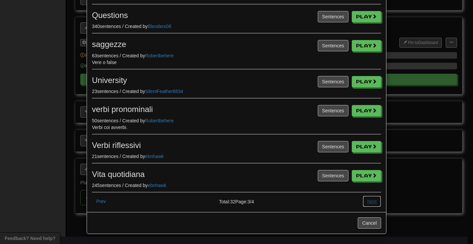
click at [369, 203] on button "Next" at bounding box center [371, 200] width 18 height 11
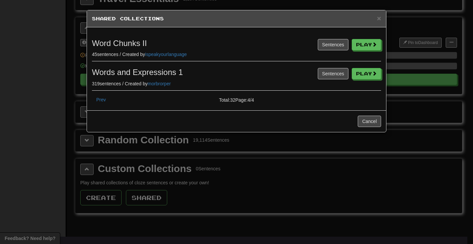
scroll to position [0, 0]
click at [103, 99] on button "Prev" at bounding box center [101, 99] width 18 height 11
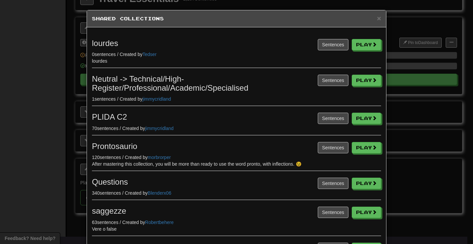
scroll to position [167, 0]
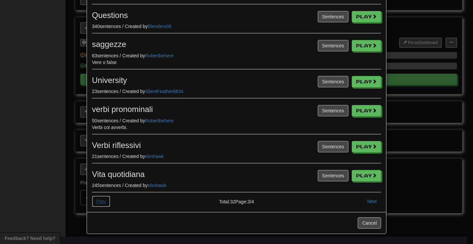
click at [101, 201] on button "Prev" at bounding box center [101, 200] width 18 height 11
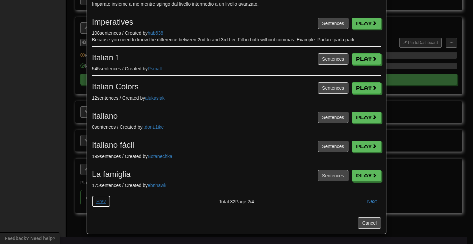
scroll to position [145, 0]
click at [102, 200] on button "Prev" at bounding box center [101, 200] width 18 height 11
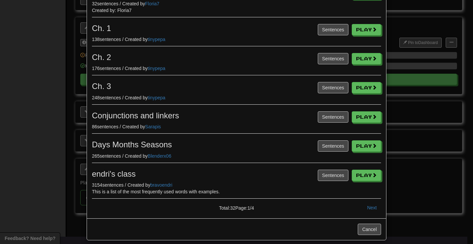
scroll to position [151, 0]
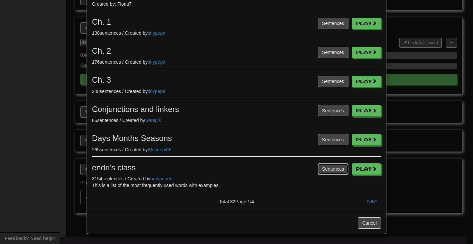
click at [317, 170] on button "Sentences" at bounding box center [332, 168] width 31 height 11
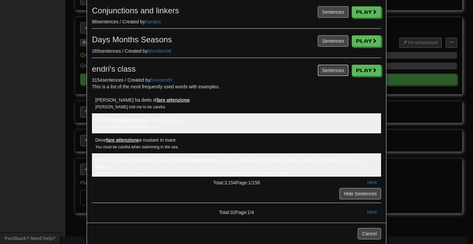
scroll to position [261, 0]
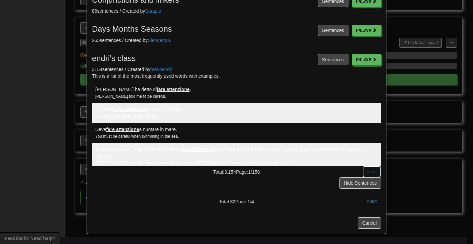
click at [365, 172] on button "Next" at bounding box center [371, 171] width 18 height 11
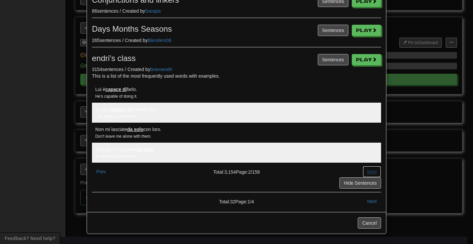
click at [365, 172] on button "Next" at bounding box center [371, 171] width 18 height 11
click at [220, 157] on div "What did you do last weekend?" at bounding box center [236, 155] width 282 height 7
click at [365, 168] on button "Next" at bounding box center [371, 171] width 18 height 11
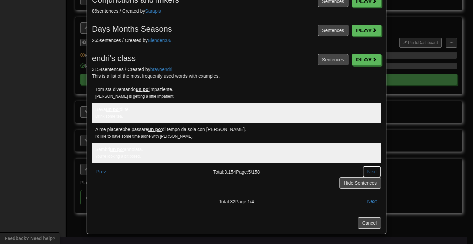
click at [365, 168] on button "Next" at bounding box center [371, 171] width 18 height 11
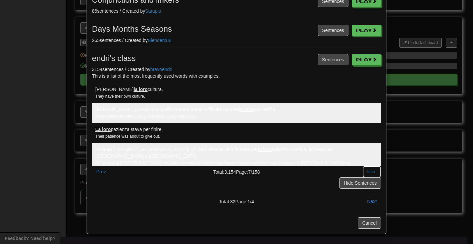
click at [365, 168] on button "Next" at bounding box center [371, 171] width 18 height 11
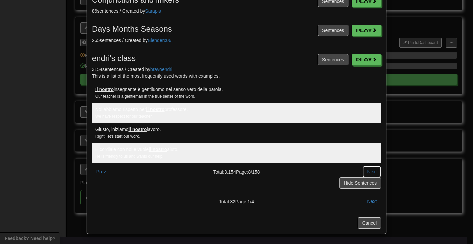
click at [365, 168] on button "Next" at bounding box center [371, 171] width 18 height 11
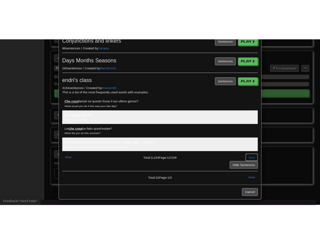
scroll to position [259, 0]
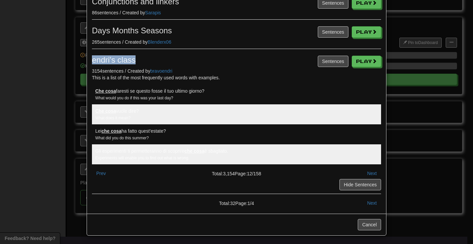
drag, startPoint x: 135, startPoint y: 61, endPoint x: 89, endPoint y: 60, distance: 45.6
click at [92, 60] on h3 "endri's class" at bounding box center [236, 60] width 289 height 9
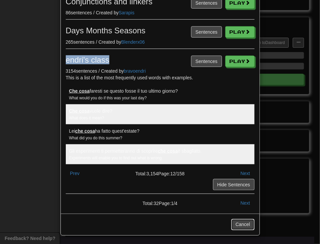
click at [247, 225] on button "Cancel" at bounding box center [243, 224] width 23 height 11
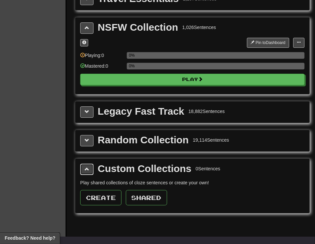
click at [92, 175] on button at bounding box center [86, 168] width 13 height 11
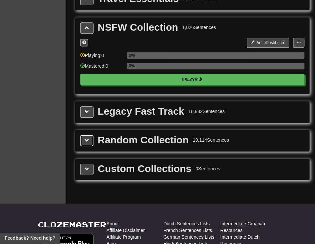
click at [85, 146] on button at bounding box center [86, 140] width 13 height 11
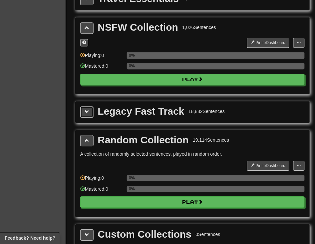
click at [87, 114] on span at bounding box center [87, 111] width 5 height 5
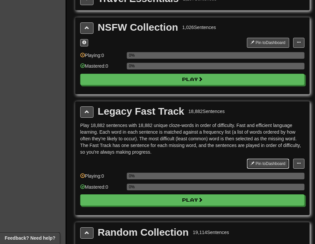
click at [262, 168] on button "Pin to Dashboard" at bounding box center [268, 163] width 42 height 10
click at [262, 168] on button "Unpin from Dashboard" at bounding box center [264, 163] width 52 height 10
click at [301, 168] on button at bounding box center [298, 163] width 11 height 10
click at [273, 178] on span "Manage Sentences" at bounding box center [277, 175] width 40 height 5
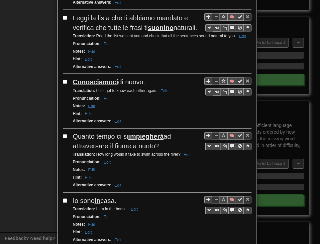
scroll to position [370, 0]
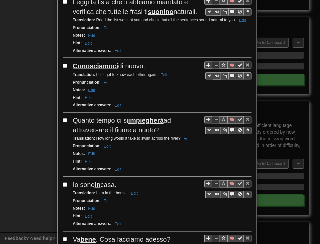
click at [36, 64] on div "**********" at bounding box center [160, 122] width 320 height 244
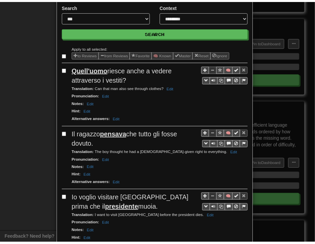
scroll to position [0, 0]
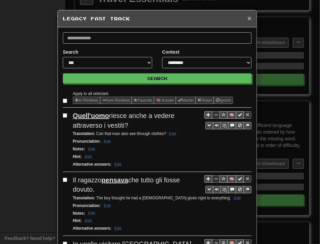
click at [248, 19] on span "×" at bounding box center [250, 18] width 4 height 8
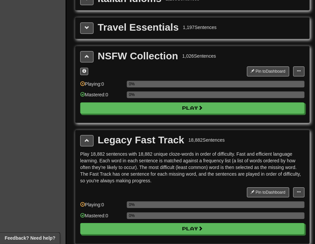
scroll to position [1664, 0]
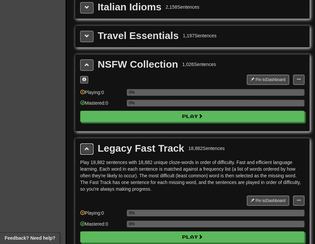
click at [89, 151] on span at bounding box center [87, 148] width 5 height 5
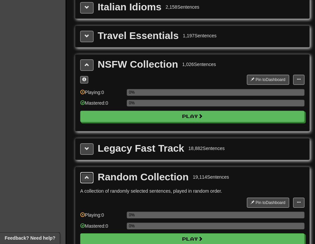
click at [87, 179] on span at bounding box center [87, 177] width 5 height 5
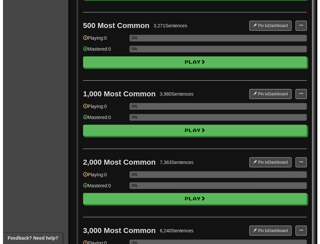
scroll to position [850, 0]
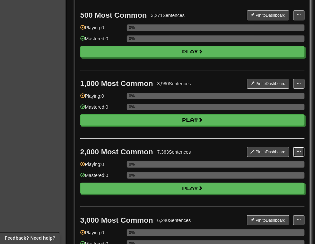
click at [302, 154] on button at bounding box center [298, 152] width 11 height 10
click at [264, 165] on span "Manage Sentences" at bounding box center [277, 163] width 40 height 5
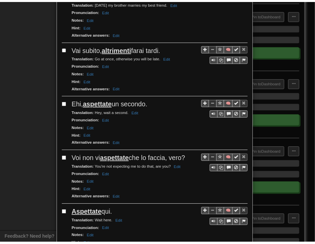
scroll to position [0, 0]
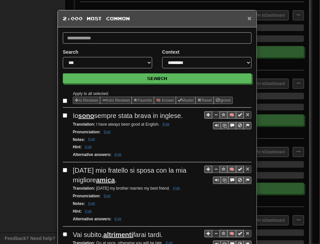
click at [248, 19] on span "×" at bounding box center [250, 18] width 4 height 8
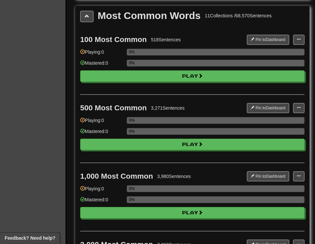
scroll to position [739, 0]
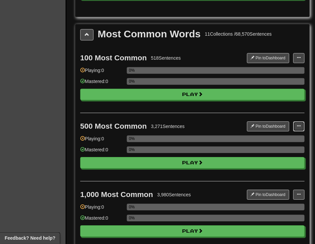
click at [301, 129] on button at bounding box center [298, 126] width 11 height 10
click at [266, 139] on span "Manage Sentences" at bounding box center [277, 137] width 40 height 5
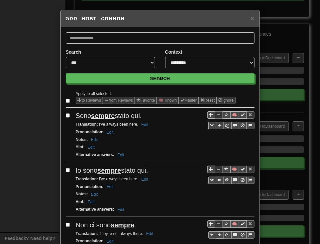
click at [37, 122] on div "**********" at bounding box center [160, 122] width 320 height 244
click at [251, 15] on span "×" at bounding box center [253, 18] width 4 height 8
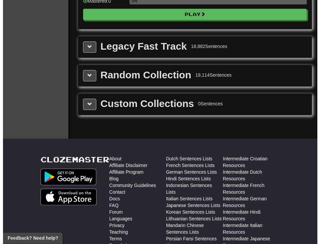
scroll to position [1775, 0]
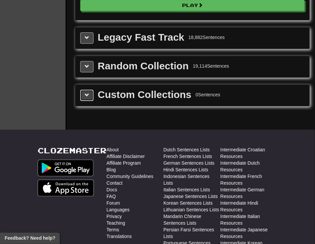
click at [89, 97] on span at bounding box center [87, 95] width 5 height 5
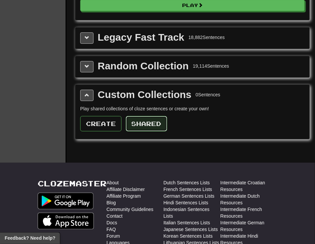
click at [137, 127] on button "Shared" at bounding box center [146, 123] width 41 height 15
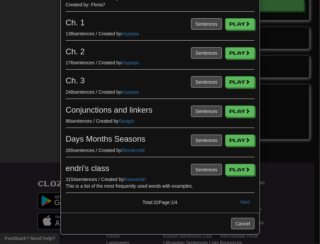
scroll to position [151, 0]
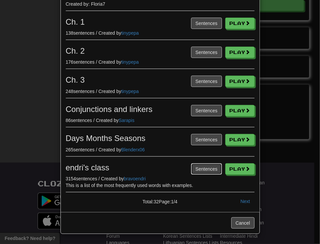
click at [198, 167] on button "Sentences" at bounding box center [206, 168] width 31 height 11
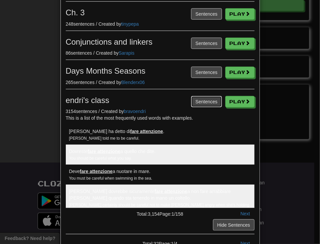
scroll to position [225, 0]
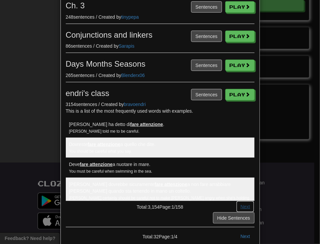
click at [242, 206] on button "Next" at bounding box center [246, 206] width 18 height 11
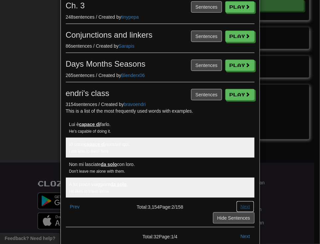
click at [242, 206] on button "Next" at bounding box center [246, 206] width 18 height 11
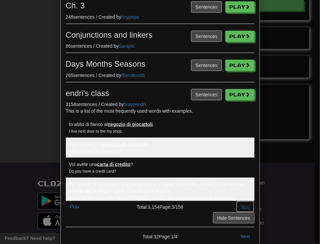
click at [242, 206] on button "Next" at bounding box center [246, 206] width 18 height 11
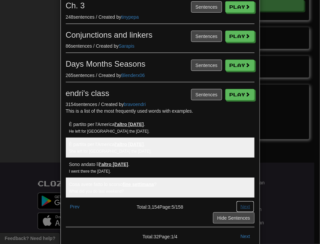
click at [242, 206] on button "Next" at bounding box center [246, 206] width 18 height 11
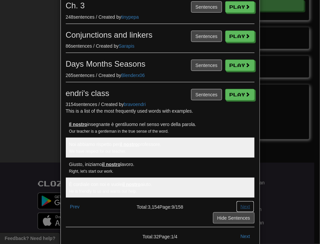
click at [242, 206] on button "Next" at bounding box center [246, 206] width 18 height 11
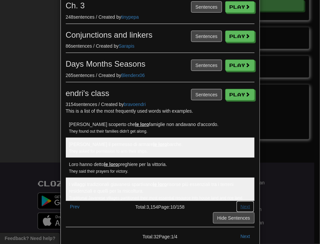
click at [242, 206] on button "Next" at bounding box center [246, 206] width 18 height 11
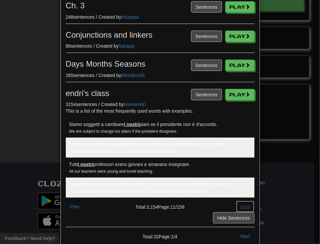
click at [242, 206] on button "Next" at bounding box center [246, 206] width 18 height 11
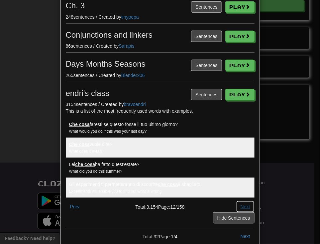
click at [238, 205] on button "Next" at bounding box center [246, 206] width 18 height 11
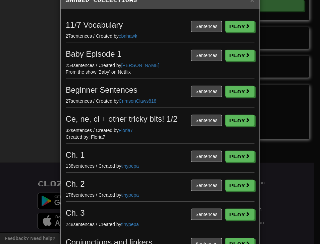
scroll to position [0, 0]
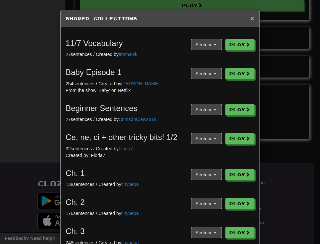
click at [251, 19] on span "×" at bounding box center [253, 18] width 4 height 8
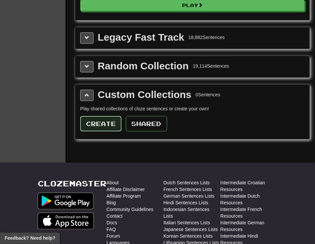
click at [110, 131] on button "Create" at bounding box center [100, 123] width 41 height 15
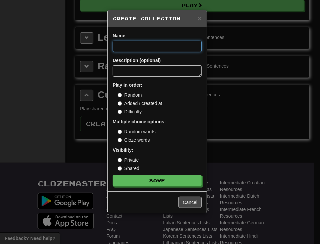
click at [154, 48] on input at bounding box center [157, 46] width 89 height 11
type input "******"
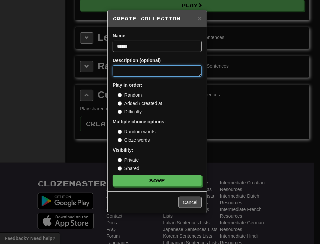
click at [152, 68] on textarea at bounding box center [157, 70] width 89 height 11
type textarea "*"
type textarea "**"
type textarea "*"
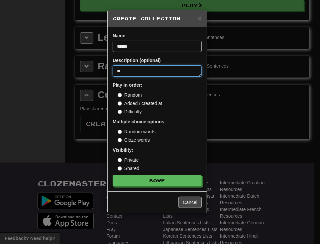
type textarea "***"
type textarea "*"
type textarea "****"
type textarea "*"
type textarea "*****"
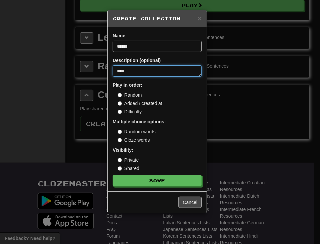
type textarea "*"
type textarea "******"
type textarea "*"
type textarea "******"
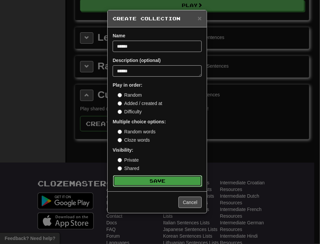
click at [157, 180] on button "Save" at bounding box center [157, 180] width 89 height 11
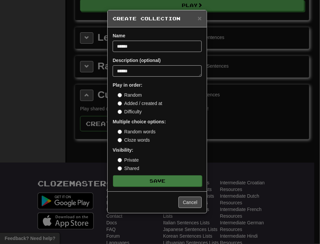
type textarea "*"
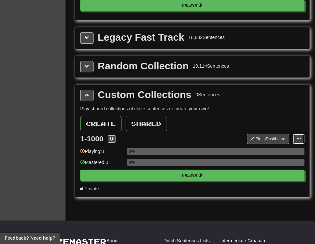
click at [297, 140] on span at bounding box center [299, 138] width 4 height 4
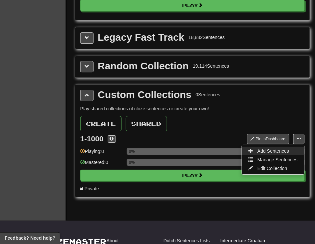
click at [265, 153] on span "Add Sentences" at bounding box center [273, 150] width 32 height 5
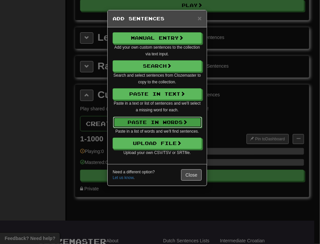
click at [147, 121] on button "Paste in Words" at bounding box center [157, 121] width 89 height 11
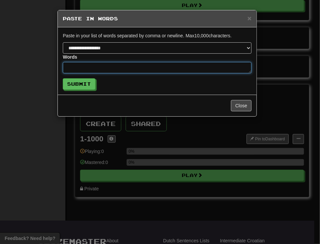
click at [130, 69] on textarea at bounding box center [157, 67] width 189 height 11
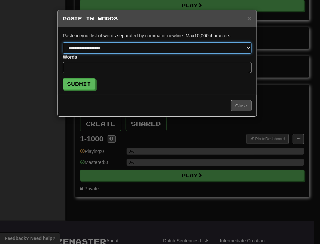
click at [137, 49] on select "**********" at bounding box center [157, 47] width 189 height 11
select select "*"
click at [63, 42] on select "**********" at bounding box center [157, 47] width 189 height 11
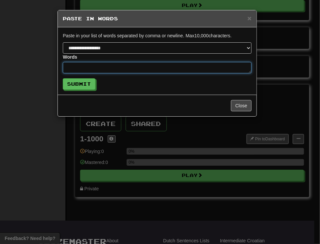
click at [122, 67] on textarea at bounding box center [157, 67] width 189 height 11
paste textarea "**********"
type textarea "*"
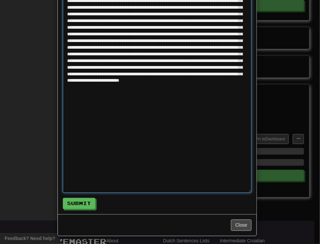
scroll to position [402, 0]
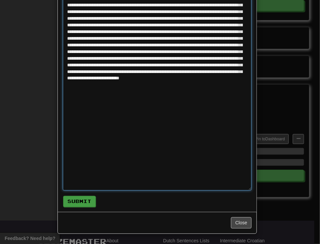
type textarea "**********"
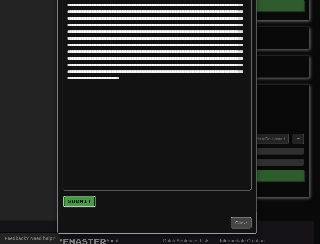
click at [69, 200] on button "Submit" at bounding box center [79, 201] width 33 height 11
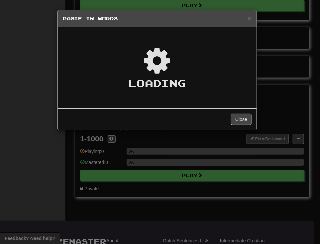
scroll to position [0, 0]
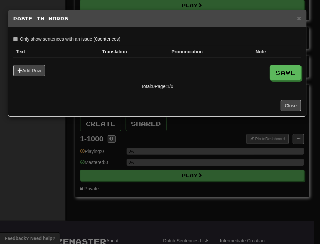
click at [110, 37] on label "Only show sentences with an issue ( 0 sentences)" at bounding box center [66, 39] width 107 height 7
click at [288, 105] on button "Close" at bounding box center [291, 105] width 21 height 11
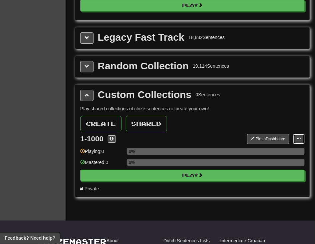
click at [295, 144] on button at bounding box center [298, 139] width 11 height 10
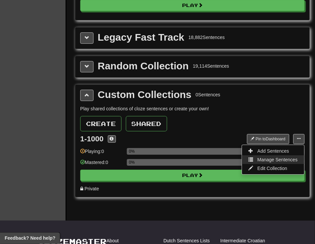
click at [268, 164] on link "Manage Sentences" at bounding box center [273, 159] width 62 height 9
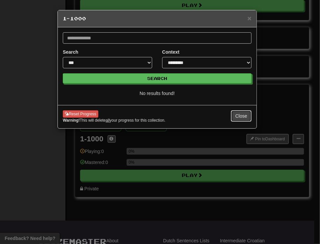
click at [244, 116] on button "Close" at bounding box center [241, 115] width 21 height 11
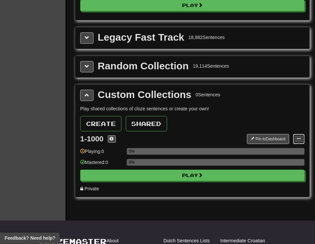
click at [298, 140] on span at bounding box center [299, 138] width 4 height 4
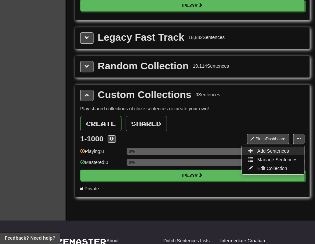
click at [275, 153] on span "Add Sentences" at bounding box center [273, 150] width 32 height 5
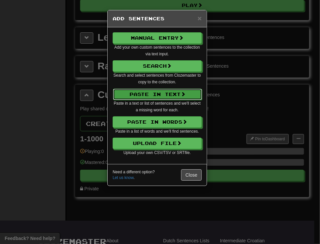
click at [160, 93] on button "Paste in Text" at bounding box center [157, 94] width 89 height 11
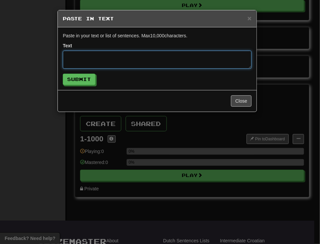
click at [142, 59] on textarea at bounding box center [157, 60] width 189 height 18
click at [118, 56] on textarea at bounding box center [157, 60] width 189 height 18
paste textarea "**********"
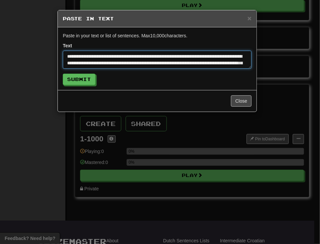
type textarea "**********"
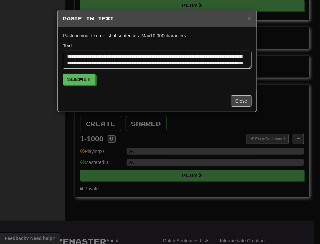
click at [187, 221] on div "× Paste in Text Paste in your text or list of sentences. Max 10,000 characters.…" at bounding box center [160, 122] width 320 height 244
click at [78, 82] on button "Submit" at bounding box center [79, 79] width 33 height 11
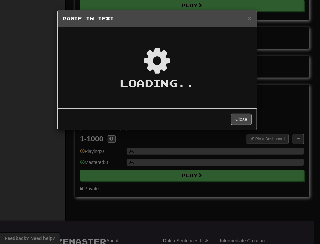
type textarea "*"
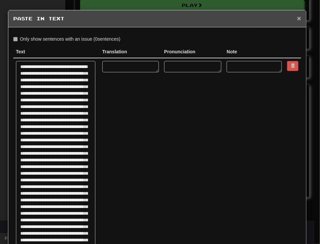
click at [297, 18] on span "×" at bounding box center [299, 18] width 4 height 8
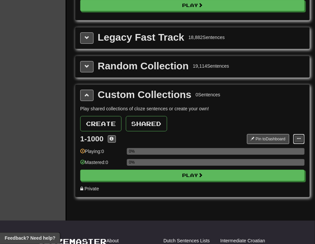
click at [300, 140] on span at bounding box center [299, 138] width 4 height 4
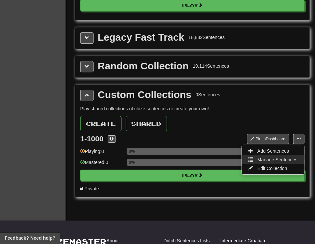
click at [271, 162] on span "Manage Sentences" at bounding box center [277, 159] width 40 height 5
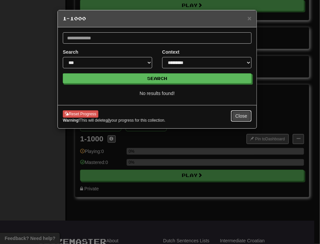
click at [241, 112] on button "Close" at bounding box center [241, 115] width 21 height 11
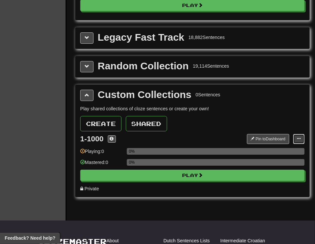
click at [297, 140] on span at bounding box center [299, 138] width 4 height 4
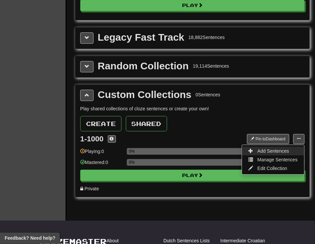
click at [268, 153] on span "Add Sentences" at bounding box center [273, 150] width 32 height 5
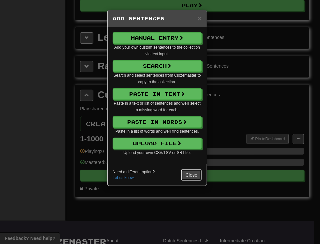
click at [187, 175] on button "Close" at bounding box center [191, 174] width 21 height 11
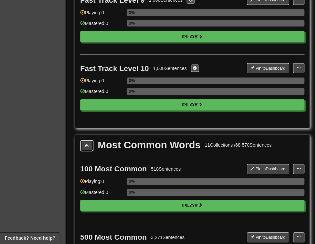
click at [88, 148] on span at bounding box center [87, 145] width 5 height 5
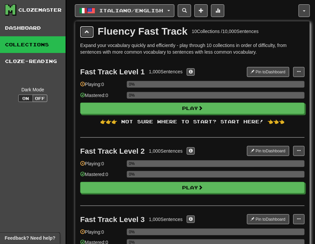
click at [86, 33] on span at bounding box center [87, 31] width 5 height 5
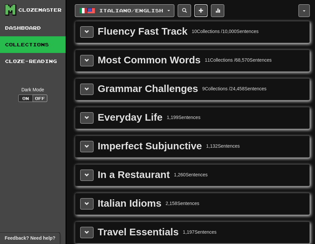
click at [203, 8] on span at bounding box center [201, 10] width 5 height 5
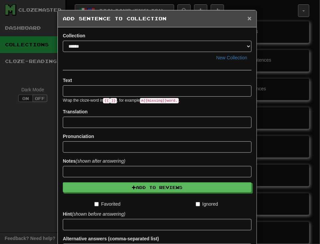
click at [248, 17] on span "×" at bounding box center [250, 18] width 4 height 8
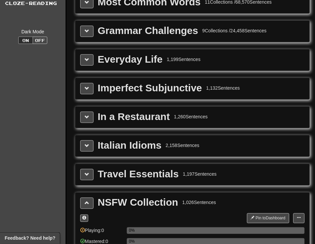
scroll to position [222, 0]
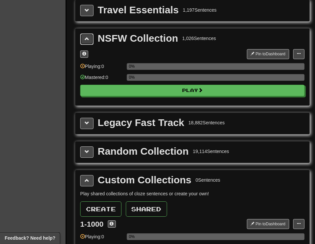
click at [87, 39] on span at bounding box center [87, 39] width 5 height 5
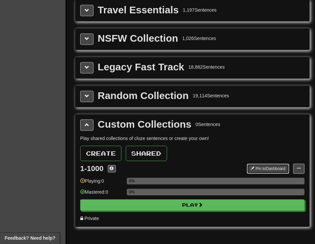
click at [269, 170] on button "Pin to Dashboard" at bounding box center [268, 169] width 42 height 10
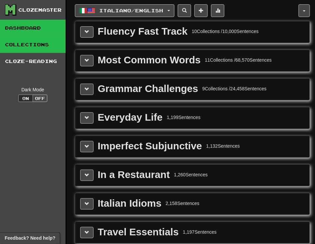
click at [28, 31] on link "Dashboard" at bounding box center [33, 28] width 66 height 17
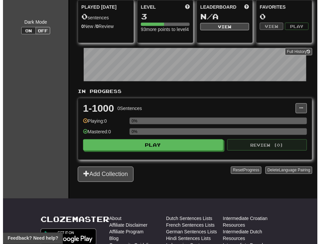
scroll to position [74, 0]
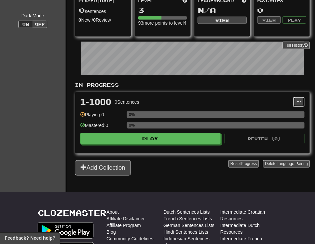
click at [300, 102] on span at bounding box center [299, 101] width 4 height 4
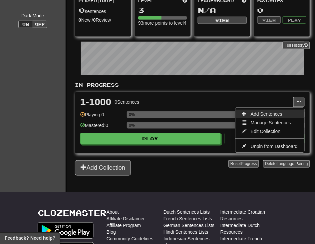
click at [277, 115] on span "Add Sentences" at bounding box center [267, 113] width 32 height 5
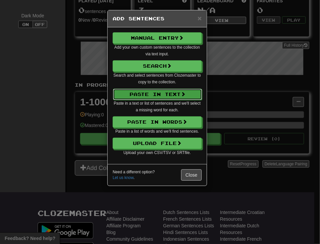
click at [146, 91] on button "Paste in Text" at bounding box center [157, 94] width 89 height 11
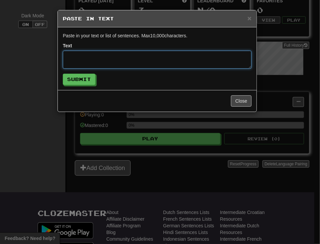
paste textarea "**********"
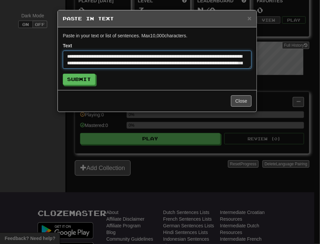
scroll to position [522, 0]
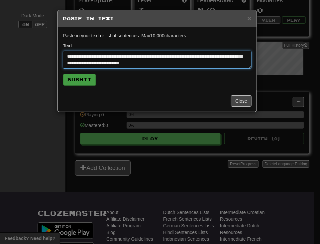
type textarea "**********"
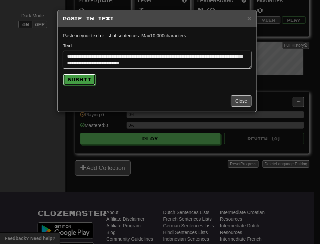
click at [78, 81] on button "Submit" at bounding box center [79, 79] width 33 height 11
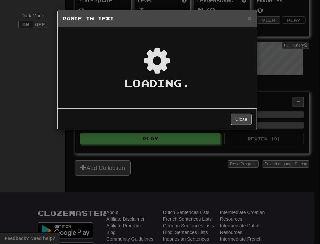
type textarea "*"
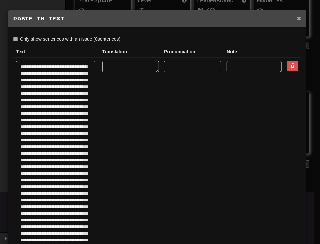
click at [297, 17] on span "×" at bounding box center [299, 18] width 4 height 8
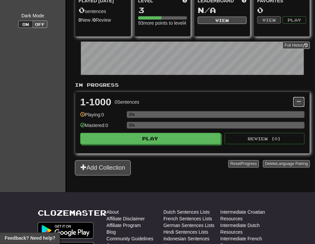
click at [297, 103] on span at bounding box center [299, 101] width 4 height 4
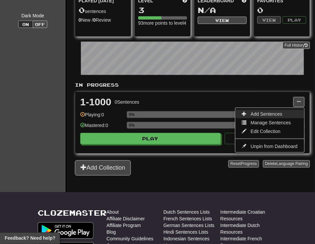
click at [282, 116] on link "Add Sentences" at bounding box center [269, 113] width 69 height 9
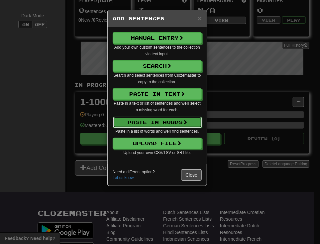
click at [188, 118] on button "Paste in Words" at bounding box center [157, 121] width 89 height 11
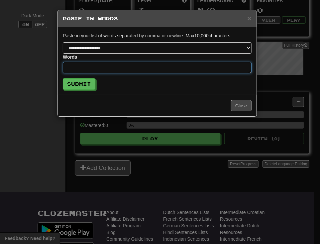
click at [106, 69] on textarea at bounding box center [157, 67] width 189 height 11
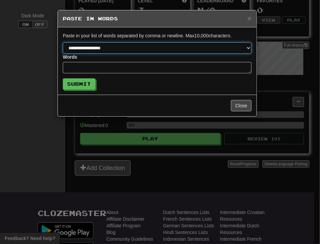
click at [122, 49] on select "**********" at bounding box center [157, 47] width 189 height 11
select select "*"
click at [63, 42] on select "**********" at bounding box center [157, 47] width 189 height 11
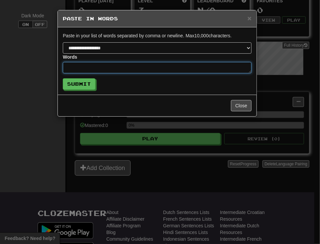
click at [101, 67] on textarea at bounding box center [157, 67] width 189 height 11
paste textarea "**********"
type textarea "*"
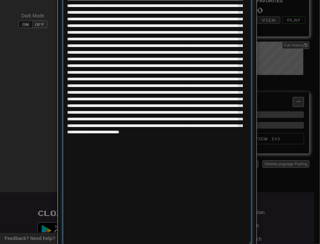
scroll to position [402, 0]
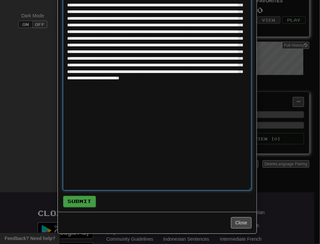
type textarea "**********"
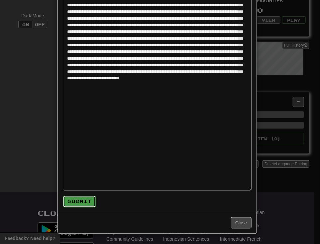
click at [78, 205] on button "Submit" at bounding box center [79, 201] width 33 height 11
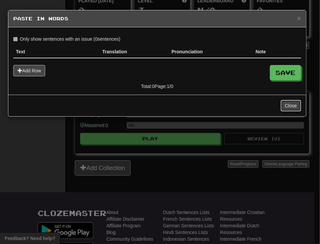
click at [294, 104] on button "Close" at bounding box center [291, 105] width 21 height 11
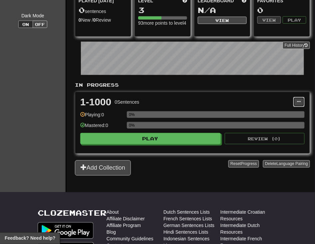
click at [299, 100] on button at bounding box center [298, 102] width 11 height 10
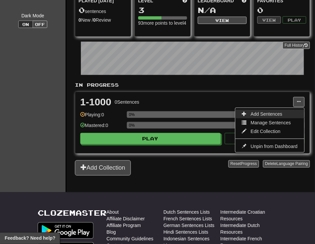
click at [262, 115] on span "Add Sentences" at bounding box center [267, 113] width 32 height 5
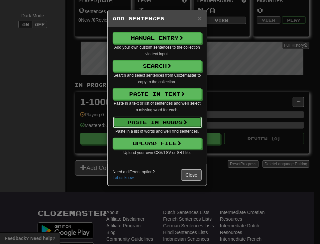
click at [151, 124] on button "Paste in Words" at bounding box center [157, 121] width 89 height 11
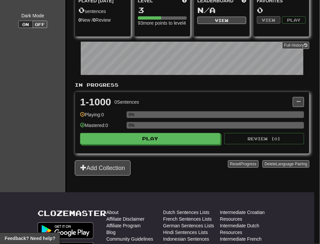
select select "*"
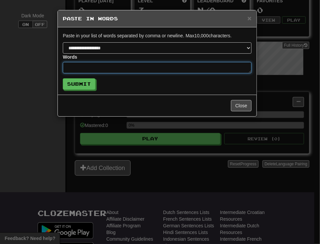
click at [94, 67] on textarea at bounding box center [157, 67] width 189 height 11
paste textarea "**********"
type textarea "*"
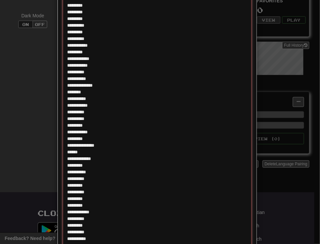
scroll to position [5471, 0]
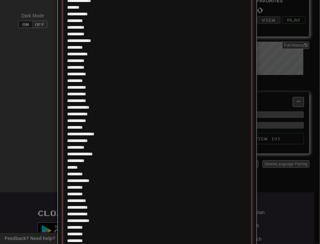
type textarea "**********"
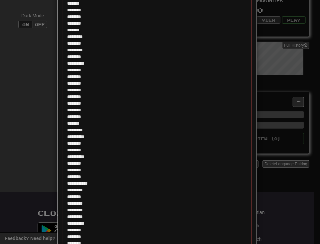
scroll to position [0, 0]
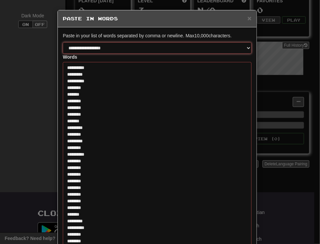
click at [115, 48] on select "**********" at bounding box center [157, 47] width 189 height 11
select select "*"
click at [63, 42] on select "**********" at bounding box center [157, 47] width 189 height 11
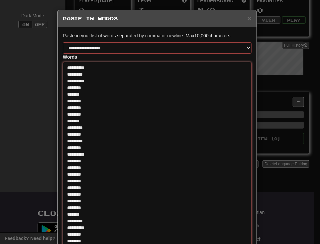
type textarea "*"
type textarea "**********"
type textarea "*"
type textarea "**********"
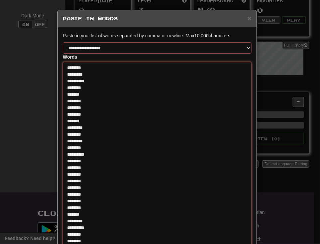
type textarea "*"
type textarea "**********"
type textarea "*"
type textarea "**********"
type textarea "*"
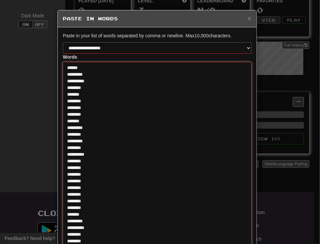
type textarea "**********"
type textarea "*"
type textarea "**********"
type textarea "*"
type textarea "**********"
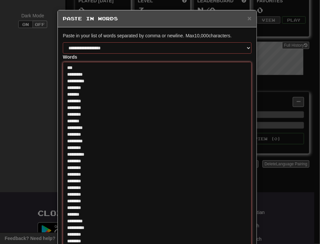
type textarea "*"
type textarea "**********"
type textarea "*"
type textarea "**********"
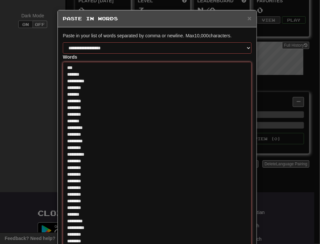
type textarea "*"
type textarea "**********"
type textarea "*"
type textarea "**********"
type textarea "*"
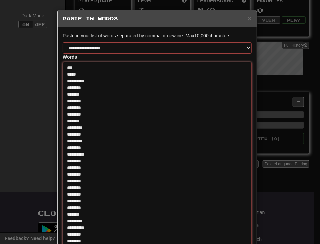
type textarea "**********"
type textarea "*"
type textarea "**********"
type textarea "*"
type textarea "**********"
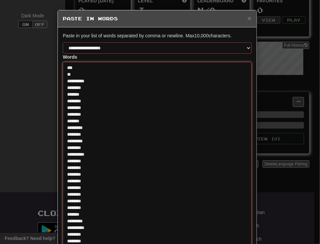
type textarea "*"
type textarea "**********"
type textarea "*"
type textarea "**********"
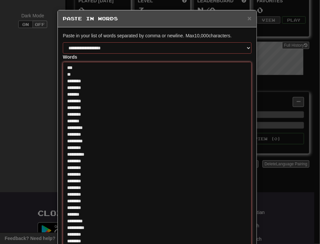
type textarea "*"
type textarea "**********"
type textarea "*"
type textarea "**********"
type textarea "*"
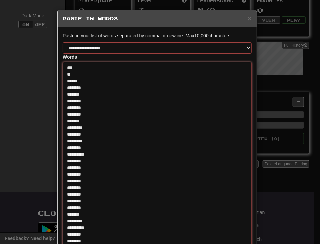
type textarea "**********"
type textarea "*"
type textarea "**********"
type textarea "*"
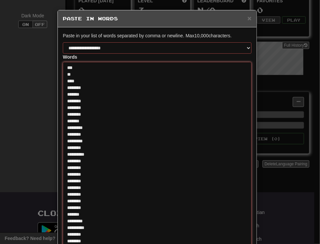
type textarea "**********"
type textarea "*"
type textarea "**********"
type textarea "*"
type textarea "**********"
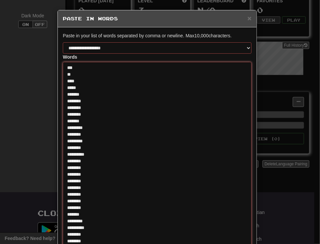
type textarea "*"
type textarea "**********"
type textarea "*"
type textarea "**********"
type textarea "*"
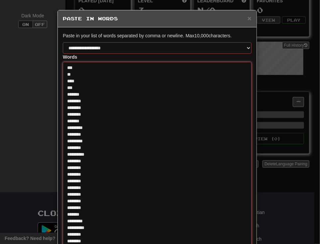
type textarea "**********"
type textarea "*"
type textarea "**********"
type textarea "*"
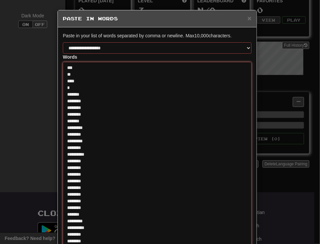
type textarea "**********"
type textarea "*"
type textarea "**********"
type textarea "*"
type textarea "**********"
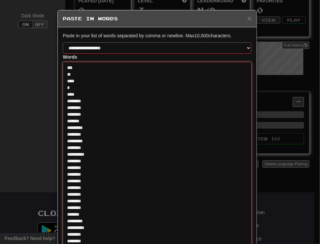
type textarea "*"
type textarea "**********"
type textarea "*"
type textarea "**********"
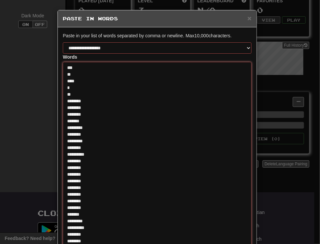
type textarea "*"
type textarea "**********"
type textarea "*"
type textarea "**********"
type textarea "*"
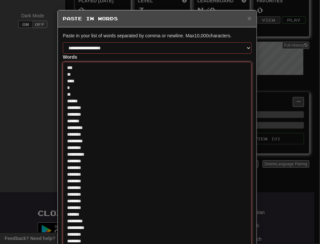
type textarea "**********"
type textarea "*"
type textarea "**********"
type textarea "*"
type textarea "**********"
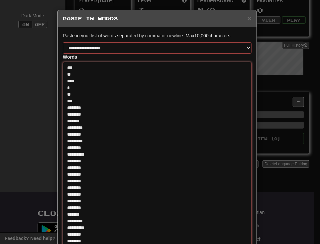
type textarea "*"
type textarea "**********"
type textarea "*"
type textarea "**********"
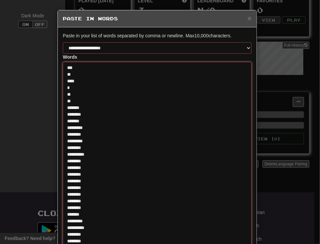
type textarea "*"
type textarea "**********"
type textarea "*"
type textarea "**********"
type textarea "*"
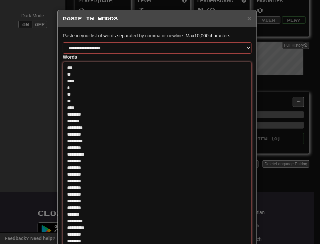
type textarea "**********"
type textarea "*"
type textarea "**********"
type textarea "*"
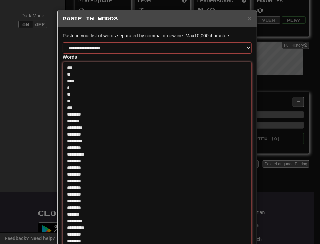
type textarea "**********"
type textarea "*"
type textarea "**********"
type textarea "*"
type textarea "**********"
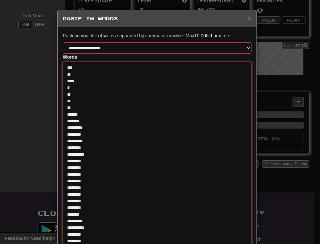
type textarea "*"
type textarea "**********"
type textarea "*"
type textarea "**********"
type textarea "*"
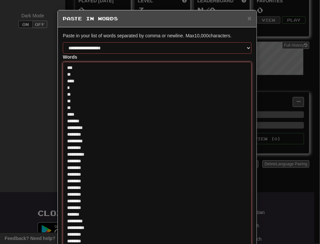
type textarea "**********"
type textarea "*"
type textarea "**********"
drag, startPoint x: 93, startPoint y: 169, endPoint x: 74, endPoint y: 120, distance: 52.7
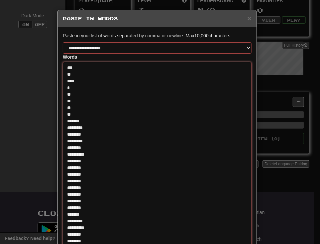
drag, startPoint x: 79, startPoint y: 120, endPoint x: 69, endPoint y: 120, distance: 10.7
type textarea "*"
type textarea "**********"
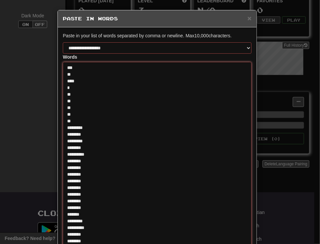
drag, startPoint x: 91, startPoint y: 125, endPoint x: 71, endPoint y: 127, distance: 20.4
type textarea "*"
type textarea "**********"
drag, startPoint x: 85, startPoint y: 134, endPoint x: 69, endPoint y: 134, distance: 15.6
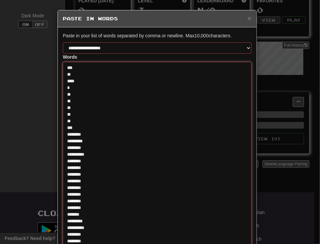
type textarea "*"
type textarea "**********"
drag, startPoint x: 84, startPoint y: 140, endPoint x: 72, endPoint y: 141, distance: 11.3
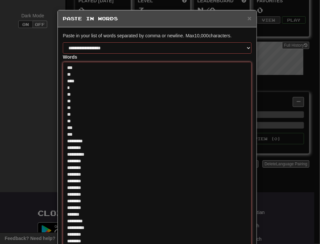
type textarea "*"
type textarea "**********"
drag, startPoint x: 84, startPoint y: 146, endPoint x: 71, endPoint y: 146, distance: 12.3
type textarea "*"
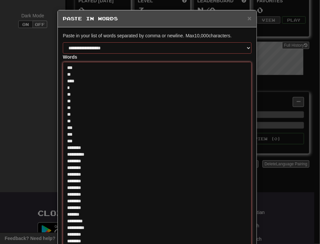
type textarea "**********"
type textarea "*"
type textarea "**********"
drag, startPoint x: 90, startPoint y: 154, endPoint x: 77, endPoint y: 154, distance: 13.3
drag, startPoint x: 82, startPoint y: 161, endPoint x: 70, endPoint y: 161, distance: 11.6
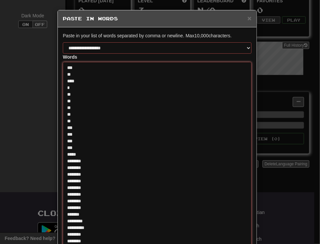
type textarea "*"
type textarea "**********"
drag, startPoint x: 88, startPoint y: 167, endPoint x: 72, endPoint y: 167, distance: 16.0
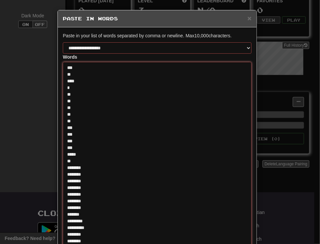
type textarea "*"
type textarea "**********"
type textarea "*"
drag, startPoint x: 88, startPoint y: 175, endPoint x: 67, endPoint y: 174, distance: 20.6
type textarea "**********"
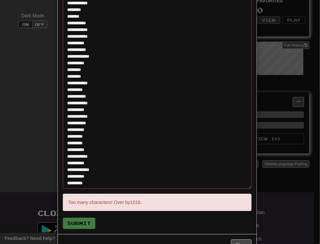
scroll to position [6556, 0]
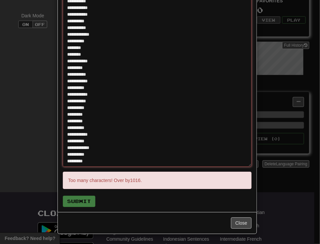
type textarea "*"
type textarea "**********"
type textarea "*"
type textarea "**********"
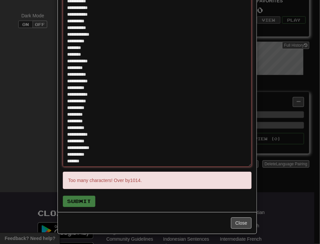
type textarea "*"
type textarea "**********"
type textarea "*"
type textarea "**********"
type textarea "*"
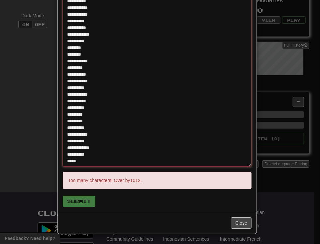
type textarea "**********"
type textarea "*"
type textarea "**********"
type textarea "*"
type textarea "**********"
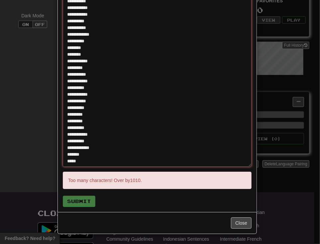
type textarea "*"
type textarea "**********"
type textarea "*"
type textarea "**********"
type textarea "*"
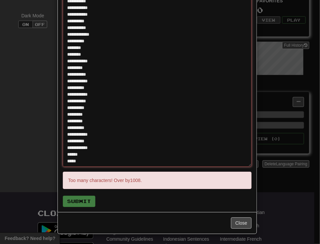
type textarea "**********"
type textarea "*"
type textarea "**********"
type textarea "*"
type textarea "**********"
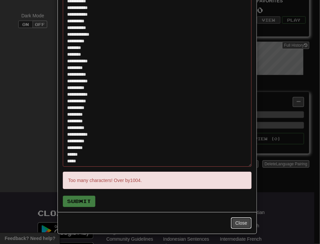
click at [240, 221] on button "Close" at bounding box center [241, 222] width 21 height 11
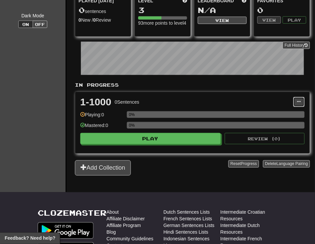
click at [300, 102] on span at bounding box center [299, 101] width 4 height 4
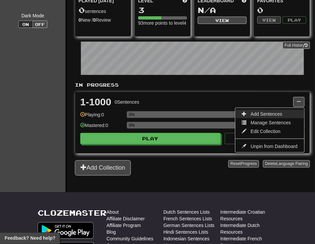
click at [264, 114] on span "Add Sentences" at bounding box center [267, 113] width 32 height 5
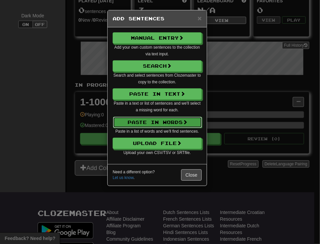
click at [163, 122] on button "Paste in Words" at bounding box center [157, 121] width 89 height 11
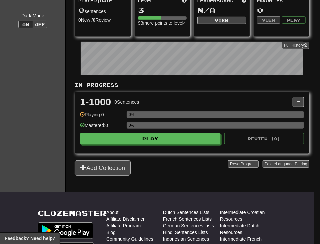
select select "*"
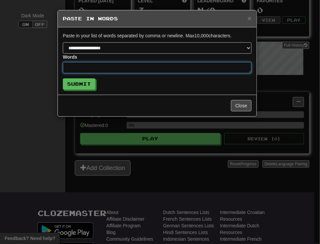
click at [113, 68] on textarea at bounding box center [157, 67] width 189 height 11
paste textarea "** **** **** *** *** *** *** ** **** ** *** **** *** ***** *** *** *** *** *** …"
type textarea "*"
type textarea "** **** **** *** *** *** *** ** **** ** *** **** *** ***** *** *** *** *** *** …"
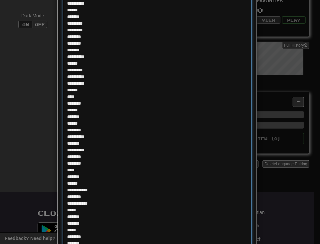
scroll to position [6538, 0]
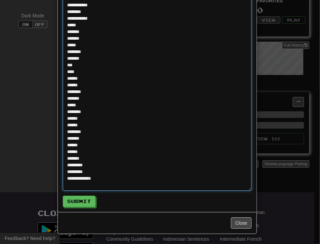
type textarea "*"
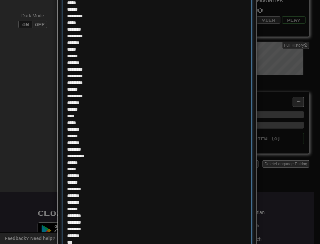
scroll to position [5829, 0]
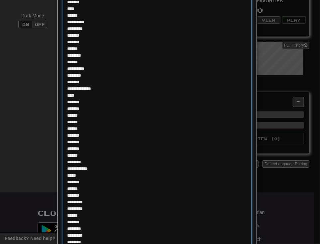
type textarea "** **** **** *** *** *** *** ** **** ** *** **** *** ***** *** *** *** *** *** …"
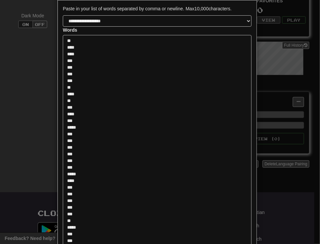
scroll to position [0, 0]
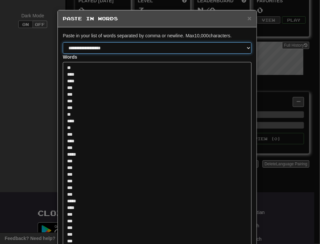
click at [187, 46] on select "**********" at bounding box center [157, 47] width 189 height 11
select select "*"
click at [63, 42] on select "**********" at bounding box center [157, 47] width 189 height 11
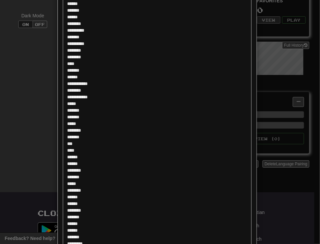
scroll to position [6532, 0]
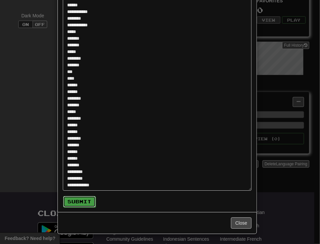
click at [82, 203] on button "Submit" at bounding box center [79, 201] width 33 height 11
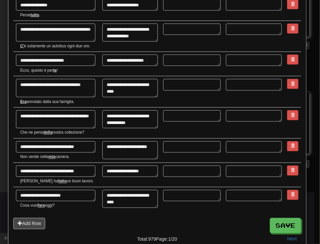
scroll to position [1335, 0]
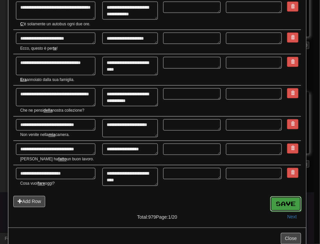
click at [275, 196] on button "Save" at bounding box center [286, 203] width 31 height 15
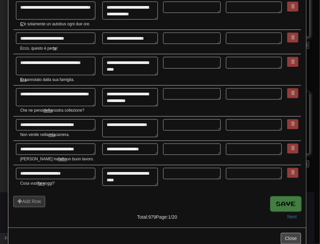
type textarea "*"
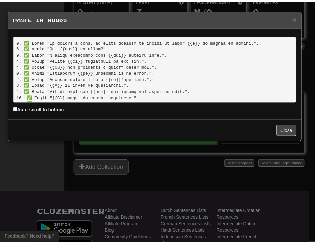
scroll to position [6004, 0]
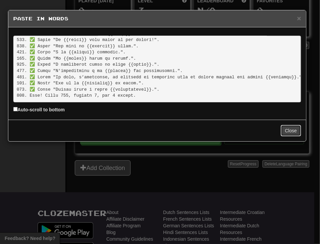
click at [291, 131] on button "Close" at bounding box center [291, 130] width 21 height 11
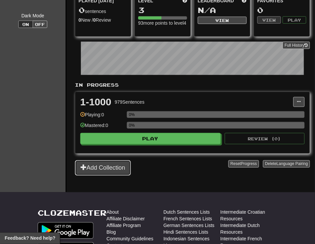
click at [122, 168] on button "Add Collection" at bounding box center [103, 167] width 56 height 15
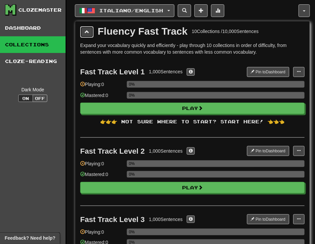
click at [87, 32] on span at bounding box center [87, 31] width 5 height 5
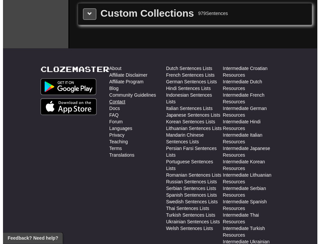
scroll to position [295, 0]
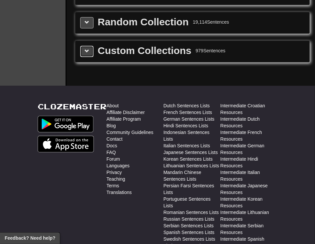
click at [88, 51] on span at bounding box center [87, 51] width 5 height 5
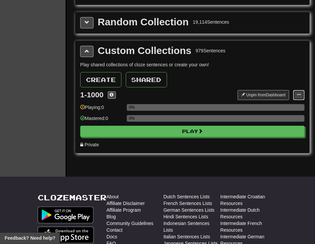
click at [298, 97] on span at bounding box center [299, 95] width 4 height 4
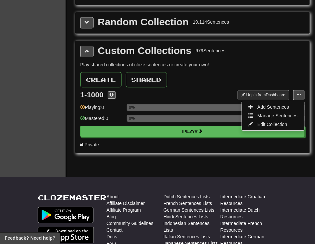
click at [235, 73] on div "Play shared collections of cloze sentences or create your own! Create Shared 1-…" at bounding box center [192, 104] width 224 height 87
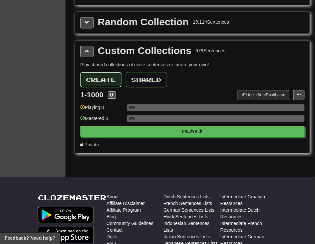
click at [104, 80] on button "Create" at bounding box center [100, 79] width 41 height 15
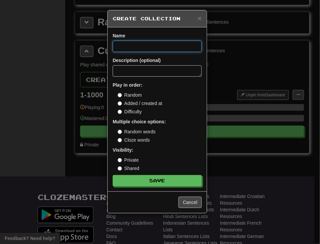
click at [143, 49] on input at bounding box center [157, 46] width 89 height 11
type input "*********"
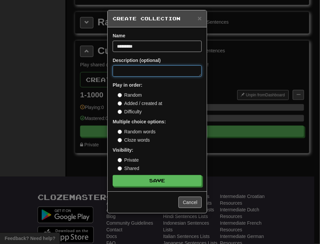
click at [141, 69] on textarea at bounding box center [157, 70] width 89 height 11
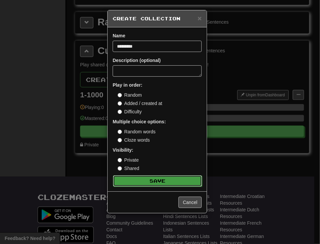
click at [140, 179] on button "Save" at bounding box center [157, 180] width 89 height 11
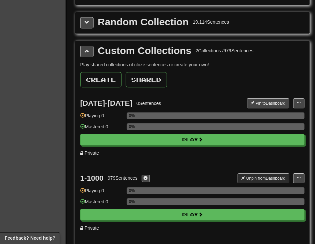
click at [128, 233] on div "1-1000 979 Sentences Unpin from Dashboard Unpin from Dashboard Add Sentences Ma…" at bounding box center [192, 201] width 224 height 75
click at [296, 103] on button at bounding box center [298, 103] width 11 height 10
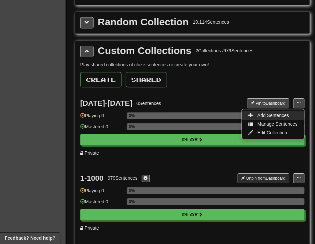
click at [259, 117] on span "Add Sentences" at bounding box center [273, 114] width 32 height 5
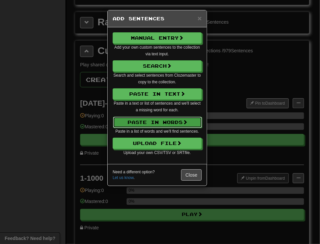
click at [167, 122] on button "Paste in Words" at bounding box center [157, 121] width 89 height 11
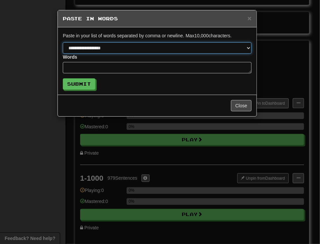
click at [121, 51] on select "**********" at bounding box center [157, 47] width 189 height 11
select select "*"
click at [63, 42] on select "**********" at bounding box center [157, 47] width 189 height 11
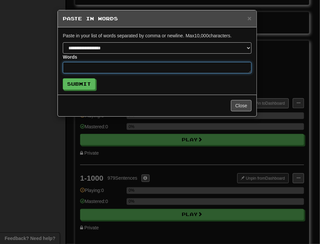
click at [111, 66] on textarea at bounding box center [157, 67] width 189 height 11
paste textarea "**********"
type textarea "*"
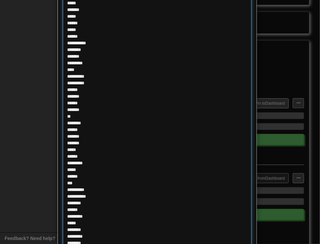
scroll to position [5995, 0]
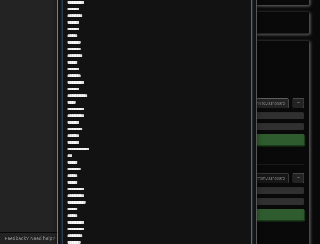
type textarea "**********"
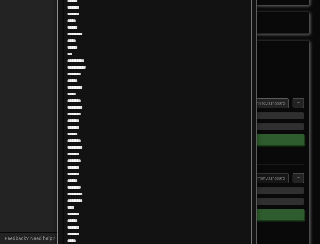
scroll to position [6538, 0]
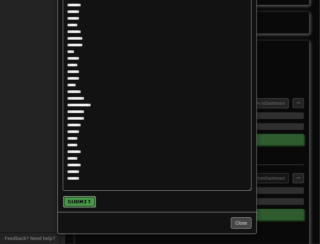
click at [65, 199] on button "Submit" at bounding box center [79, 201] width 33 height 11
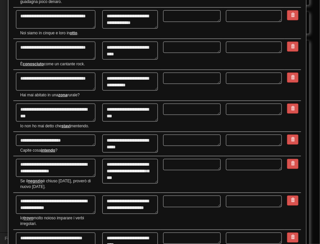
scroll to position [1442, 0]
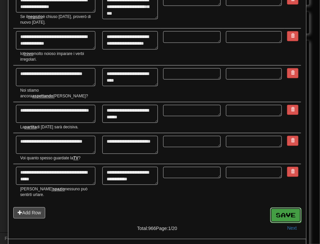
click at [271, 207] on button "Save" at bounding box center [286, 214] width 31 height 15
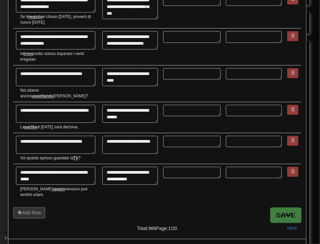
type textarea "*"
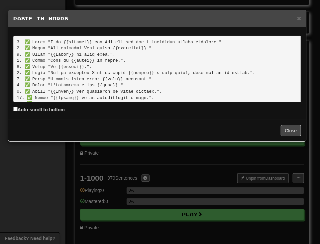
scroll to position [5924, 0]
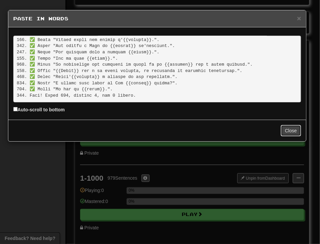
click at [289, 131] on button "Close" at bounding box center [291, 130] width 21 height 11
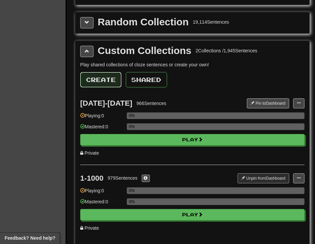
click at [98, 84] on button "Create" at bounding box center [100, 79] width 41 height 15
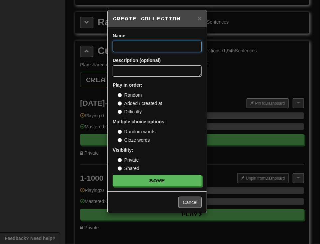
click at [144, 46] on input at bounding box center [157, 46] width 89 height 11
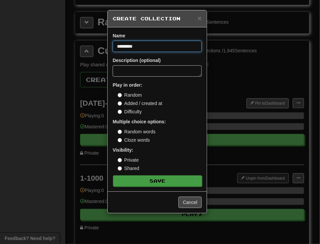
type input "*********"
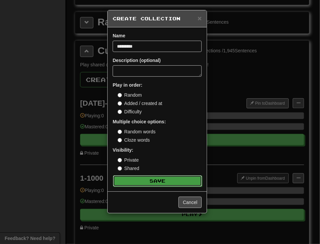
click at [158, 182] on button "Save" at bounding box center [157, 180] width 89 height 11
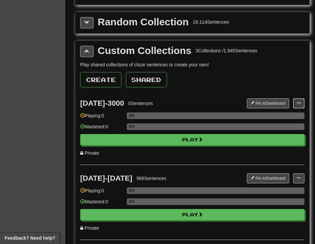
click at [297, 105] on span at bounding box center [299, 103] width 4 height 4
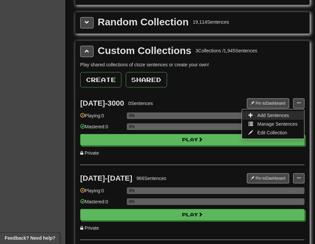
click at [277, 115] on span "Add Sentences" at bounding box center [273, 114] width 32 height 5
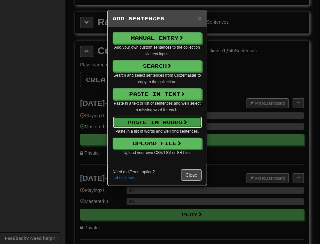
click at [172, 120] on button "Paste in Words" at bounding box center [157, 121] width 89 height 11
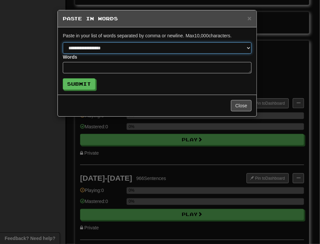
click at [98, 47] on select "**********" at bounding box center [157, 47] width 189 height 11
select select "*"
click at [63, 42] on select "**********" at bounding box center [157, 47] width 189 height 11
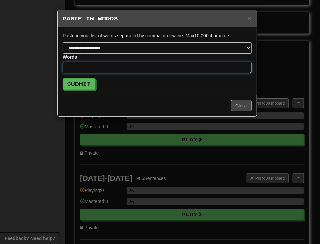
click at [86, 69] on textarea at bounding box center [157, 67] width 189 height 11
paste textarea "**********"
type textarea "*"
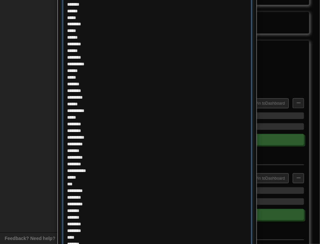
scroll to position [6132, 0]
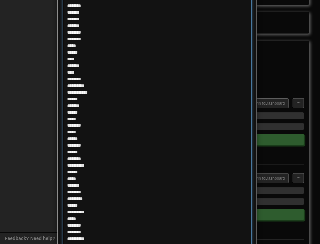
type textarea "**********"
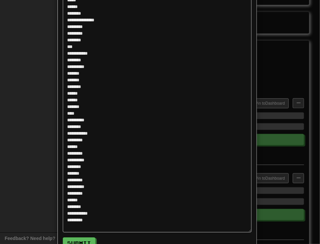
scroll to position [6538, 0]
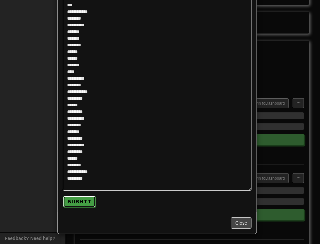
click at [75, 204] on button "Submit" at bounding box center [79, 201] width 33 height 11
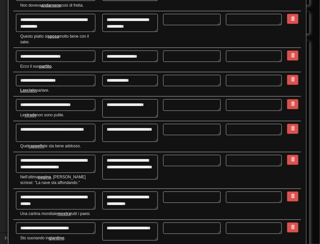
scroll to position [1412, 0]
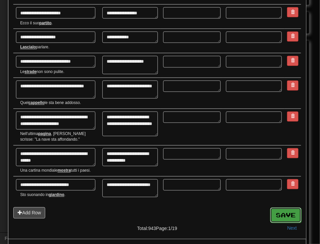
click at [273, 207] on button "Save" at bounding box center [286, 214] width 31 height 15
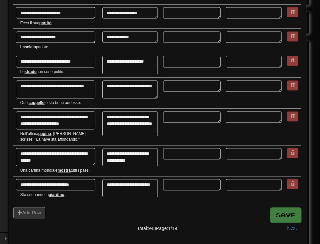
type textarea "*"
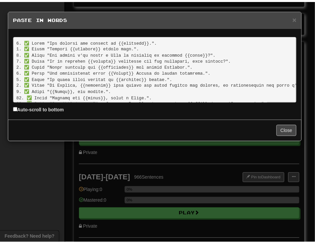
scroll to position [5781, 0]
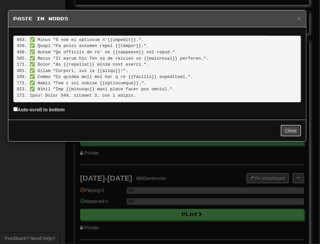
click at [292, 130] on button "Close" at bounding box center [291, 130] width 21 height 11
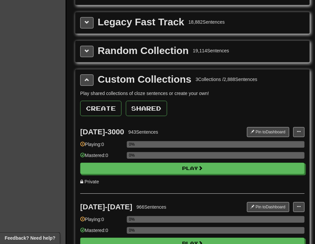
scroll to position [259, 0]
